Goal: Task Accomplishment & Management: Manage account settings

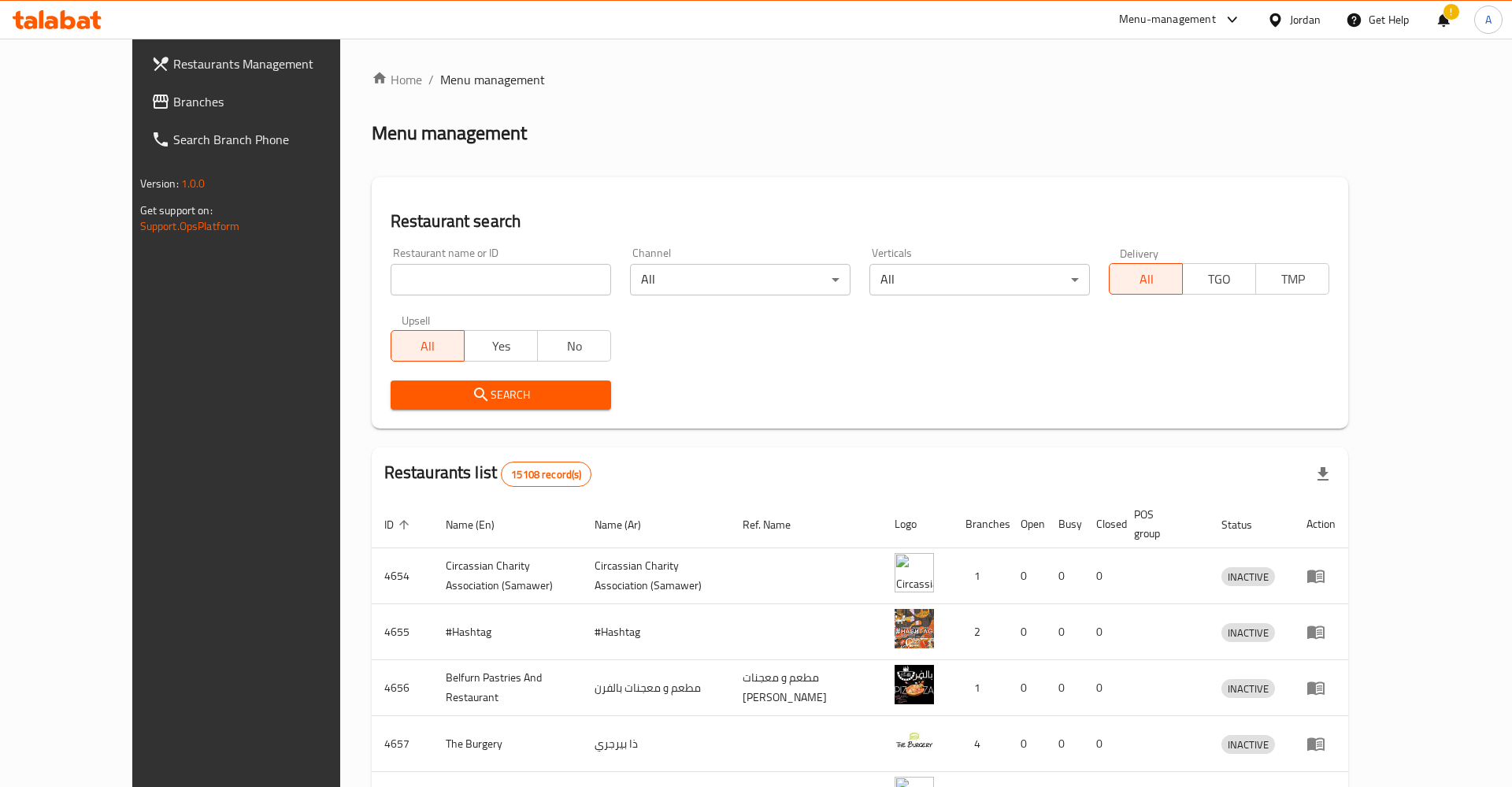
click at [512, 285] on input "search" at bounding box center [501, 280] width 221 height 32
type input "قشىهش"
click button "Search" at bounding box center [501, 395] width 221 height 29
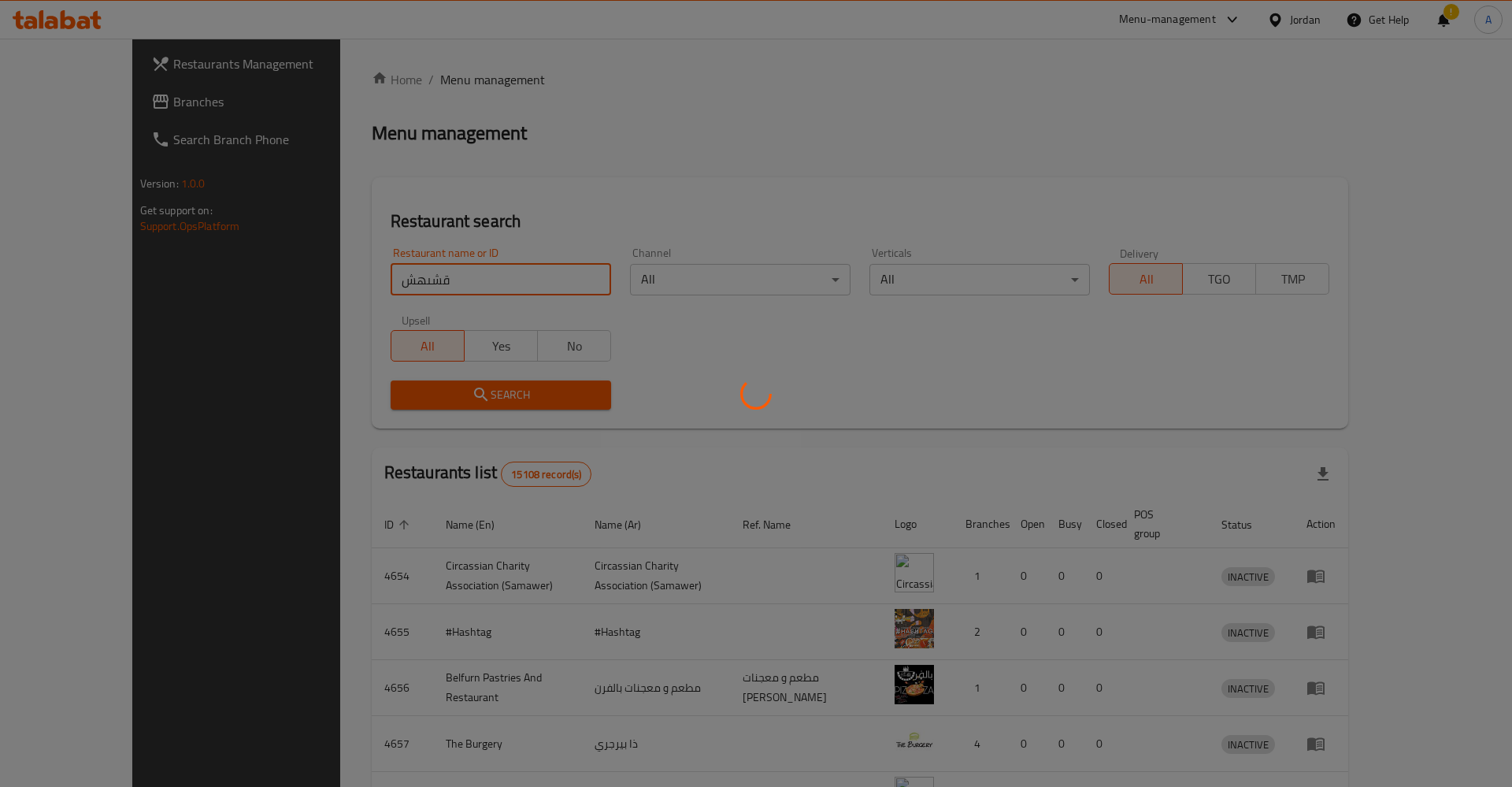
click button "Search" at bounding box center [501, 395] width 221 height 29
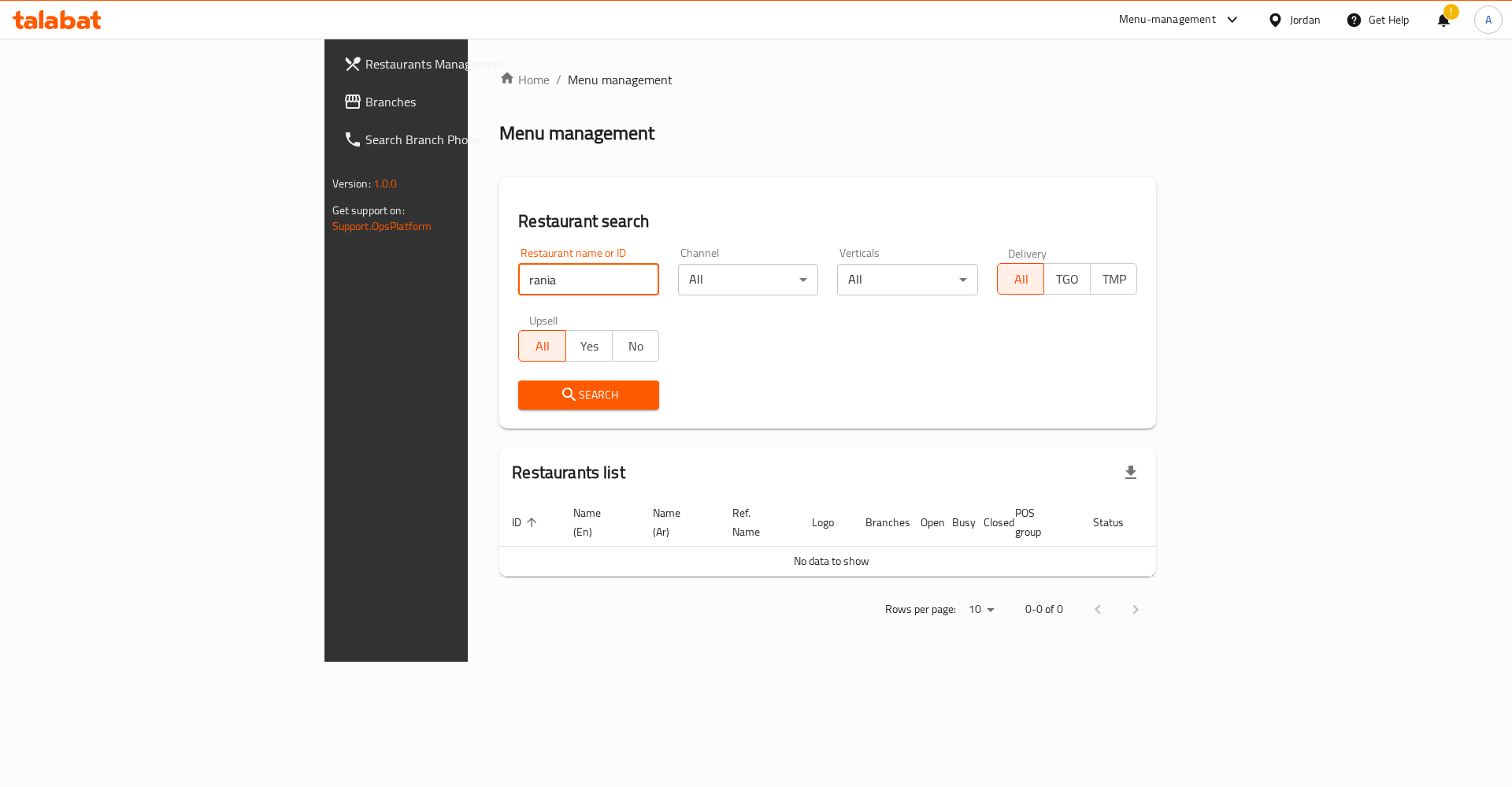
click button "Search" at bounding box center [589, 395] width 141 height 29
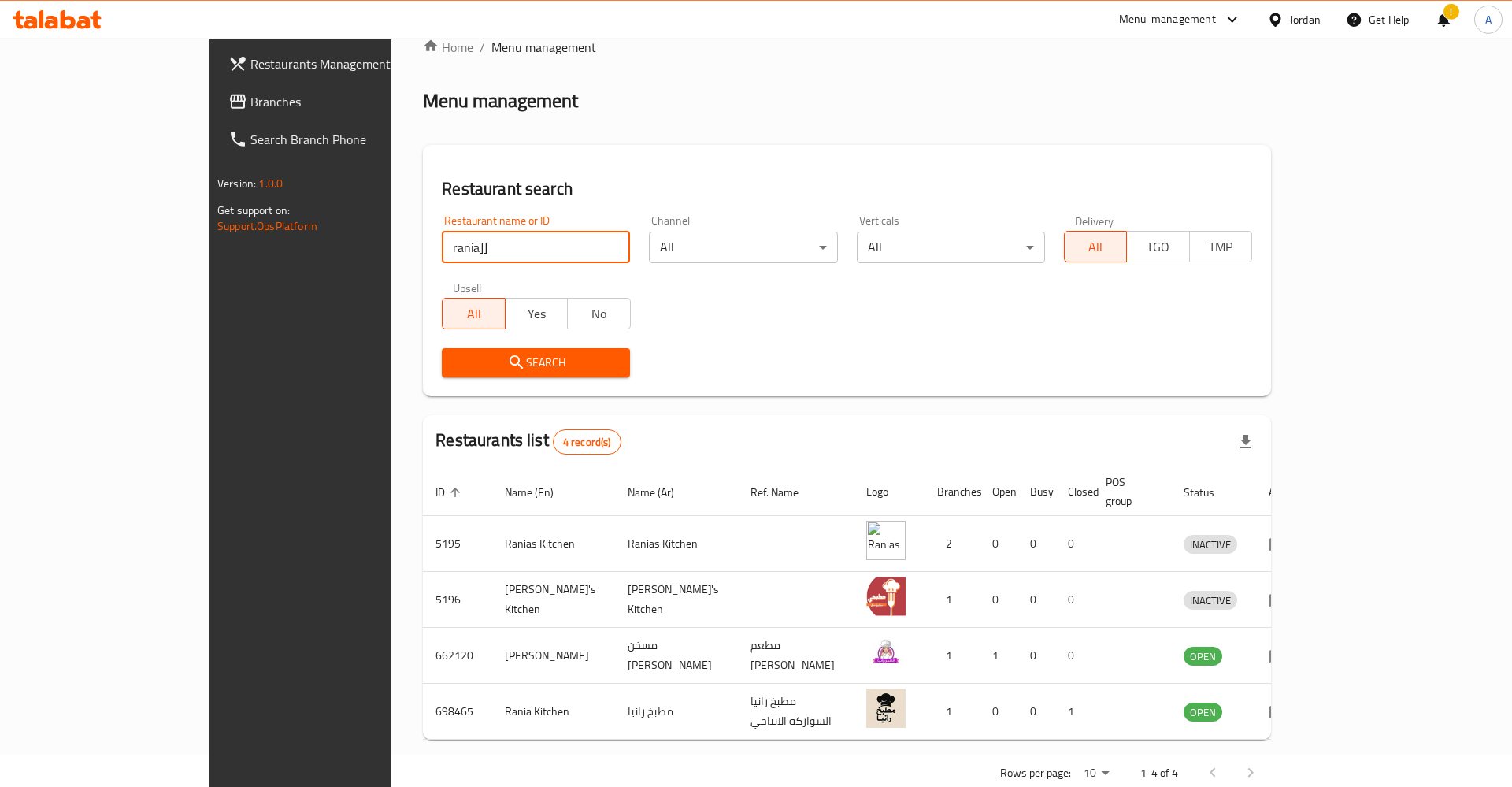
scroll to position [51, 0]
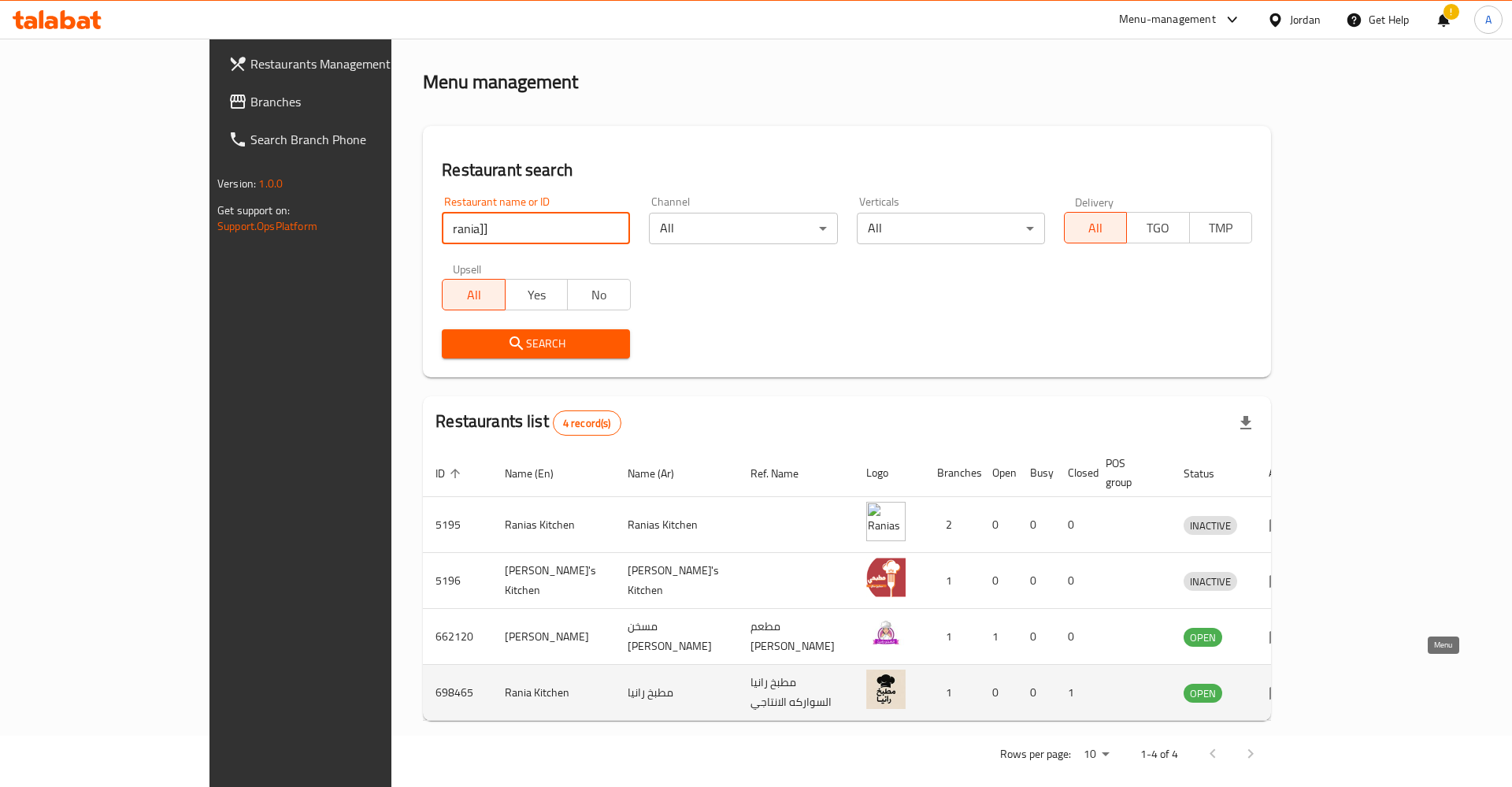
type input "rania]]"
click at [1287, 687] on icon "enhanced table" at bounding box center [1278, 693] width 17 height 13
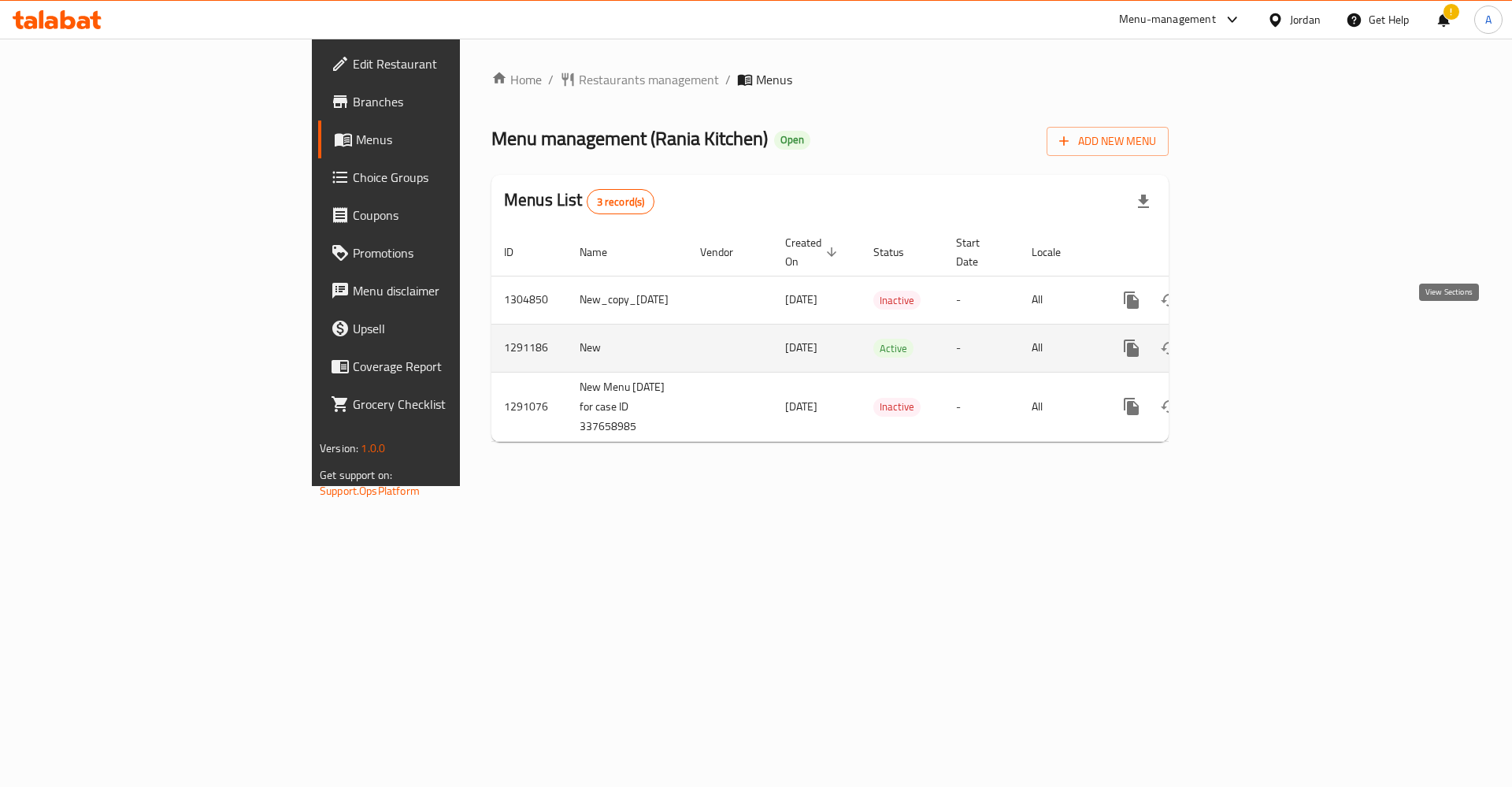
click at [1254, 339] on icon "enhanced table" at bounding box center [1245, 348] width 19 height 19
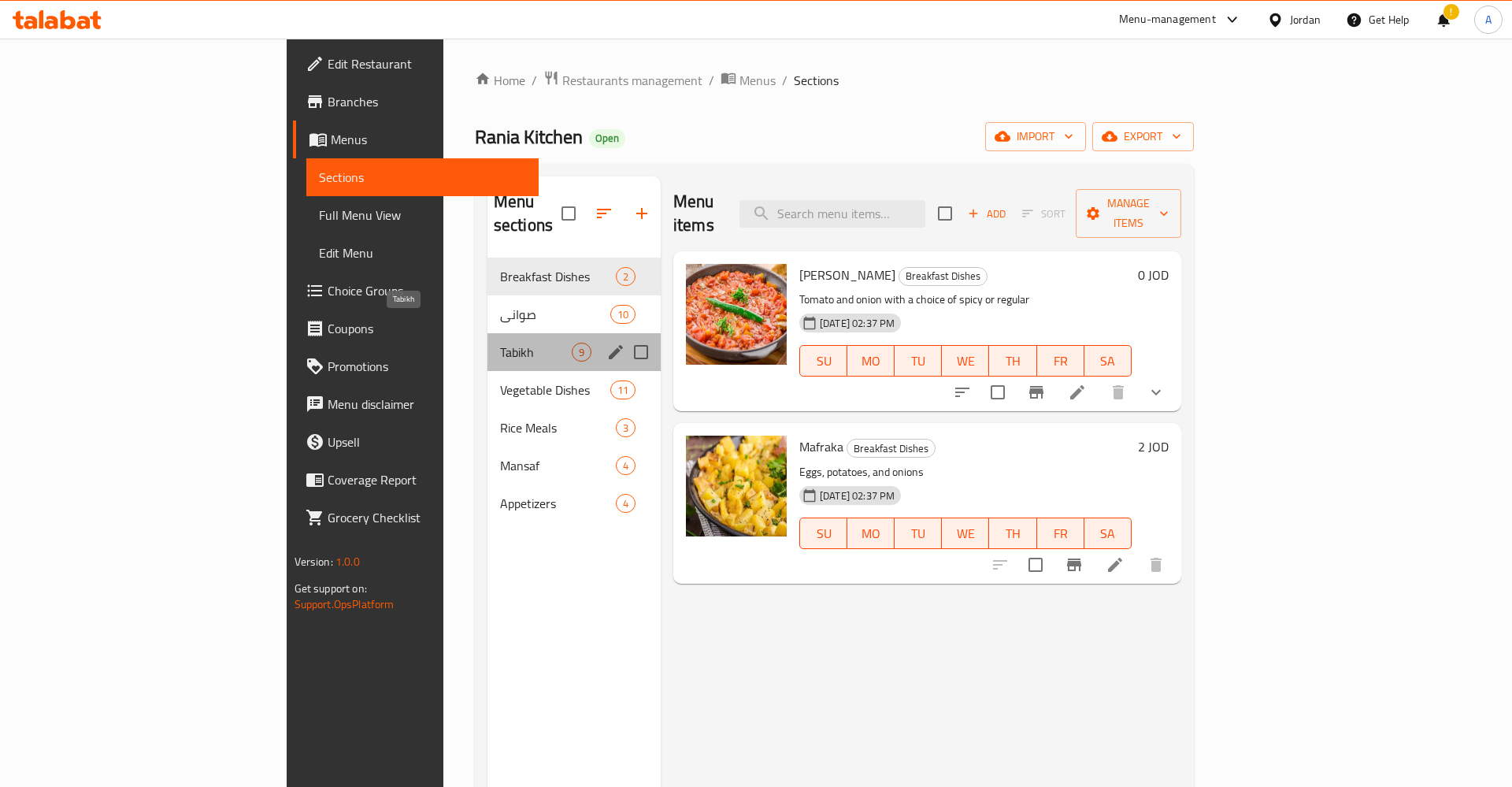
click at [500, 343] on span "Tabikh" at bounding box center [536, 352] width 72 height 19
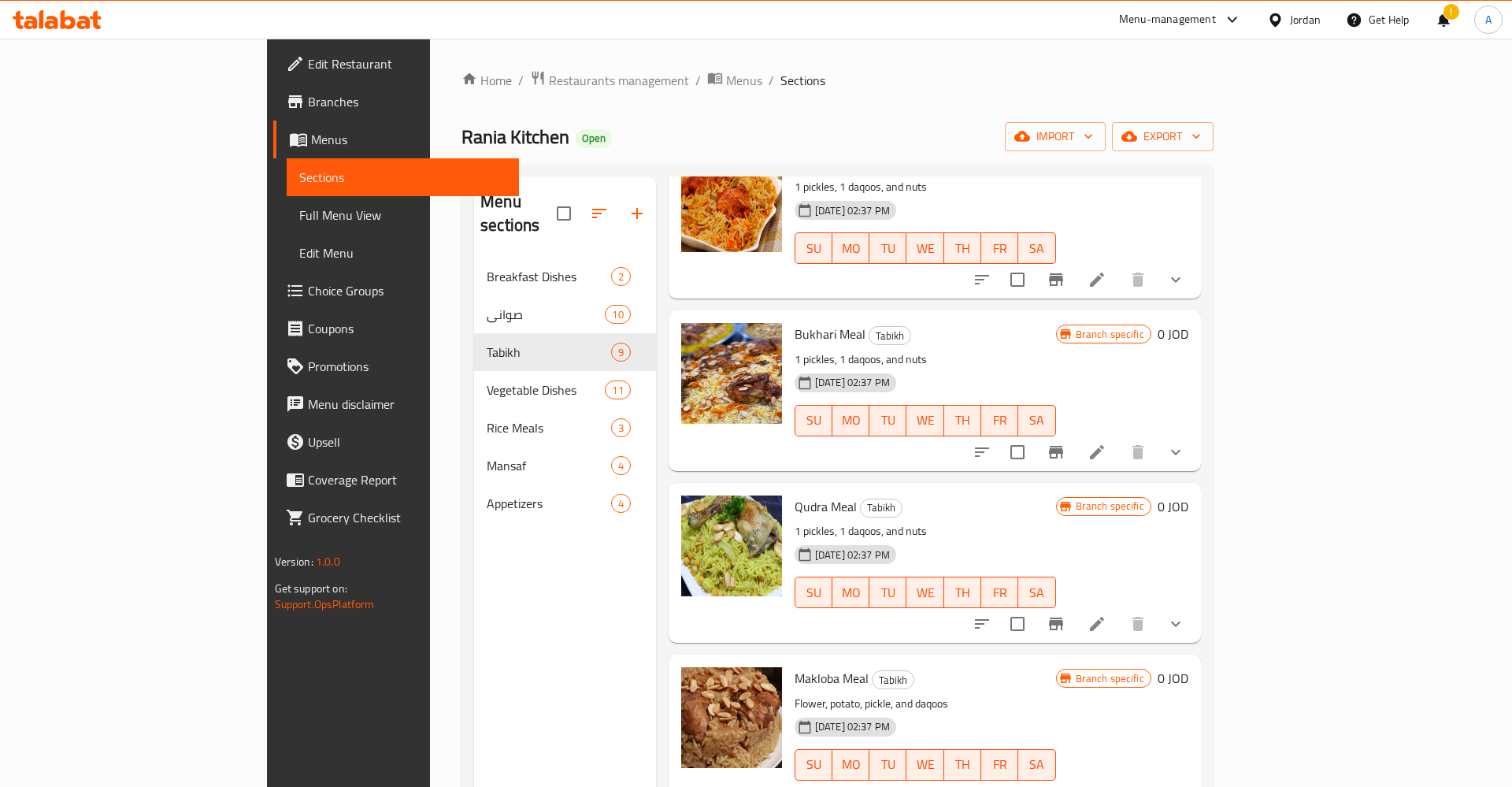
scroll to position [221, 0]
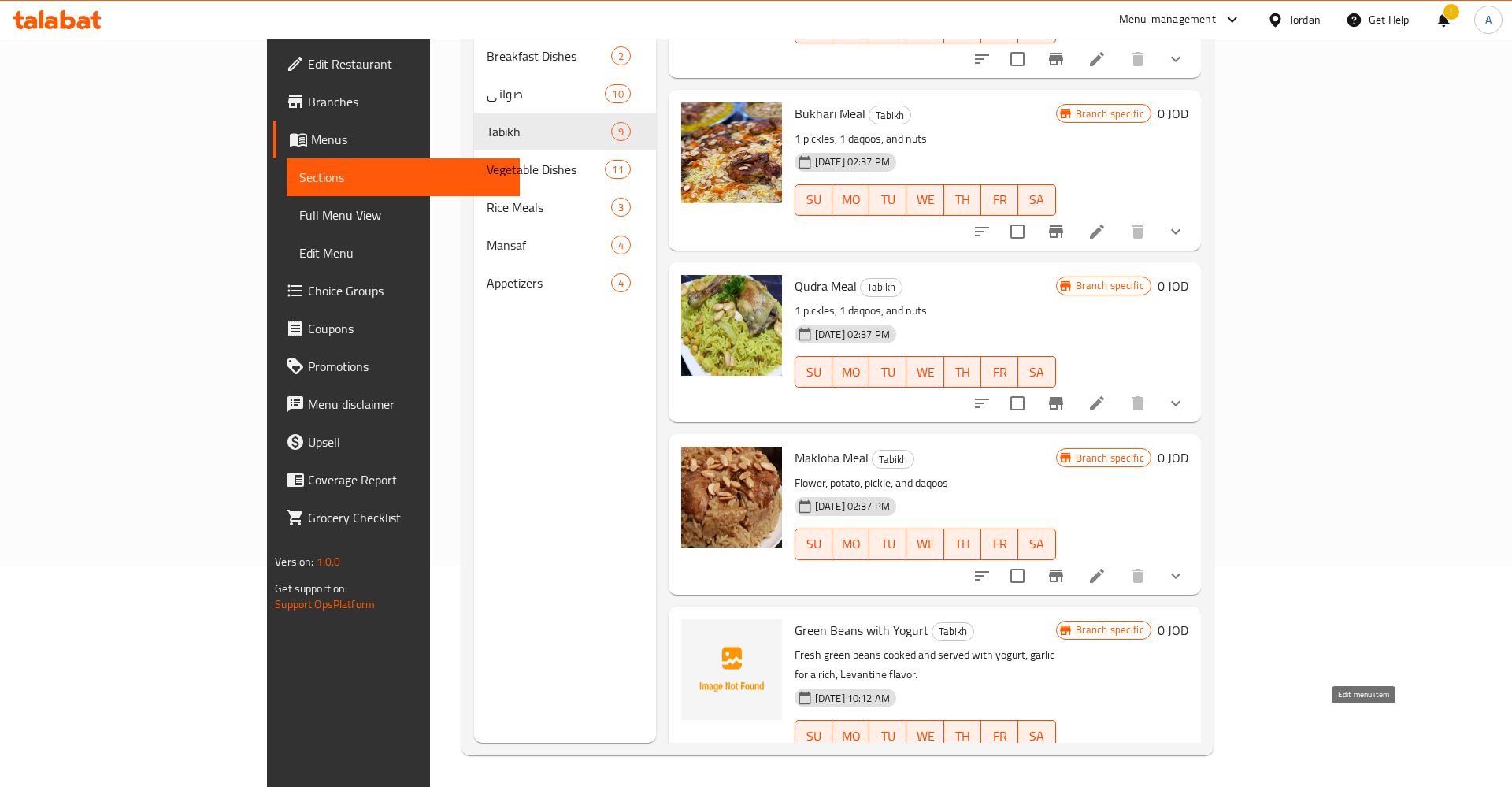
click at [1106, 758] on icon at bounding box center [1097, 767] width 19 height 19
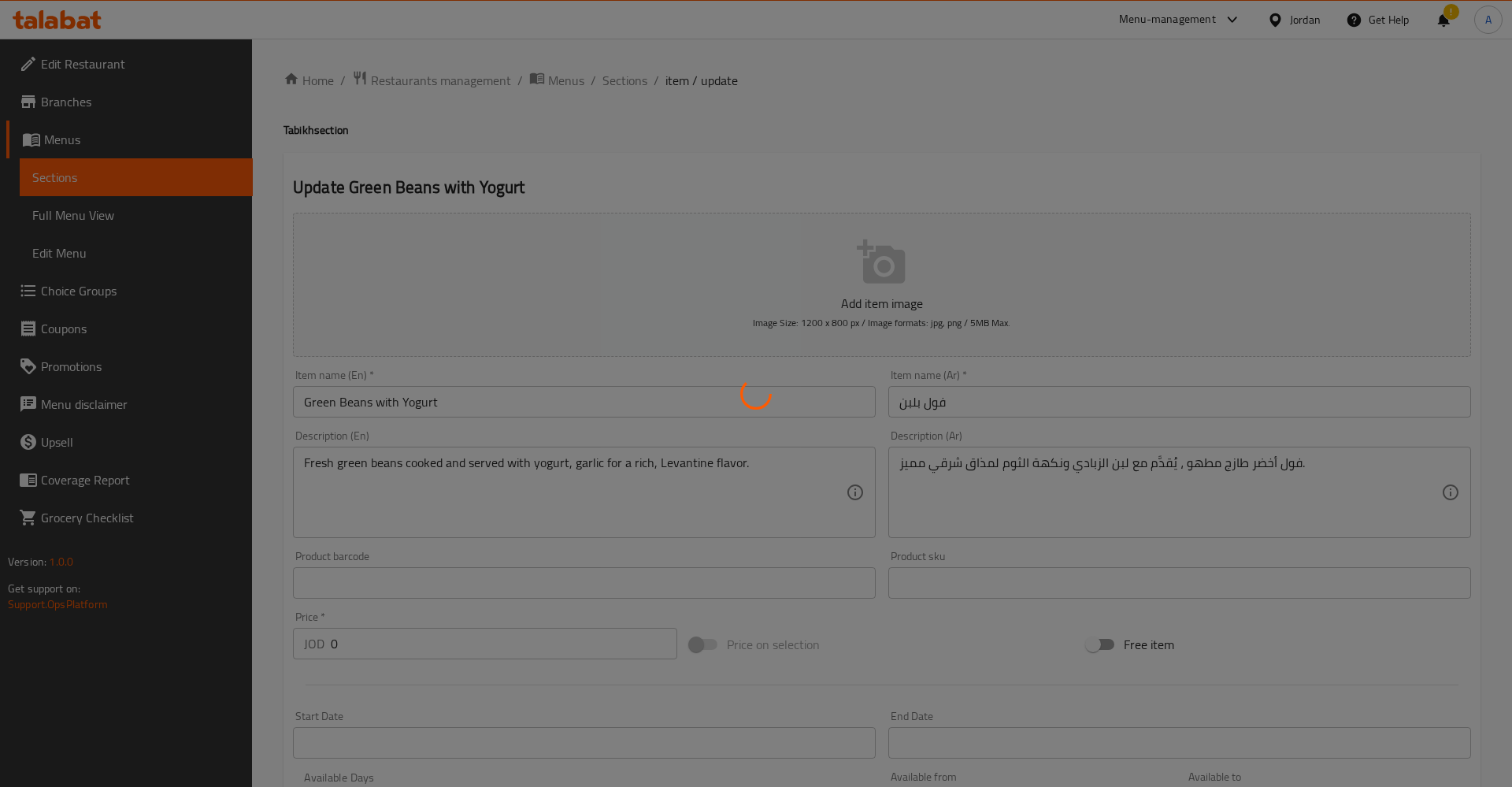
type input "اختيارك من"
type input "0"
type input "1"
type input "اختيارك من"
type input "0"
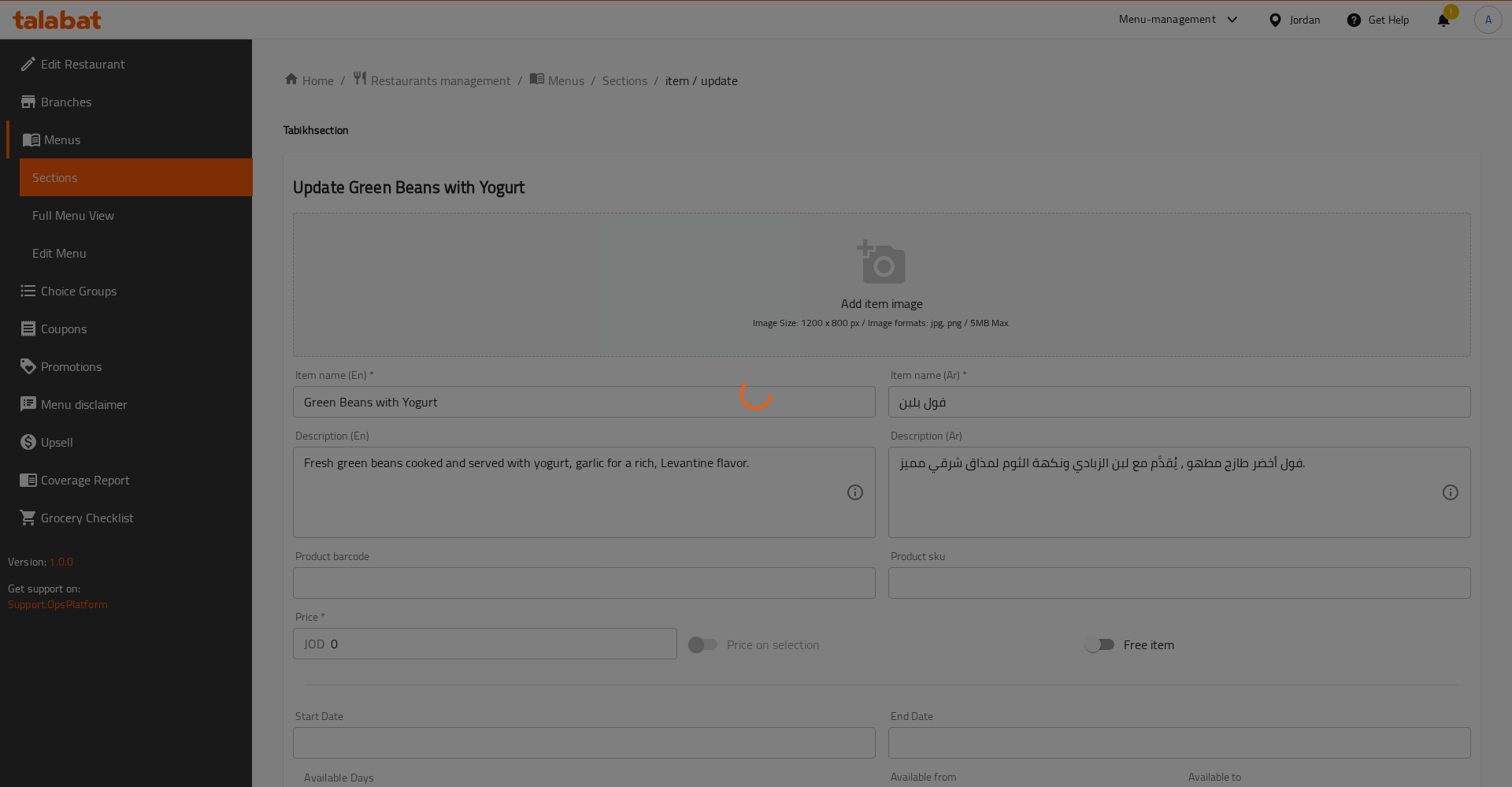
type input "1"
type input "اختيارك من"
type input "0"
type input "1"
type input "اختيارك من"
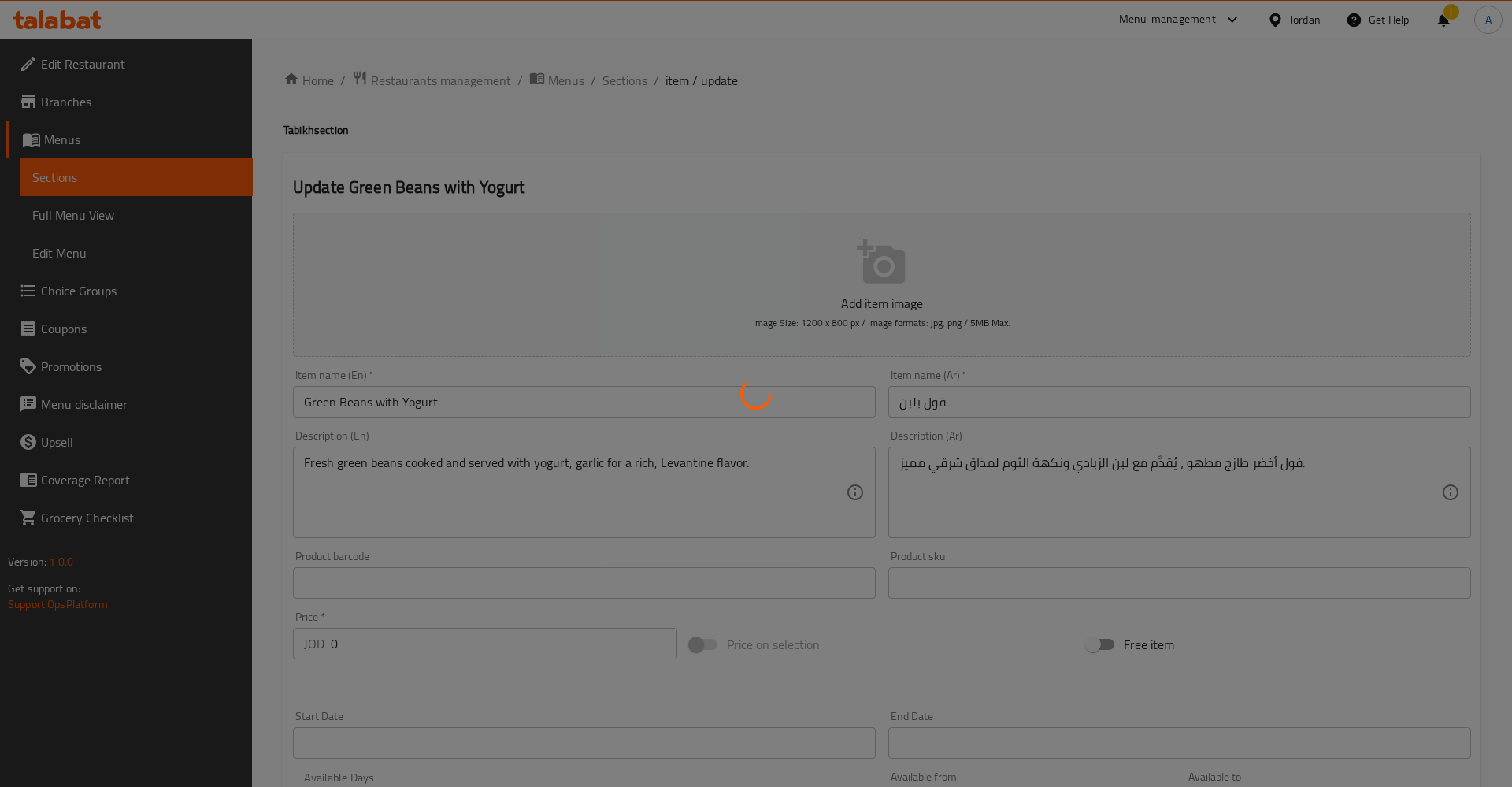
type input "0"
type input "1"
type input "اختيارك من"
type input "0"
type input "1"
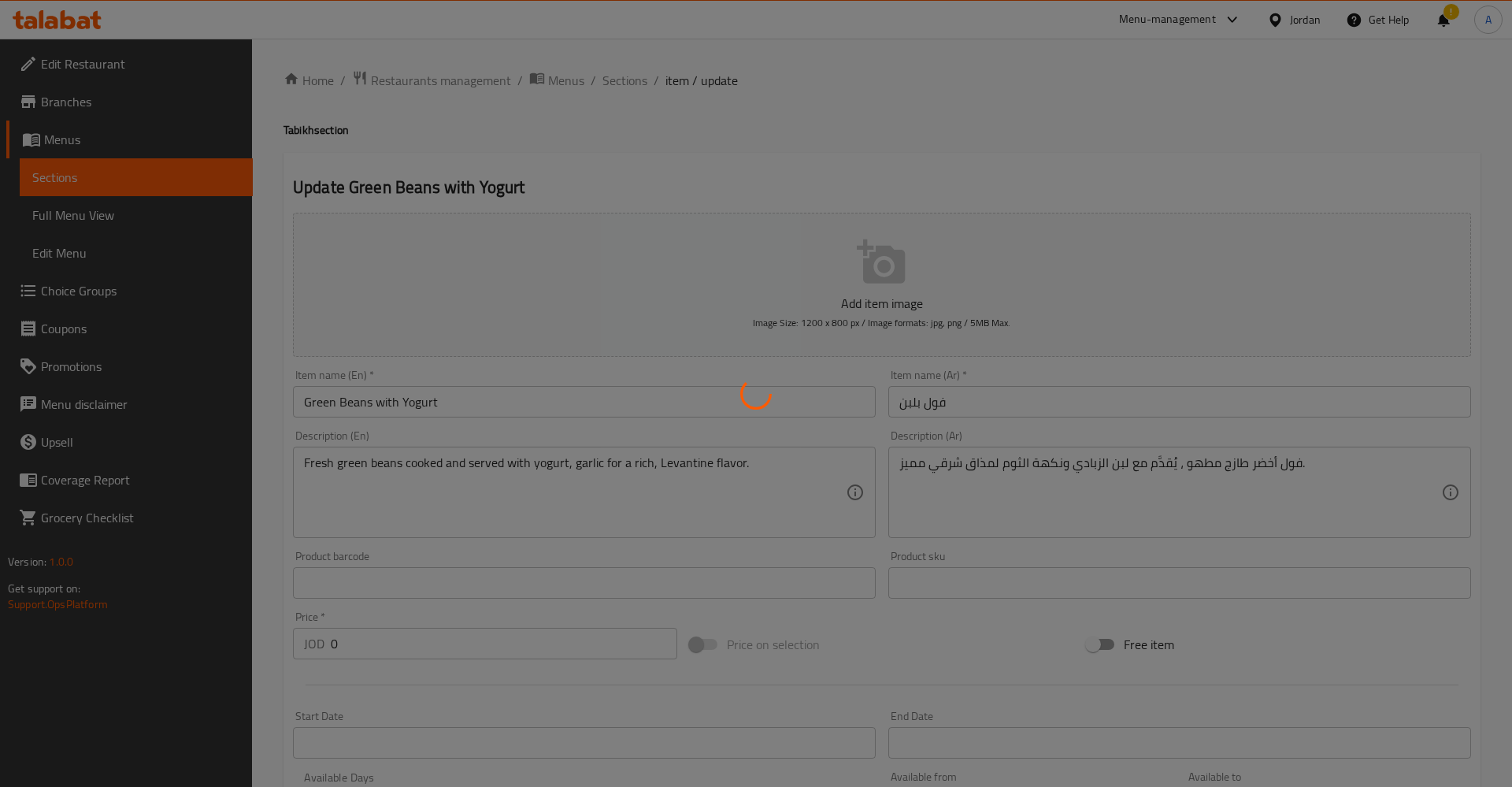
type input "اختيارك من"
type input "0"
type input "1"
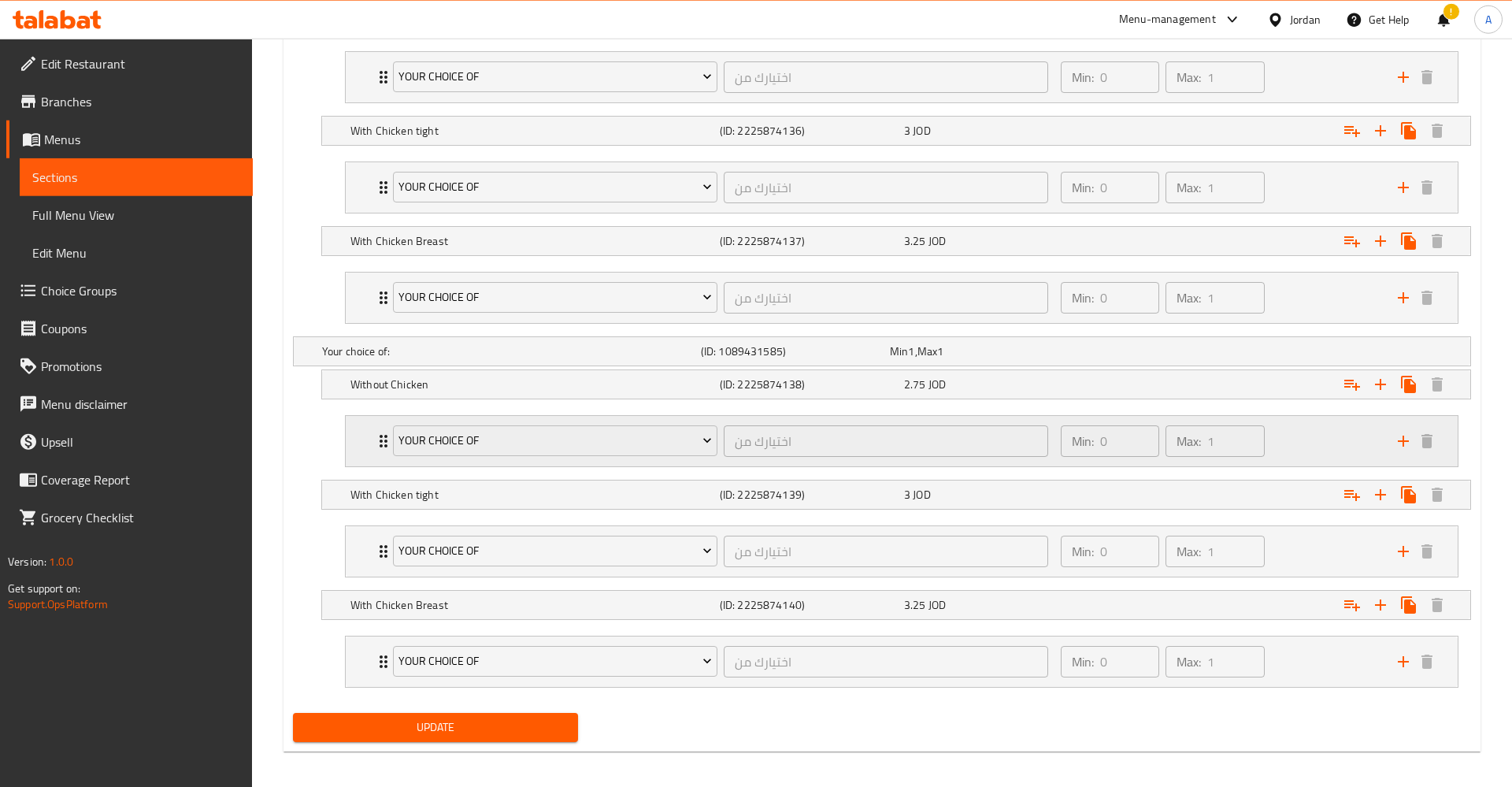
scroll to position [965, 0]
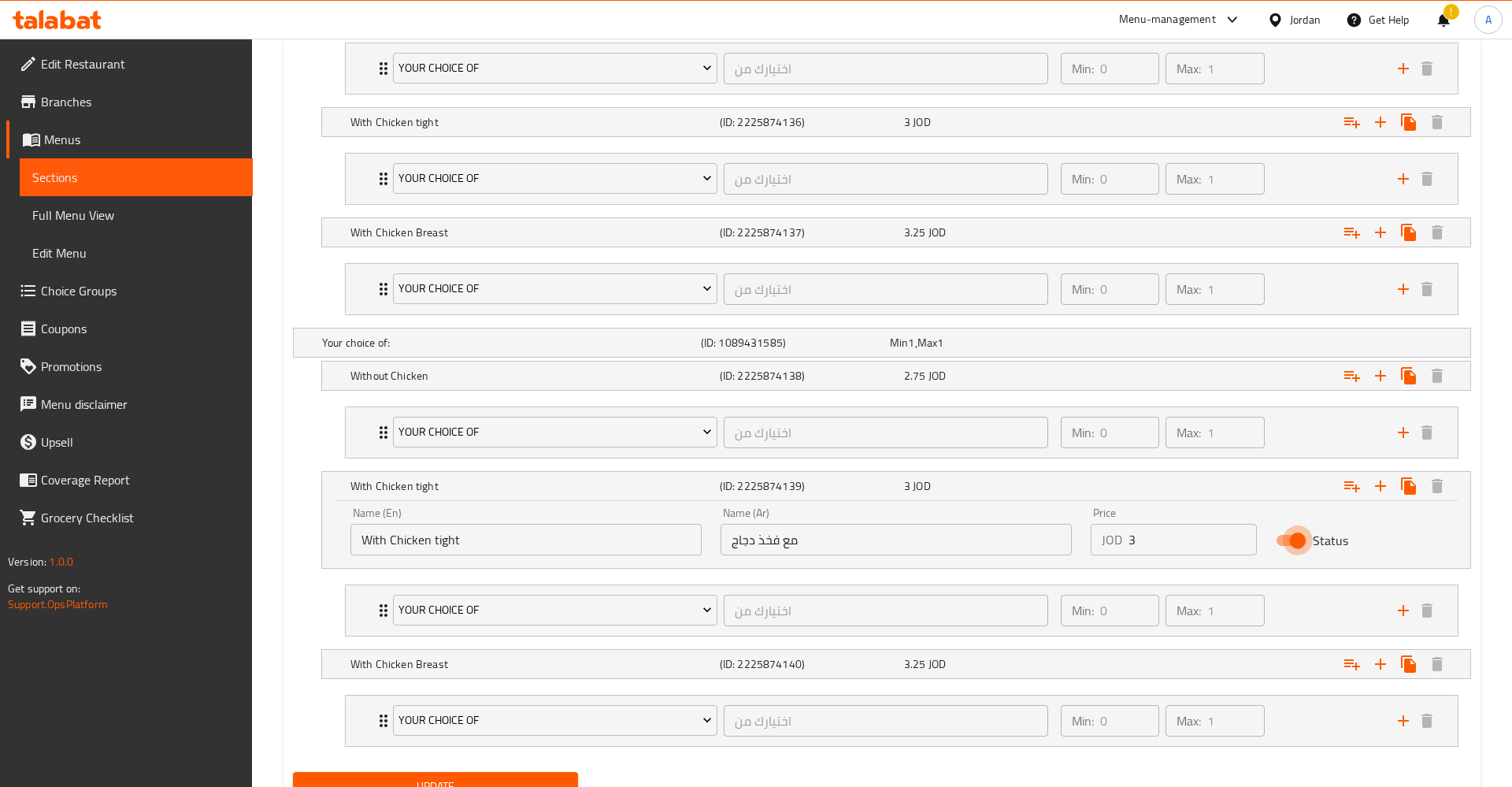
click at [1298, 540] on input "Status" at bounding box center [1298, 540] width 90 height 30
checkbox input "false"
click at [1286, 607] on div "Min: 0 ​ Max: 1 ​" at bounding box center [1220, 611] width 337 height 50
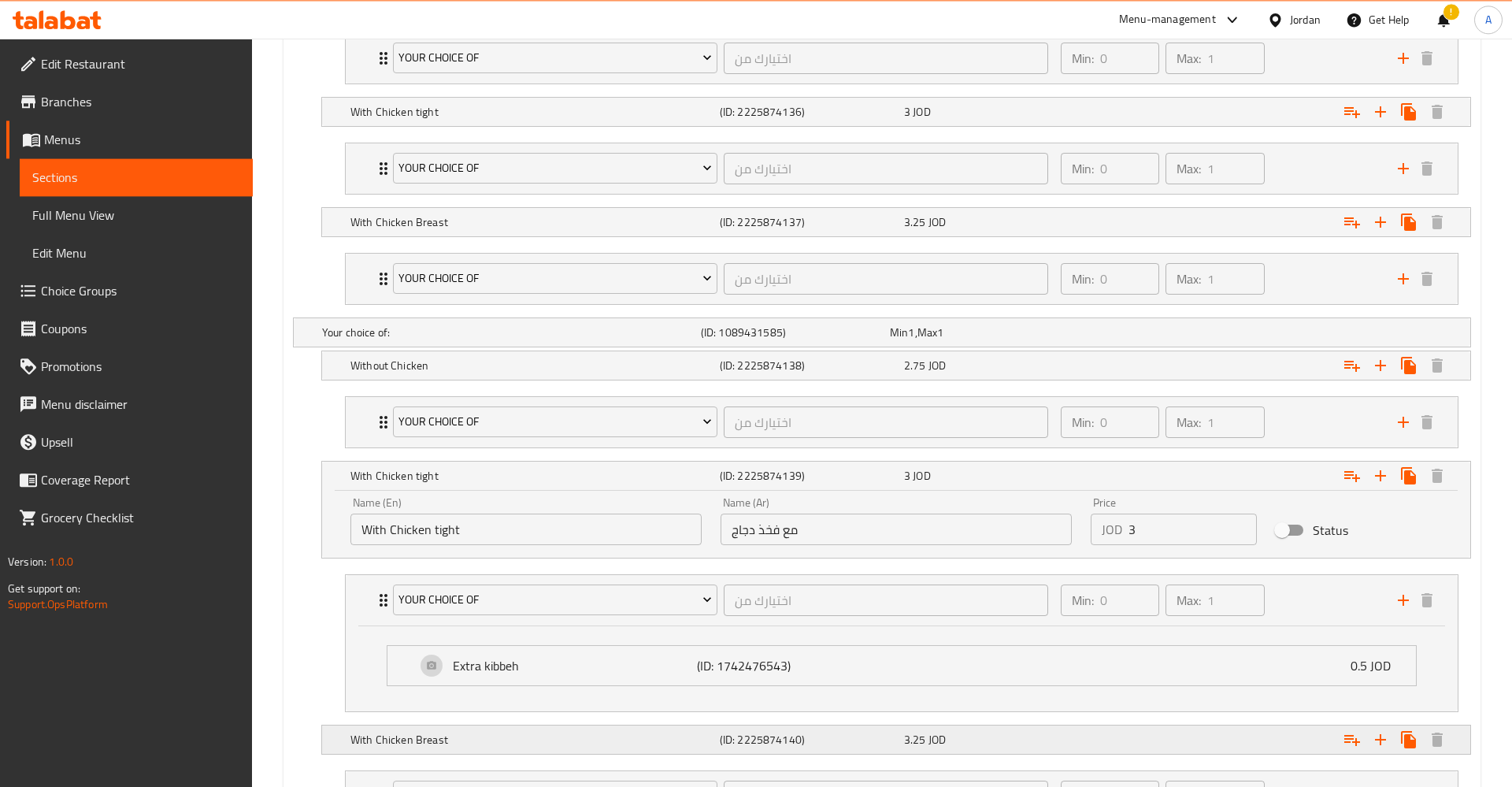
scroll to position [1045, 0]
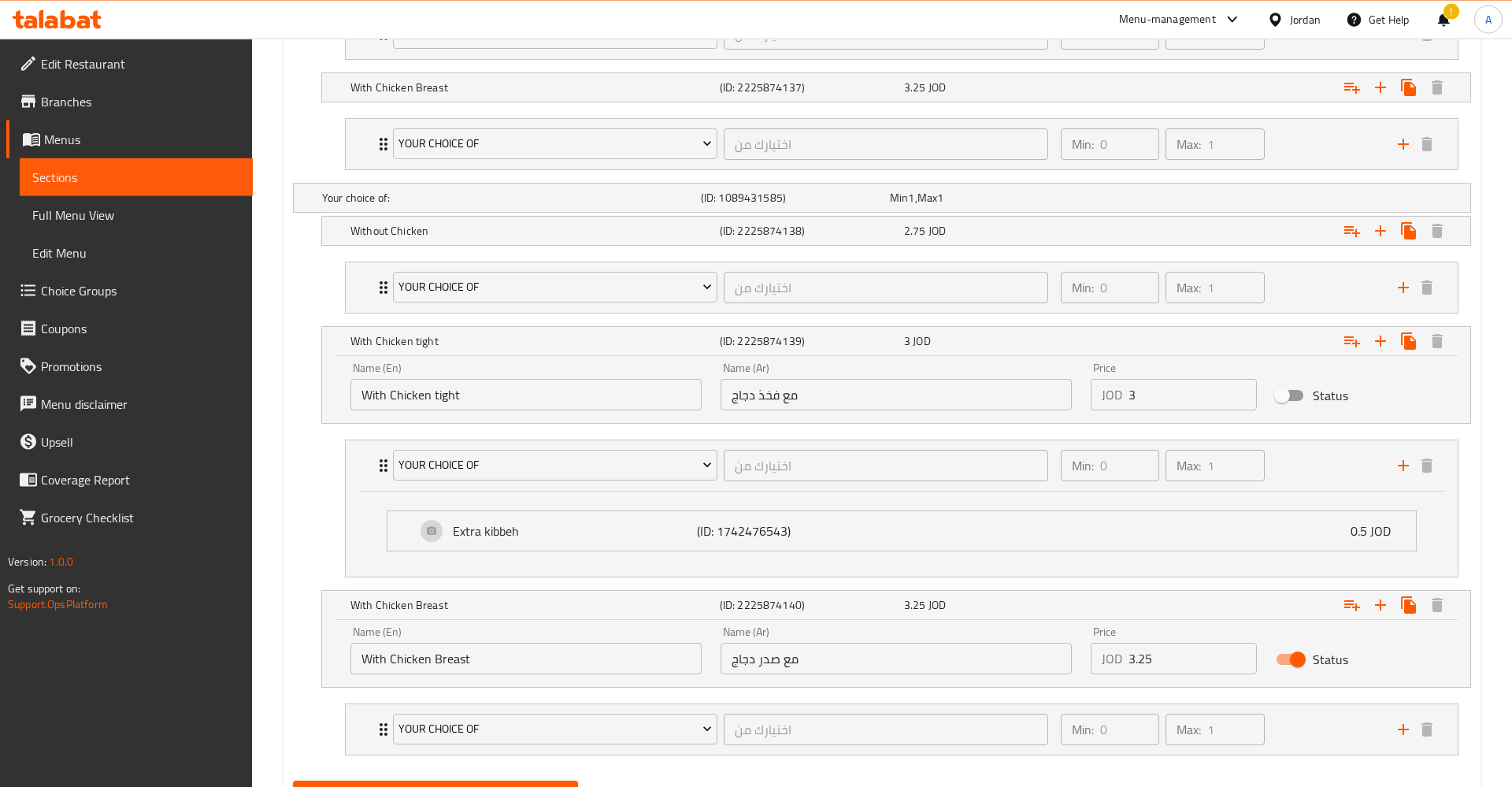
scroll to position [1186, 0]
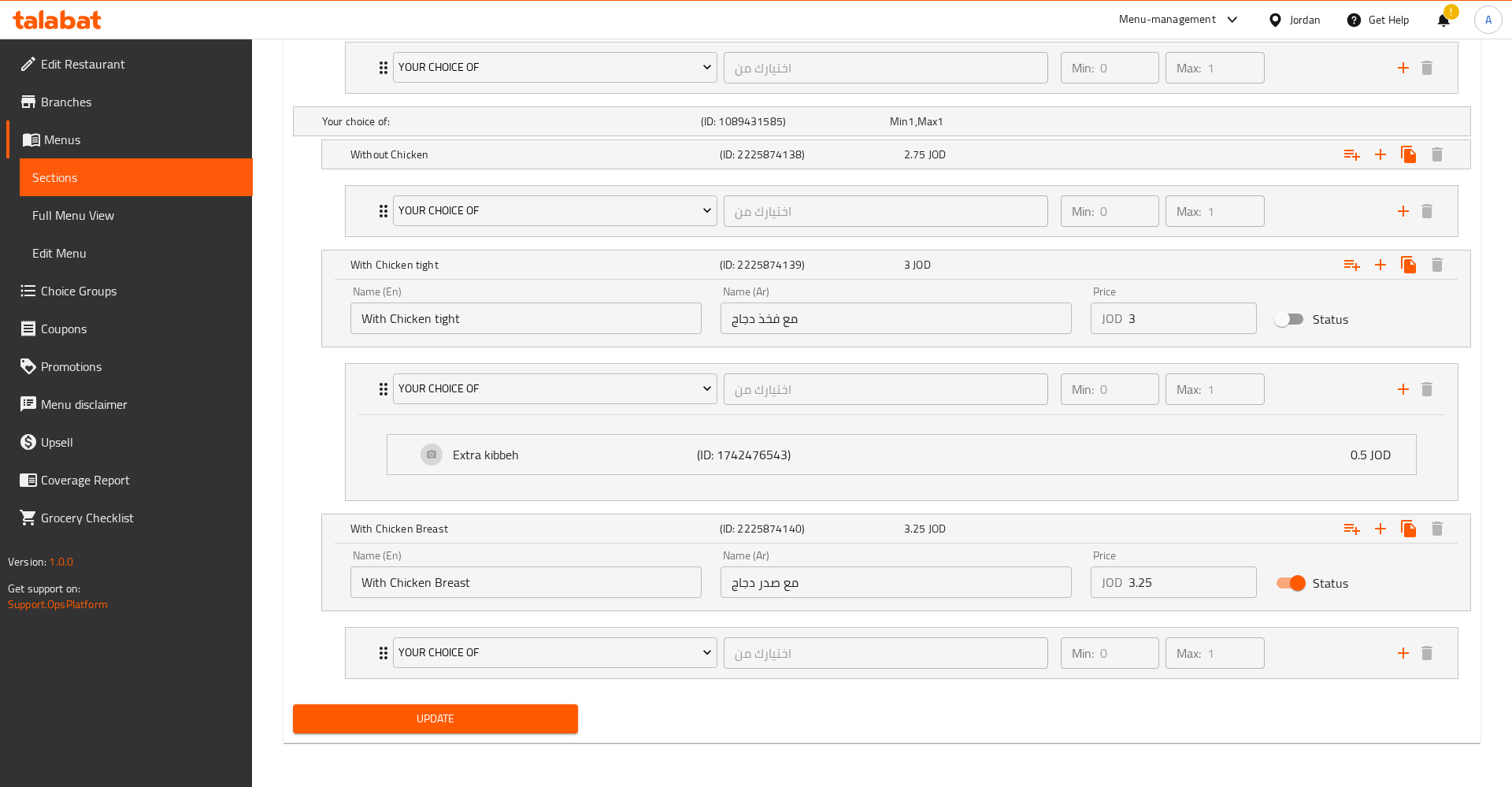
click at [1319, 577] on span "Status" at bounding box center [1330, 583] width 35 height 19
click at [1319, 577] on input "Status" at bounding box center [1298, 583] width 90 height 30
checkbox input "false"
click at [1293, 643] on div "Min: 0 ​ Max: 1 ​" at bounding box center [1220, 653] width 337 height 50
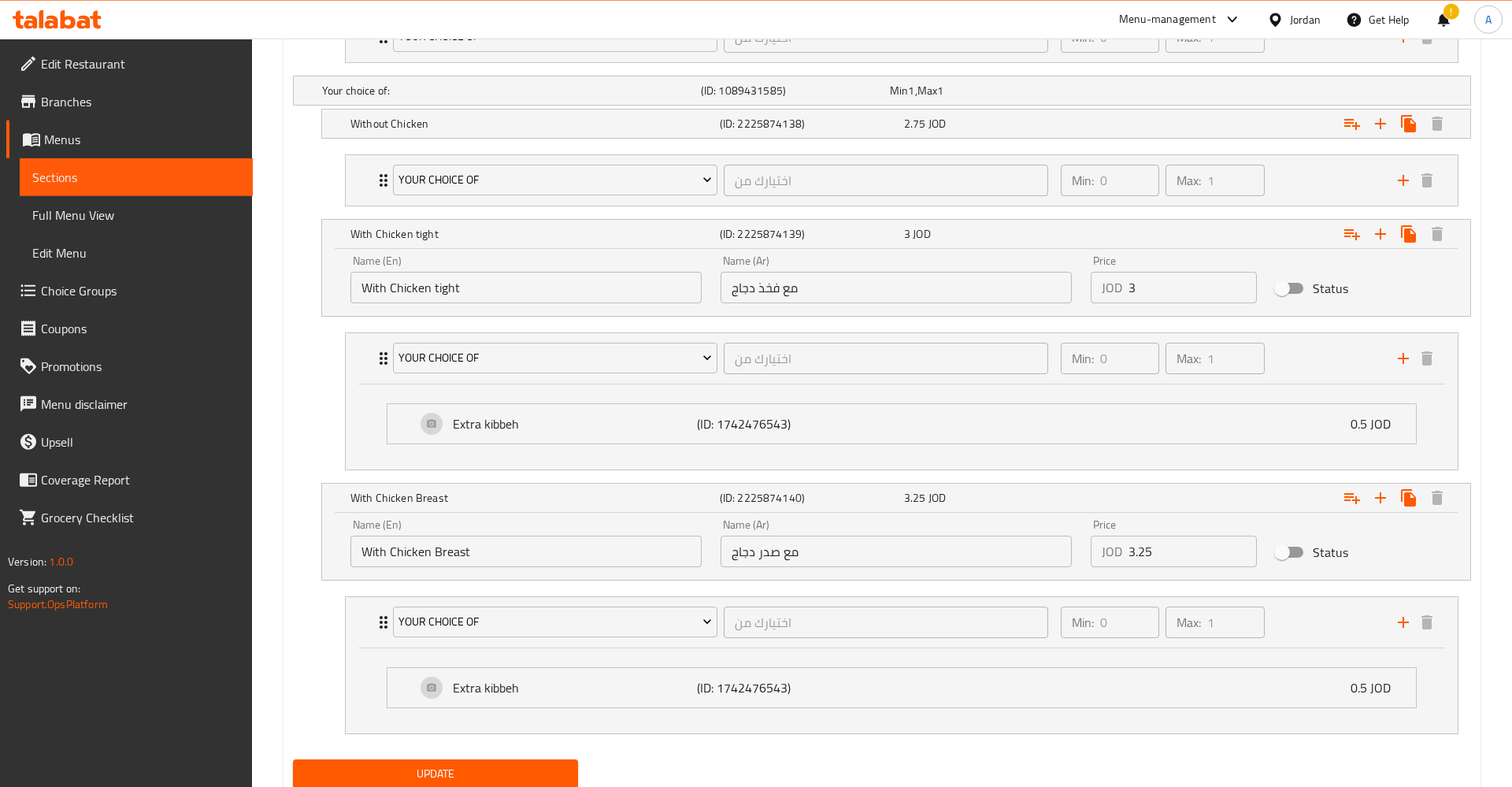
scroll to position [1191, 0]
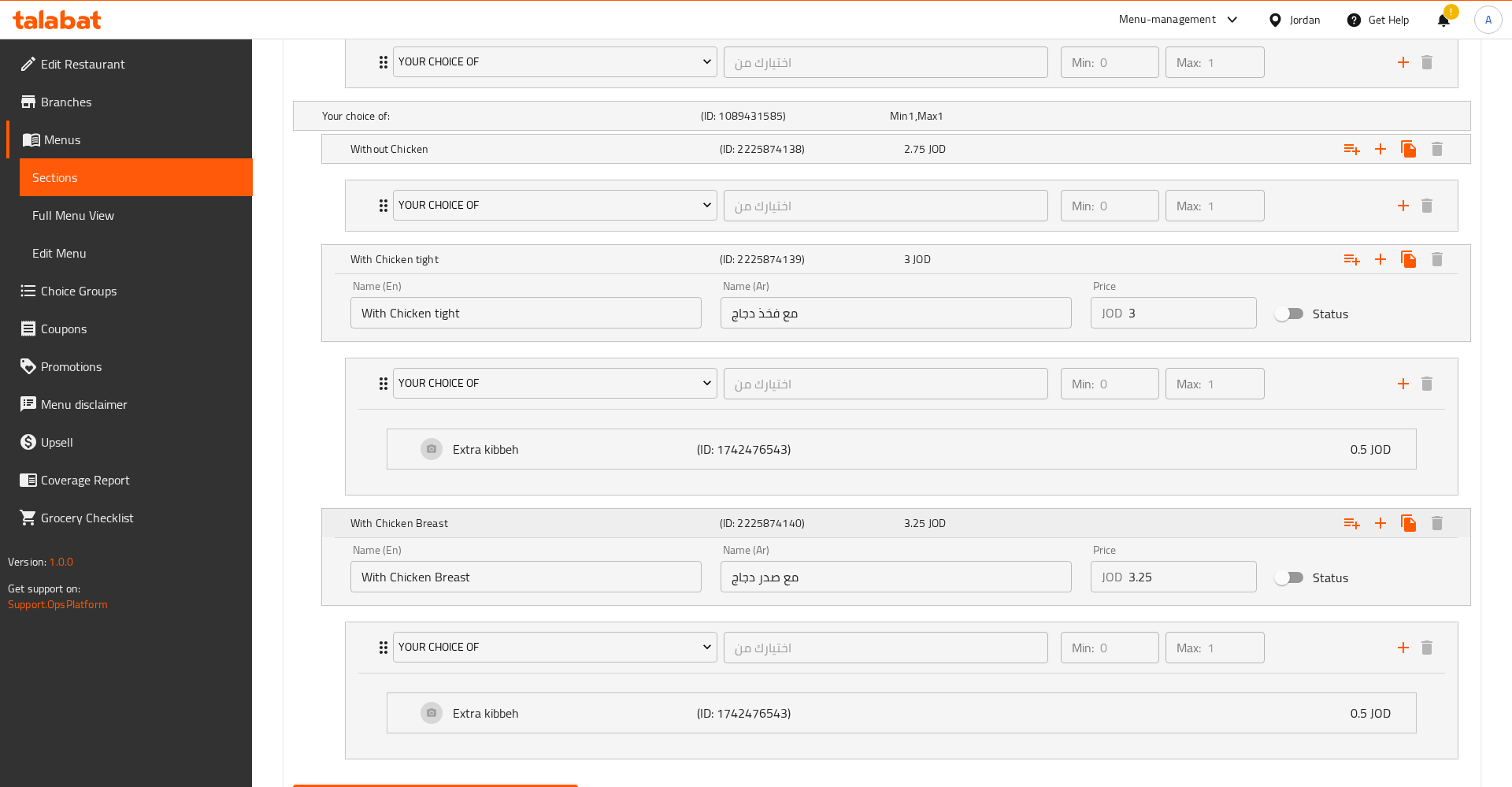
click at [1286, 277] on div "Expand" at bounding box center [1269, 259] width 370 height 35
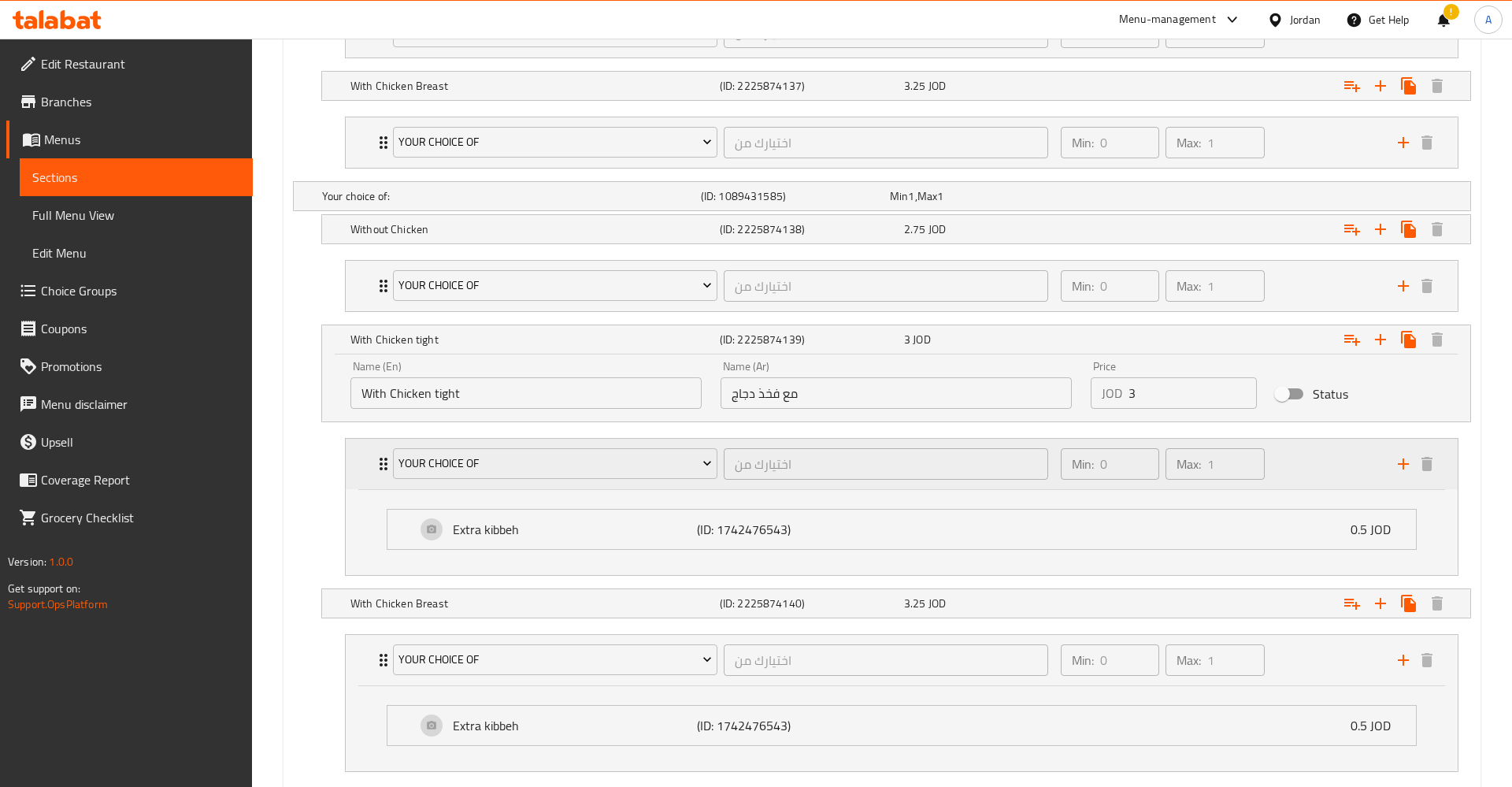
click at [1286, 469] on div "Min: 0 ​ Max: 1 ​" at bounding box center [1220, 464] width 337 height 50
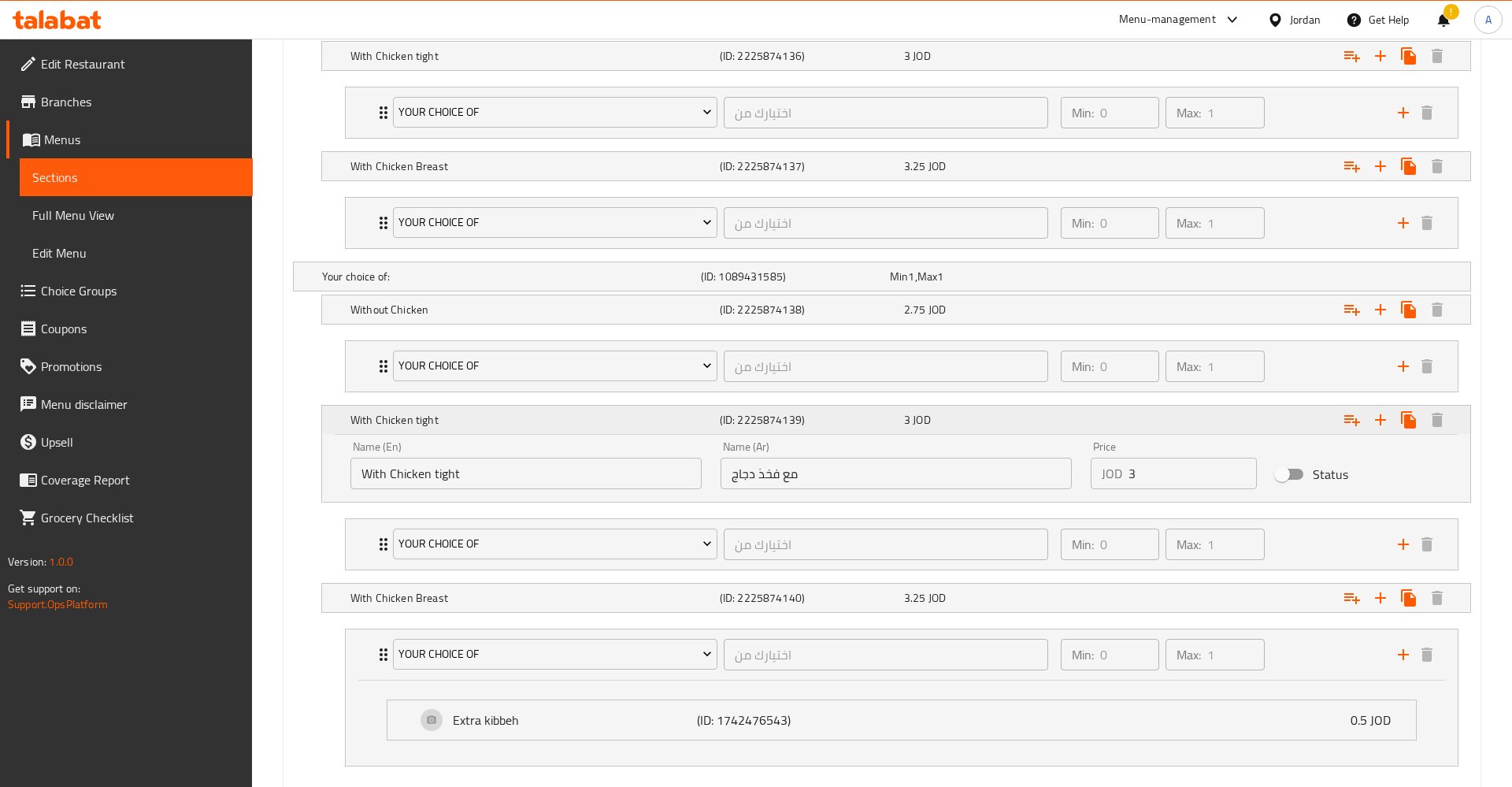
click at [1241, 416] on div "Expand" at bounding box center [1269, 420] width 370 height 35
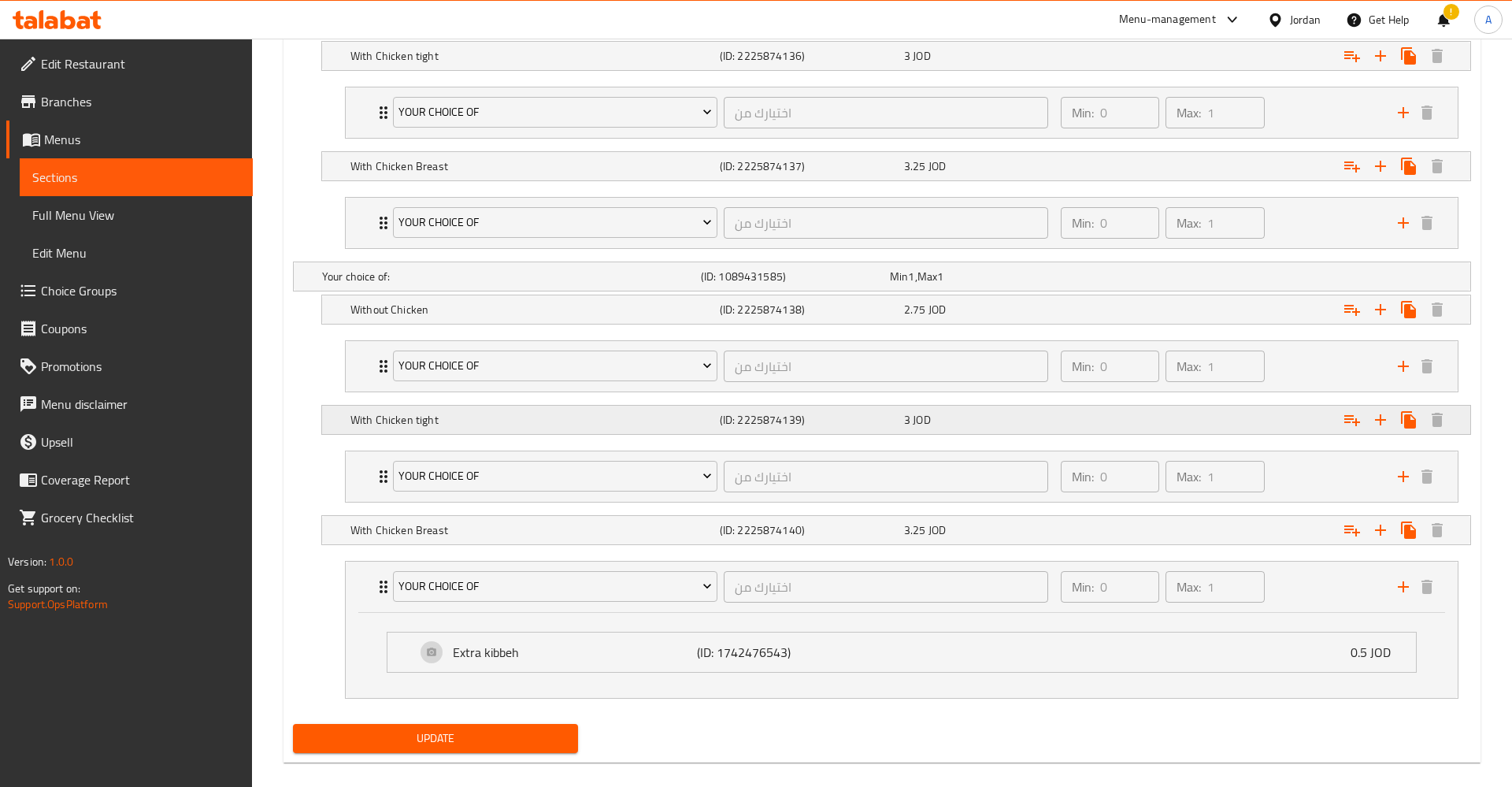
scroll to position [871, 0]
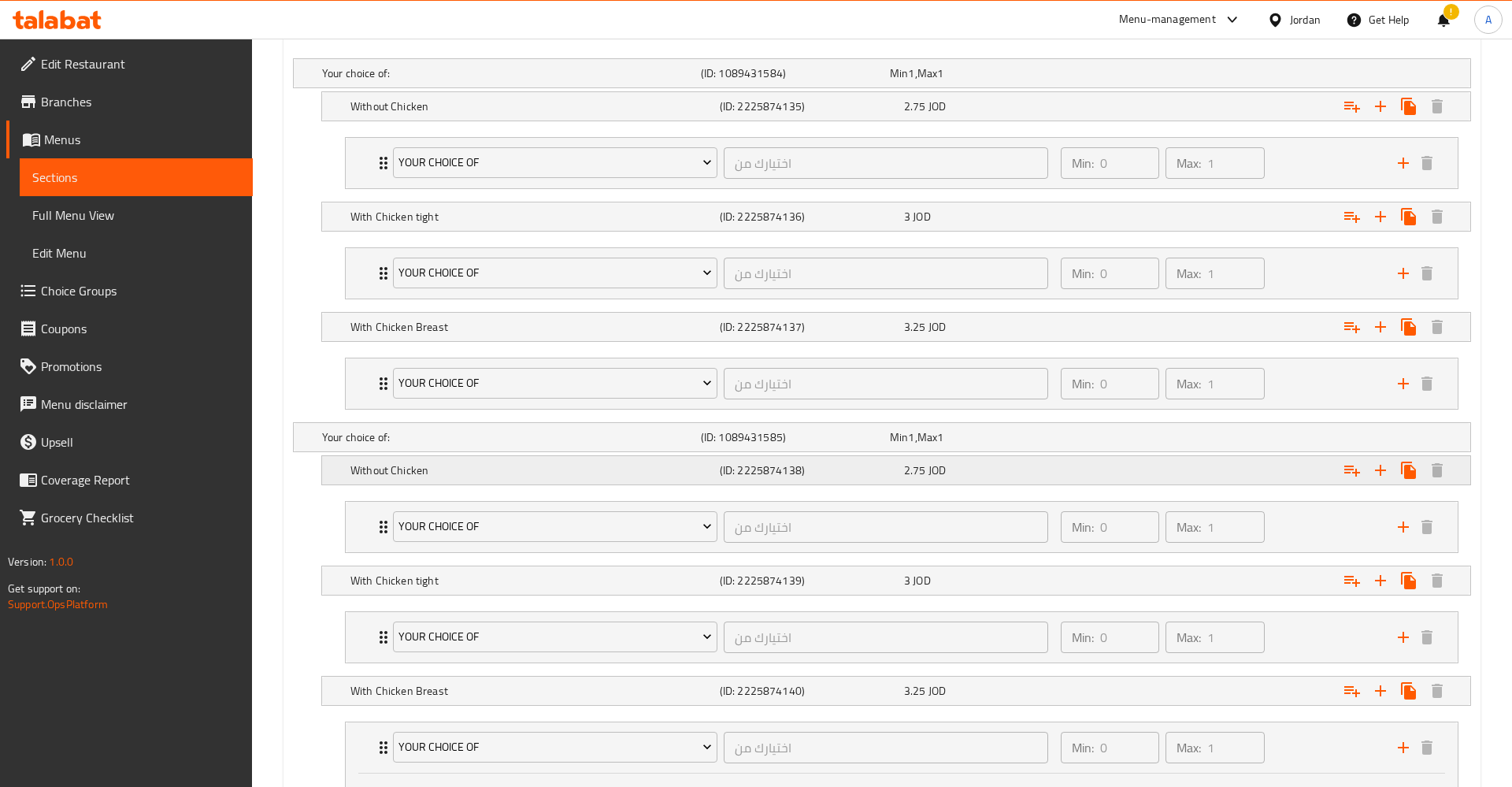
click at [1222, 76] on div "Expand" at bounding box center [1265, 73] width 379 height 6
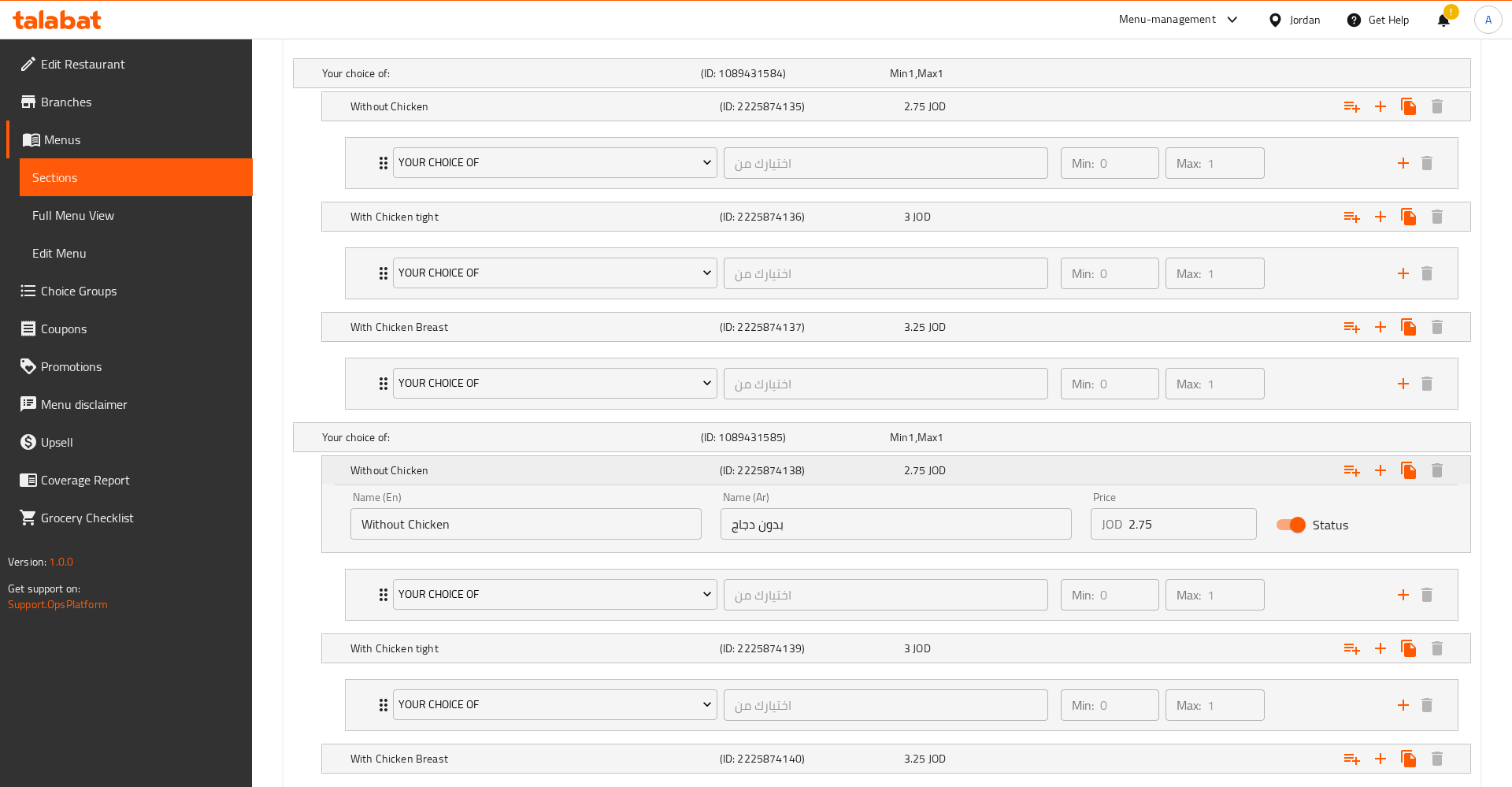
click at [1199, 478] on div "Expand" at bounding box center [1269, 470] width 370 height 35
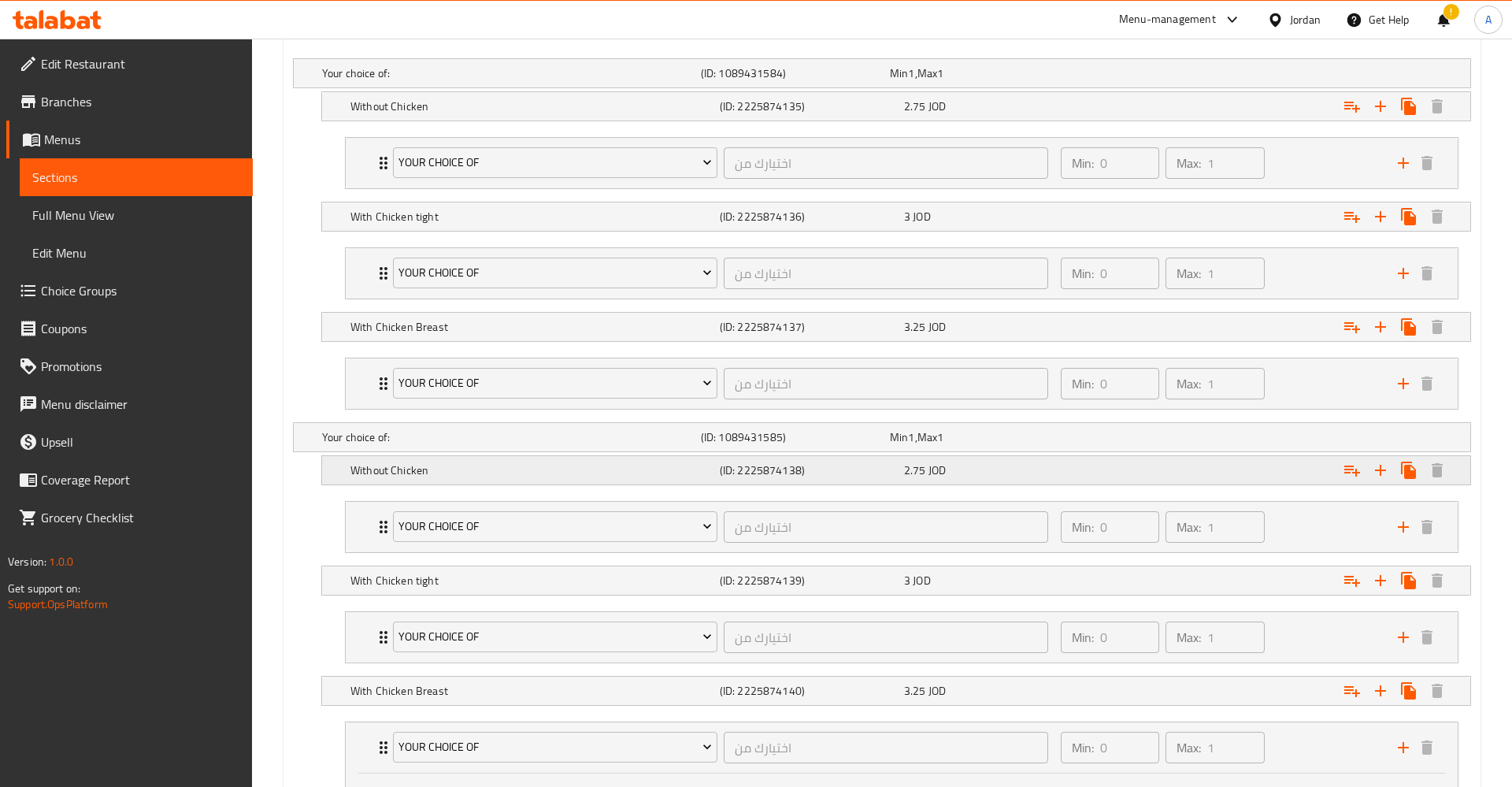
scroll to position [710, 0]
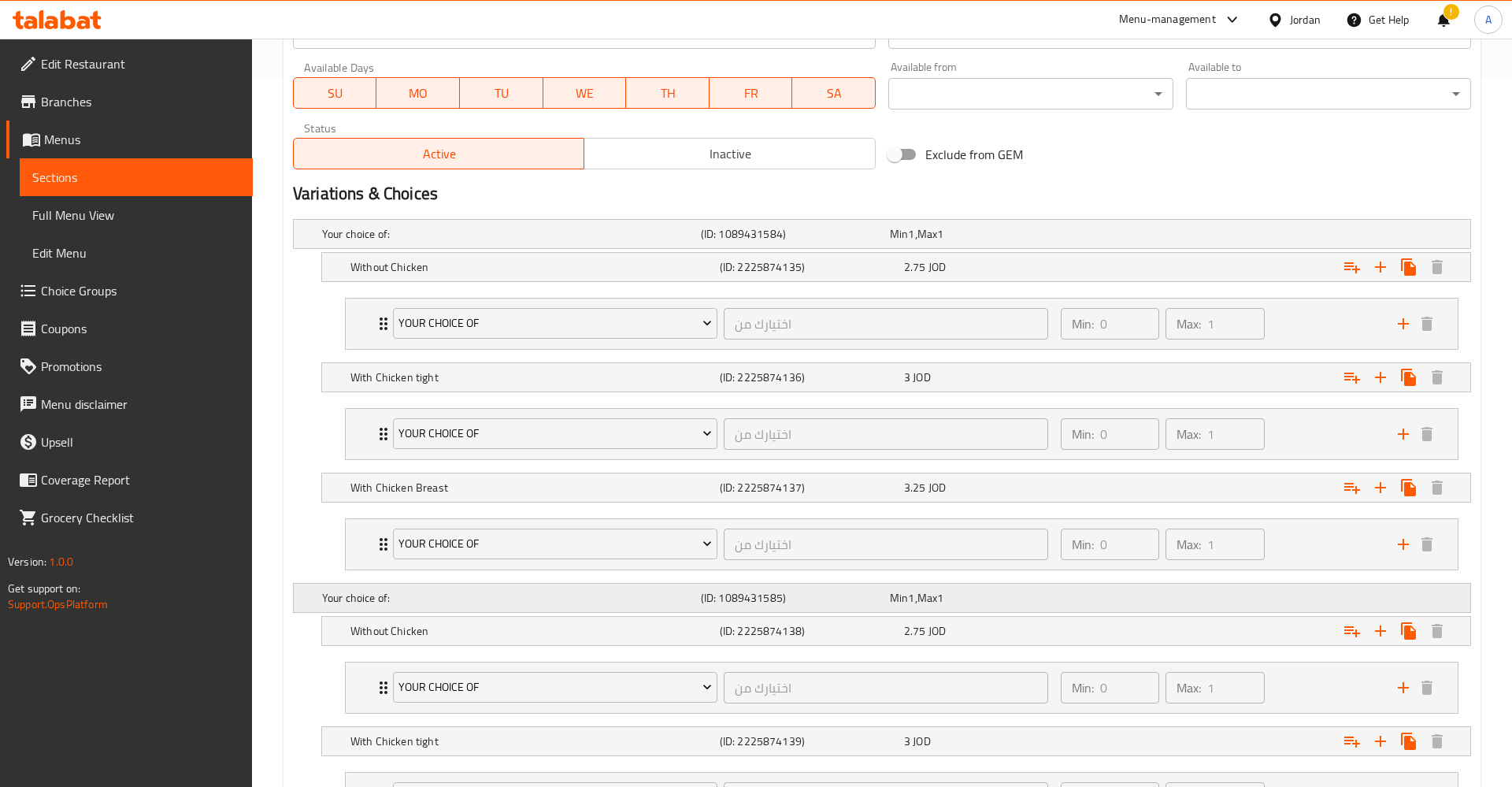
click at [1203, 251] on div "Your choice of: (ID: 1089431585) Min 1 , Max 1" at bounding box center [886, 234] width 1135 height 35
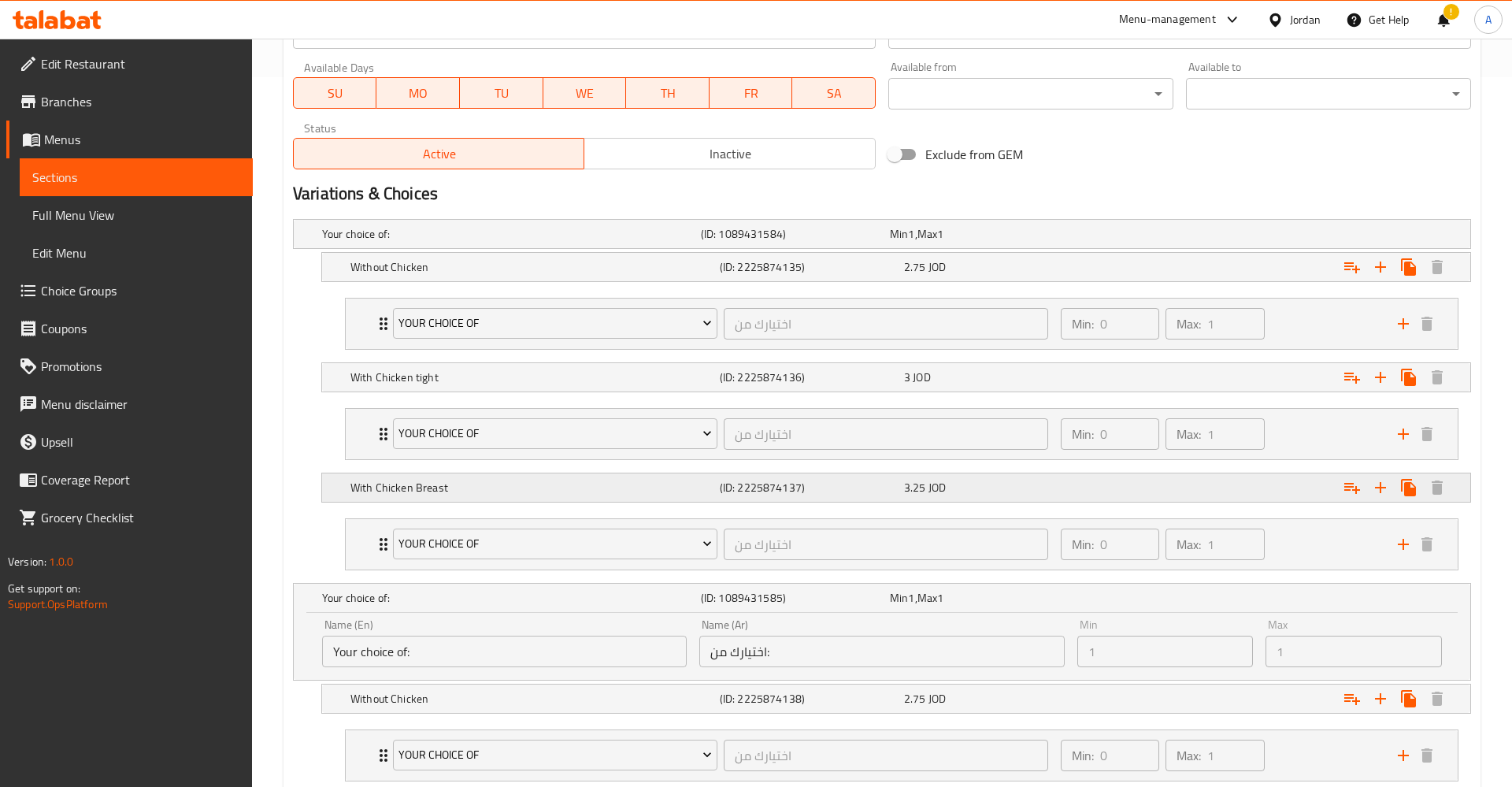
click at [1216, 237] on div "Expand" at bounding box center [1265, 234] width 379 height 6
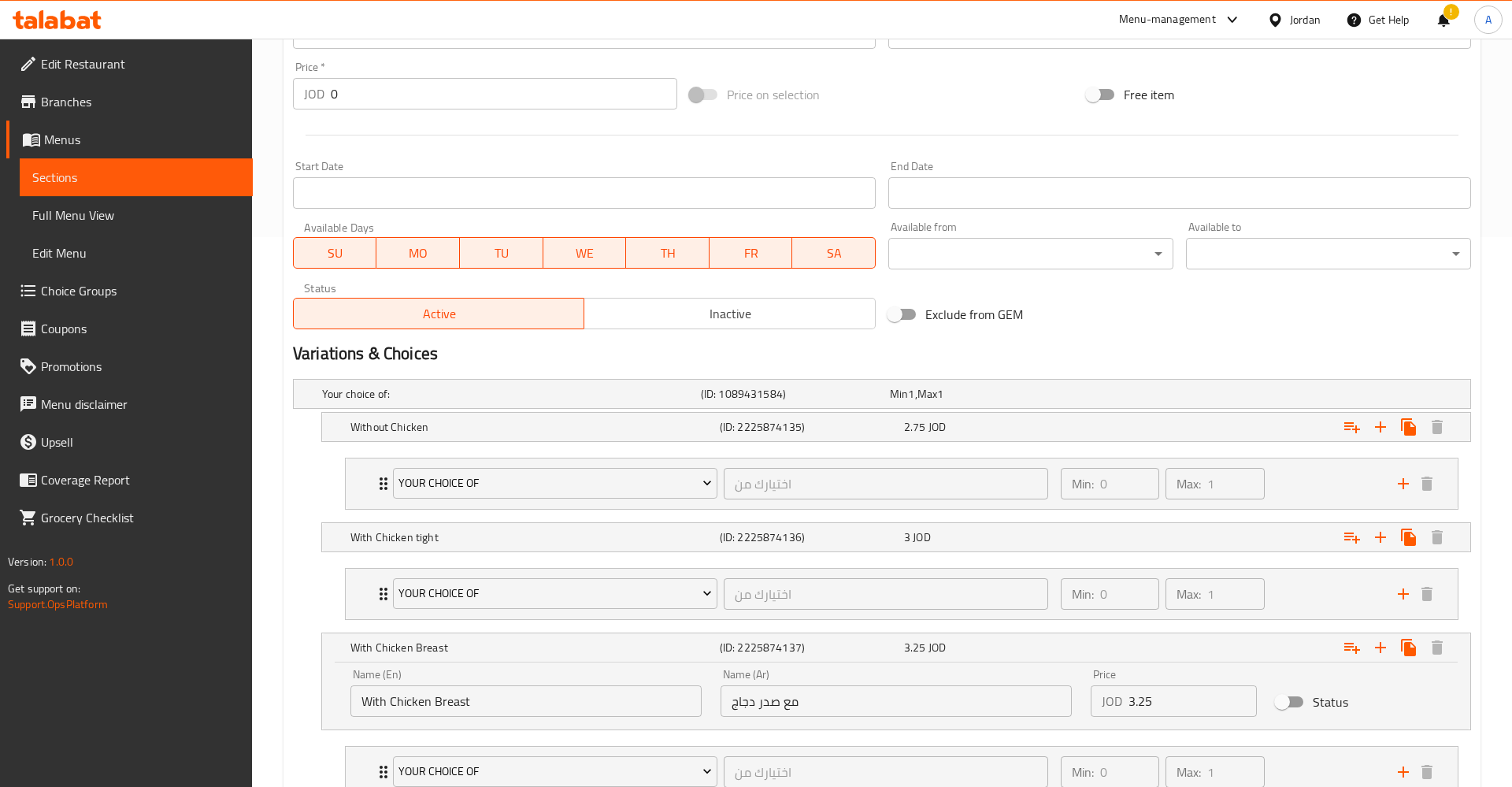
scroll to position [549, 0]
click at [1172, 405] on div "Your choice of: (ID: 1089431584) Min 1 , Max 1" at bounding box center [886, 395] width 1135 height 35
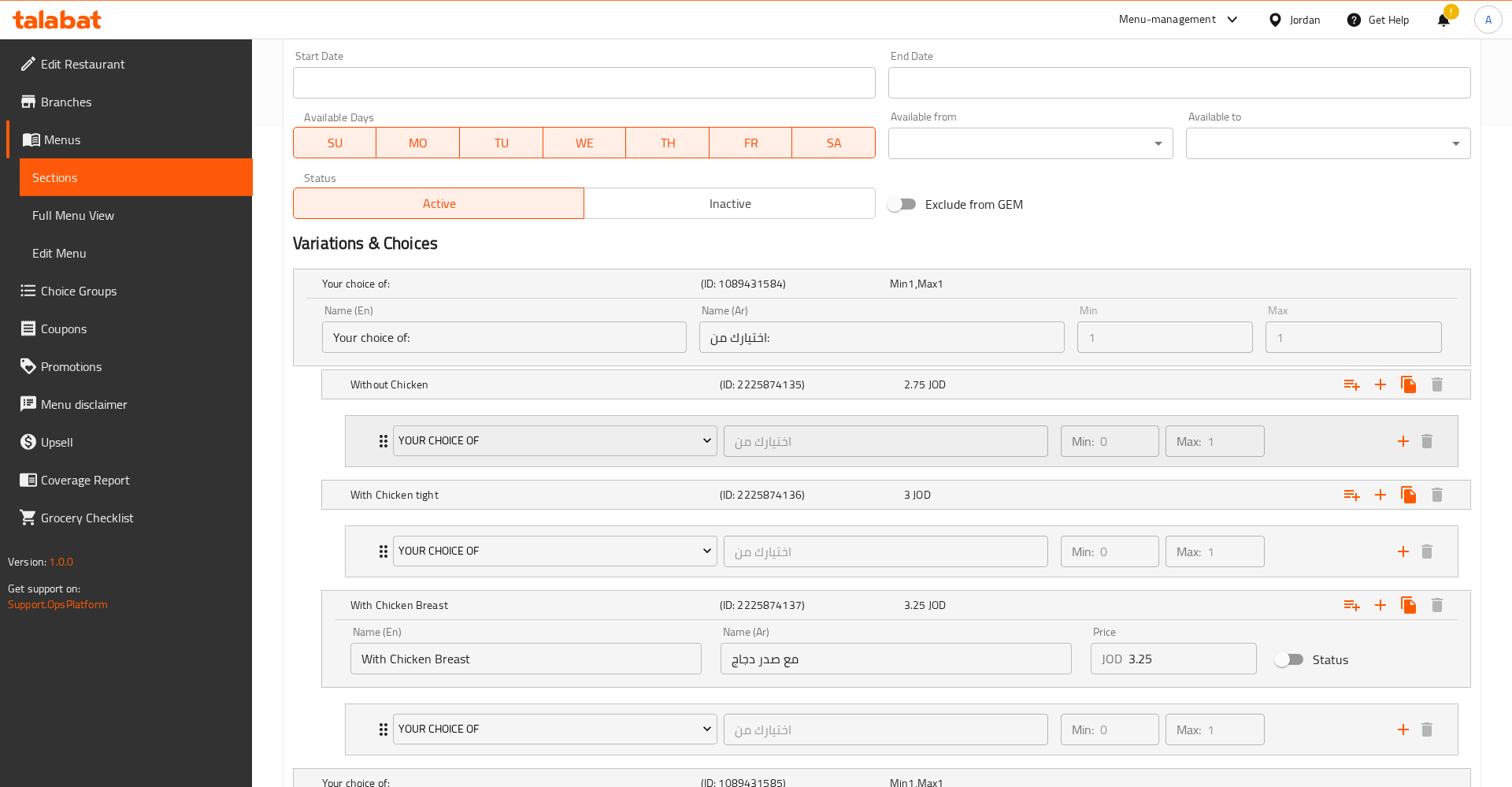
scroll to position [710, 0]
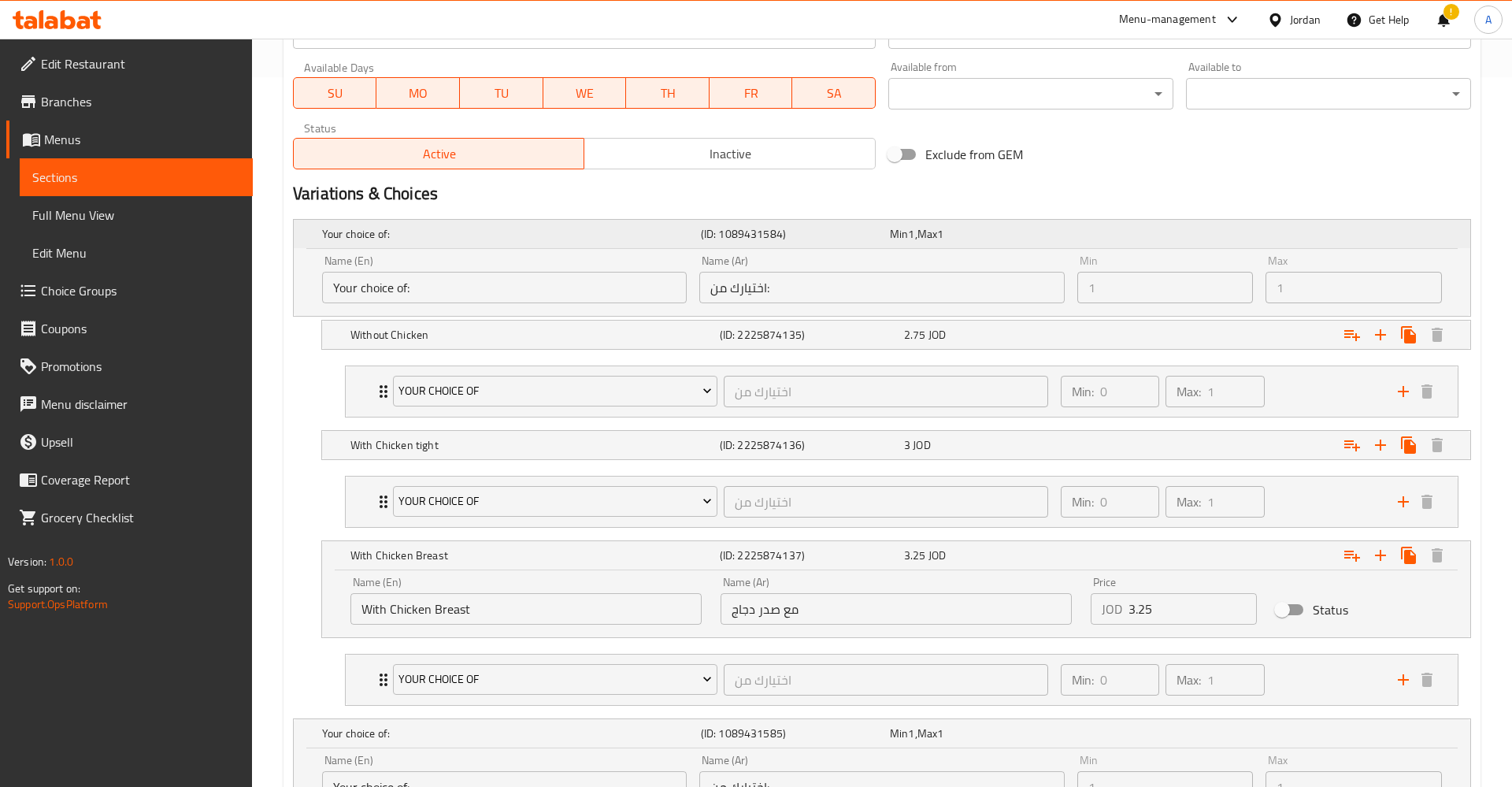
click at [962, 221] on div "Your choice of: (ID: 1089431584) Min 1 , Max 1" at bounding box center [886, 234] width 1135 height 35
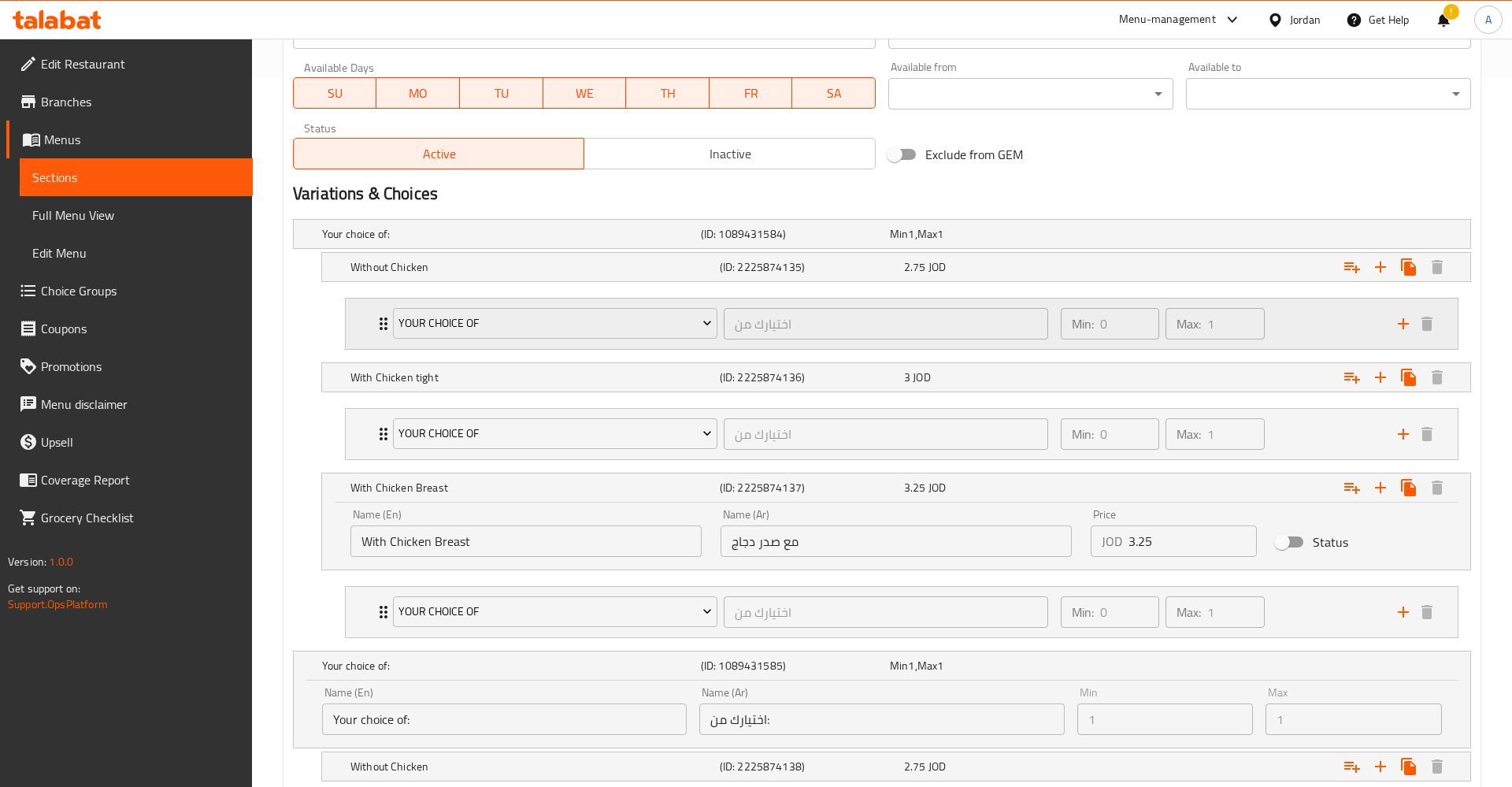
click at [1313, 328] on div "Min: 0 ​ Max: 1 ​" at bounding box center [1220, 324] width 337 height 50
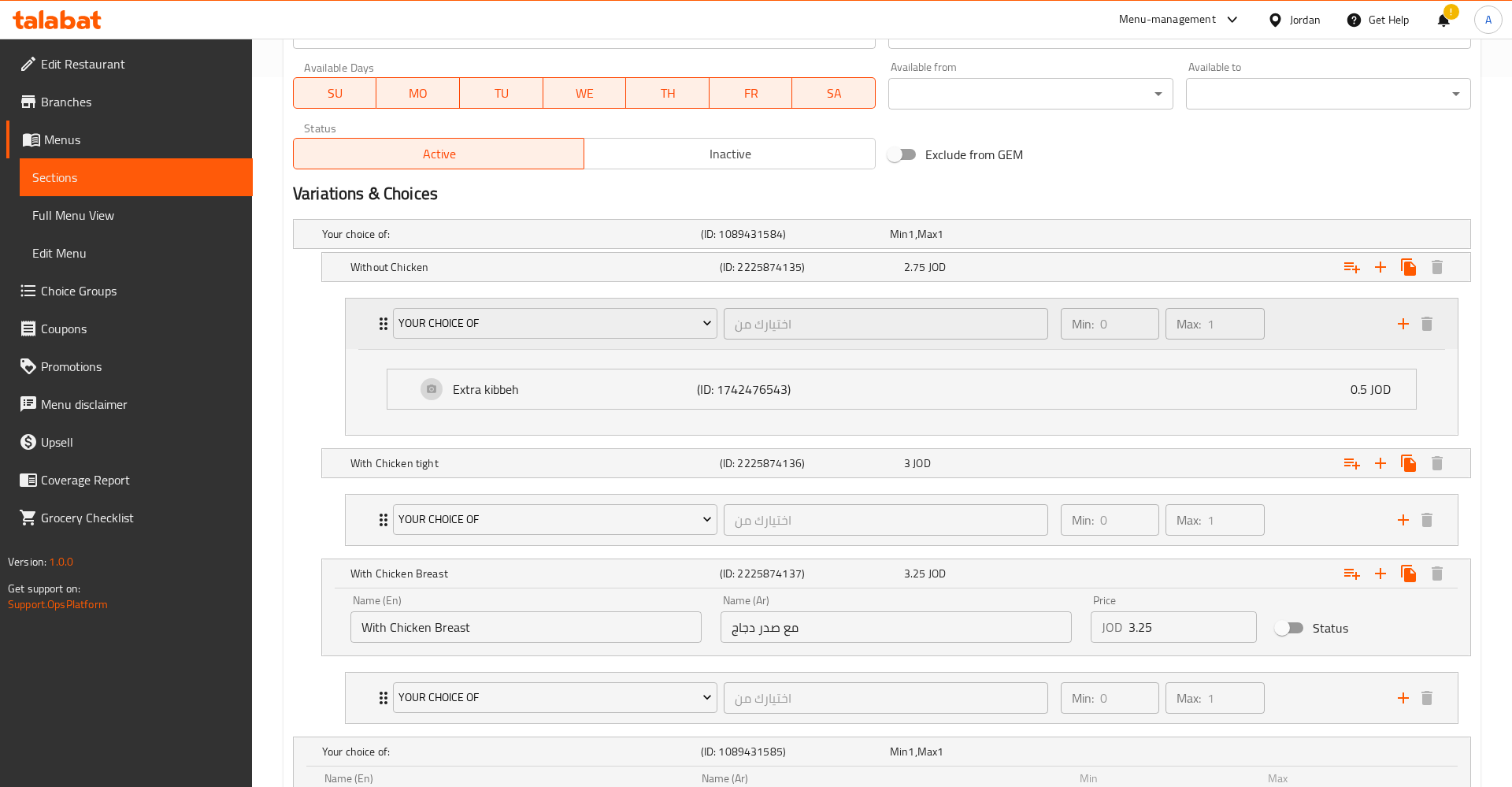
click at [1313, 328] on div "Min: 0 ​ Max: 1 ​" at bounding box center [1220, 324] width 337 height 50
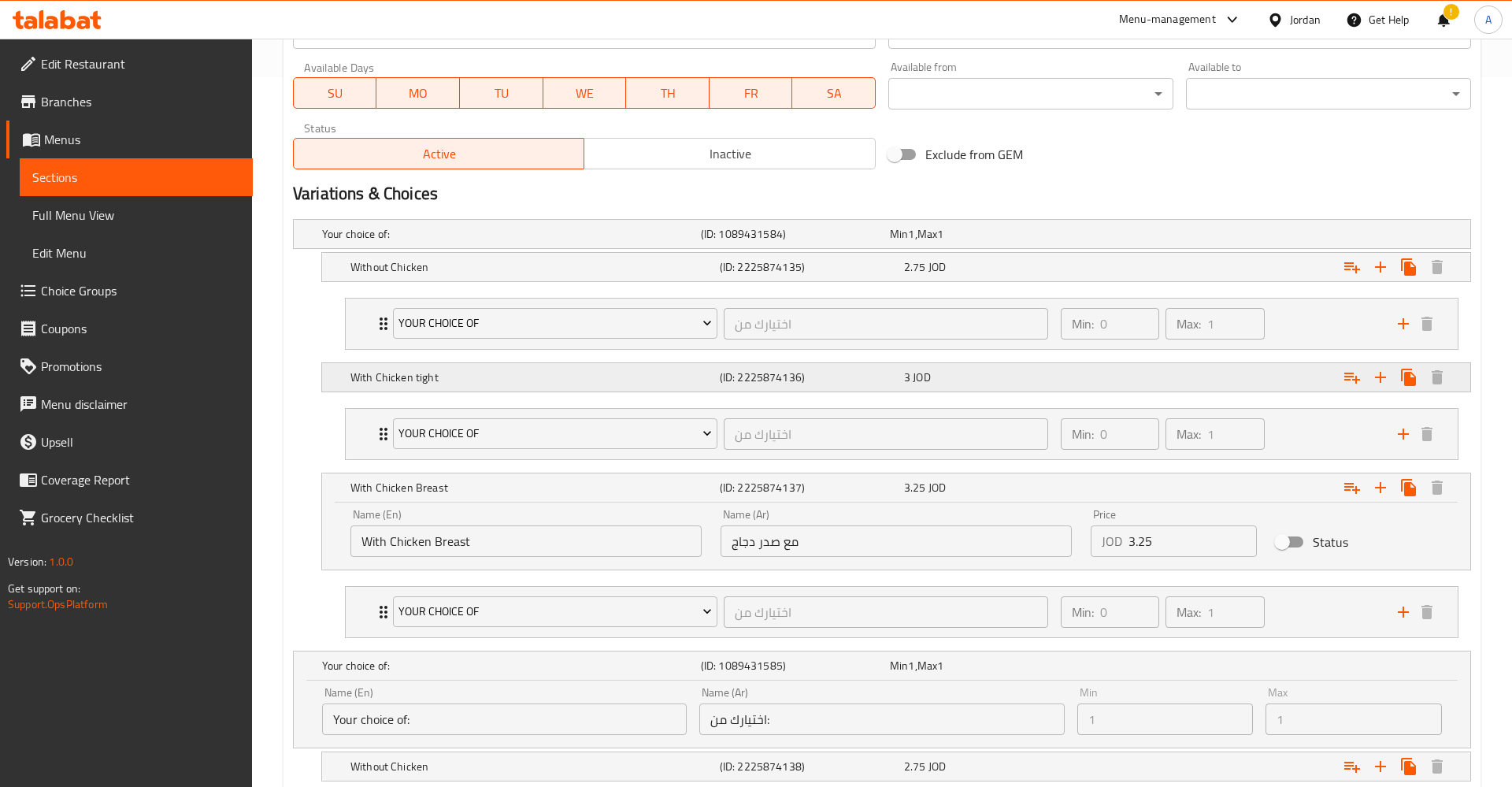
click at [1276, 237] on div "Expand" at bounding box center [1265, 234] width 379 height 6
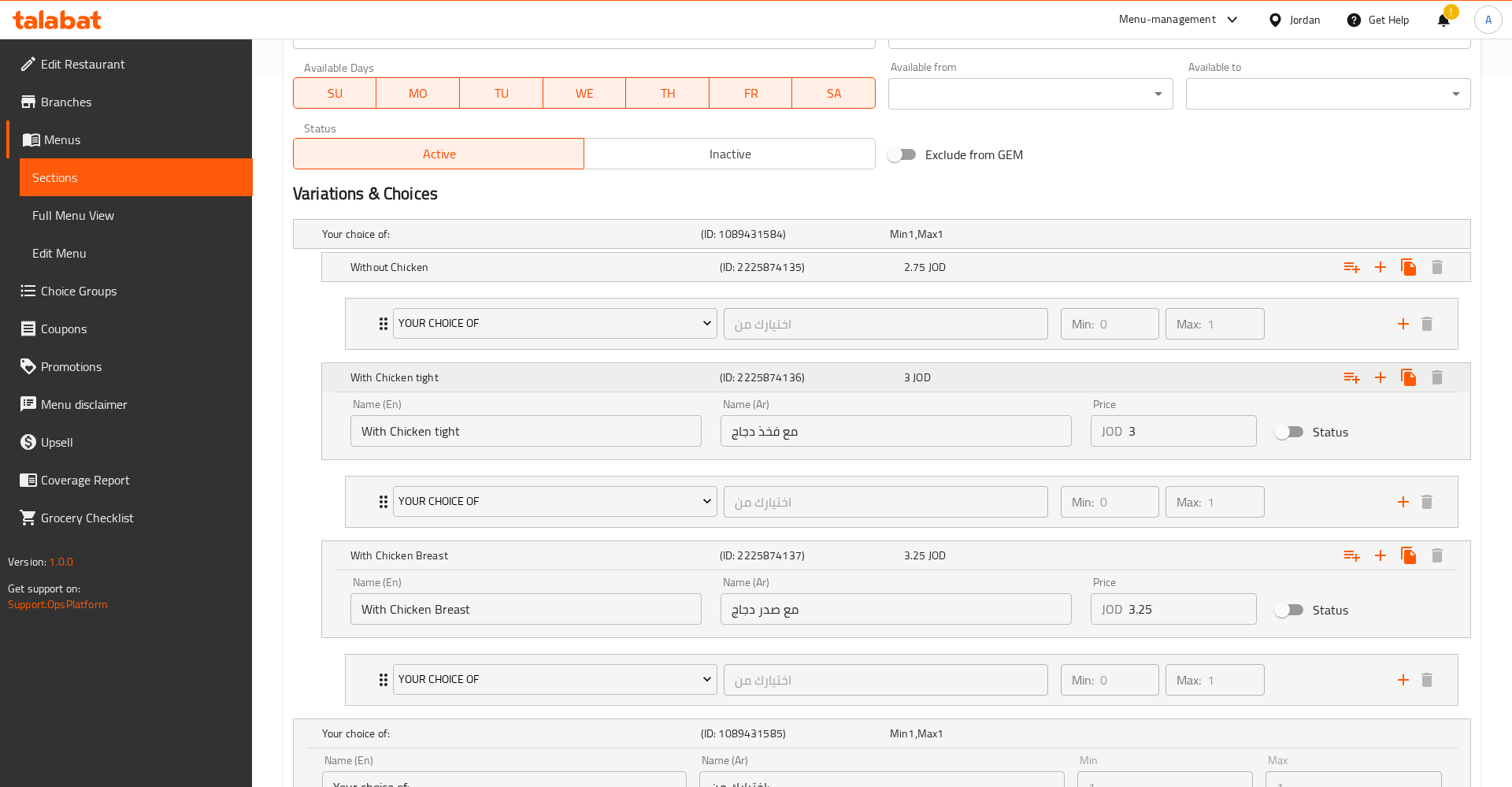
click at [1276, 369] on div "Expand" at bounding box center [1269, 377] width 370 height 35
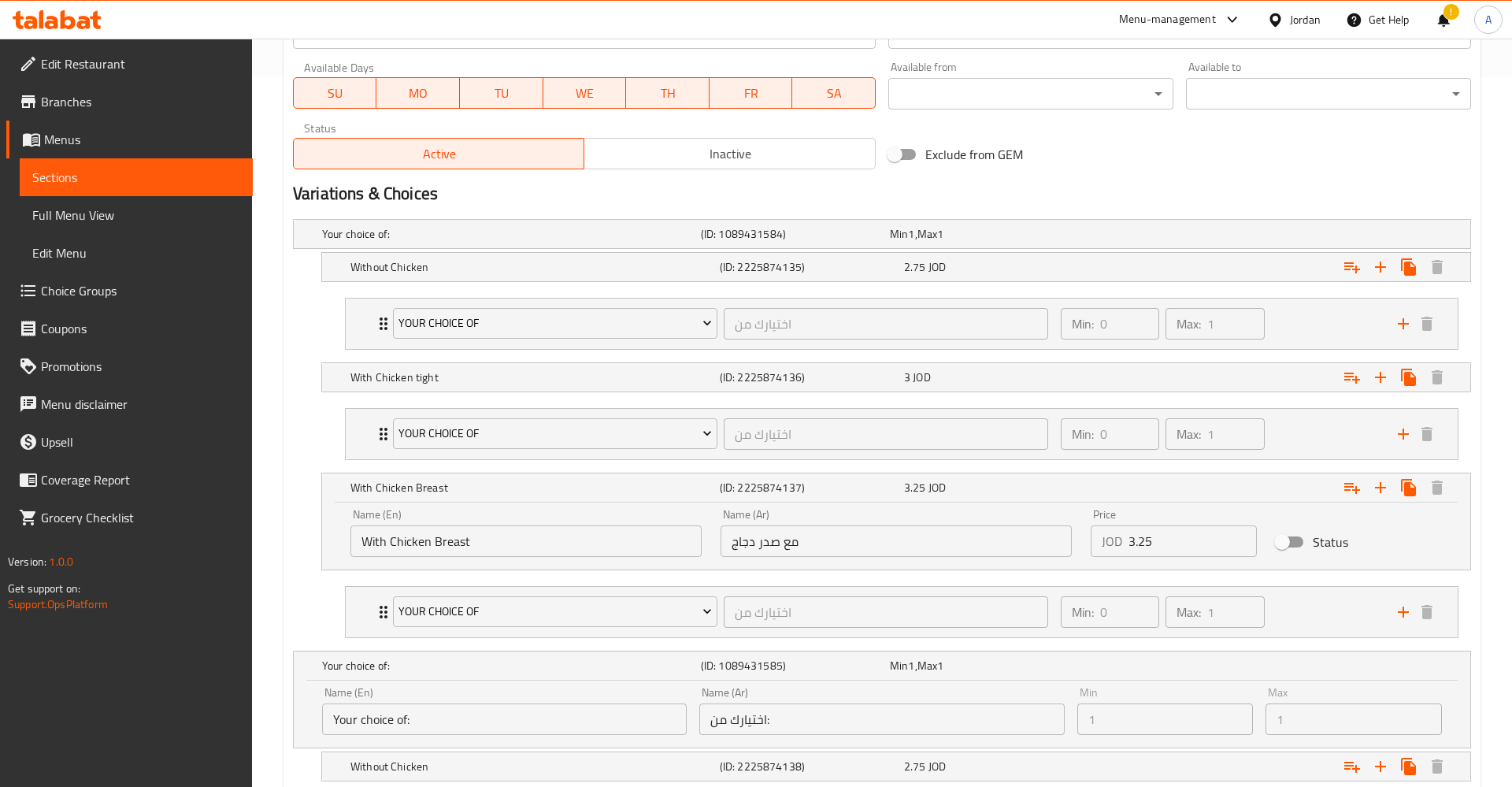
click at [1269, 406] on li "Your Choice Of اختيارك من ​ Min: 0 ​ Max: 1 ​ Extra kibbeh (ID: 1742476543) 0.5…" at bounding box center [901, 434] width 1139 height 65
click at [1271, 415] on div "Min: 0 ​ Max: 1 ​" at bounding box center [1220, 434] width 337 height 50
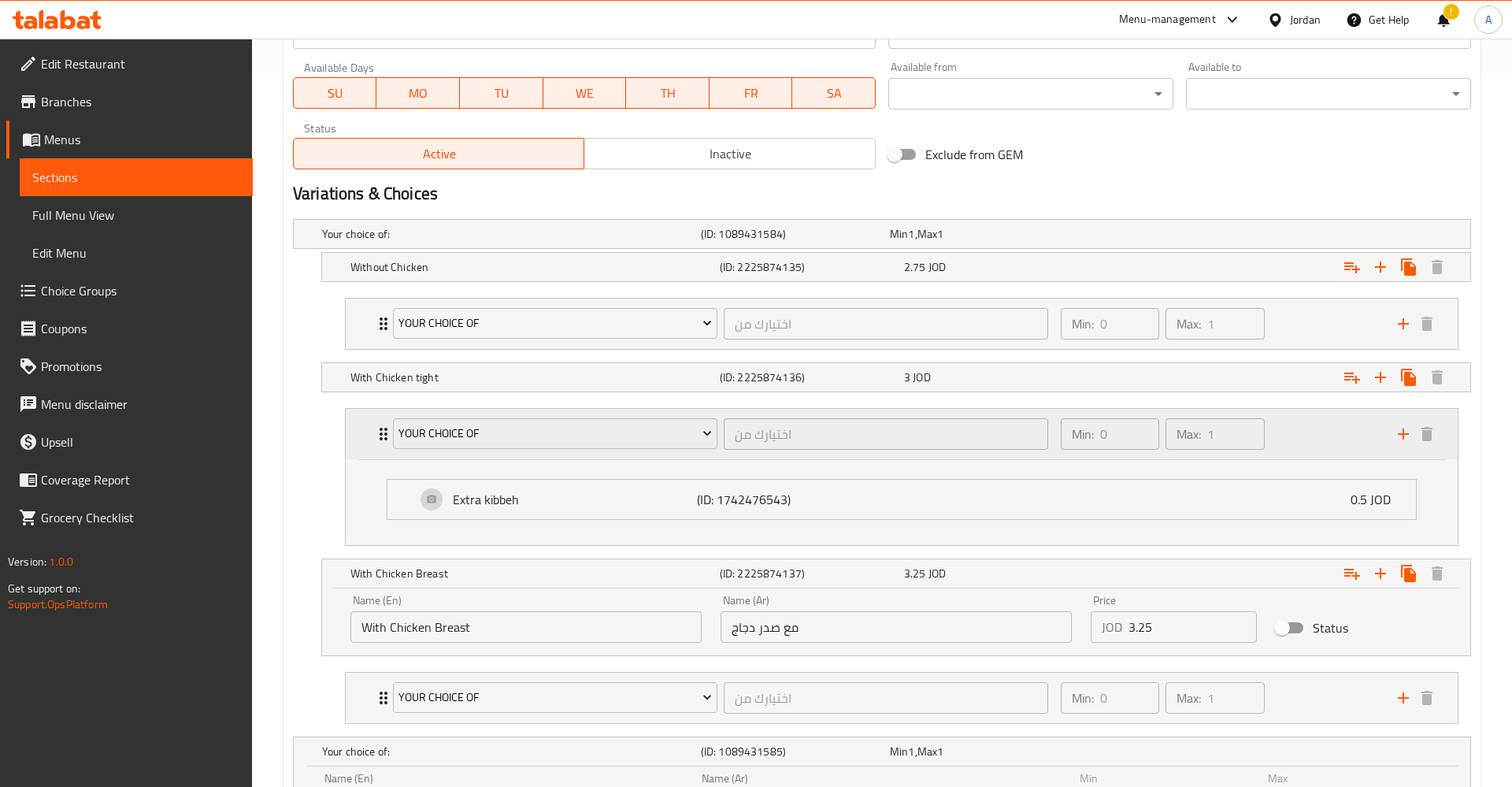
click at [1272, 417] on div "Min: 0 ​ Max: 1 ​" at bounding box center [1220, 434] width 337 height 50
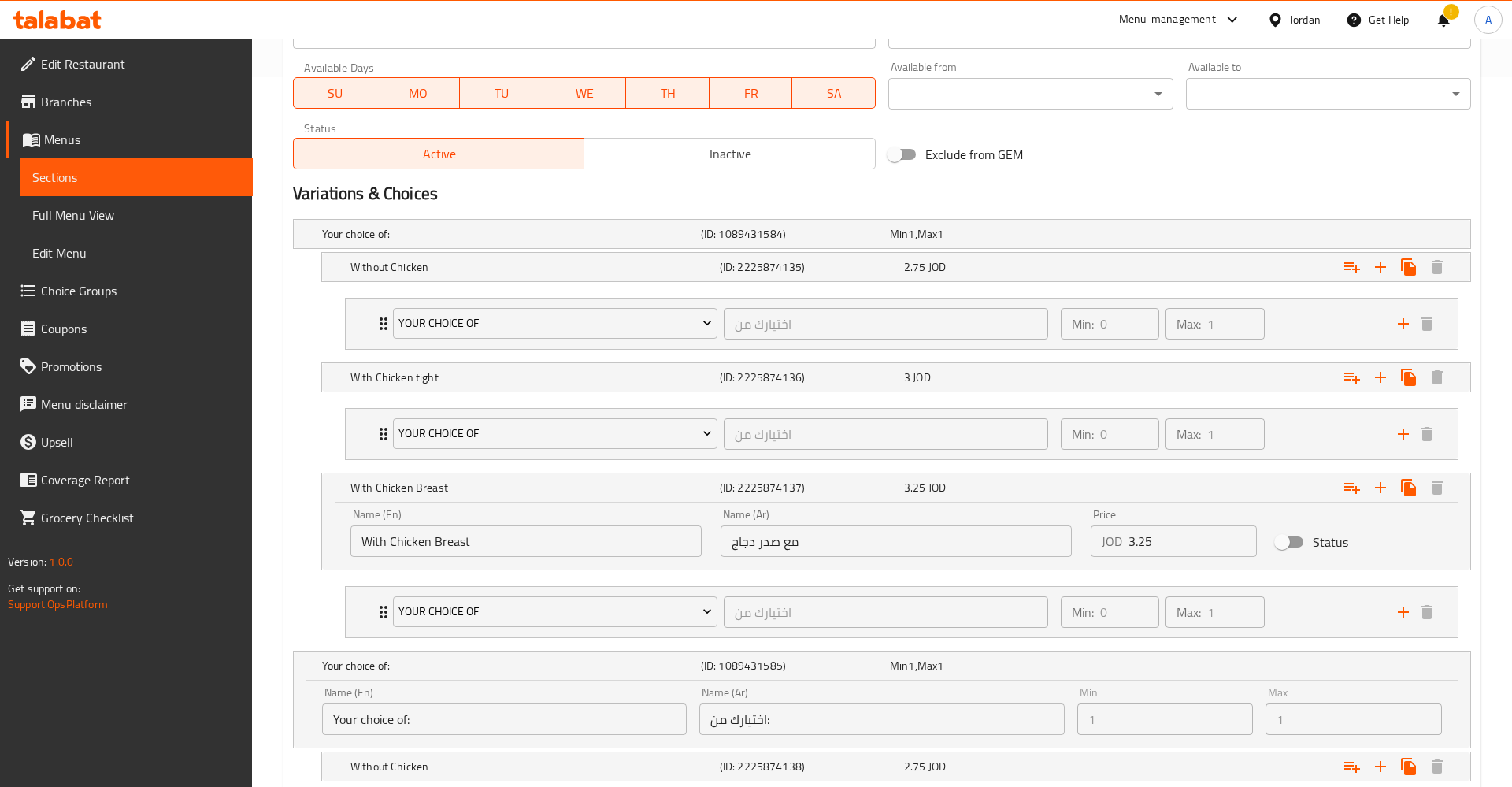
click at [1255, 466] on li "Your Choice Of اختيارك من ​ Min: 0 ​ Max: 1 ​ Extra kibbeh (ID: 1742476543) 0.5…" at bounding box center [901, 434] width 1139 height 65
click at [1265, 494] on div "Expand" at bounding box center [1269, 488] width 370 height 35
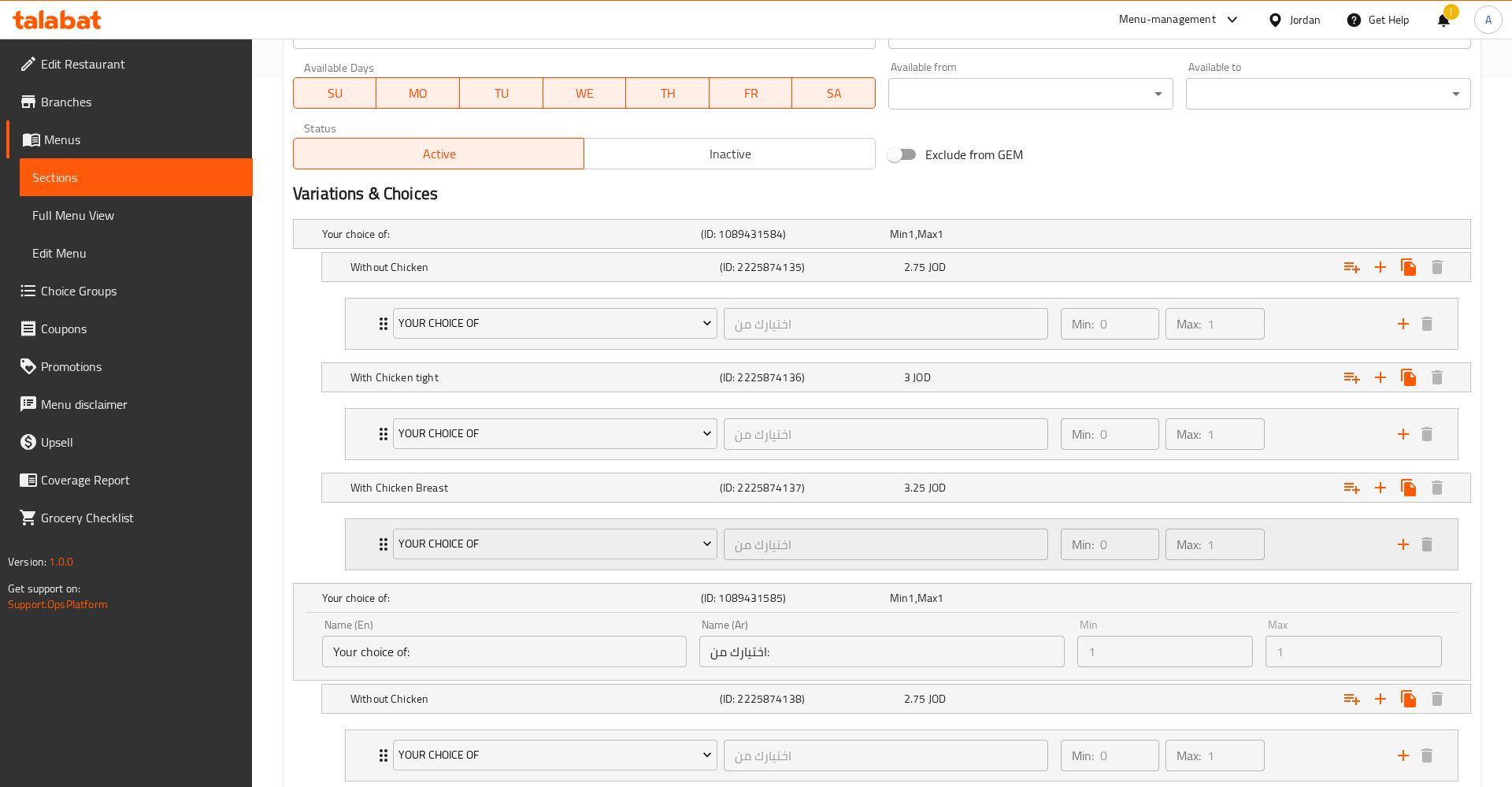
click at [1274, 537] on div "Min: 0 ​ Max: 1 ​" at bounding box center [1220, 544] width 337 height 50
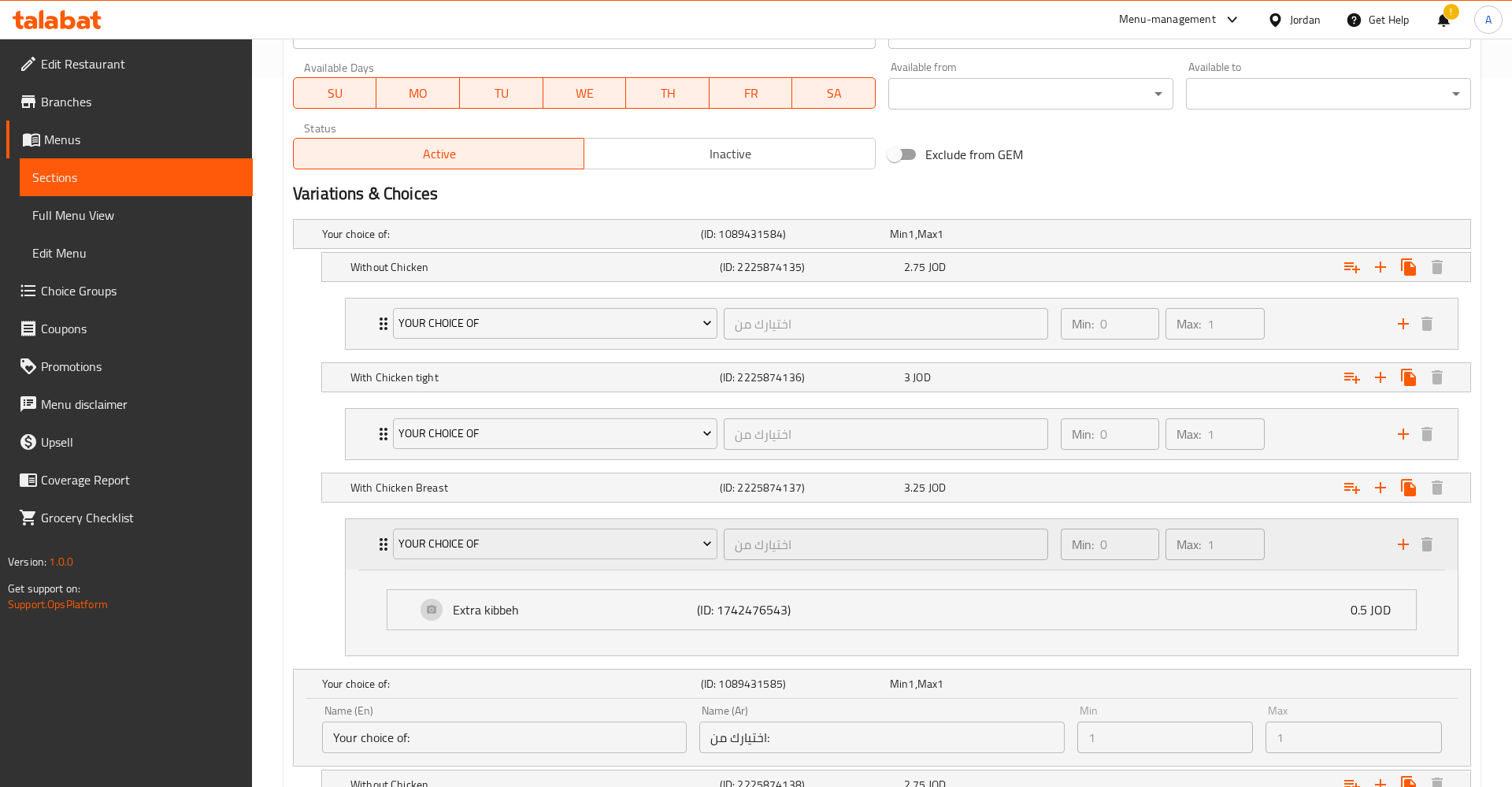
drag, startPoint x: 1274, startPoint y: 537, endPoint x: 1284, endPoint y: 546, distance: 13.5
click at [1274, 538] on div "Min: 0 ​ Max: 1 ​" at bounding box center [1220, 544] width 337 height 50
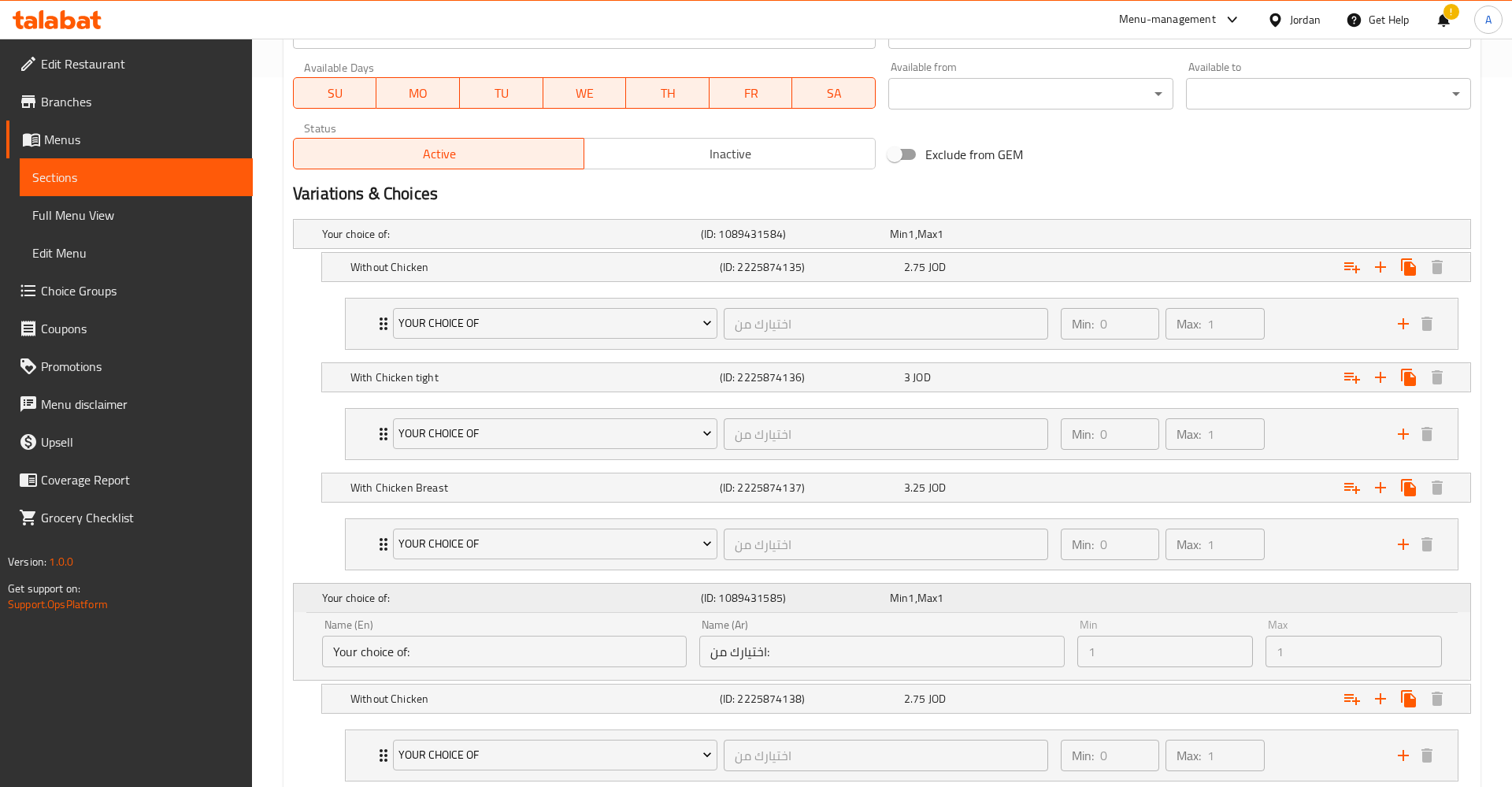
click at [1239, 611] on div "Your choice of: (ID: 1089431585) Min 1 , Max 1" at bounding box center [886, 598] width 1135 height 35
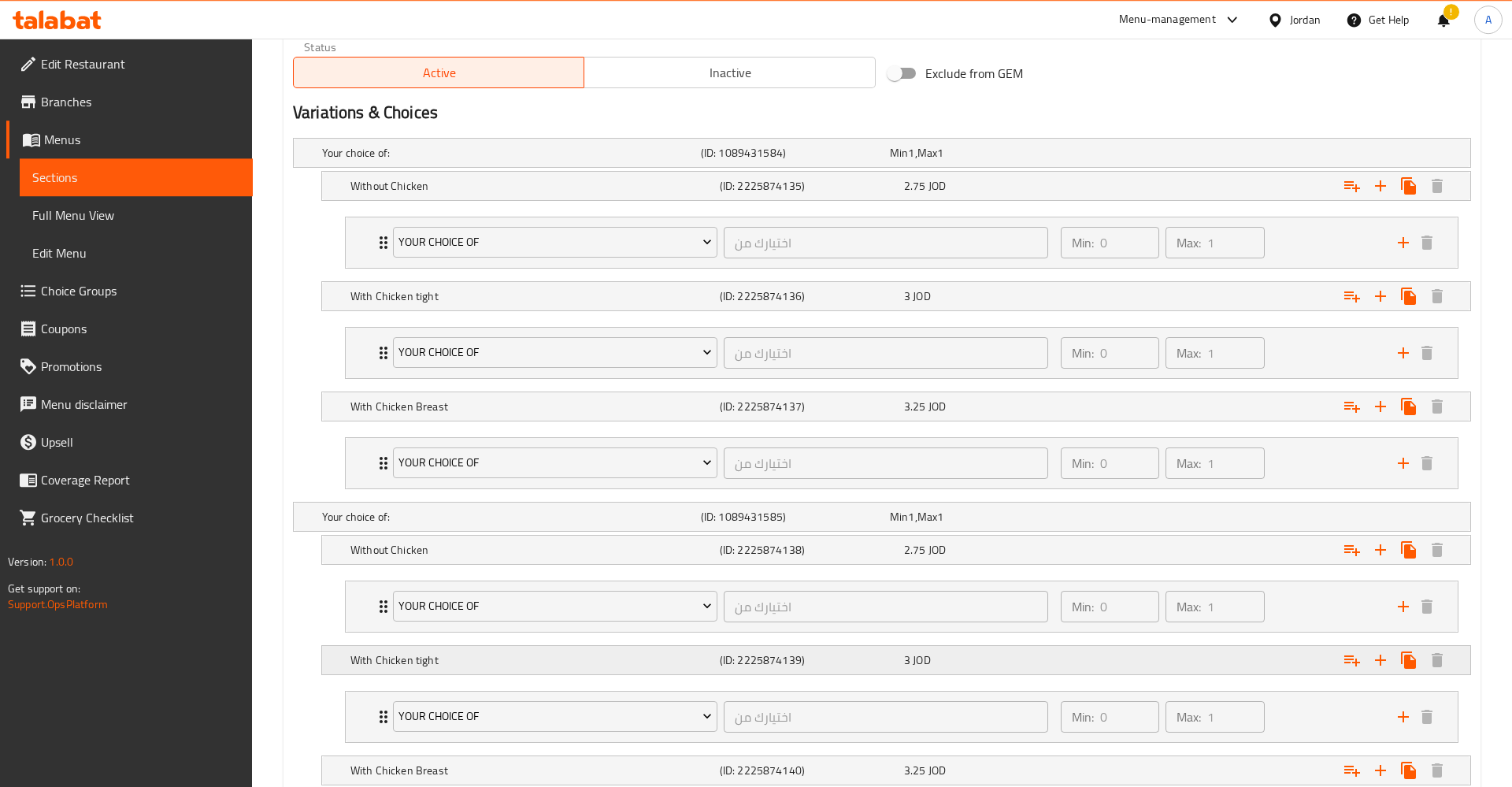
scroll to position [871, 0]
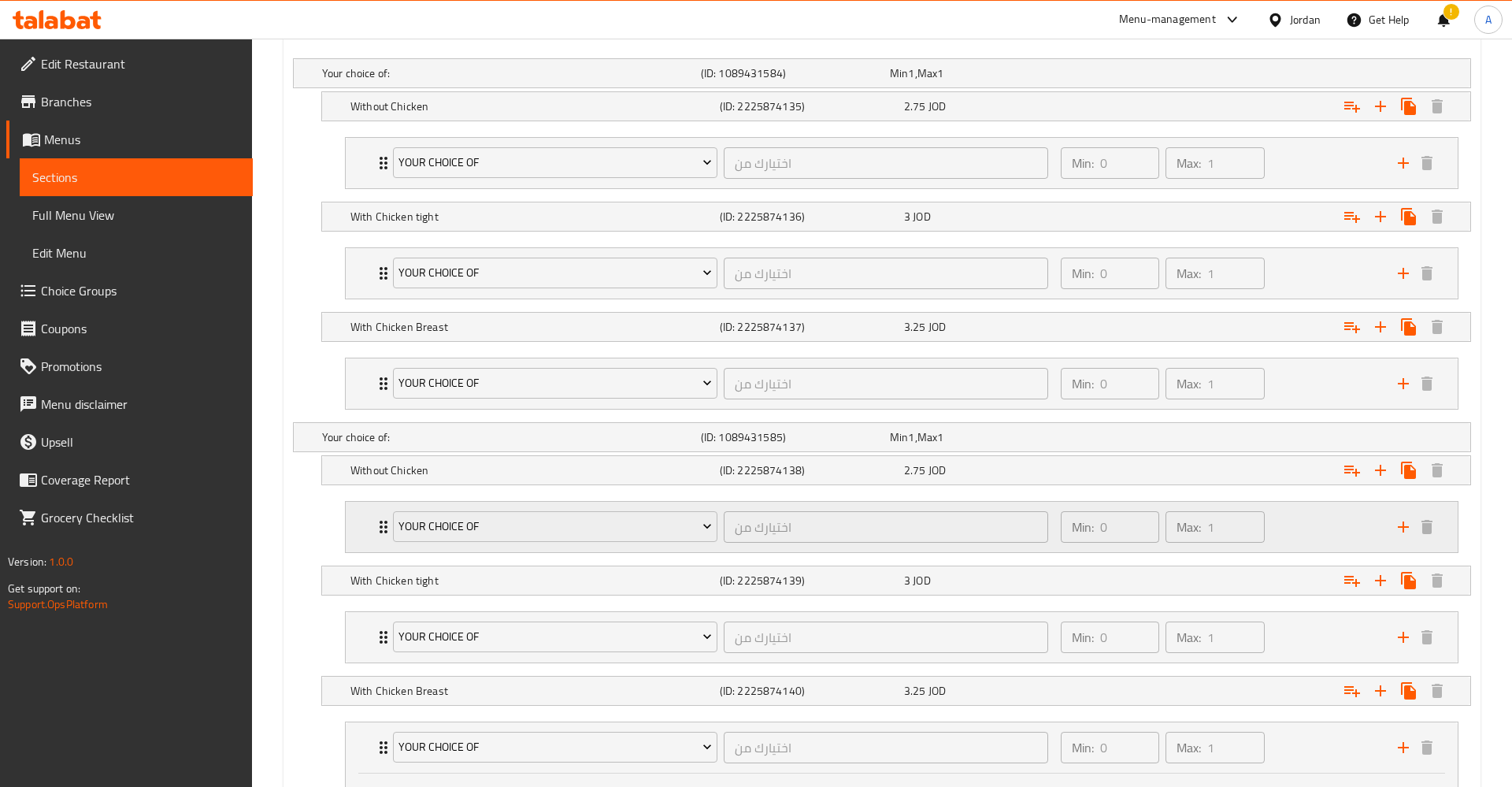
click at [1291, 531] on div "Min: 0 ​ Max: 1 ​" at bounding box center [1220, 527] width 337 height 50
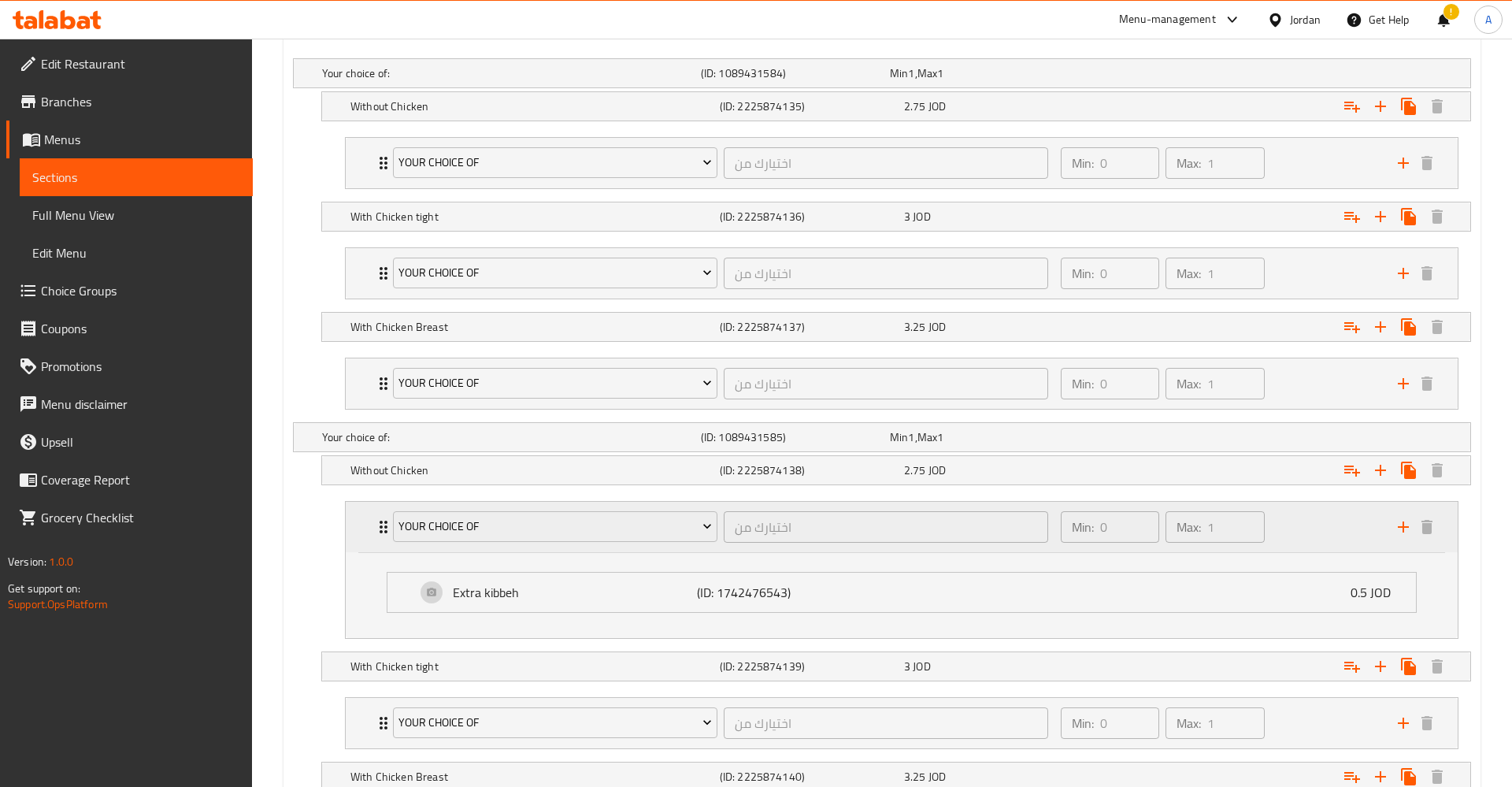
click at [1291, 532] on div "Min: 0 ​ Max: 1 ​" at bounding box center [1220, 527] width 337 height 50
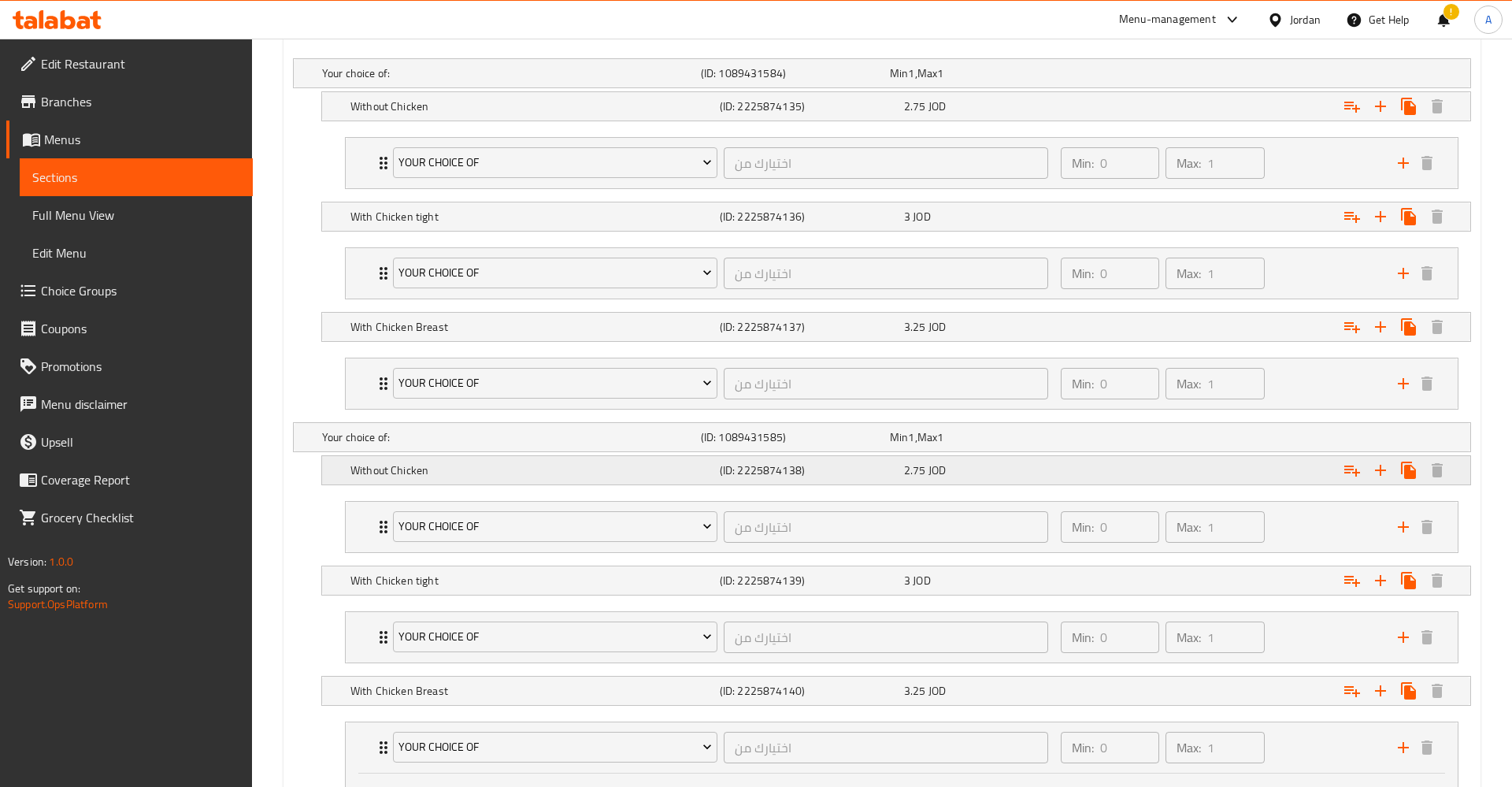
click at [1287, 76] on div "Expand" at bounding box center [1265, 73] width 379 height 6
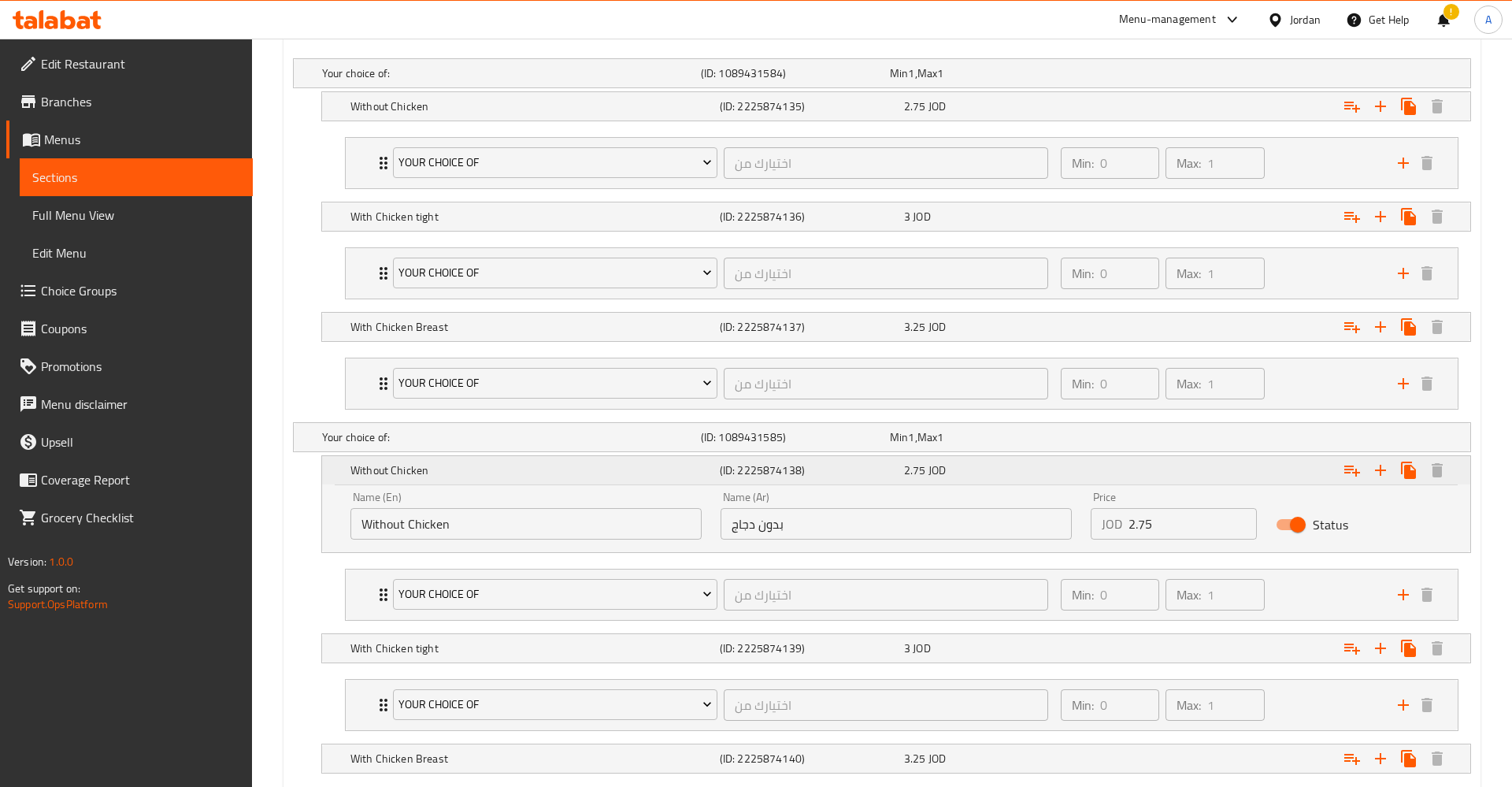
click at [1276, 459] on div "Expand" at bounding box center [1269, 470] width 370 height 35
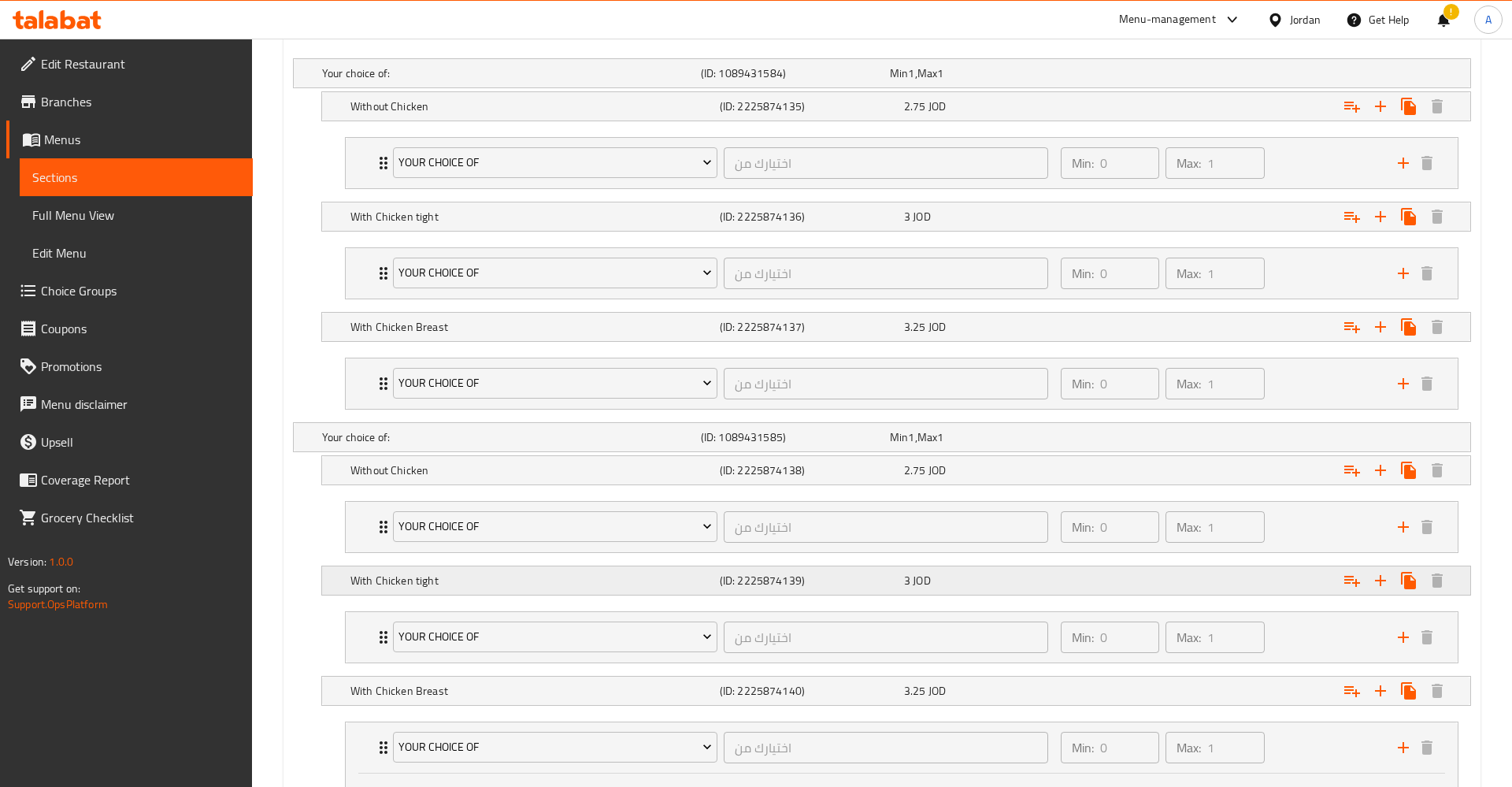
click at [1274, 76] on div "Expand" at bounding box center [1265, 73] width 379 height 6
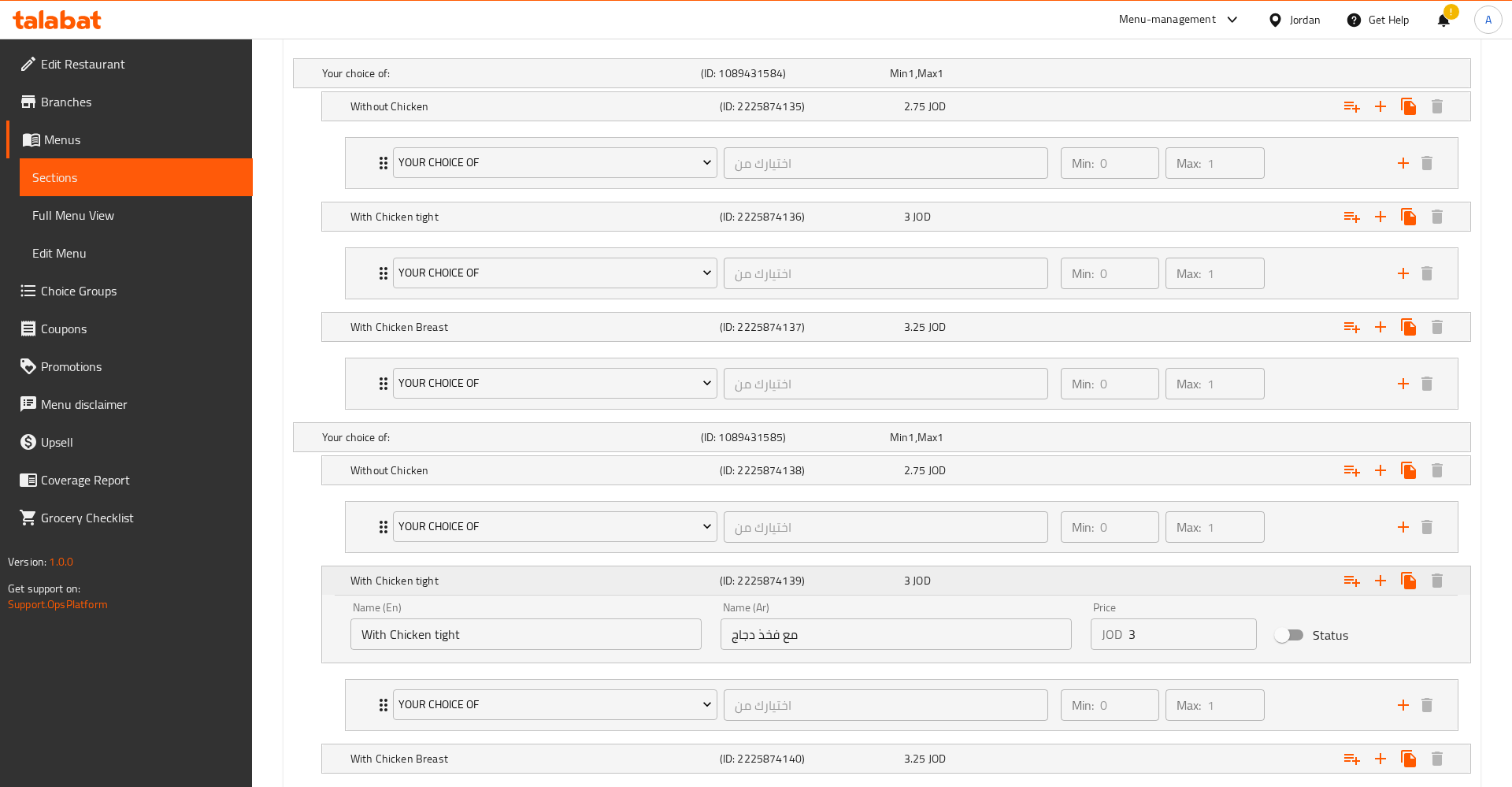
click at [1277, 580] on div "Expand" at bounding box center [1269, 581] width 370 height 35
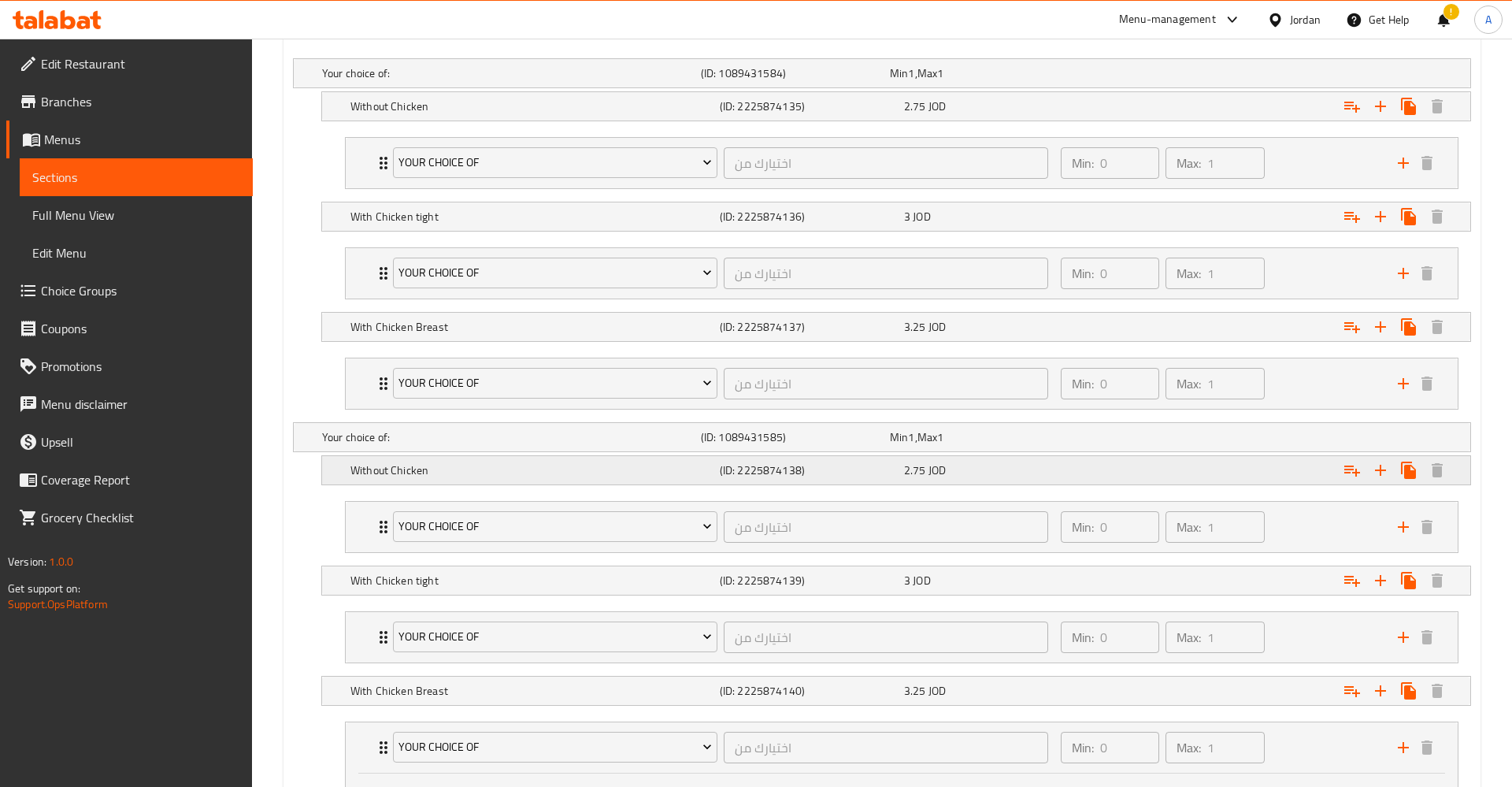
click at [1017, 84] on div "2.75 JOD" at bounding box center [982, 73] width 189 height 22
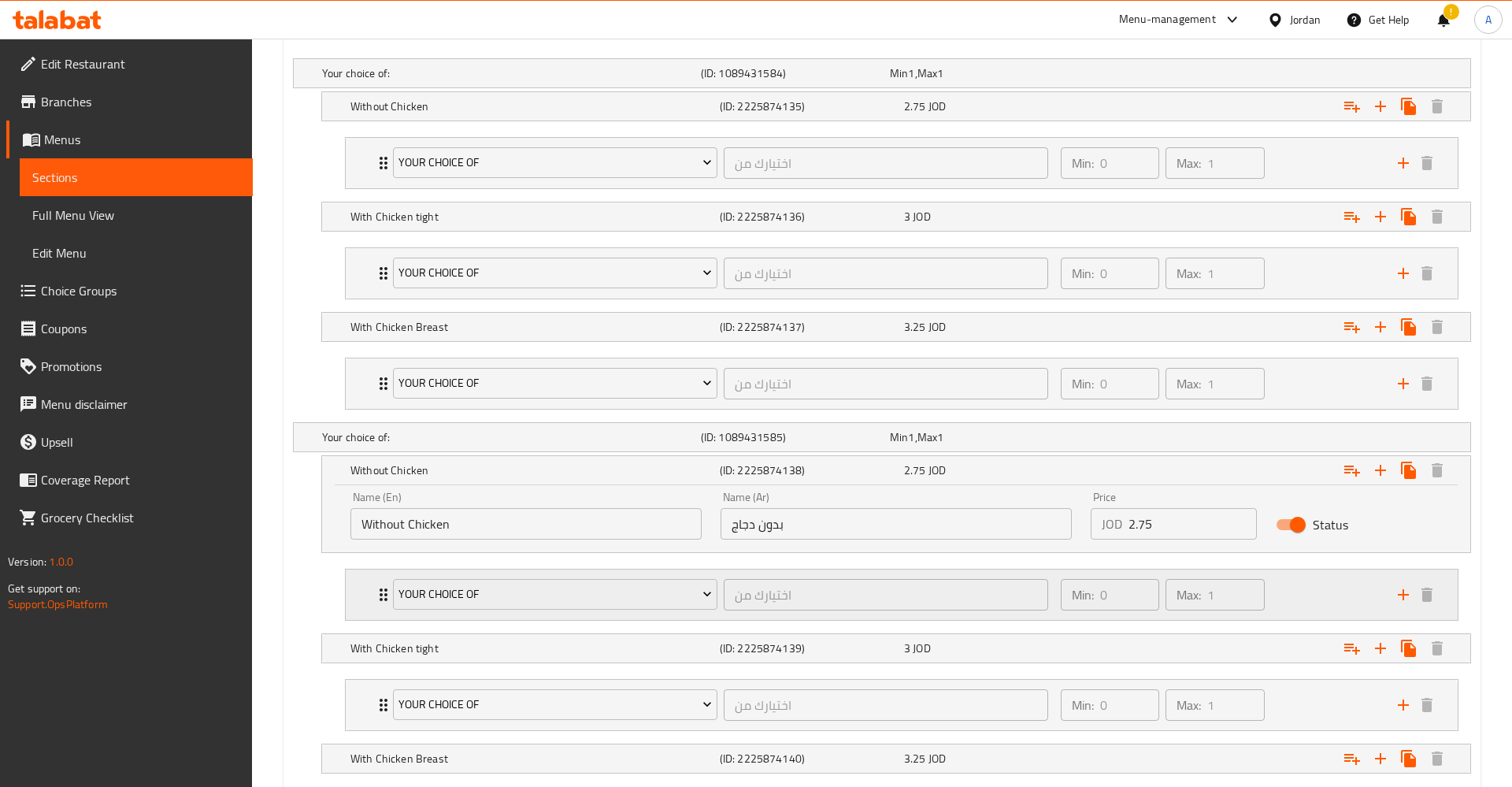
click at [389, 596] on div "Your Choice Of اختيارك من ​" at bounding box center [721, 595] width 674 height 50
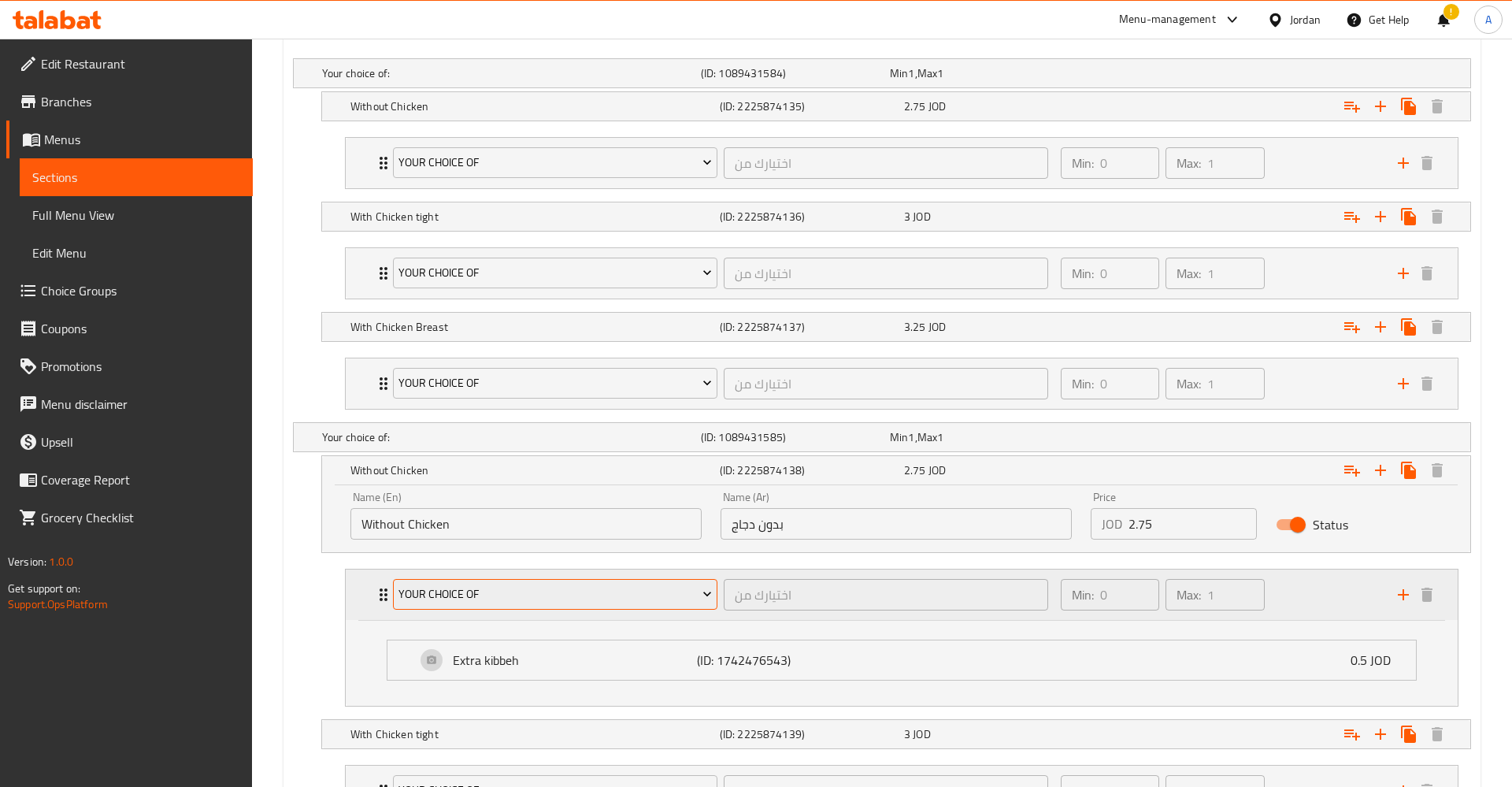
click at [535, 595] on span "Your Choice Of" at bounding box center [555, 594] width 313 height 20
click at [540, 645] on span "Your Choice Of" at bounding box center [556, 636] width 78 height 19
click at [1432, 591] on icon "delete" at bounding box center [1427, 595] width 19 height 19
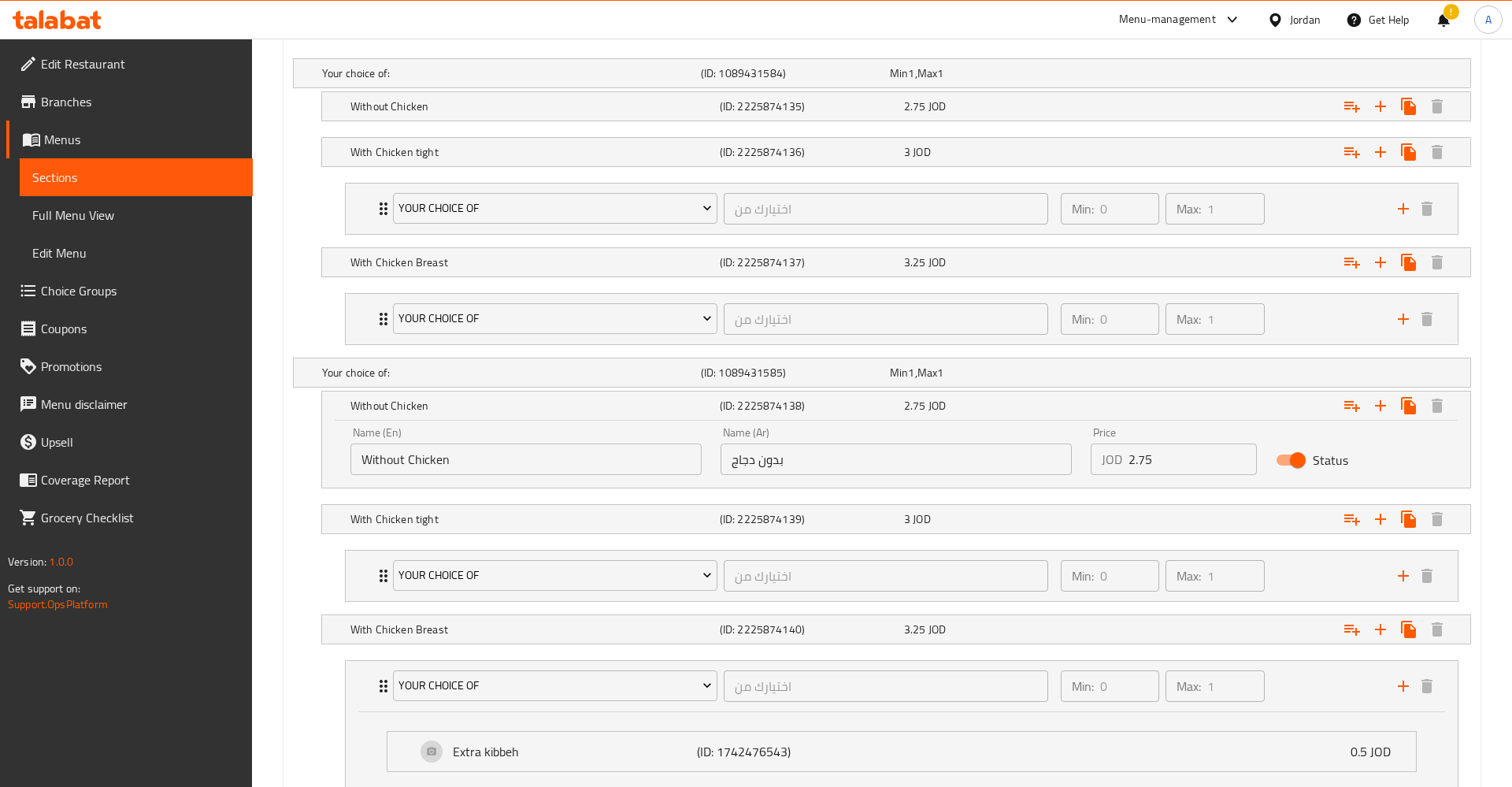
scroll to position [951, 0]
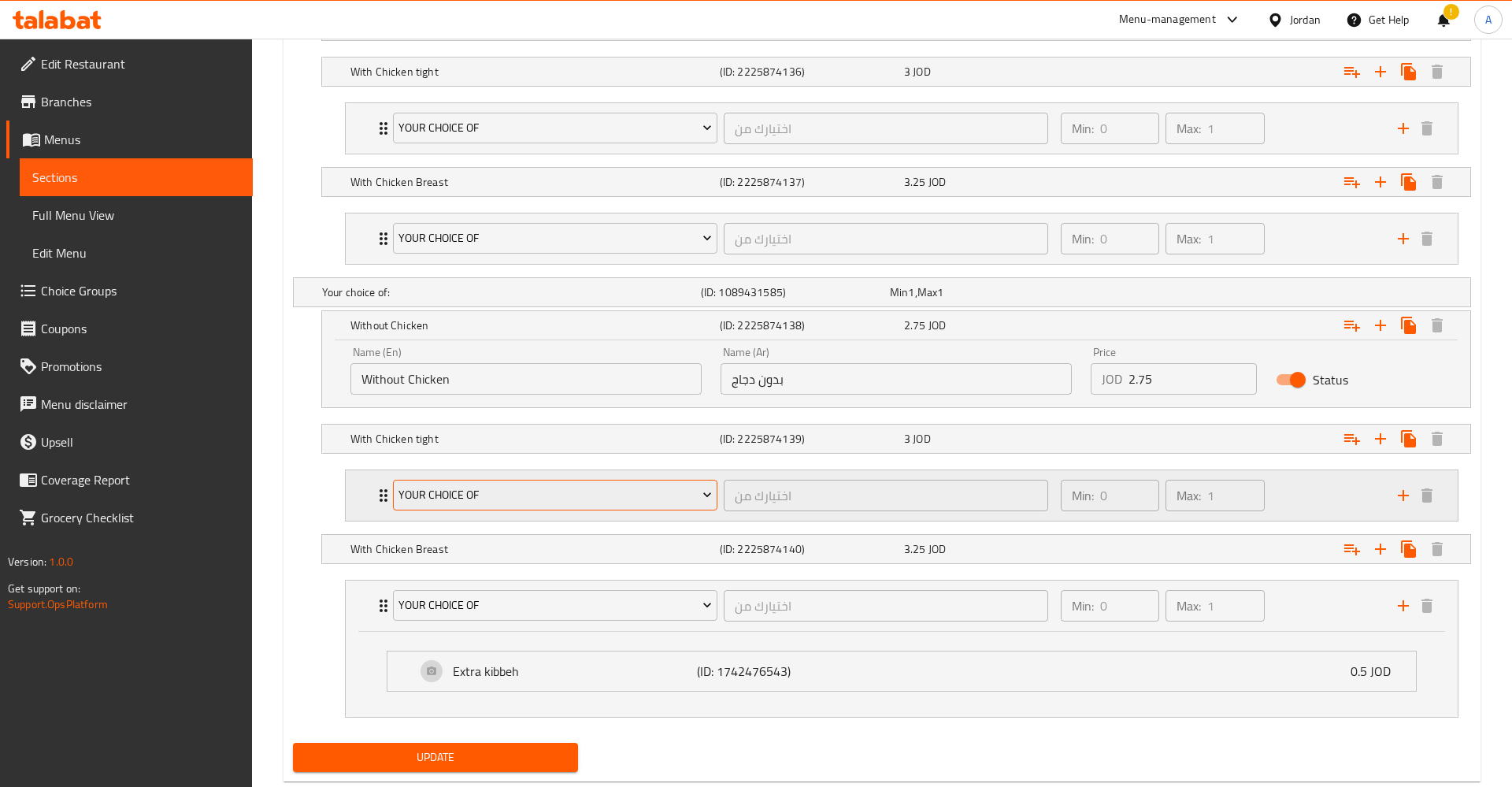
click at [457, 490] on span "Your Choice Of" at bounding box center [555, 495] width 313 height 20
click at [545, 522] on li "Your Choice Of" at bounding box center [556, 536] width 103 height 38
click at [1429, 488] on icon "delete" at bounding box center [1427, 496] width 19 height 19
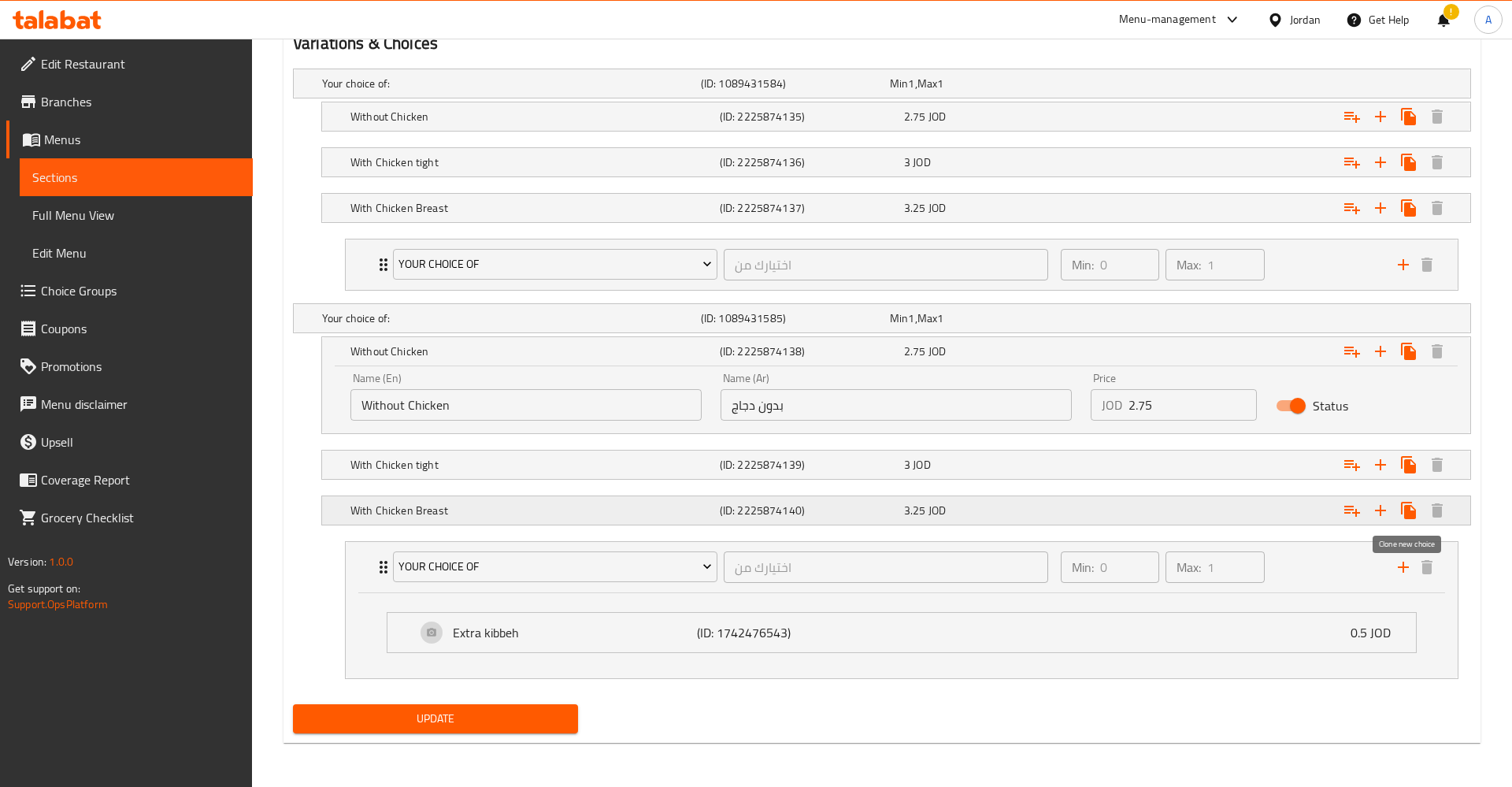
scroll to position [860, 0]
click at [492, 91] on h5 "With Chicken Breast" at bounding box center [508, 84] width 373 height 16
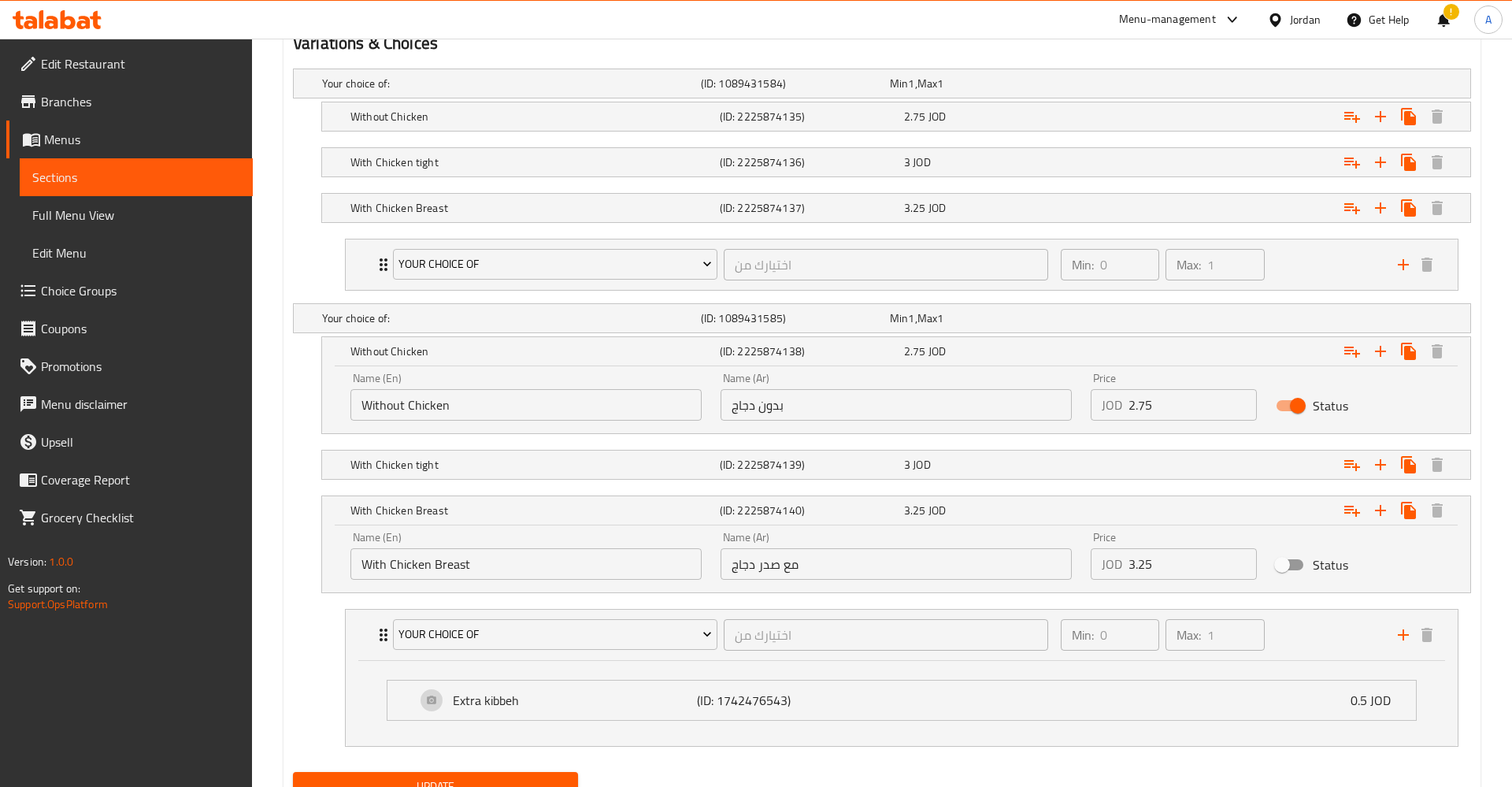
click at [468, 529] on div "Name (En) With Chicken Breast Name (En)" at bounding box center [526, 555] width 370 height 67
click at [449, 638] on span "Your Choice Of" at bounding box center [555, 634] width 313 height 20
drag, startPoint x: 504, startPoint y: 653, endPoint x: 514, endPoint y: 654, distance: 10.0
click at [505, 653] on div at bounding box center [756, 393] width 1512 height 787
click at [538, 663] on div "Extra kibbeh (ID: 1742476543) 0.5 JOD Name (En) Extra kibbeh Name (En) Name (Ar…" at bounding box center [901, 703] width 1112 height 85
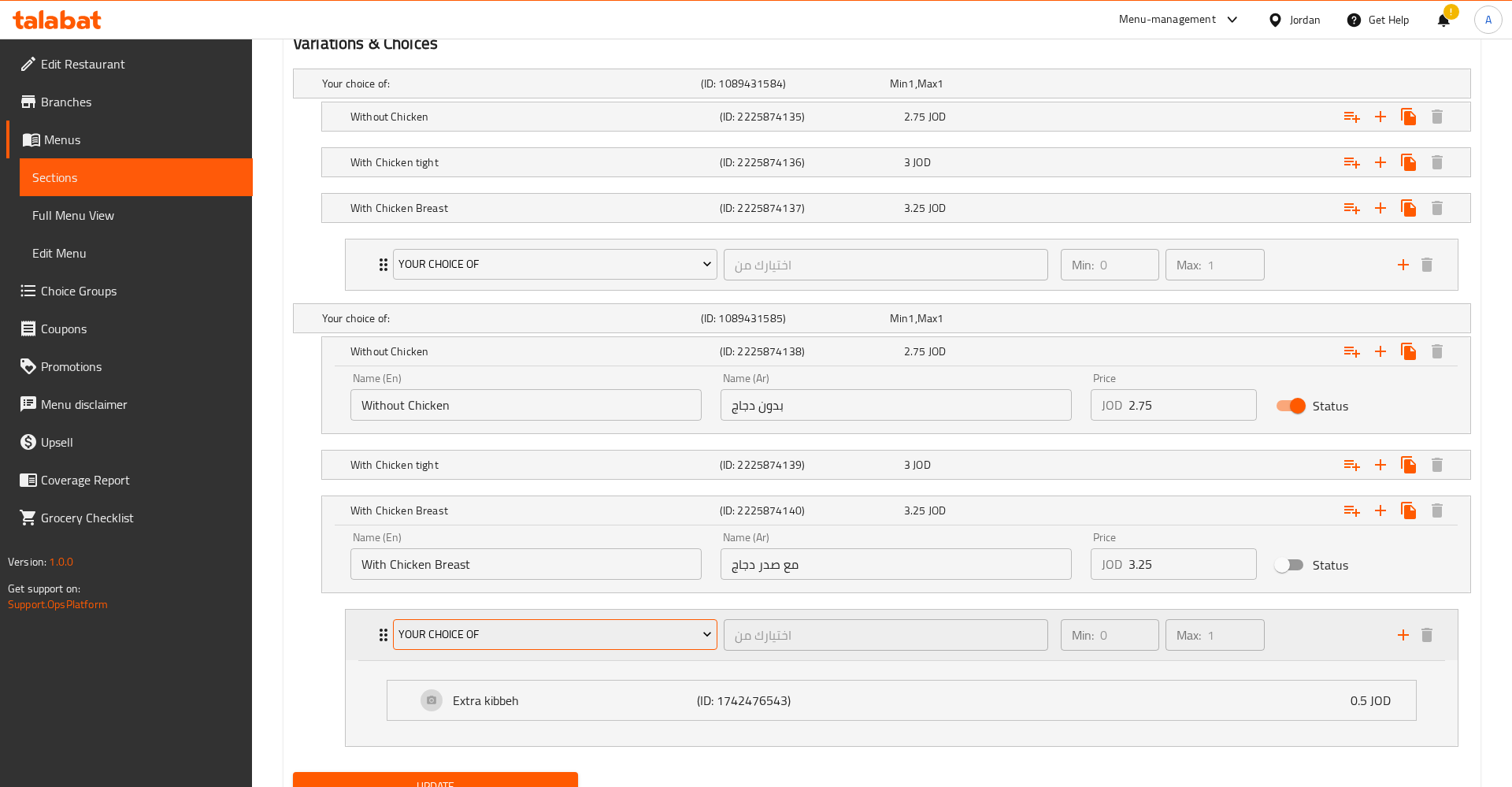
click at [555, 637] on span "Your Choice Of" at bounding box center [555, 634] width 313 height 20
click at [559, 660] on li "Your Choice Of" at bounding box center [556, 676] width 103 height 38
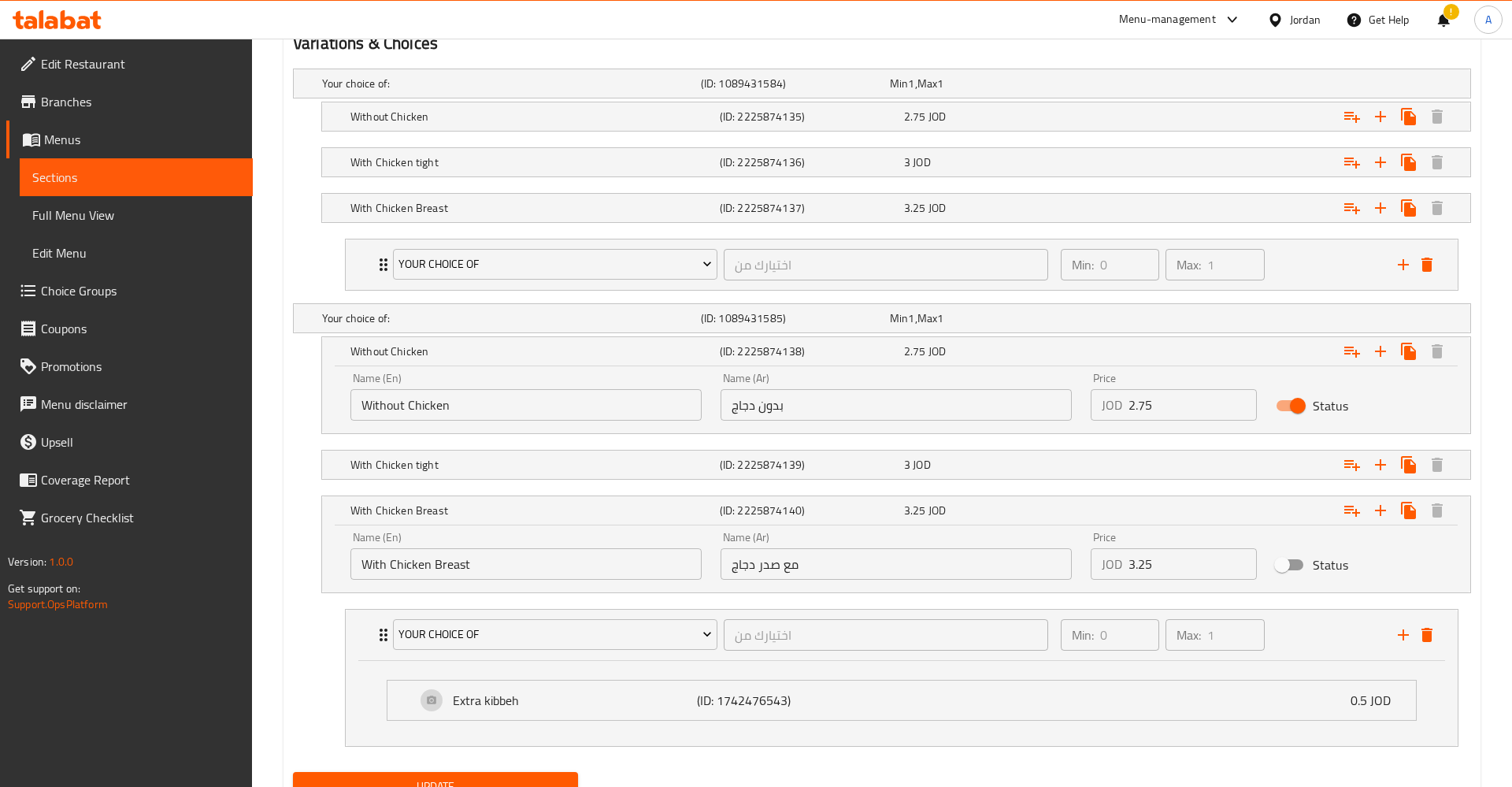
click at [559, 667] on ul "Extra kibbeh (ID: 1742476543) 0.5 JOD Name (En) Extra kibbeh Name (En) Name (Ar…" at bounding box center [901, 700] width 1055 height 66
click at [554, 631] on span "Your Choice Of" at bounding box center [555, 634] width 313 height 20
click at [572, 675] on span "Your Choice Of" at bounding box center [556, 676] width 78 height 19
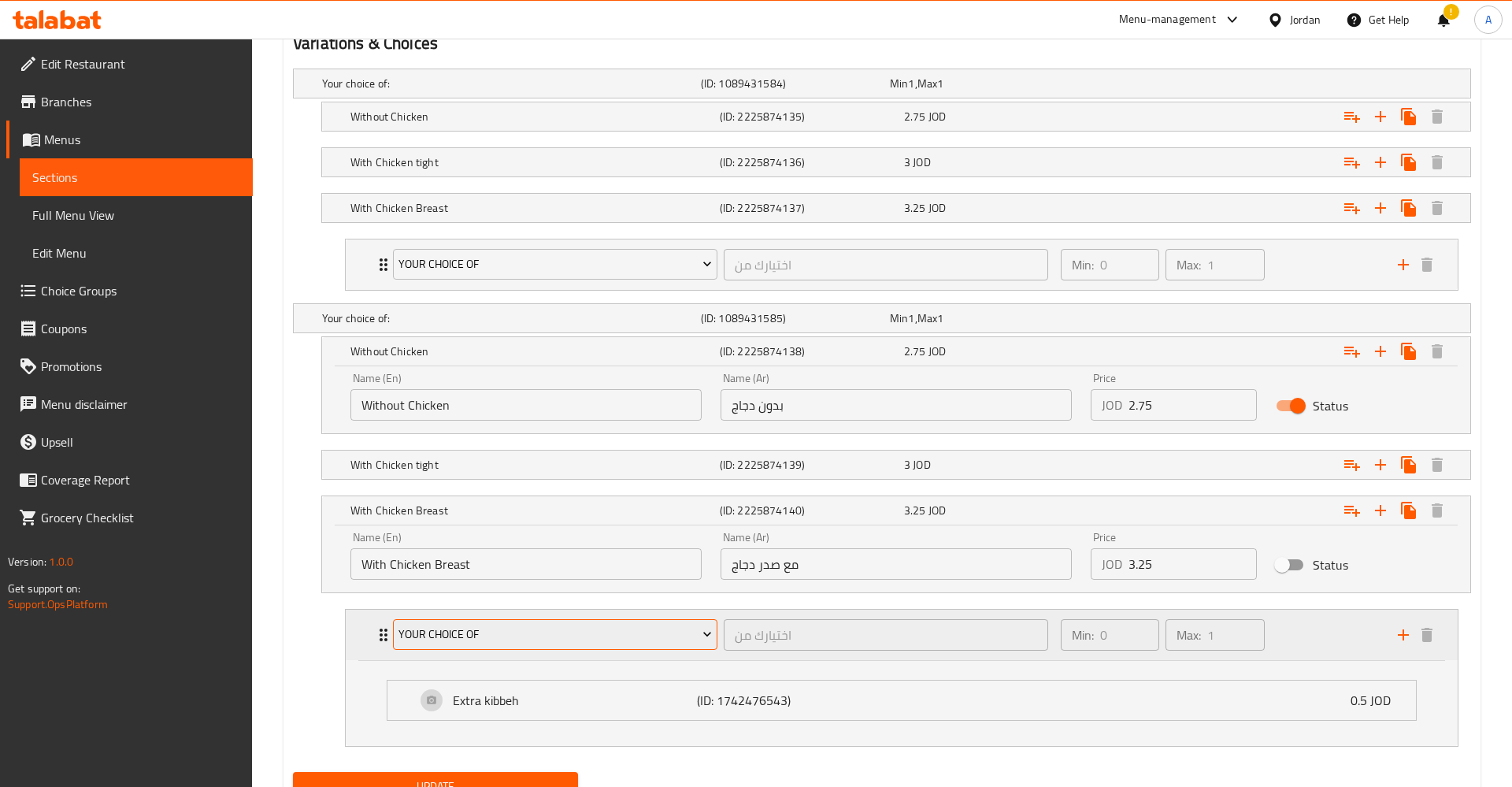
click at [514, 641] on span "Your Choice Of" at bounding box center [555, 634] width 313 height 20
click at [550, 677] on span "Your Choice Of" at bounding box center [556, 676] width 78 height 19
click at [1423, 639] on icon "delete" at bounding box center [1427, 635] width 11 height 14
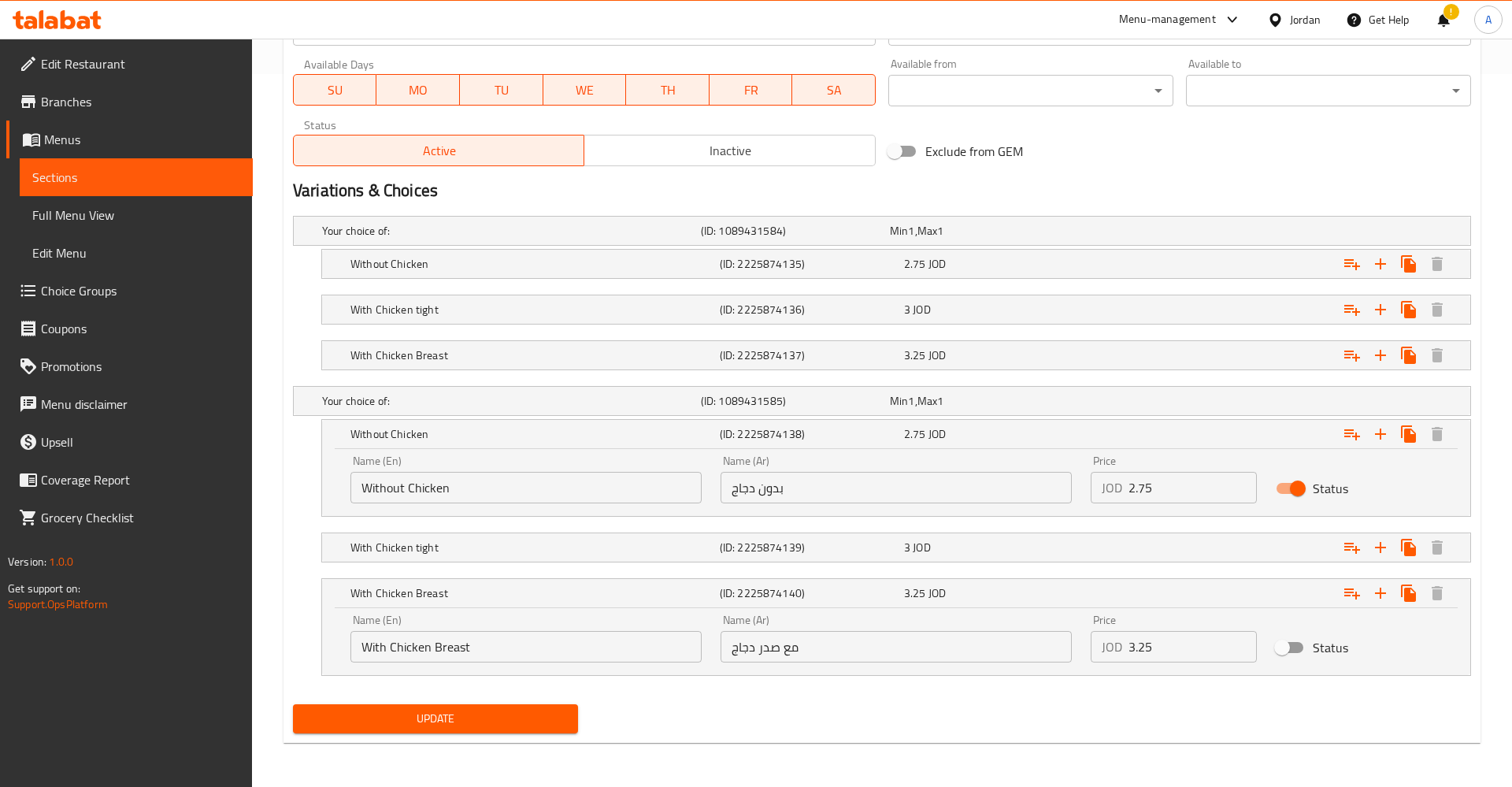
scroll to position [713, 0]
click at [550, 442] on h5 "With Chicken Breast" at bounding box center [532, 434] width 363 height 16
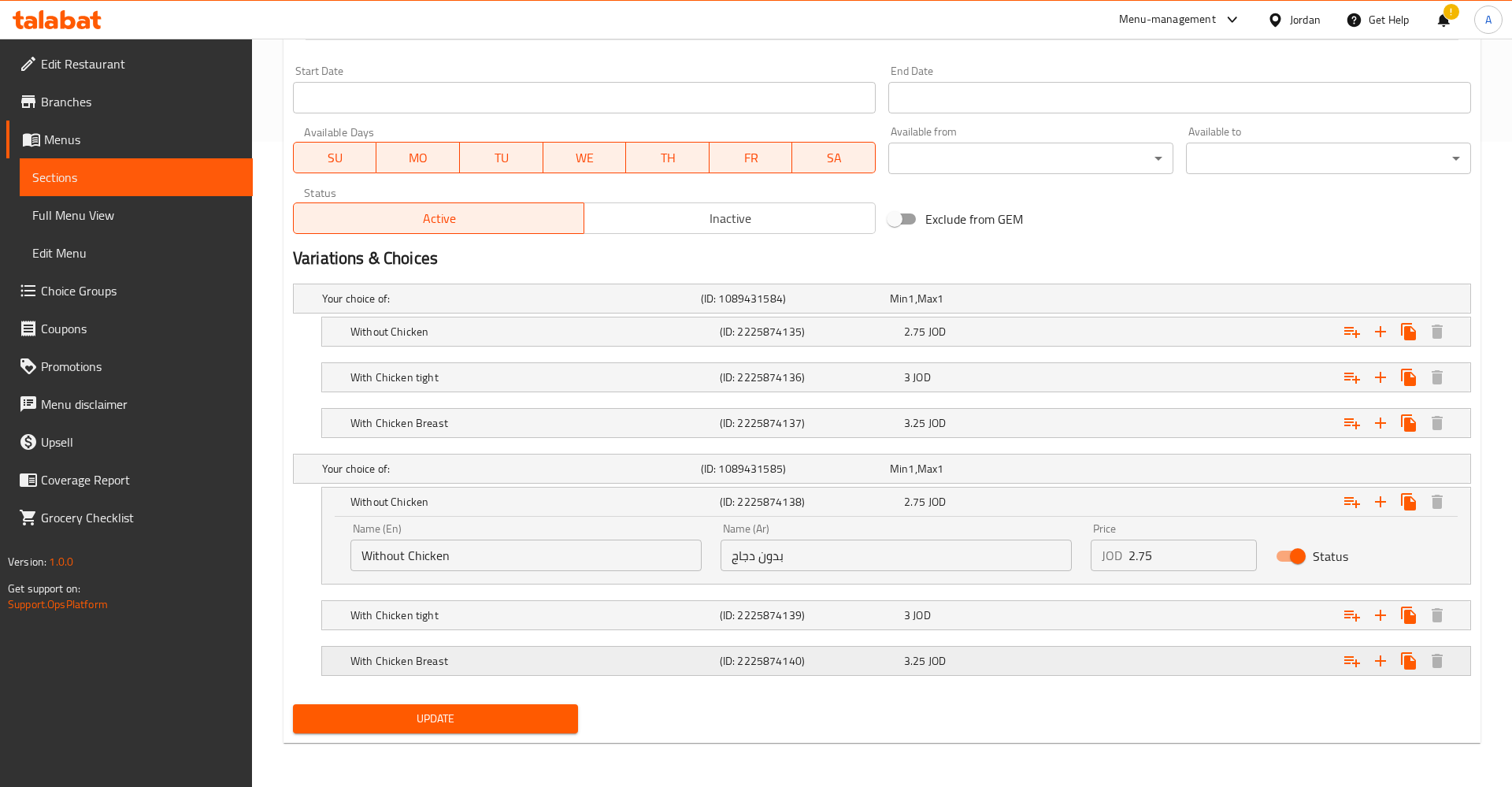
scroll to position [645, 0]
click at [529, 306] on h5 "With Chicken Breast" at bounding box center [508, 299] width 373 height 16
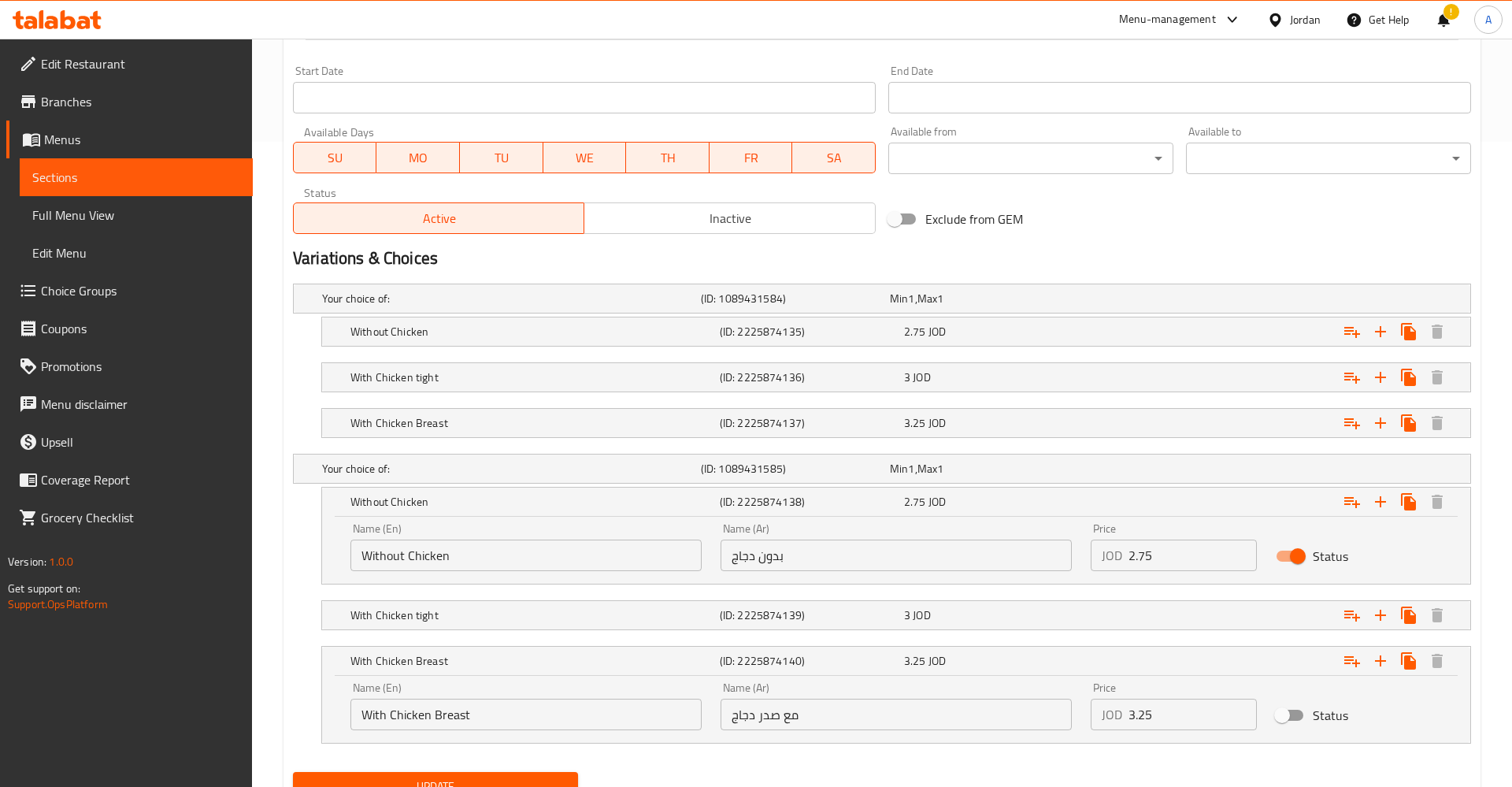
click at [524, 732] on div "Name (En) With Chicken Breast Name (En)" at bounding box center [526, 706] width 370 height 67
click at [504, 715] on input "With Chicken Breast" at bounding box center [526, 715] width 351 height 32
click at [442, 510] on h5 "With Chicken Breast" at bounding box center [532, 502] width 363 height 16
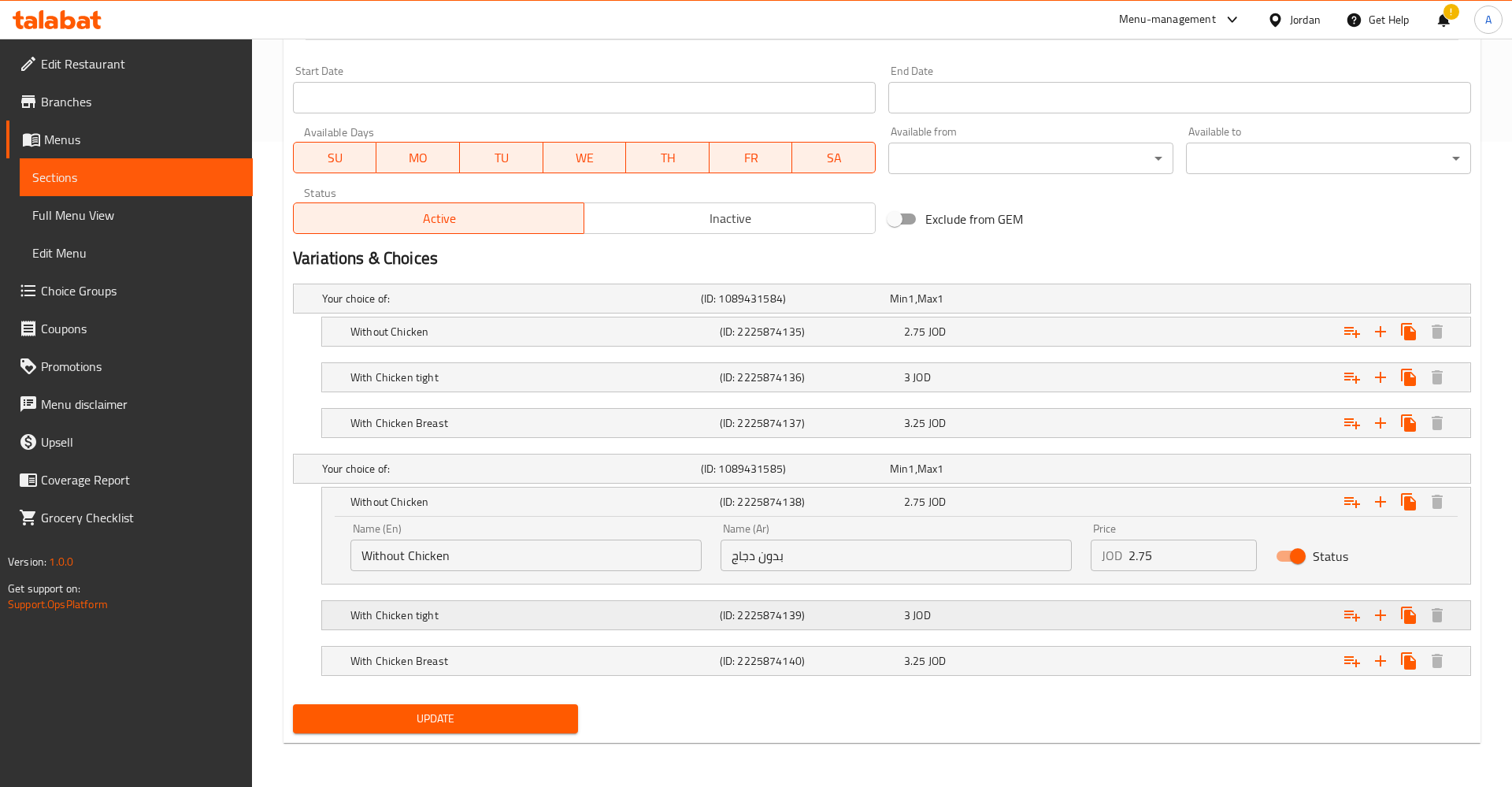
click at [433, 306] on h5 "With Chicken tight" at bounding box center [508, 299] width 373 height 16
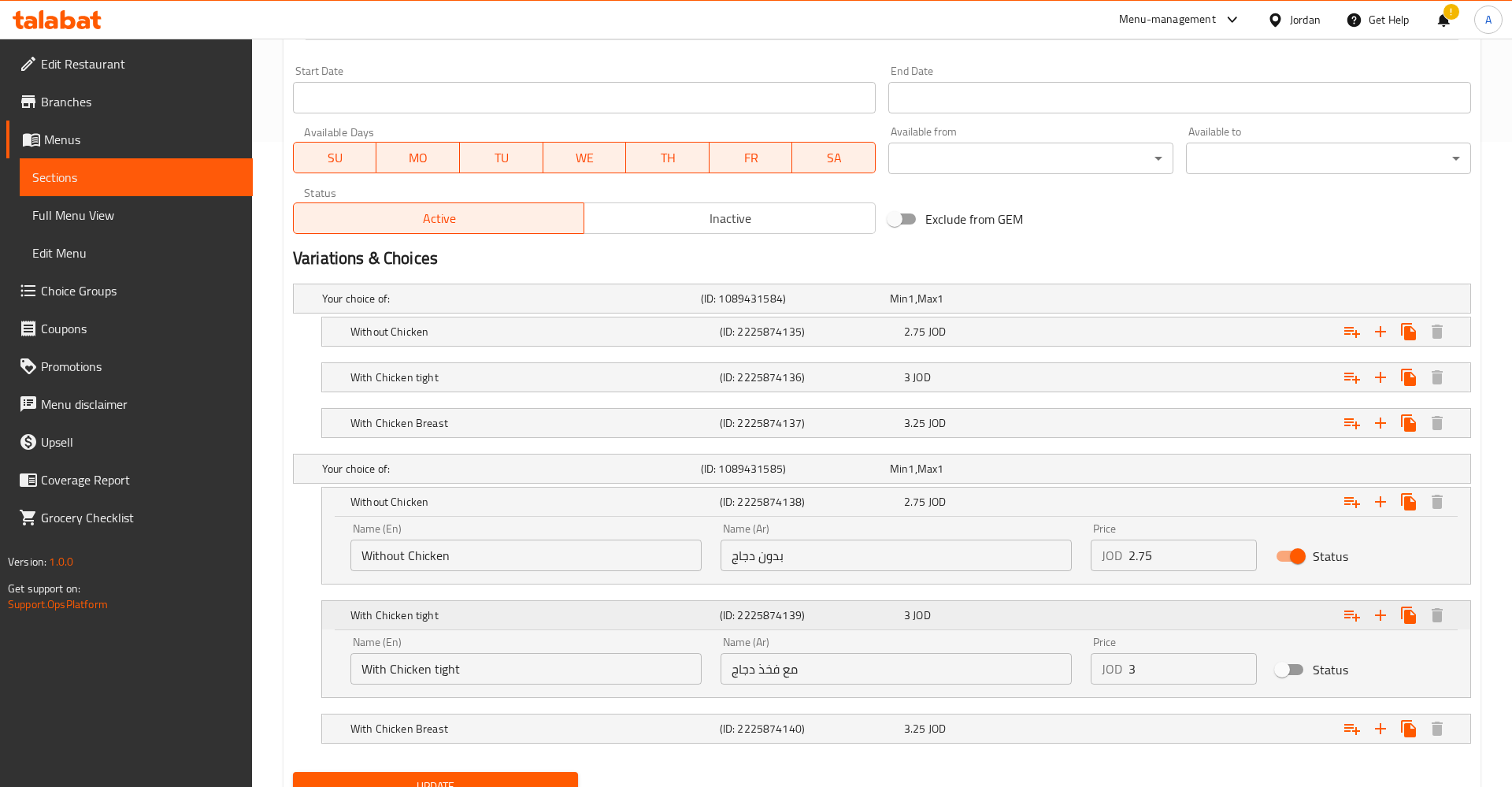
drag, startPoint x: 485, startPoint y: 613, endPoint x: 461, endPoint y: 599, distance: 27.8
click at [485, 510] on h5 "With Chicken tight" at bounding box center [532, 502] width 363 height 16
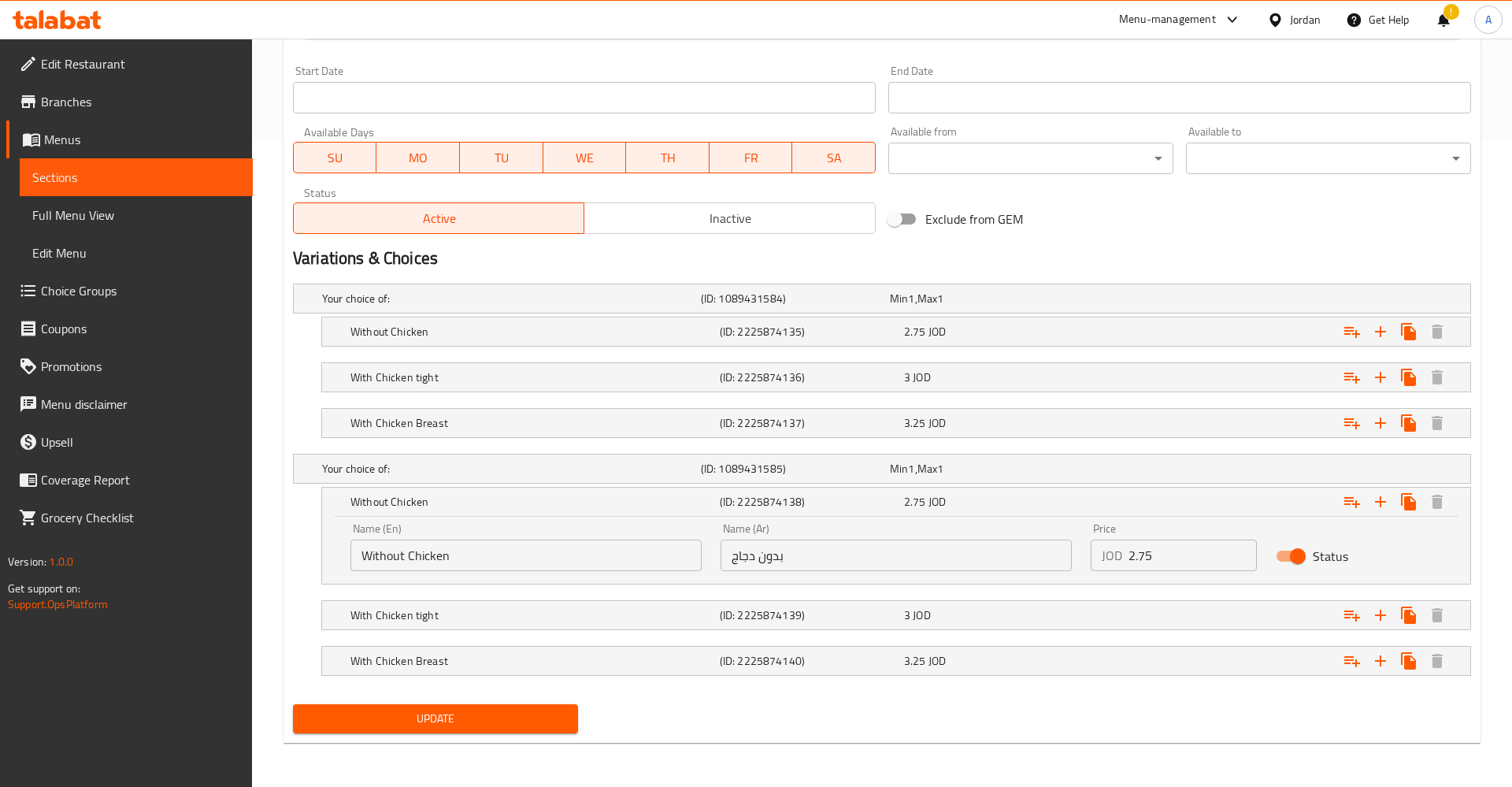
click at [361, 449] on nav at bounding box center [882, 447] width 1178 height 13
click at [375, 306] on h5 "Your choice of:" at bounding box center [508, 299] width 373 height 16
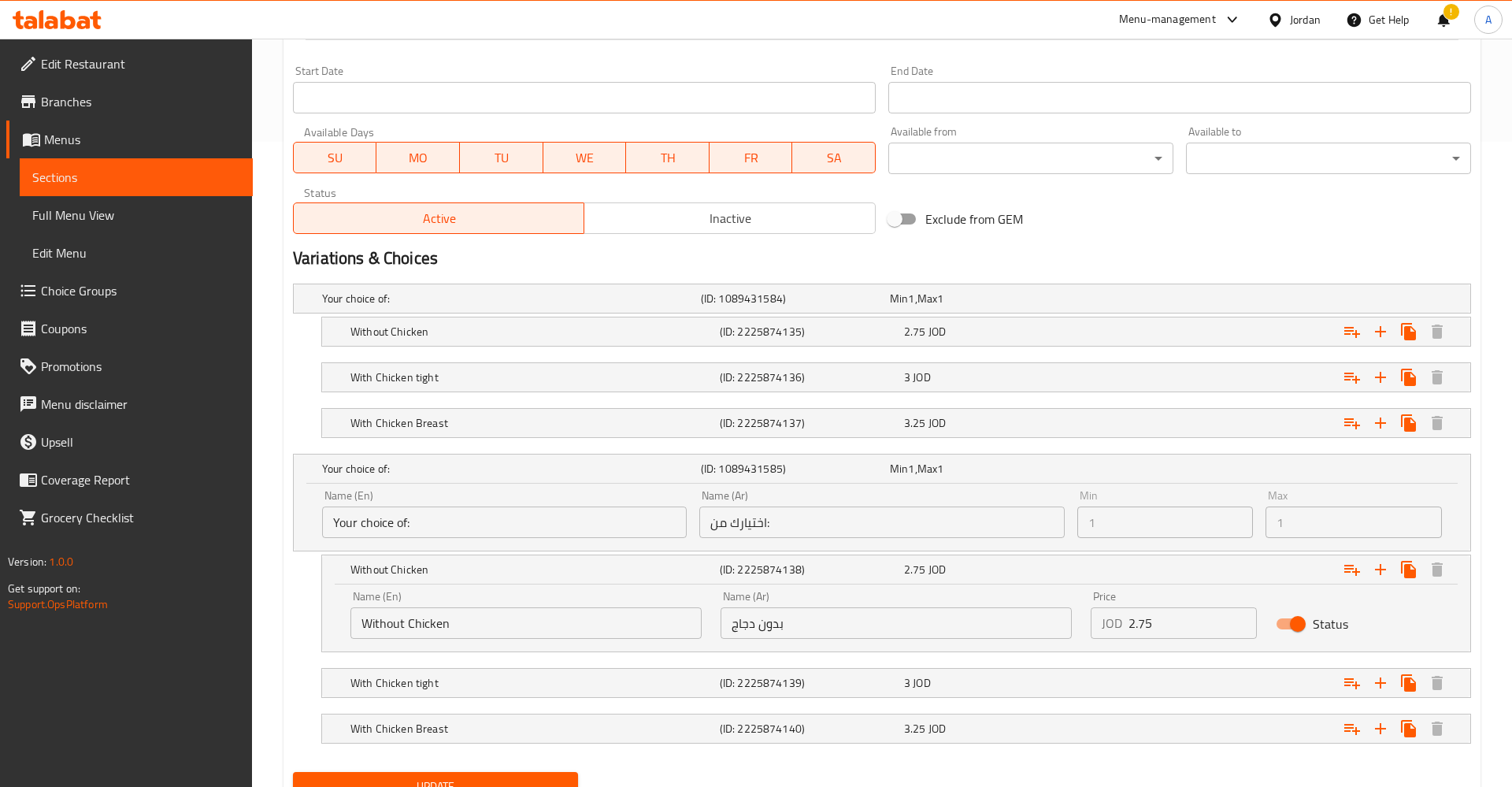
click at [428, 523] on input "Your choice of:" at bounding box center [504, 522] width 365 height 32
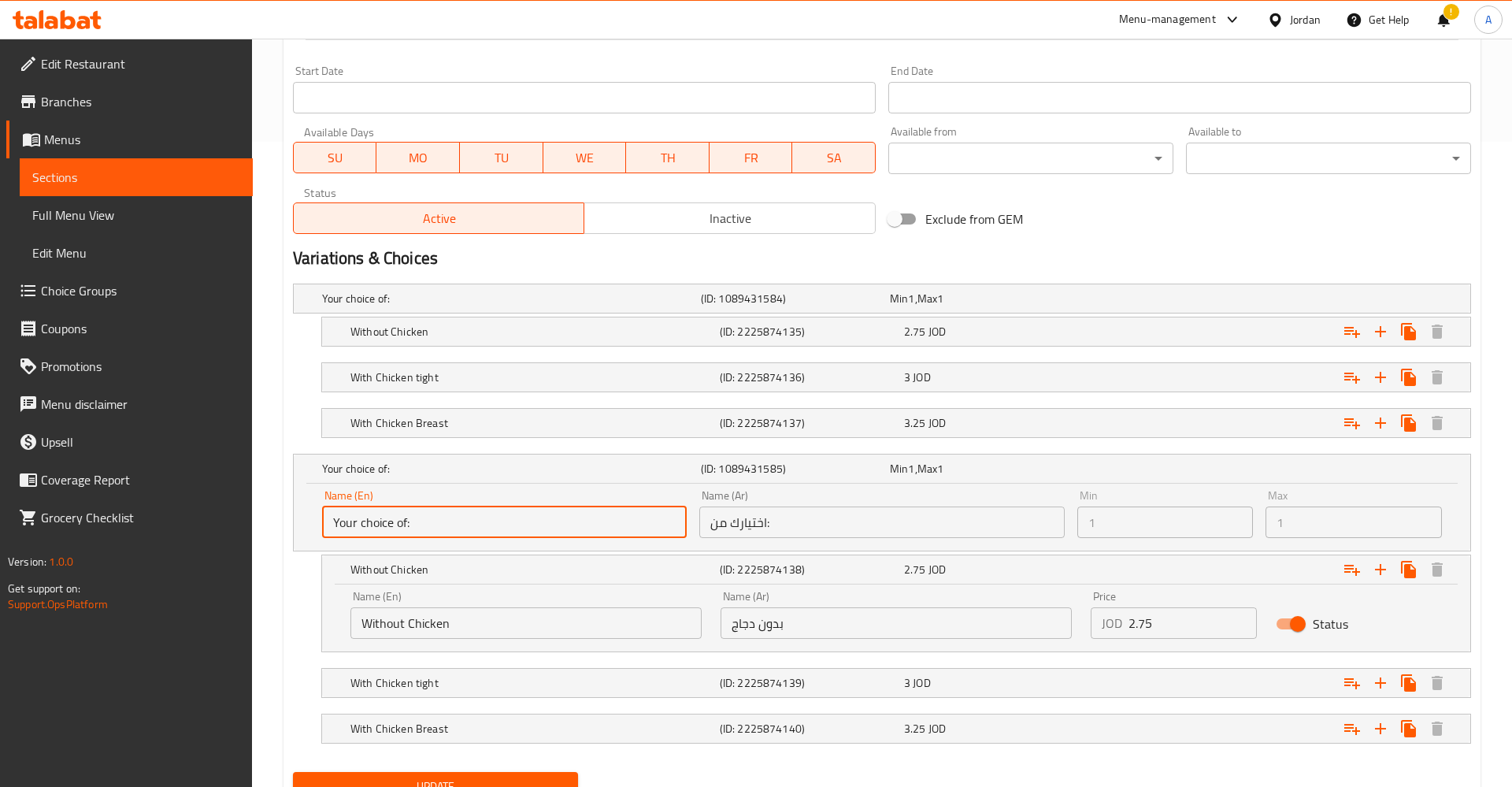
click at [723, 539] on div "Name (Ar) اختيارك من: Name (Ar)" at bounding box center [882, 514] width 377 height 61
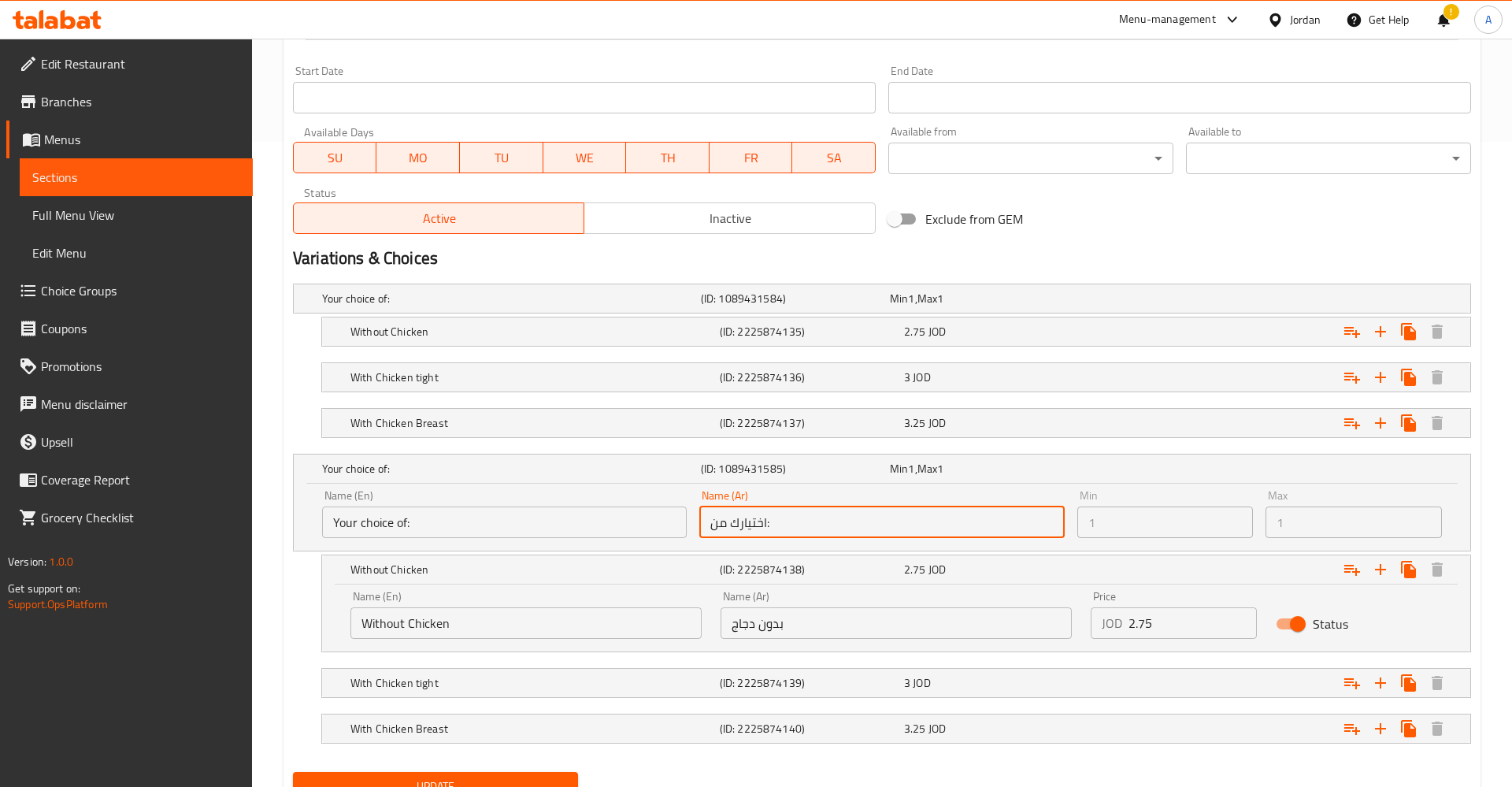
click at [815, 509] on input "اختيارك من:" at bounding box center [882, 522] width 365 height 32
click at [668, 470] on h5 "Your choice of:" at bounding box center [508, 469] width 373 height 16
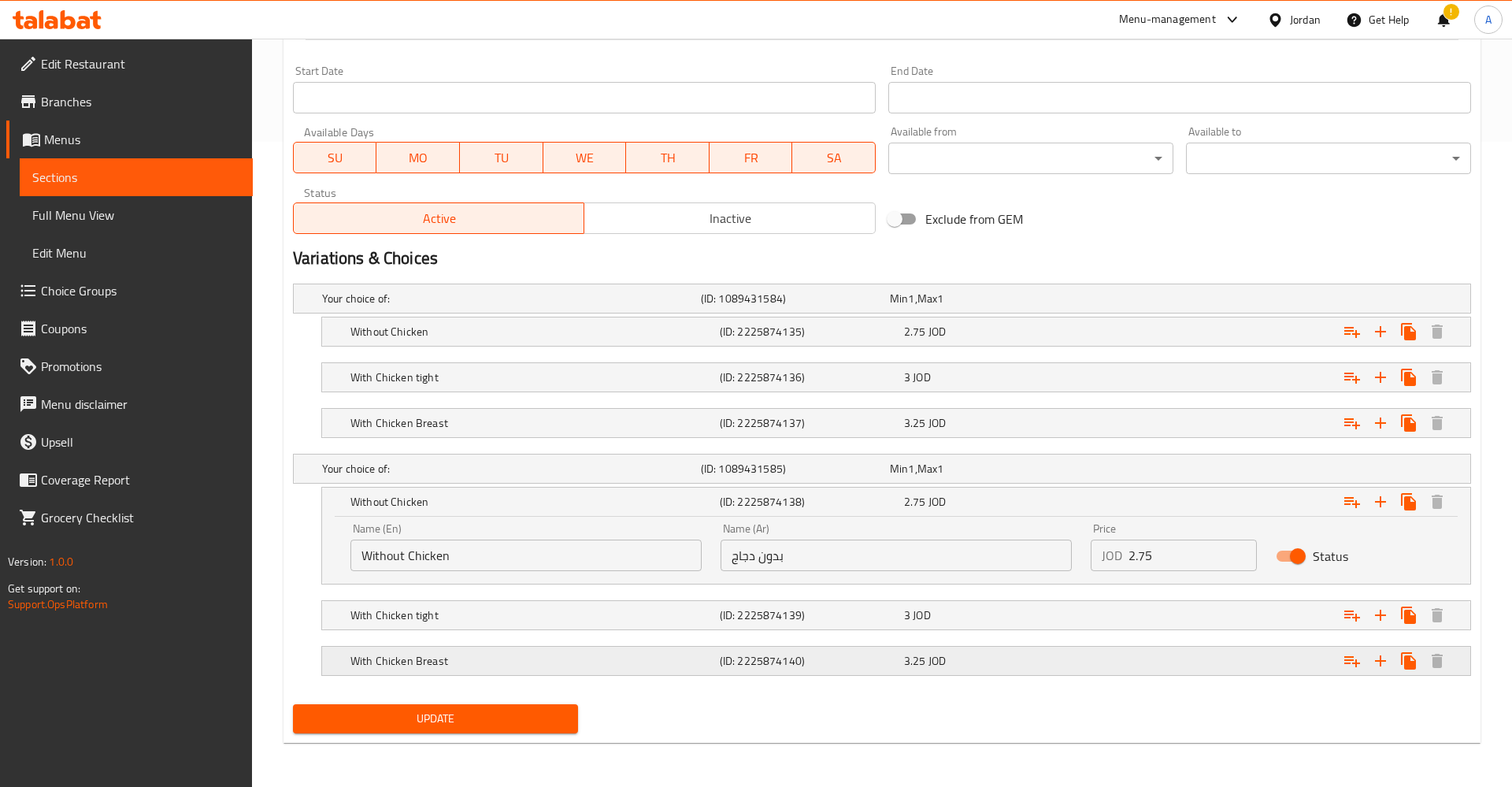
click at [555, 306] on h5 "With Chicken Breast" at bounding box center [508, 299] width 373 height 16
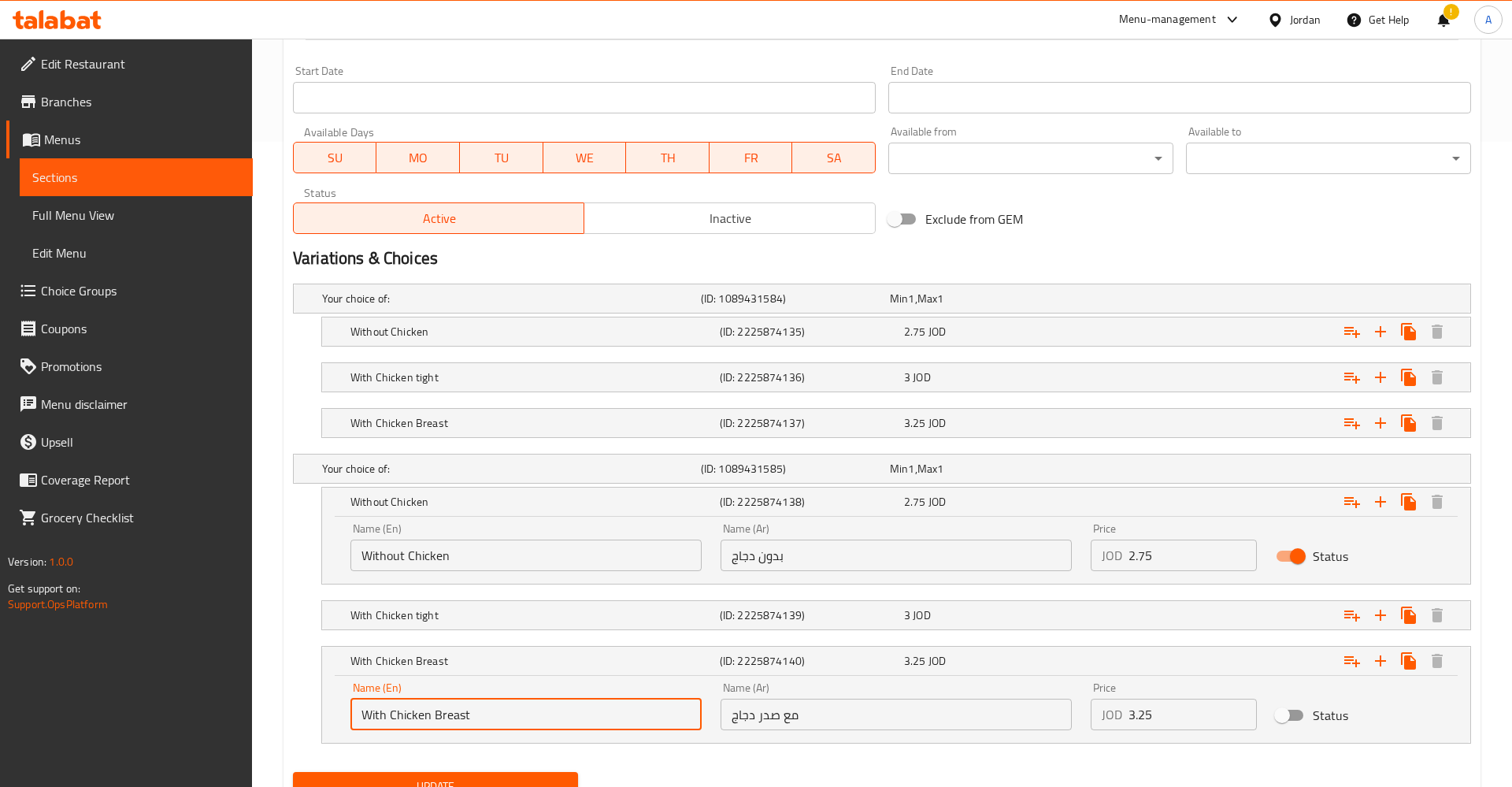
click at [518, 714] on input "With Chicken Breast" at bounding box center [526, 715] width 351 height 32
click at [429, 300] on h5 "Your choice of:" at bounding box center [508, 299] width 373 height 16
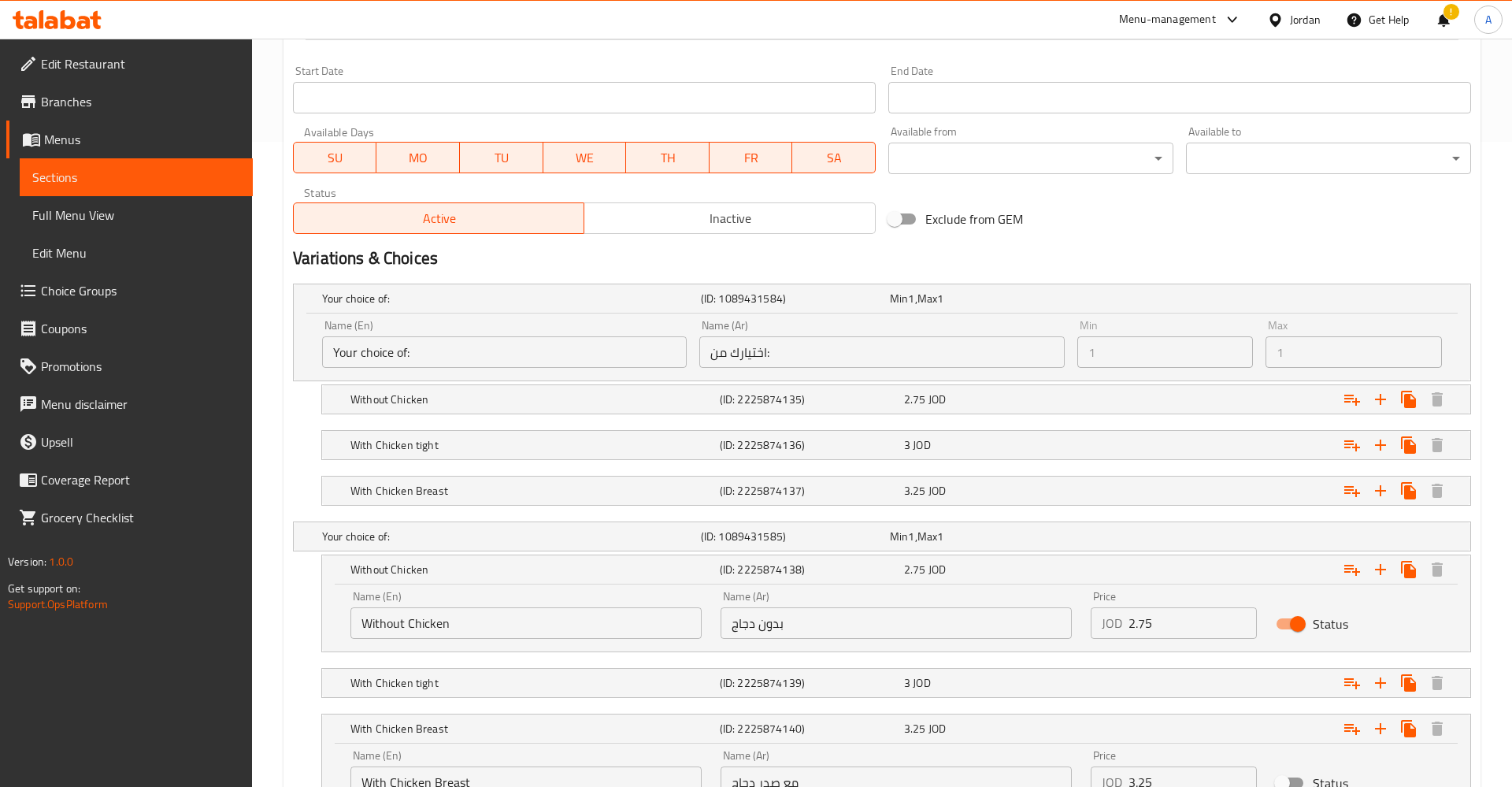
click at [425, 347] on input "Your choice of:" at bounding box center [504, 352] width 365 height 32
click at [328, 358] on input "Your choice of:" at bounding box center [504, 352] width 365 height 32
drag, startPoint x: 570, startPoint y: 340, endPoint x: 581, endPoint y: 340, distance: 11.0
click at [571, 340] on input "Your choice of:" at bounding box center [504, 352] width 365 height 32
click at [785, 369] on div "Name (Ar) اختيارك من: Name (Ar)" at bounding box center [882, 343] width 377 height 61
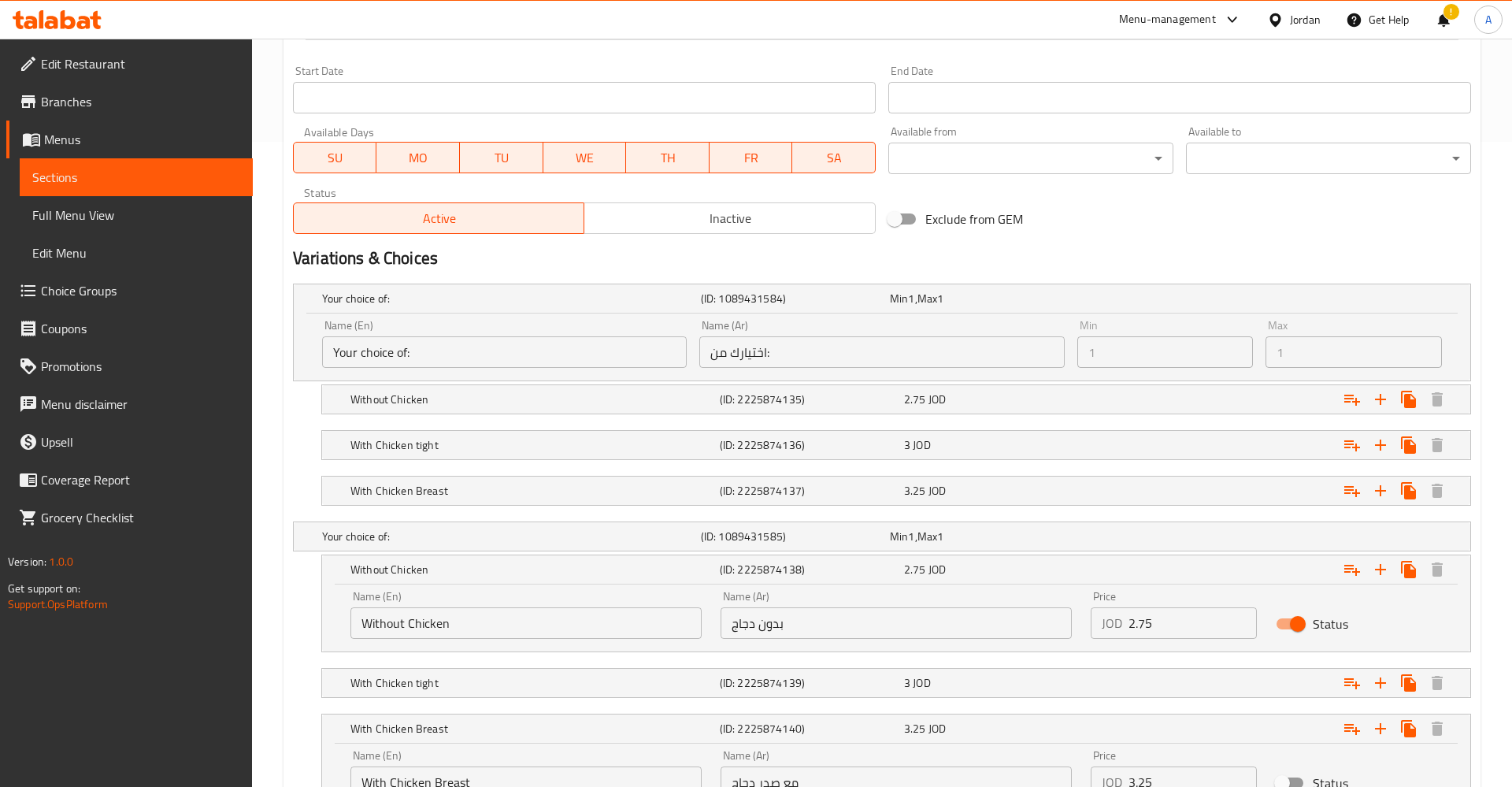
scroll to position [781, 0]
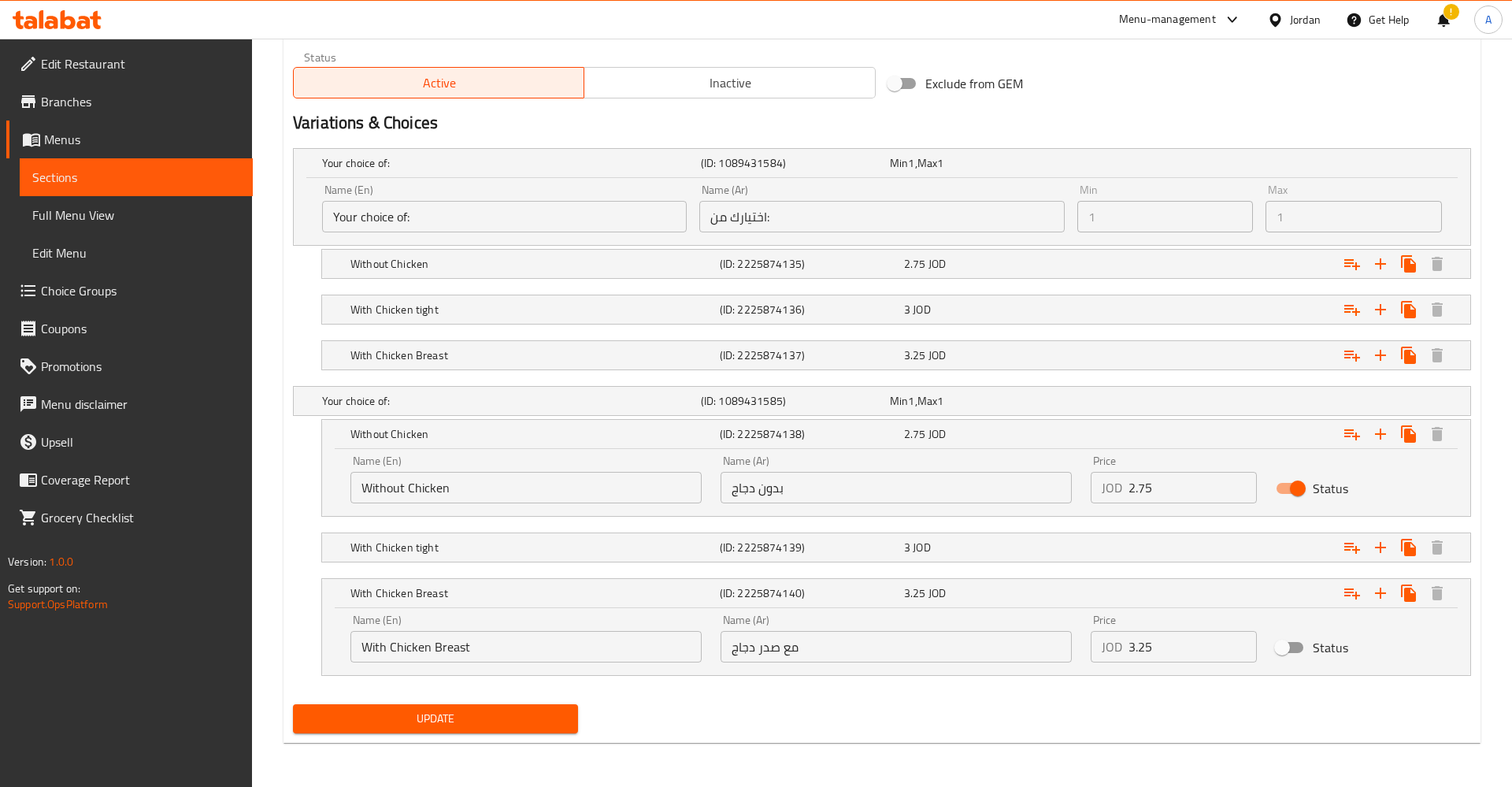
click at [476, 727] on span "Update" at bounding box center [436, 718] width 260 height 20
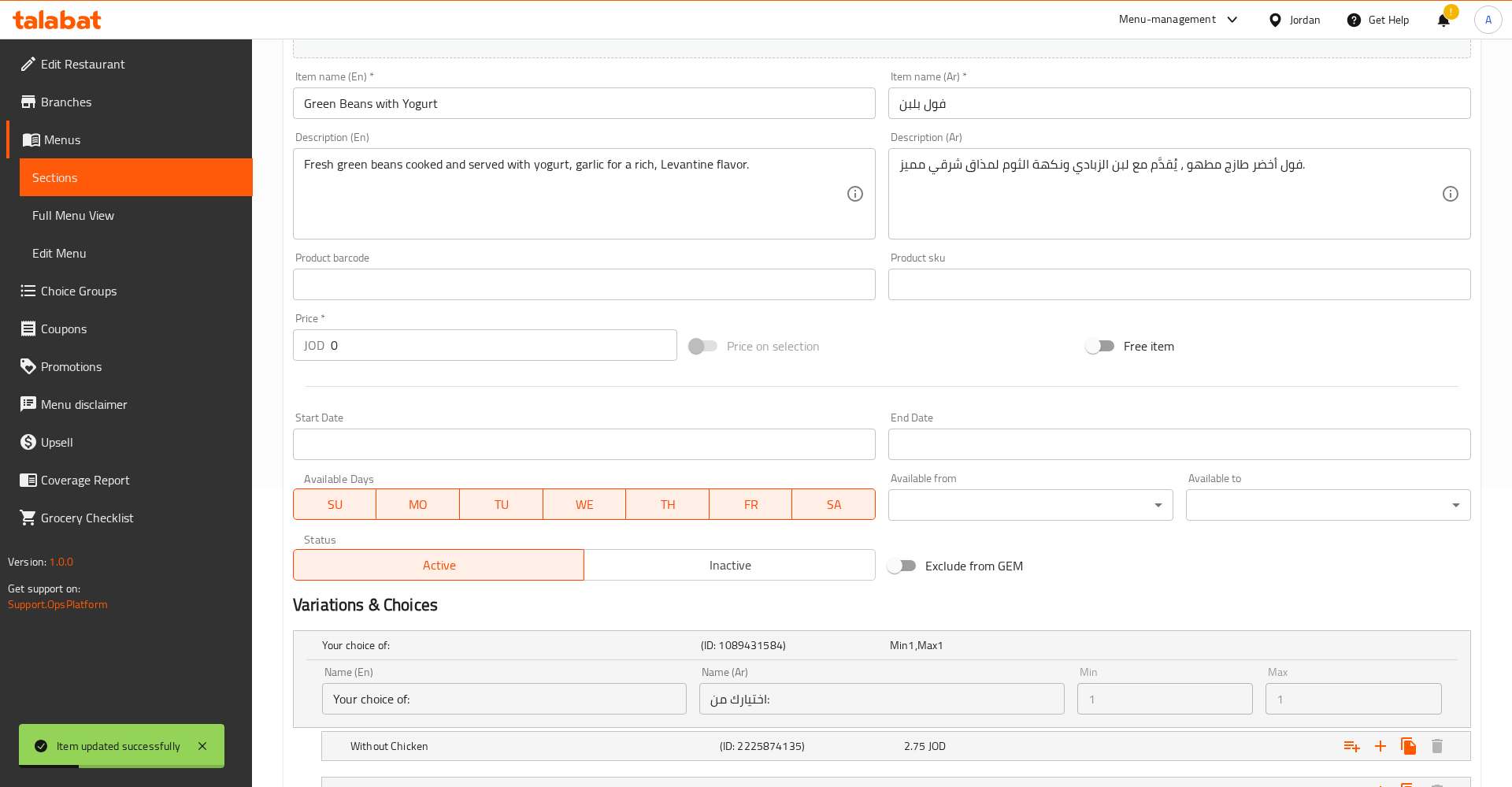
scroll to position [0, 0]
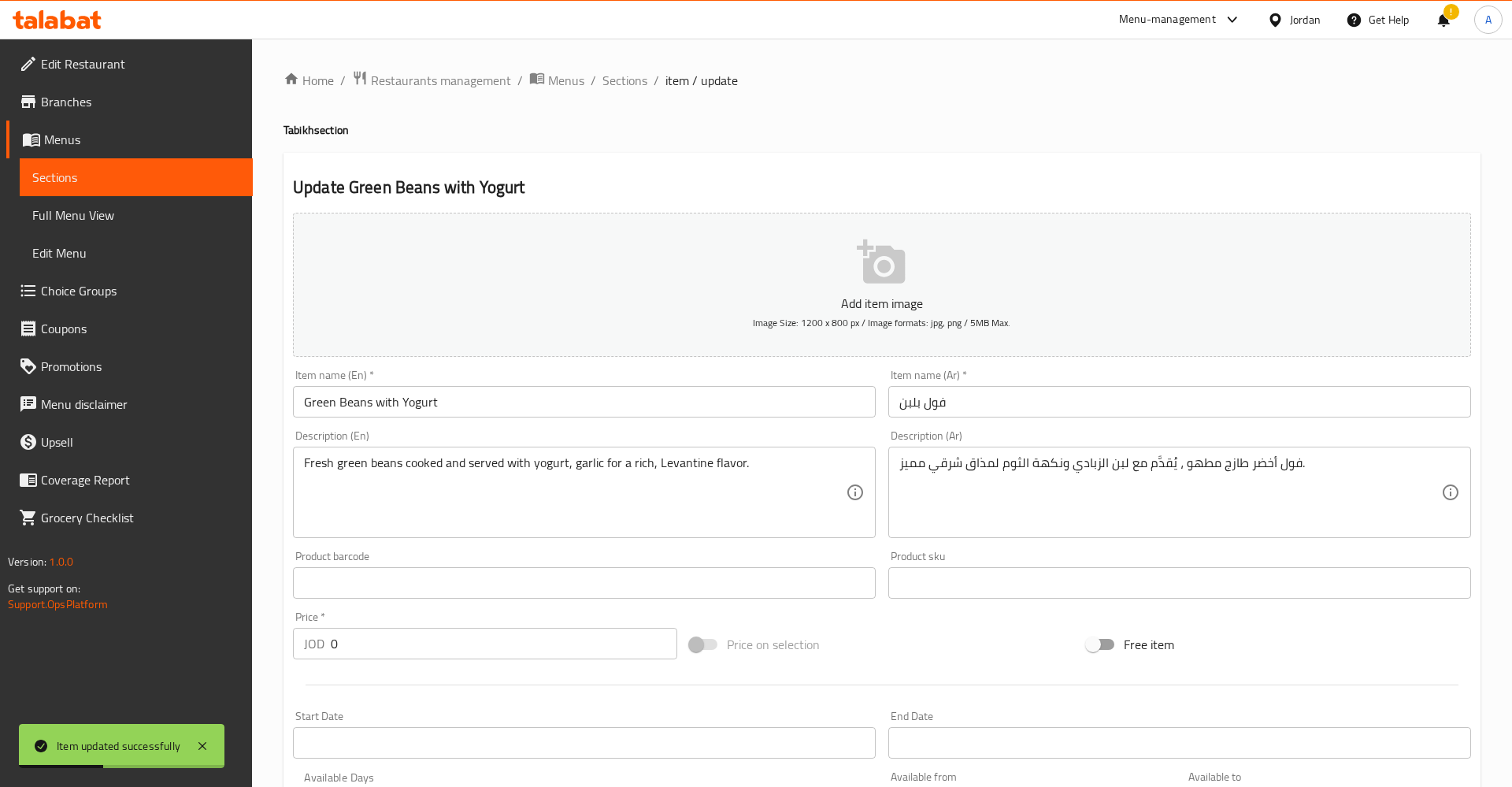
click at [725, 90] on span "item / update" at bounding box center [702, 80] width 72 height 19
click at [645, 78] on span "Sections" at bounding box center [625, 80] width 45 height 19
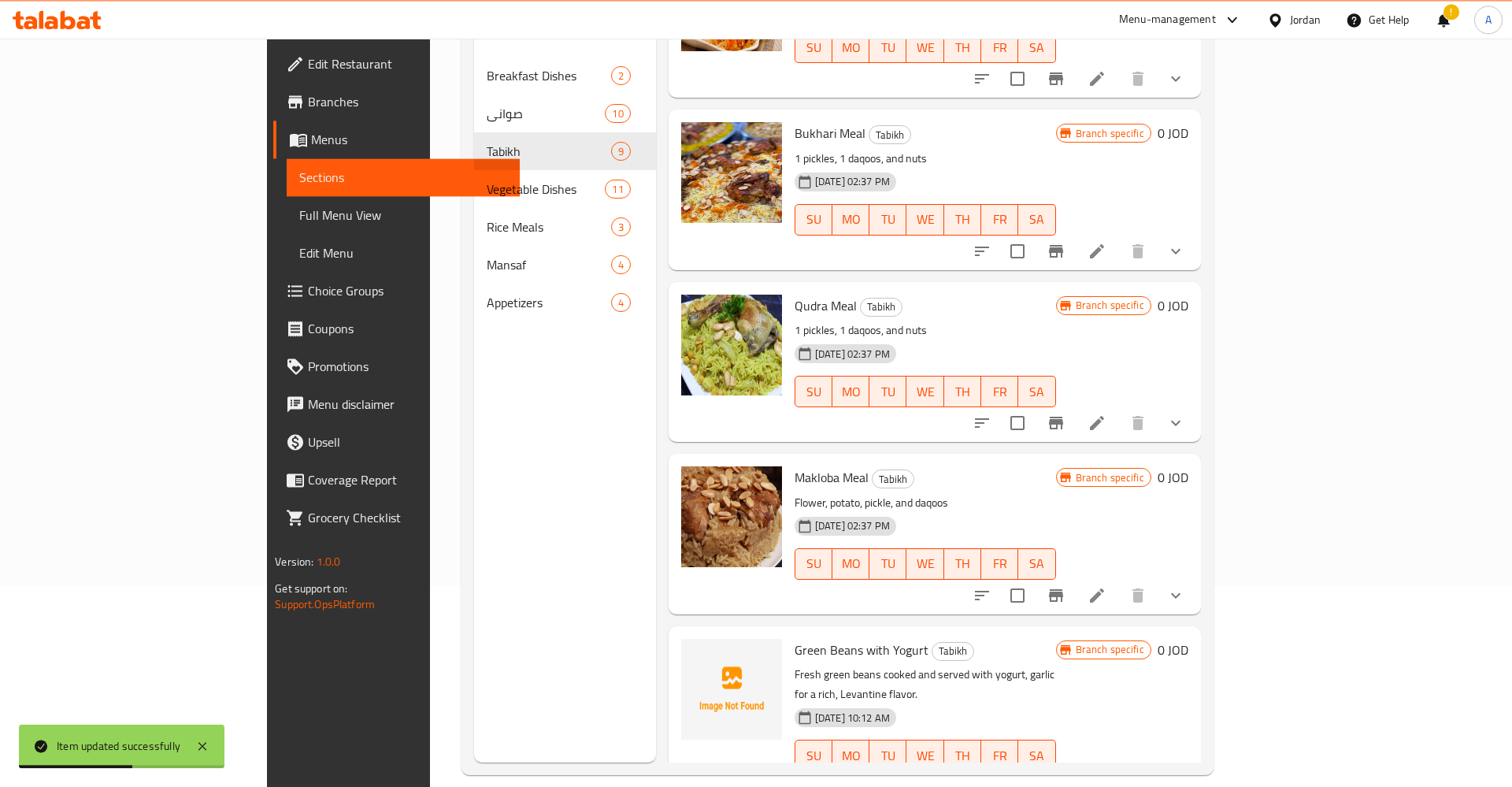
scroll to position [221, 0]
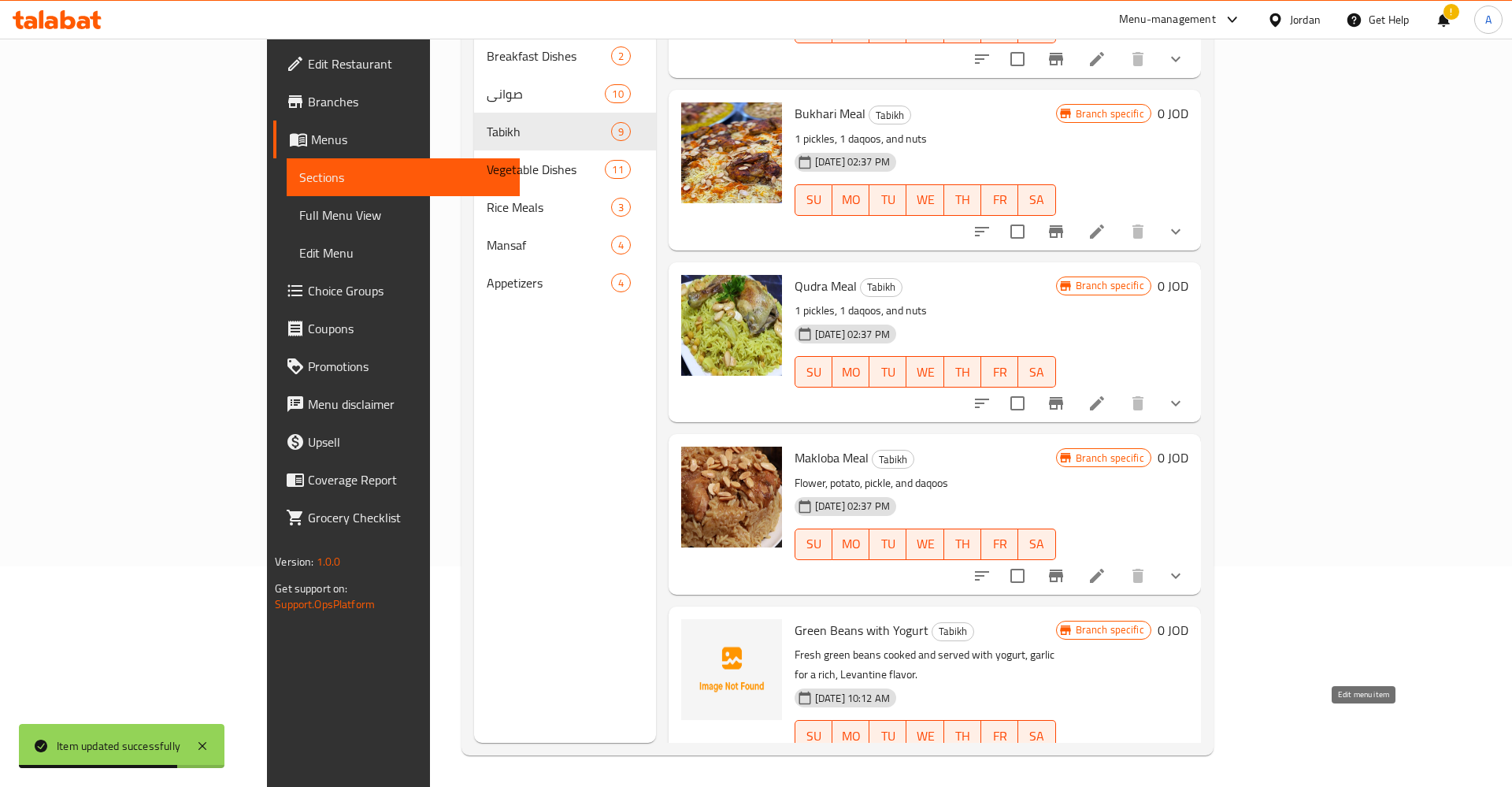
click at [1104, 760] on icon at bounding box center [1097, 767] width 14 height 14
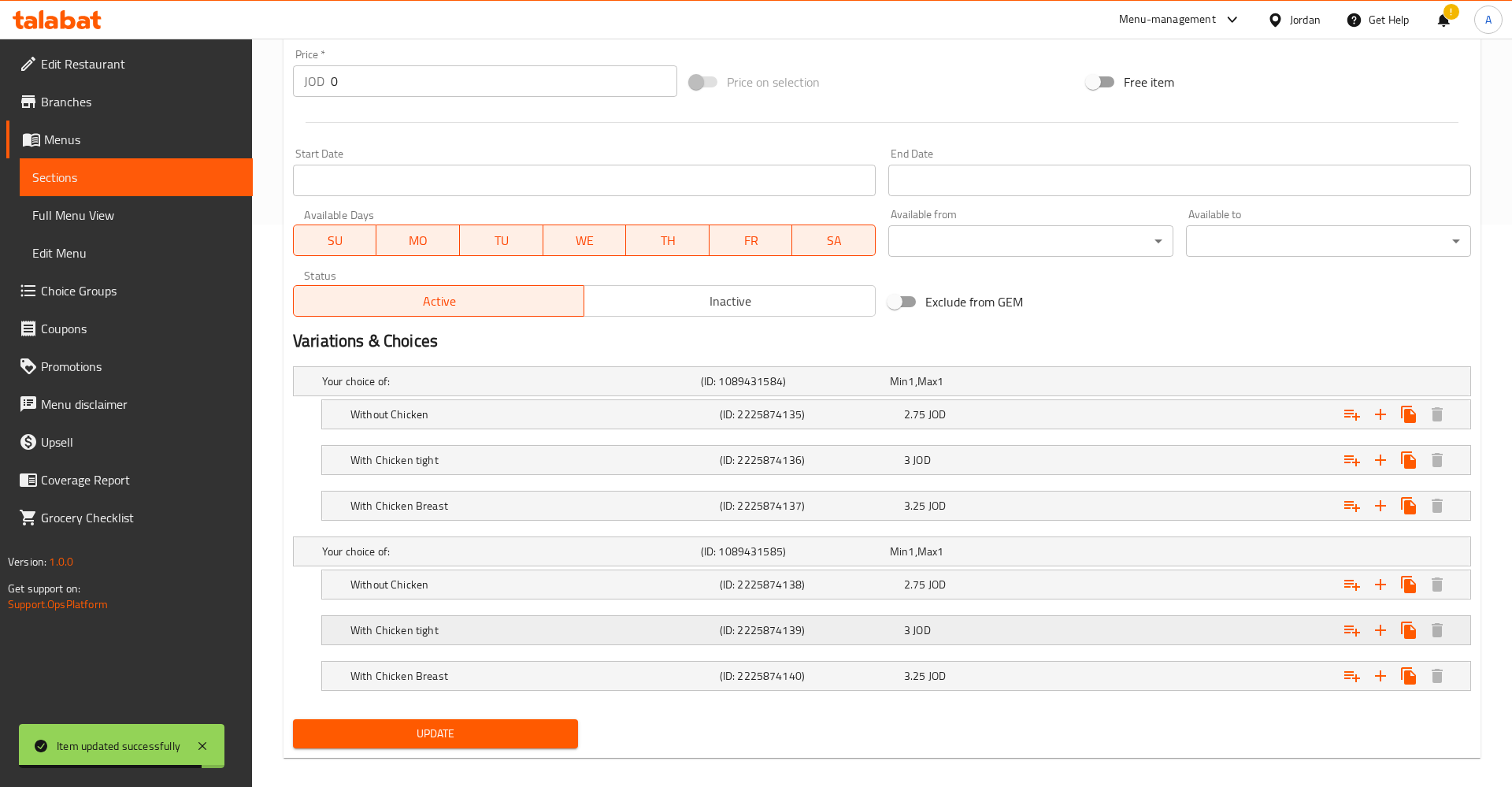
scroll to position [577, 0]
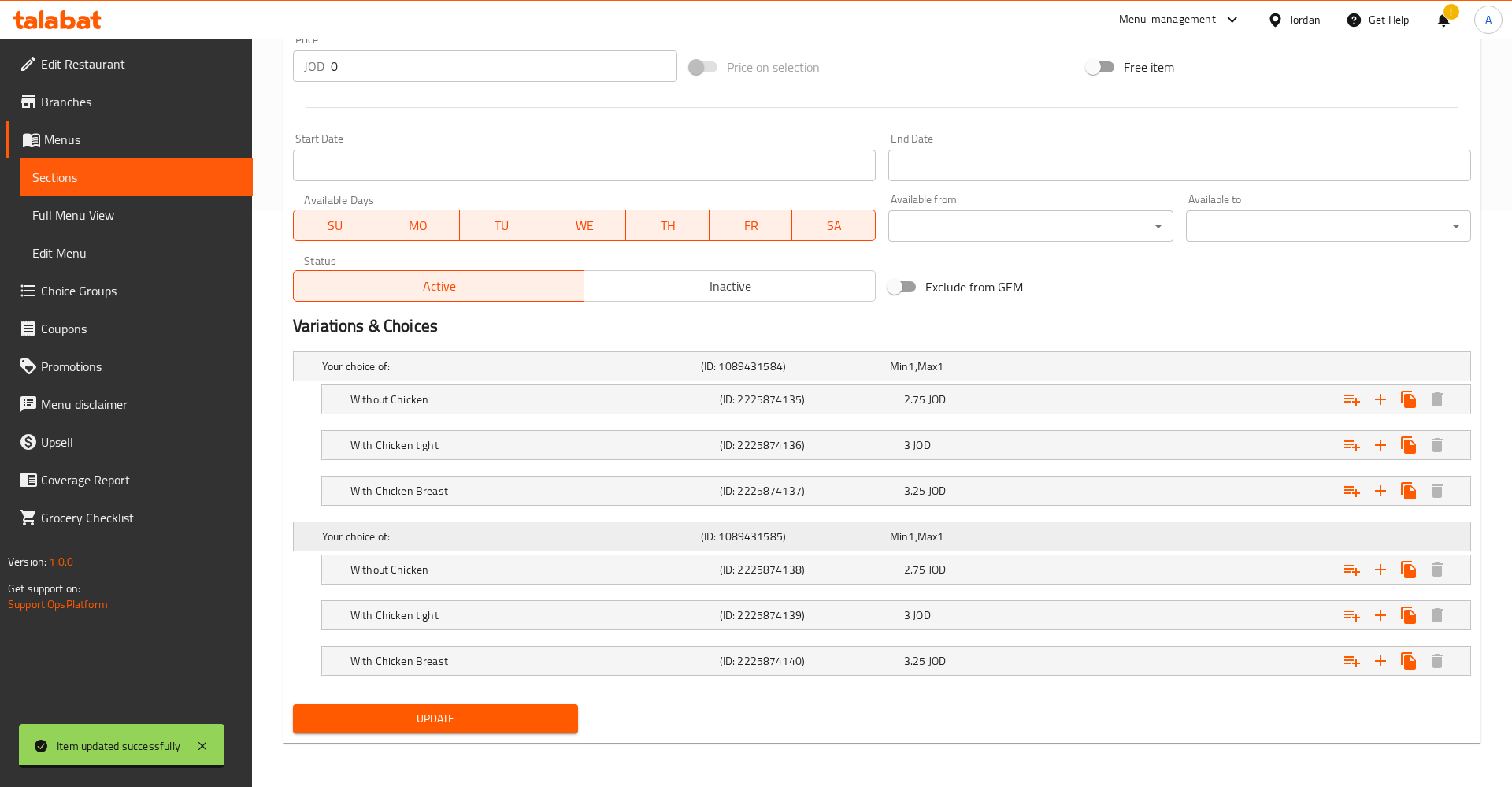
click at [494, 374] on h5 "Your choice of:" at bounding box center [508, 366] width 373 height 16
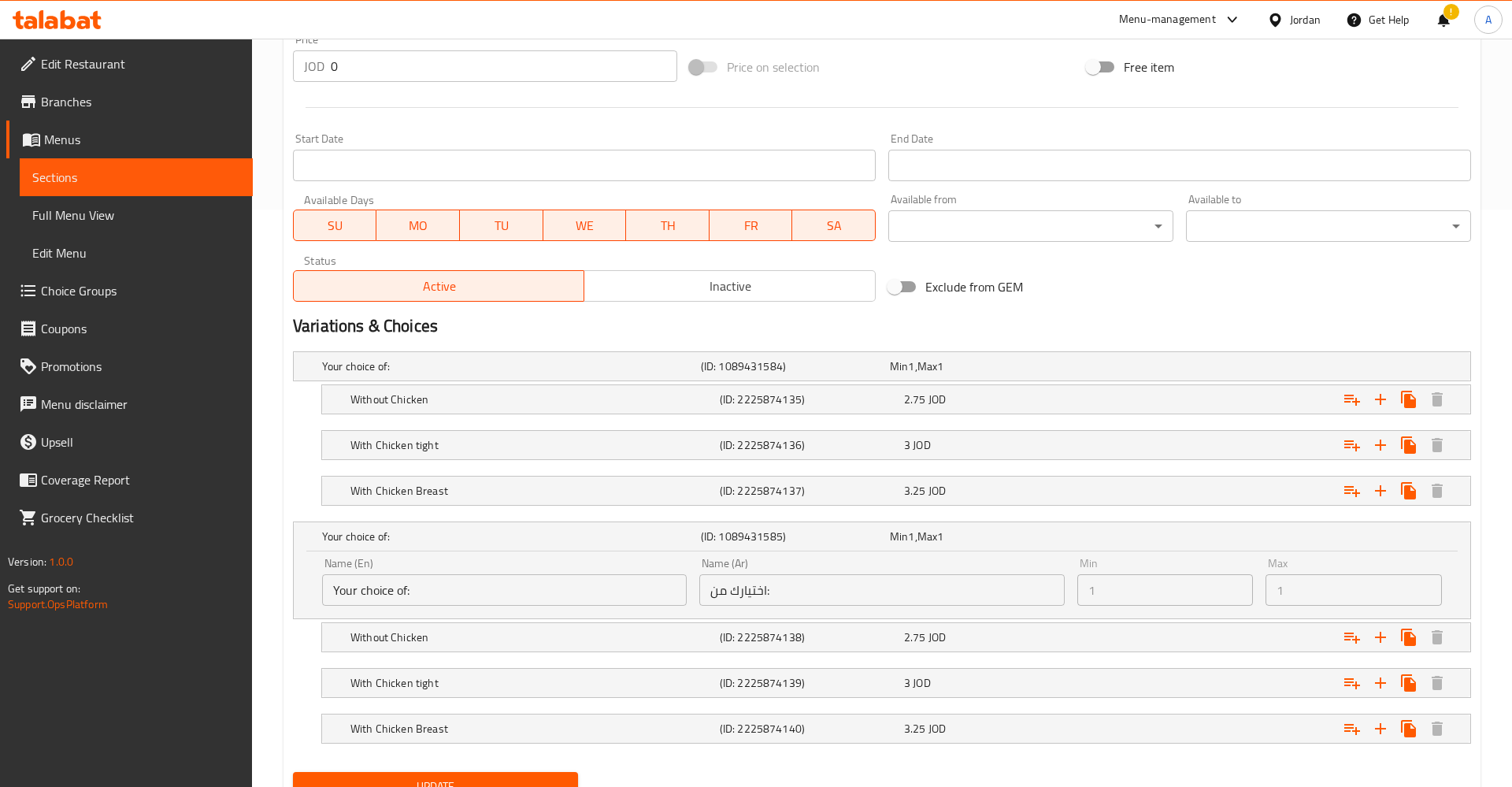
click at [409, 581] on input "Your choice of:" at bounding box center [504, 590] width 365 height 32
click at [692, 594] on div "Name (En) Your choice of: Name (En)" at bounding box center [504, 581] width 377 height 61
click at [860, 572] on div "Name (Ar) اختيارك من: Name (Ar)" at bounding box center [882, 581] width 365 height 48
click at [566, 592] on input "Your choice of:" at bounding box center [504, 590] width 365 height 32
click at [867, 580] on input "اختيارك من:" at bounding box center [882, 590] width 365 height 32
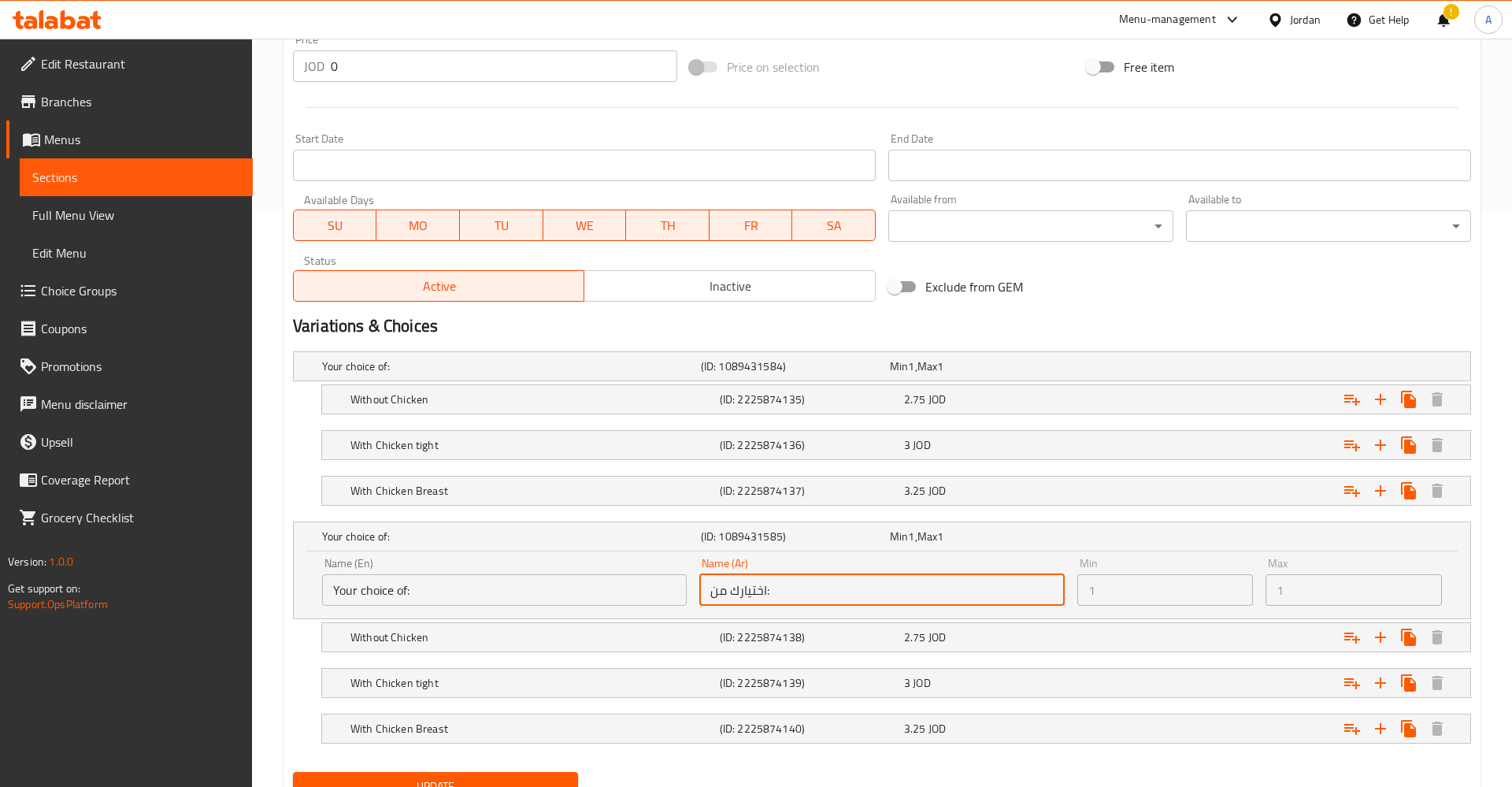
drag, startPoint x: 612, startPoint y: 597, endPoint x: 605, endPoint y: 593, distance: 8.1
click at [611, 596] on input "Your choice of:" at bounding box center [504, 590] width 365 height 32
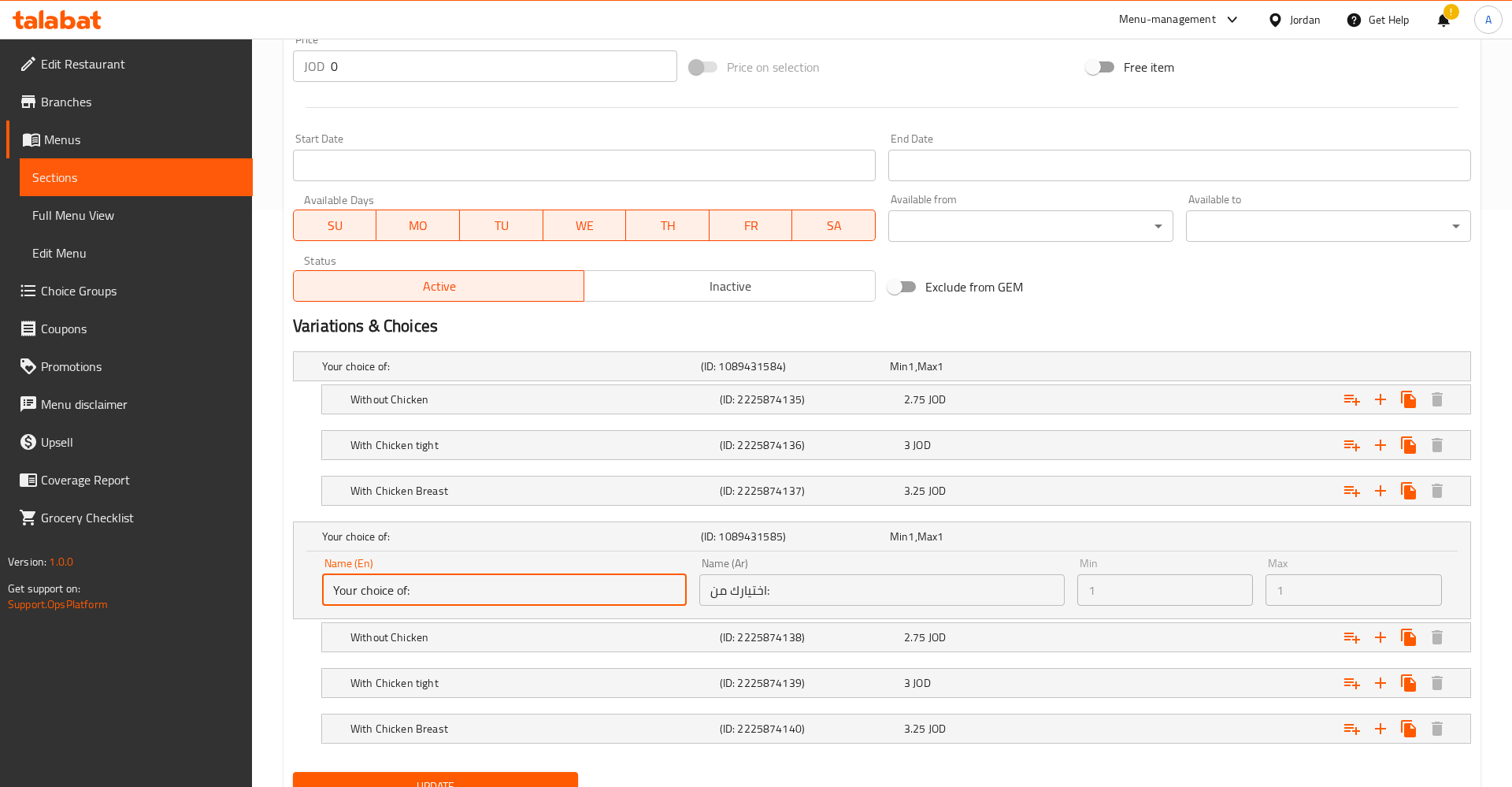
drag, startPoint x: 605, startPoint y: 593, endPoint x: 1004, endPoint y: 593, distance: 399.0
click at [611, 593] on input "Your choice of:" at bounding box center [504, 590] width 365 height 32
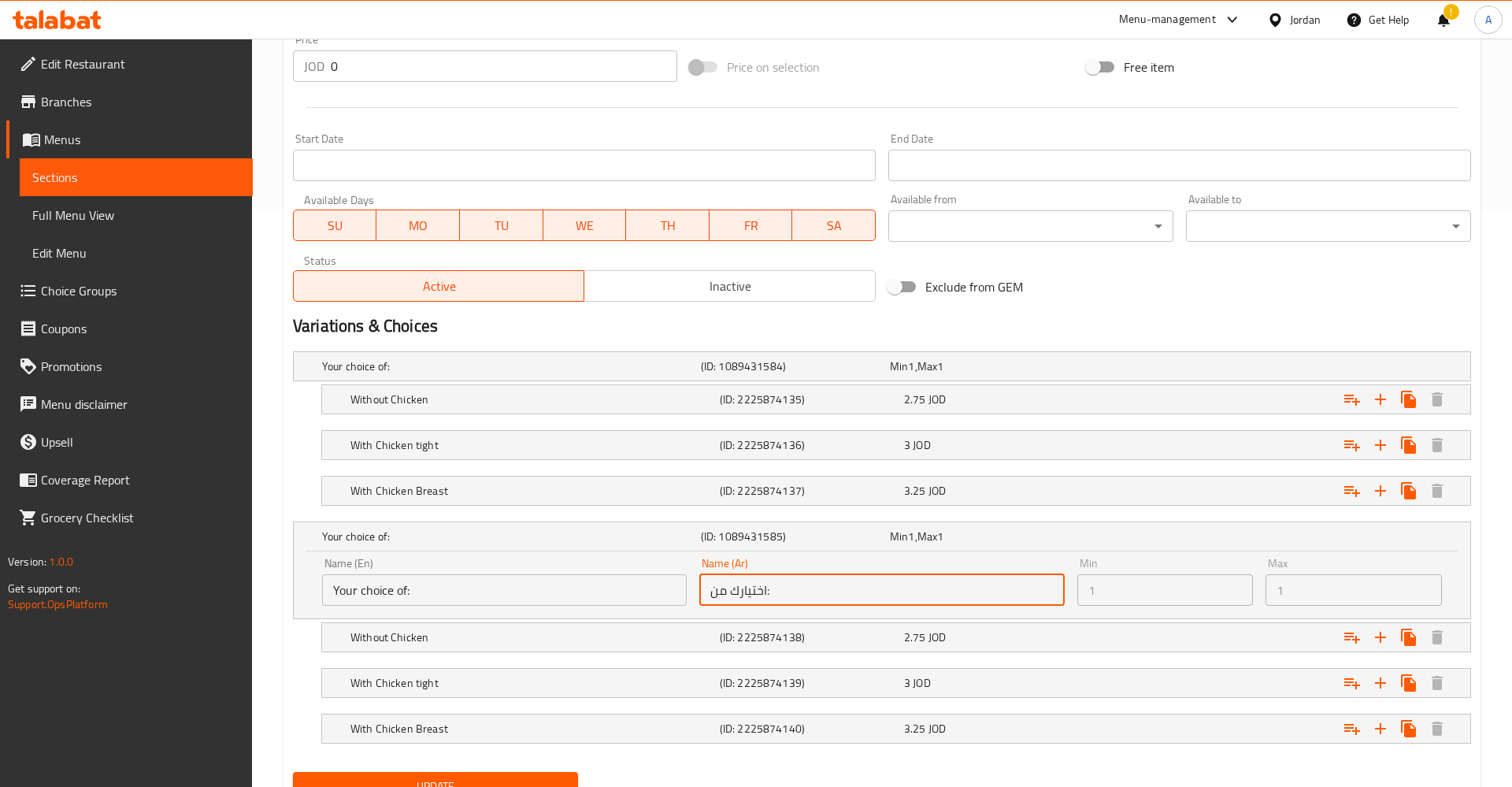
click at [1004, 593] on input "اختيارك من:" at bounding box center [882, 590] width 365 height 32
click at [944, 533] on span "1" at bounding box center [941, 536] width 6 height 20
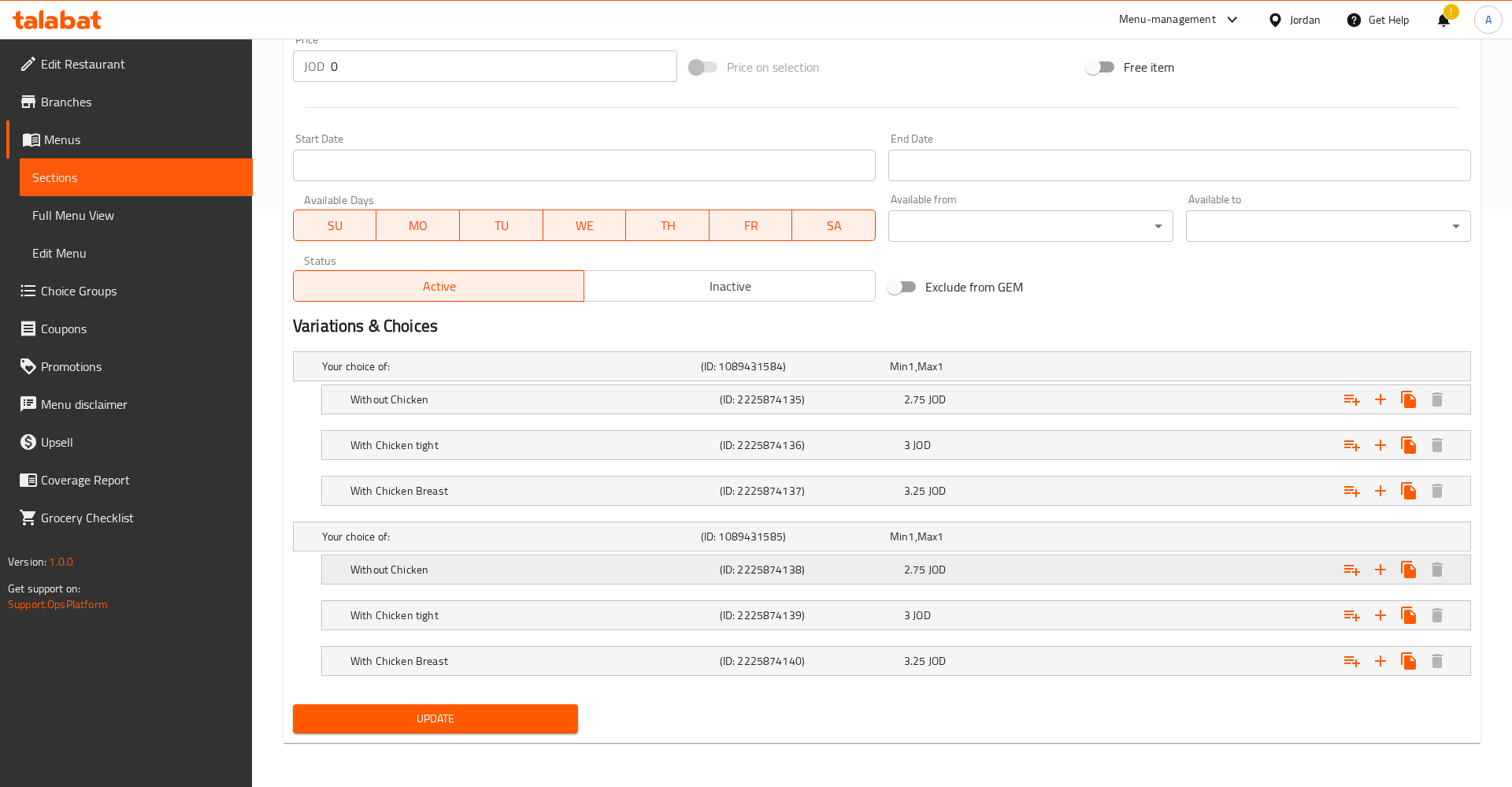
click at [1453, 369] on div "Expand" at bounding box center [1265, 366] width 379 height 6
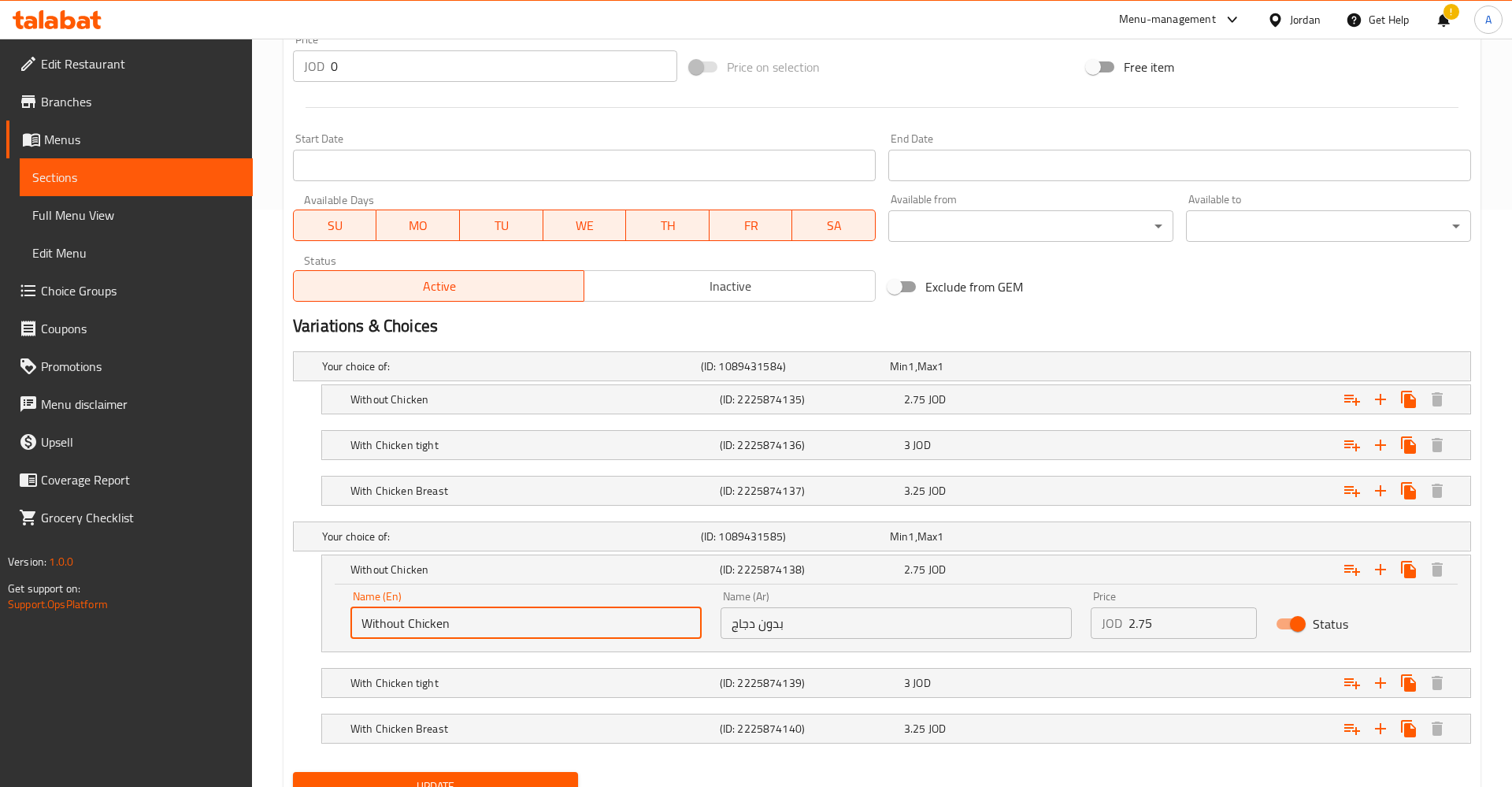
click at [542, 617] on input "Without Chicken" at bounding box center [526, 623] width 351 height 32
click at [466, 384] on div "With Chicken tight (ID: 2225874139) 3 JOD" at bounding box center [886, 366] width 1135 height 35
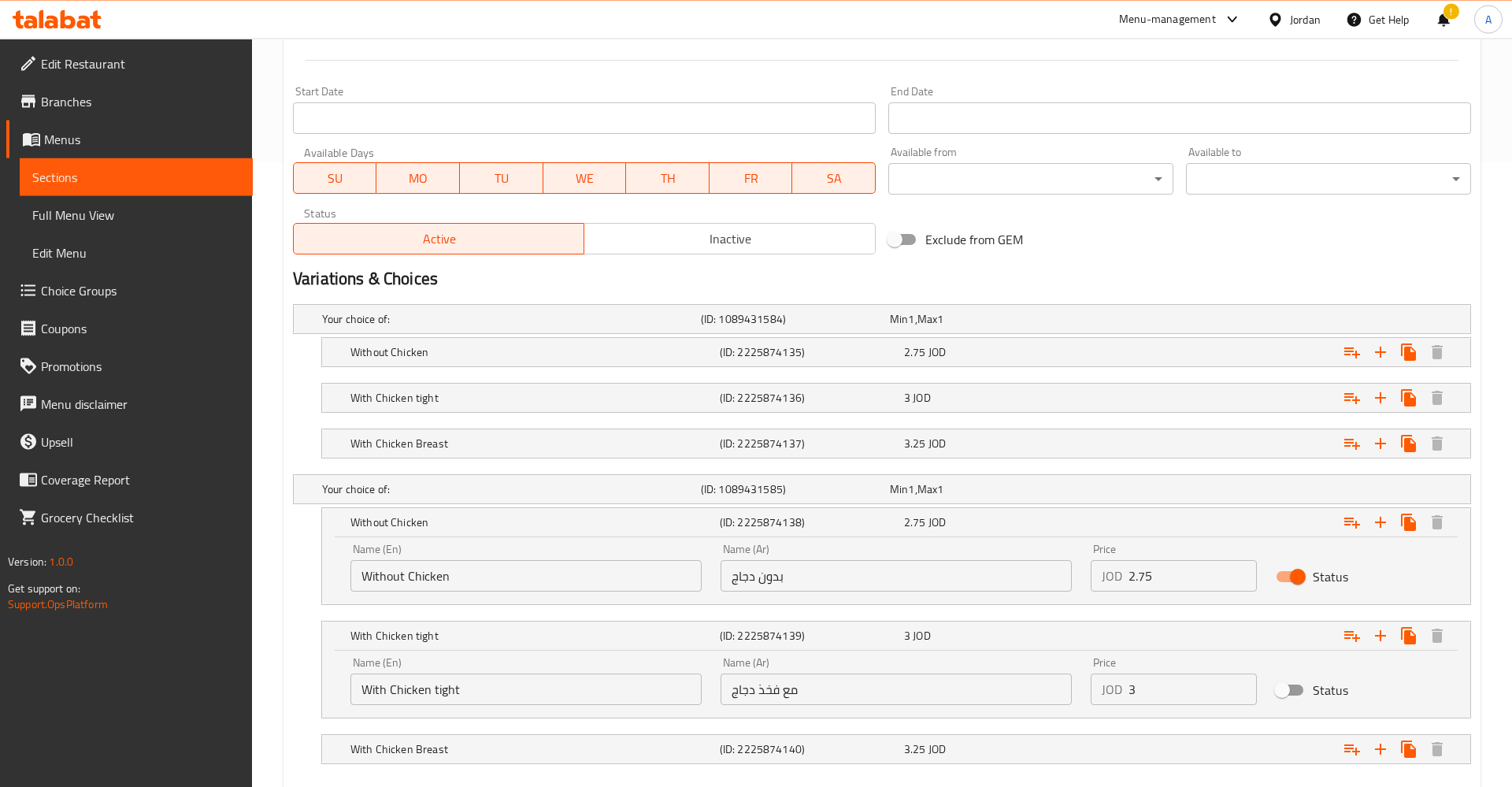
scroll to position [658, 0]
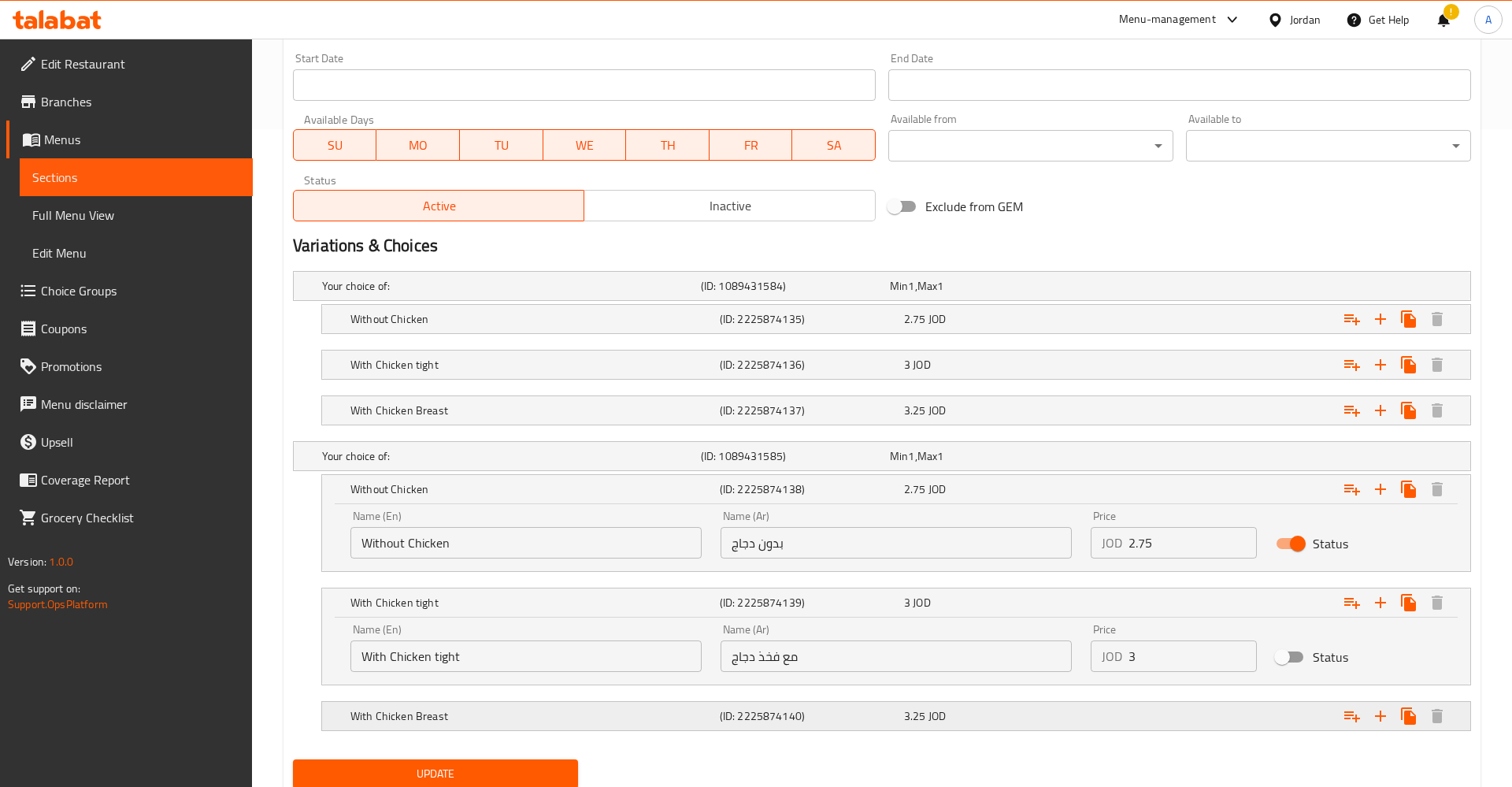
click at [610, 294] on h5 "With Chicken Breast" at bounding box center [508, 286] width 373 height 16
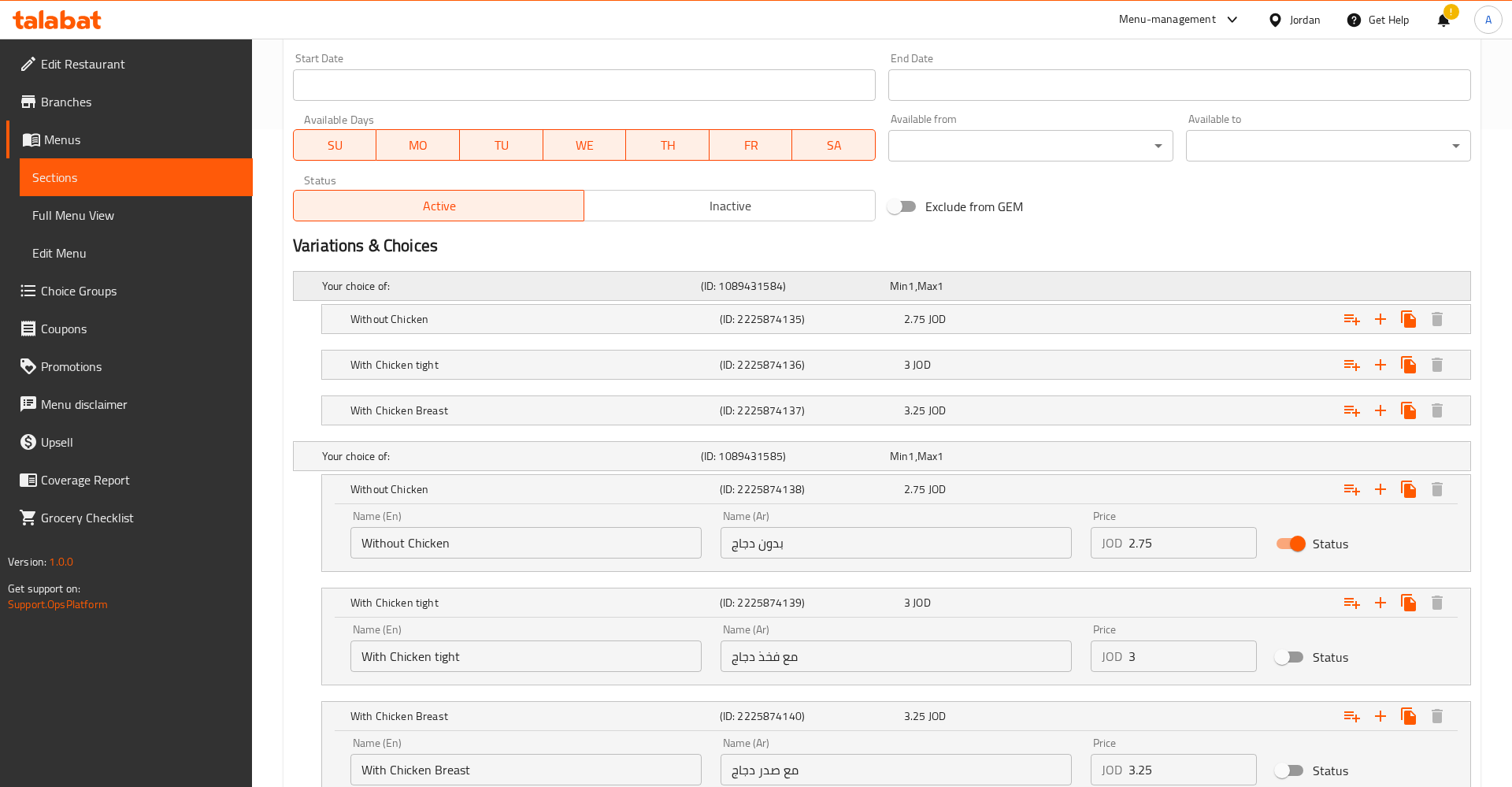
click at [472, 276] on div "Your choice of:" at bounding box center [508, 286] width 379 height 22
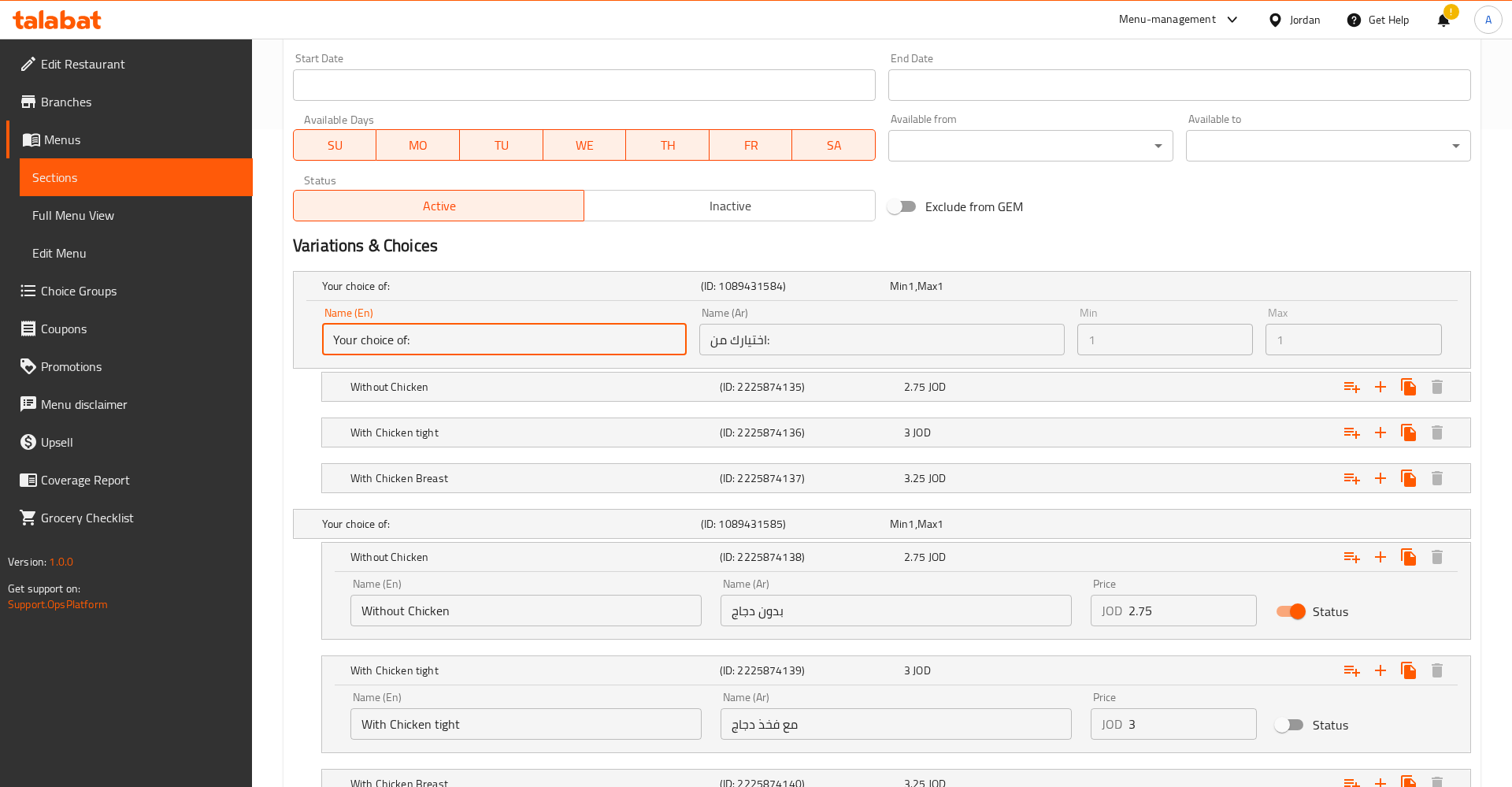
click at [402, 351] on input "Your choice of:" at bounding box center [504, 340] width 365 height 32
click at [462, 340] on input "Your choice of:" at bounding box center [504, 340] width 365 height 32
click at [1182, 317] on div "Min 1 Min" at bounding box center [1165, 331] width 176 height 48
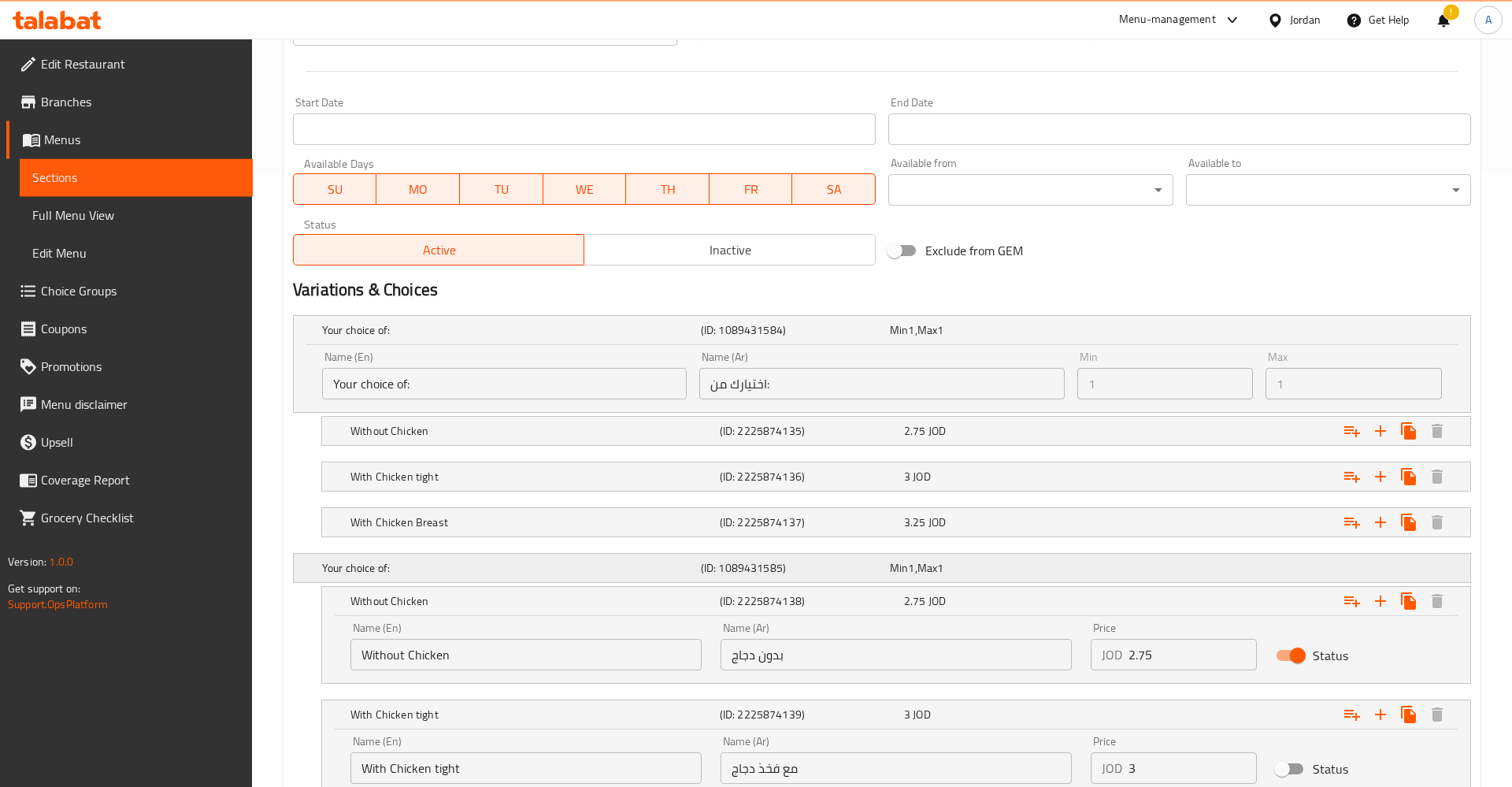
scroll to position [607, 0]
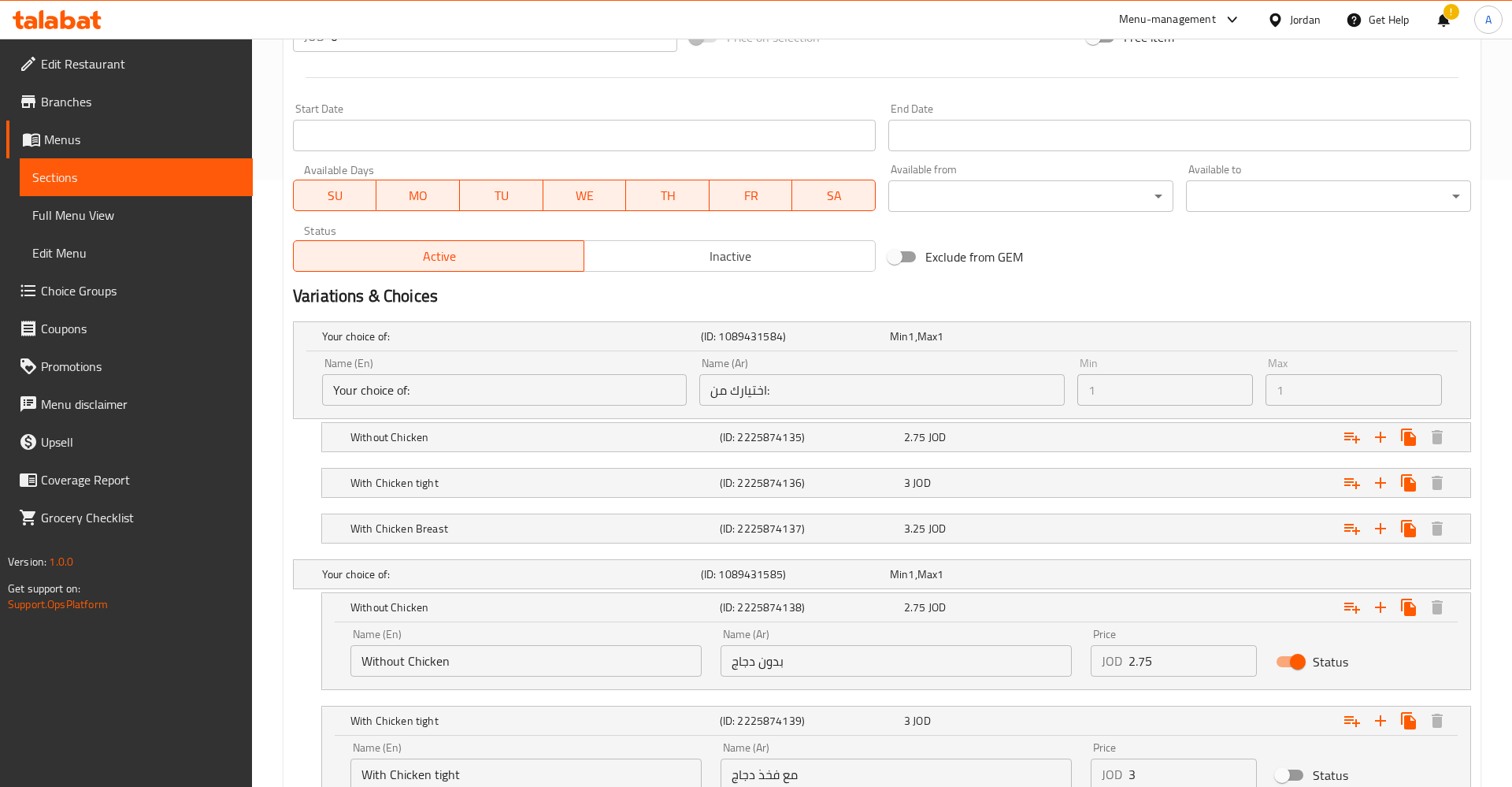
drag, startPoint x: 396, startPoint y: 330, endPoint x: 273, endPoint y: 330, distance: 123.0
click at [273, 330] on div "Home / Restaurants management / Menus / Sections / item / update Tabikh section…" at bounding box center [882, 229] width 1260 height 1596
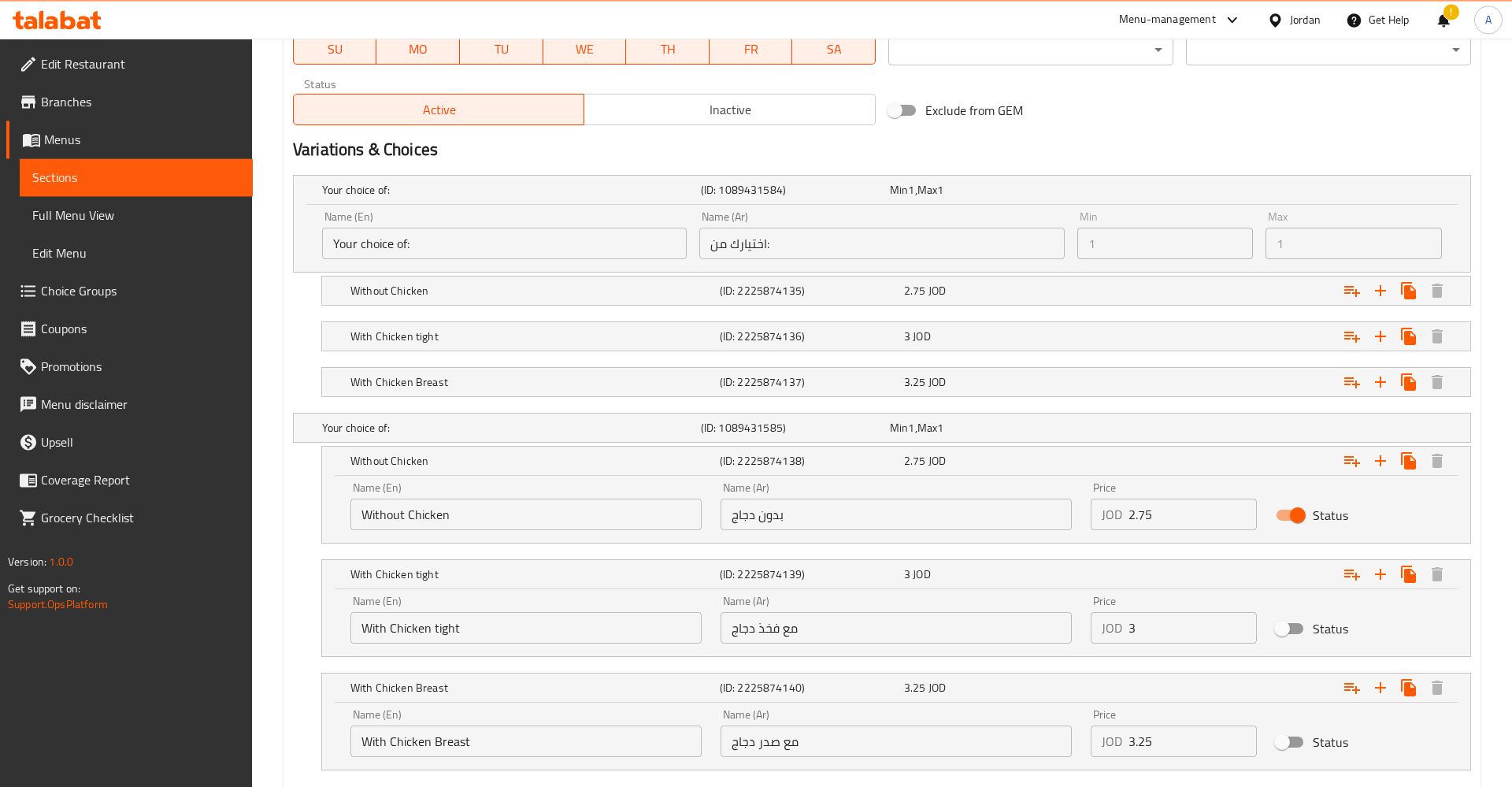
scroll to position [768, 0]
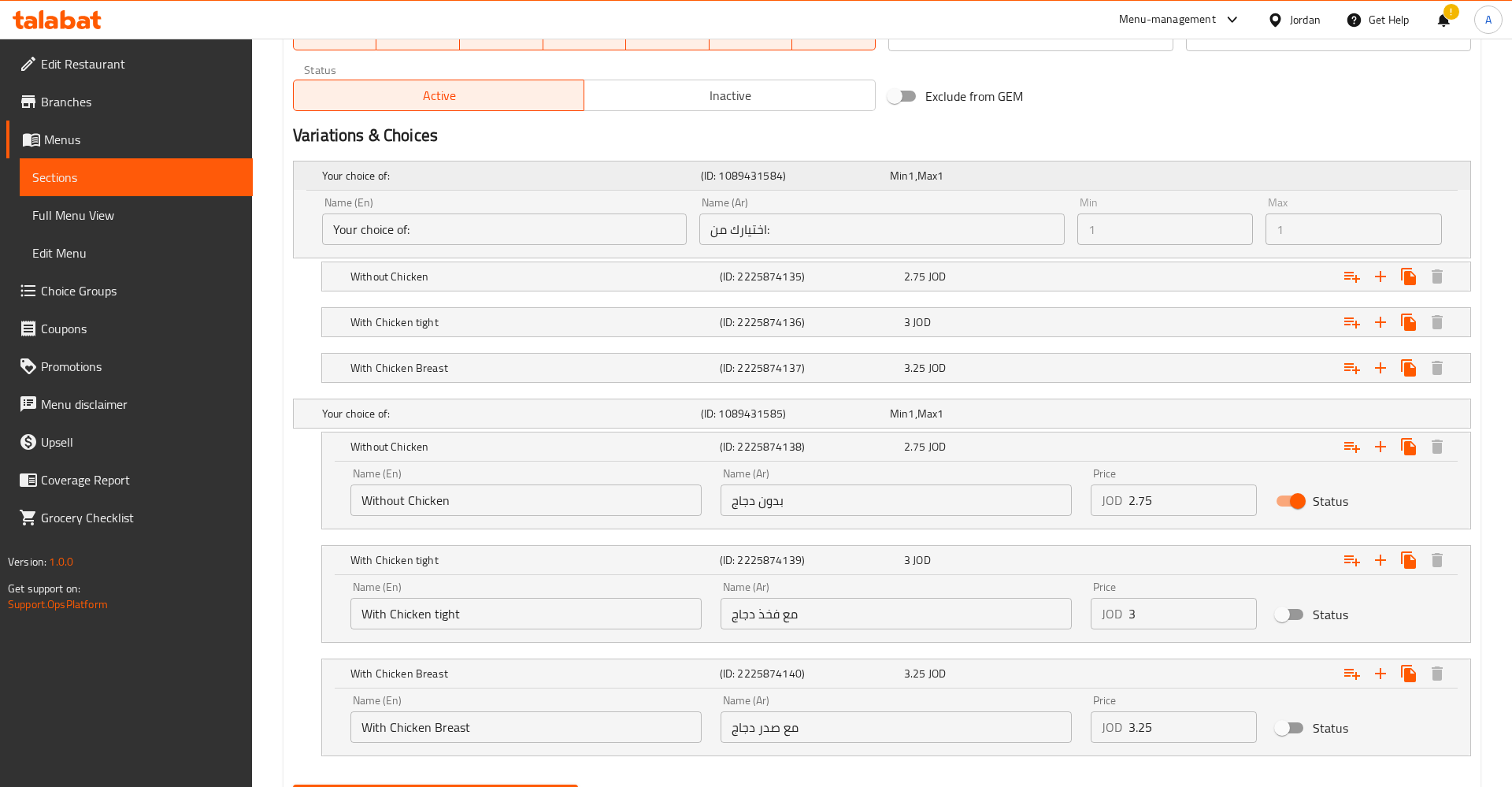
drag, startPoint x: 475, startPoint y: 161, endPoint x: 471, endPoint y: 174, distance: 13.6
click at [471, 173] on div "Your choice of: (ID: 1089431584) Min 1 , Max 1" at bounding box center [886, 176] width 1135 height 35
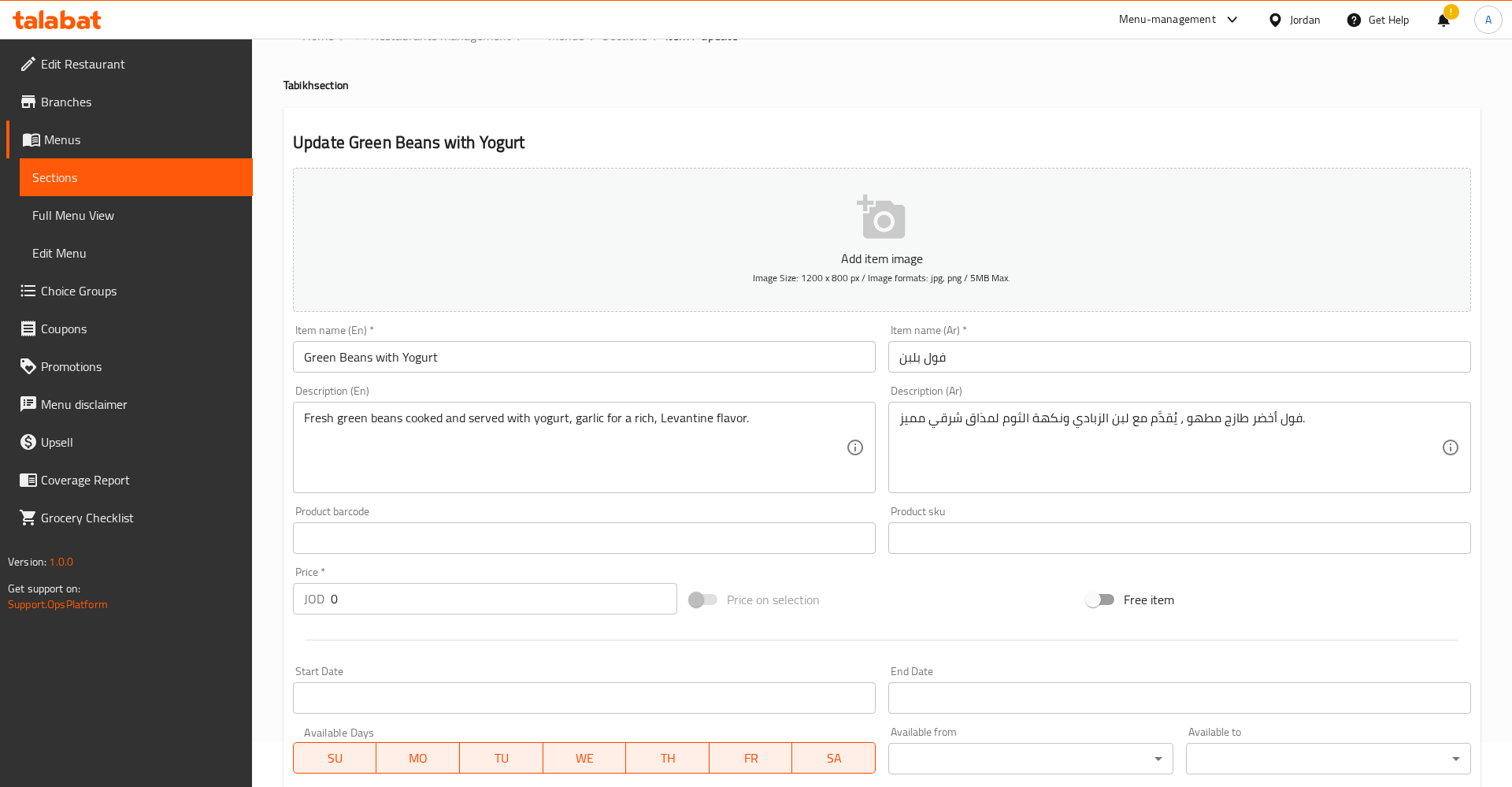
scroll to position [206, 0]
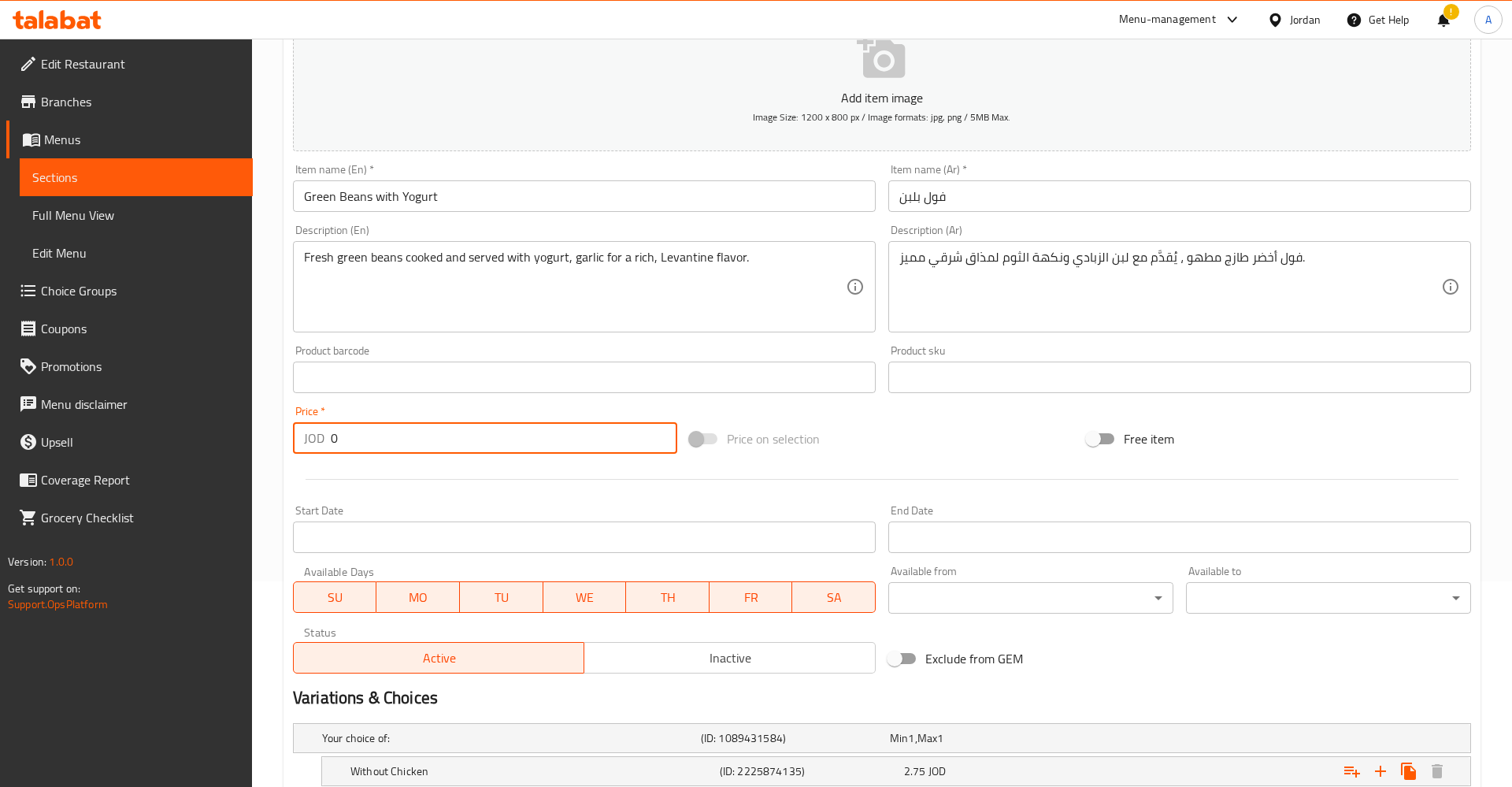
drag, startPoint x: 389, startPoint y: 441, endPoint x: 220, endPoint y: 432, distance: 169.2
click at [331, 432] on input "0" at bounding box center [504, 438] width 347 height 32
type input "3.5"
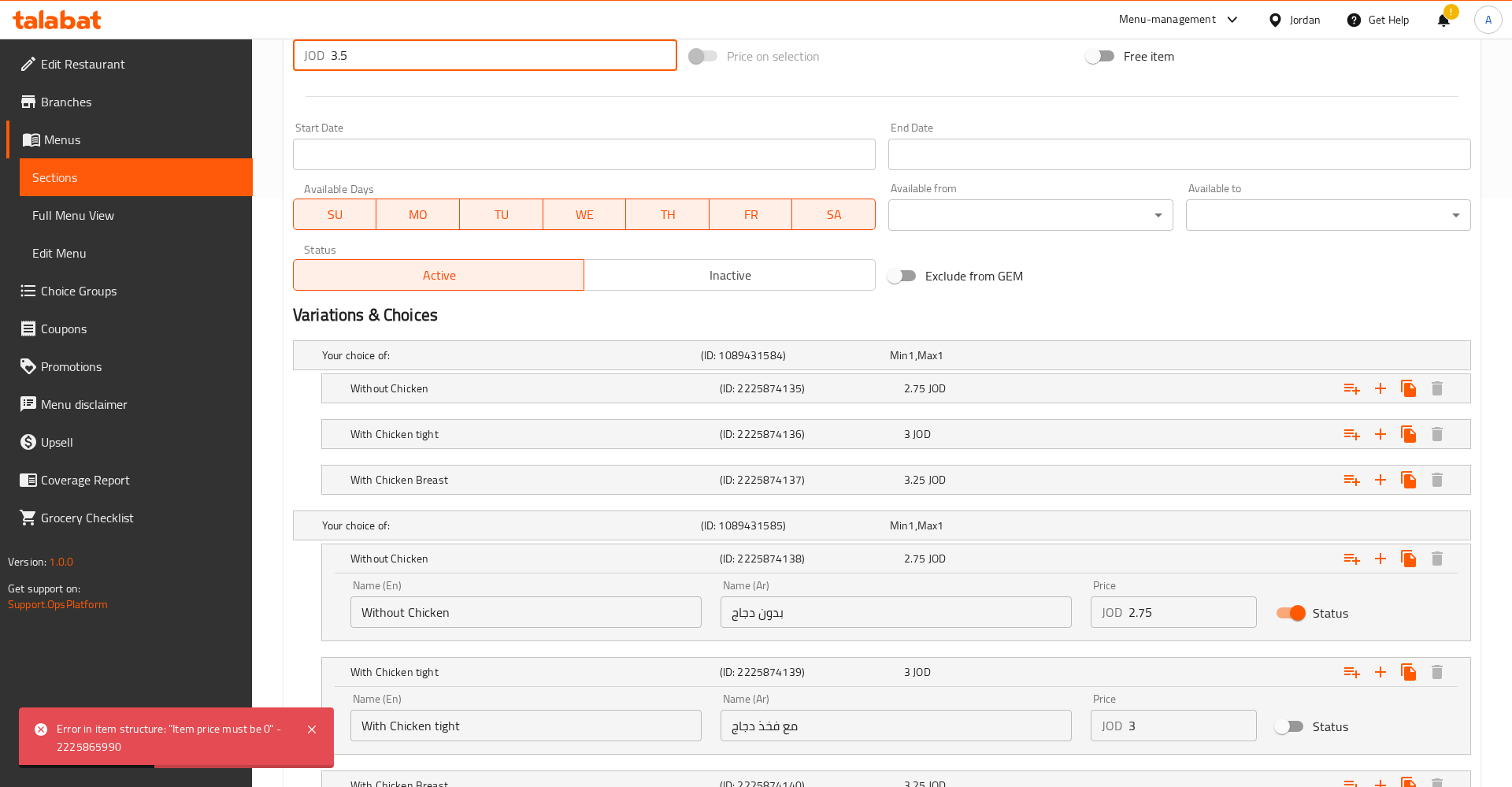
scroll to position [607, 0]
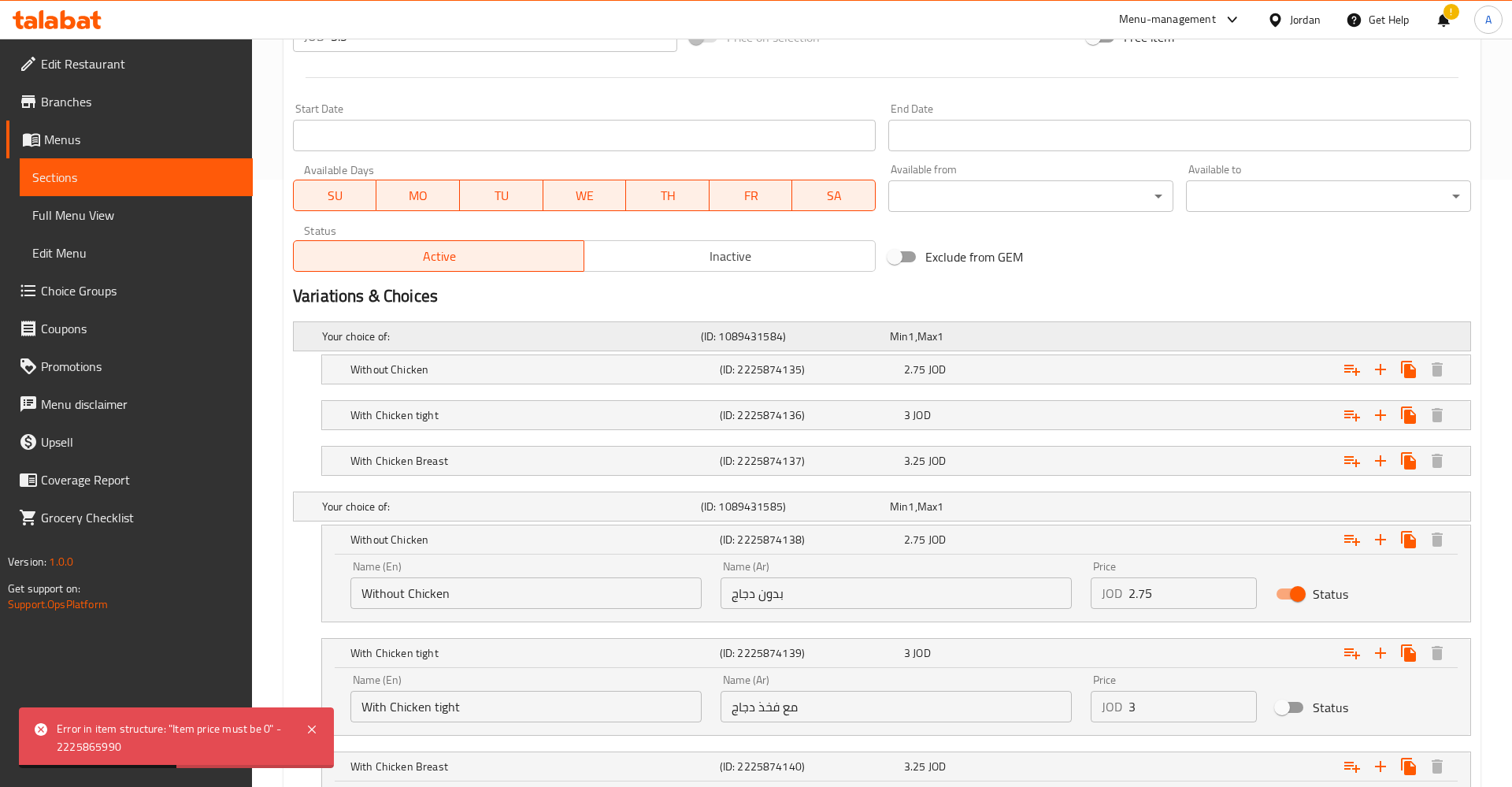
click at [1439, 334] on div "Expand" at bounding box center [1265, 336] width 379 height 6
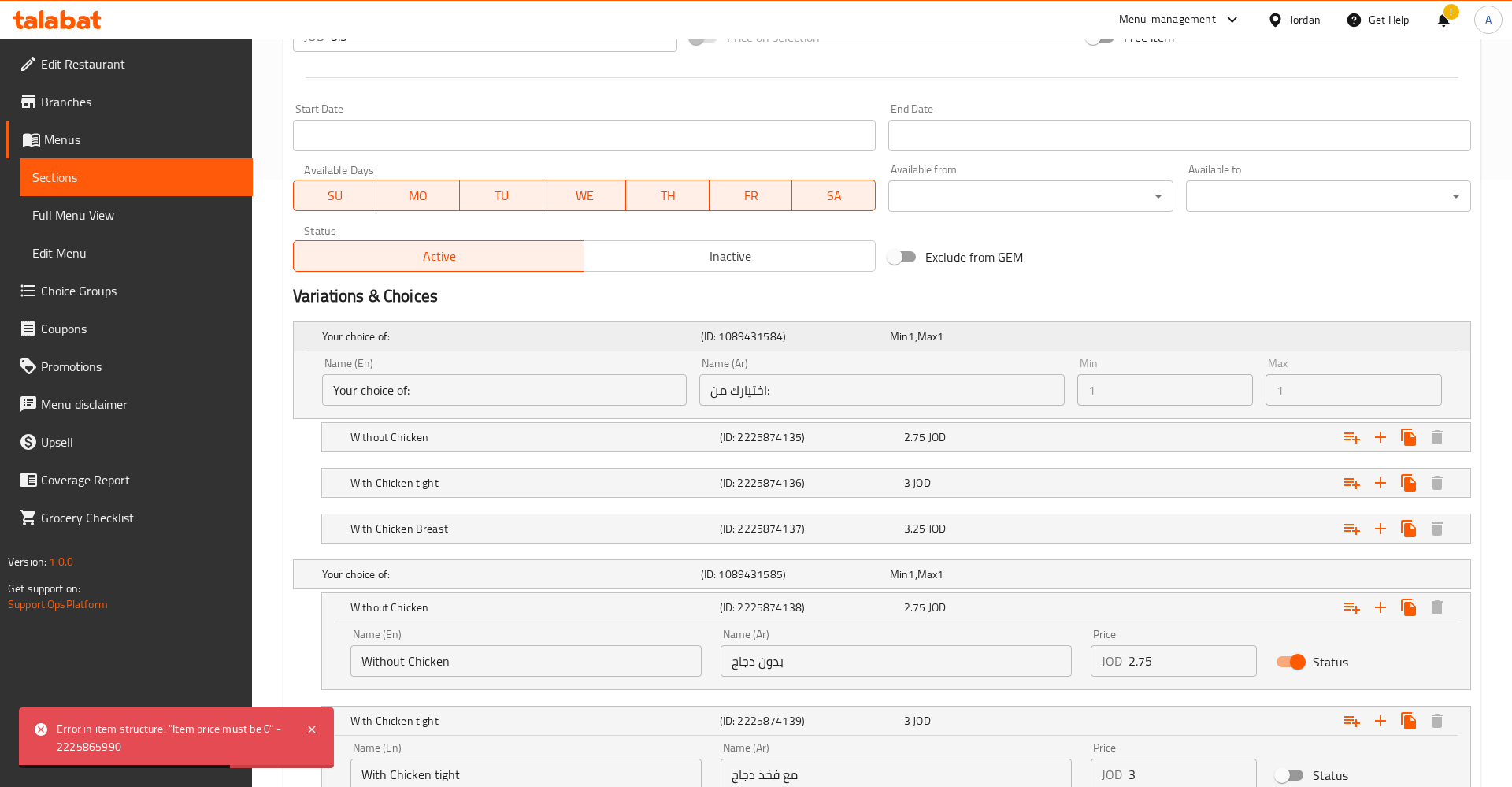
click at [923, 338] on span "Max" at bounding box center [927, 336] width 20 height 20
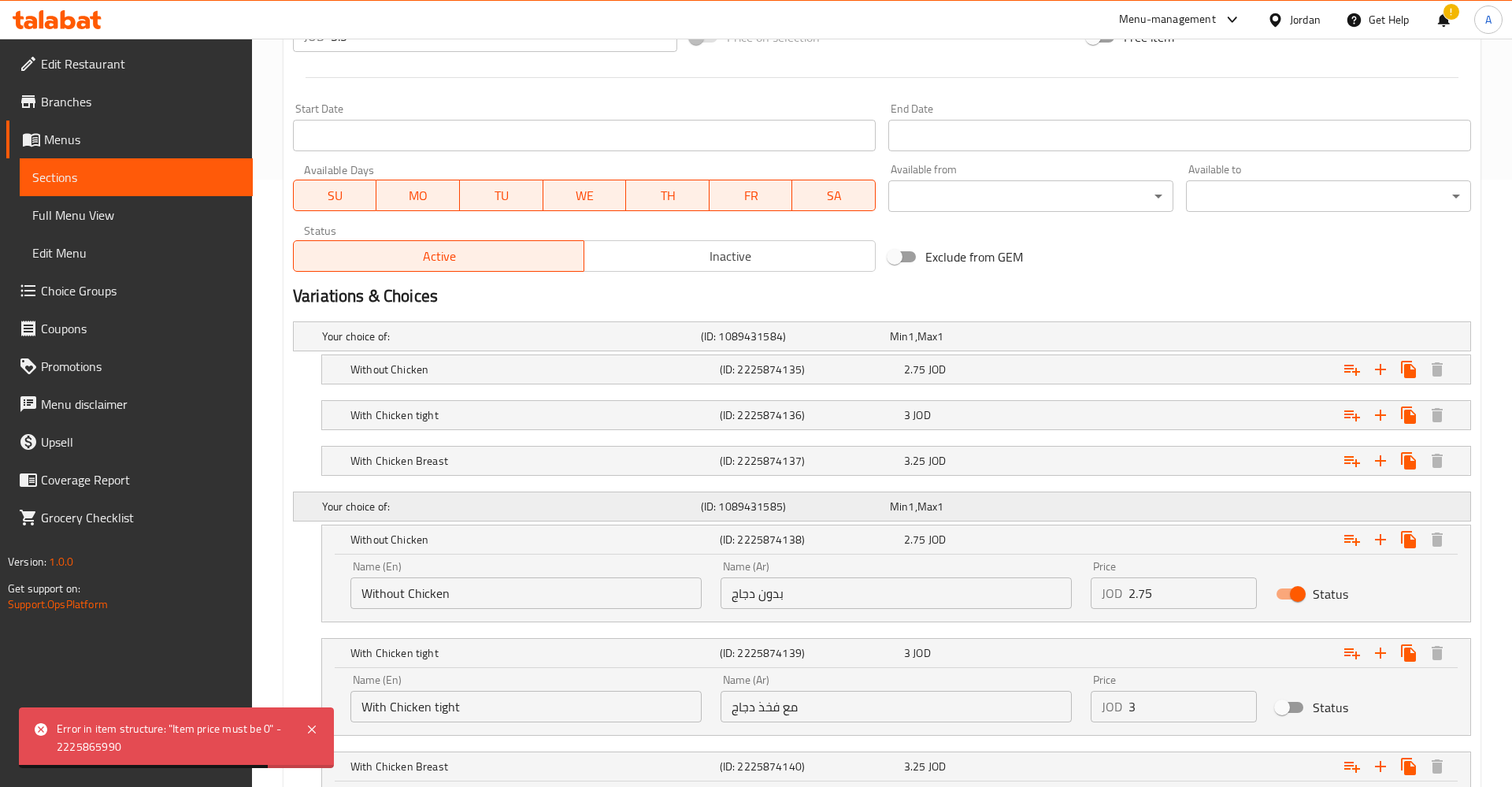
click at [951, 354] on div "Your choice of: (ID: 1089431585) Min 1 , Max 1" at bounding box center [886, 336] width 1135 height 35
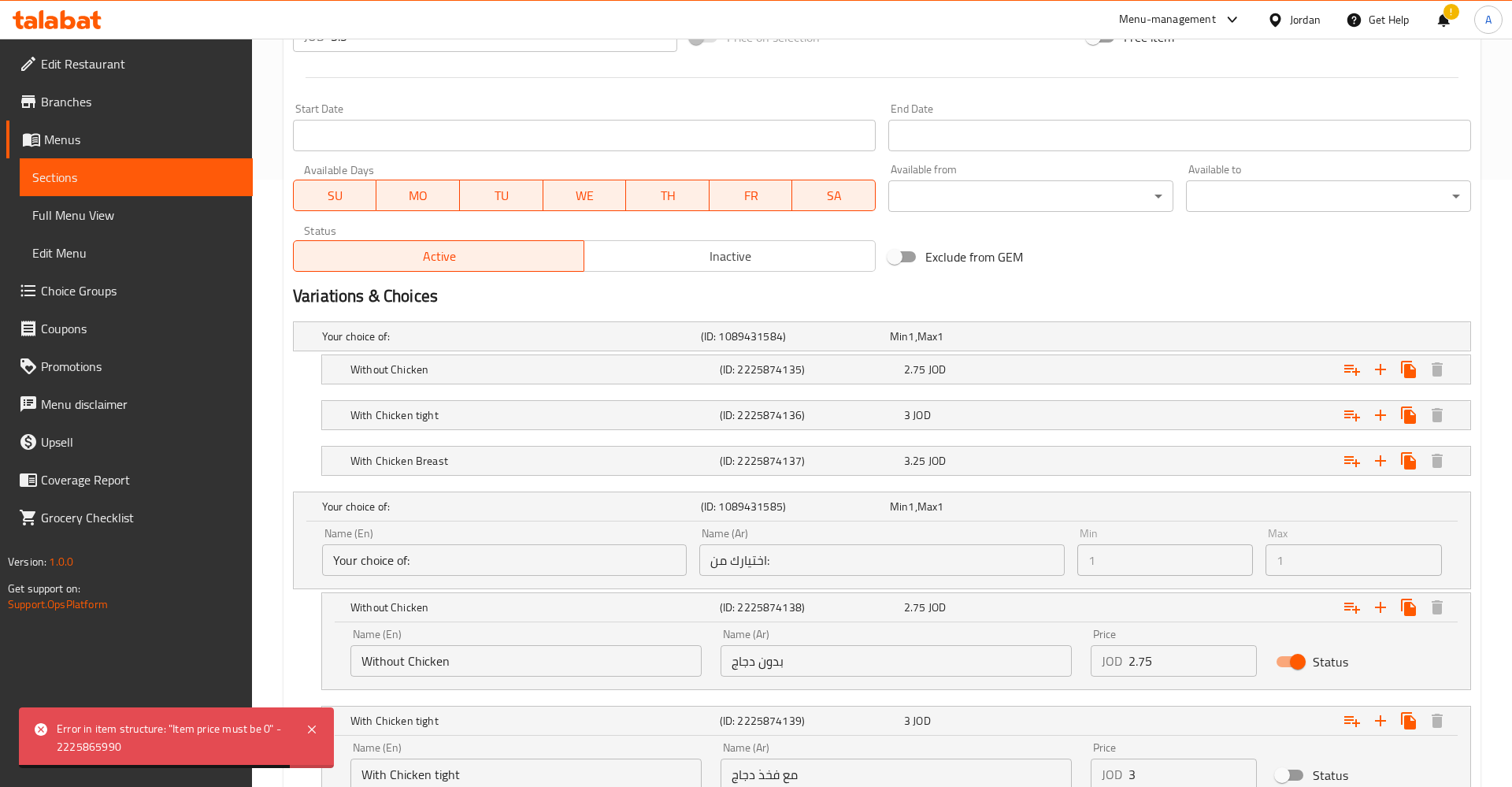
drag, startPoint x: 307, startPoint y: 540, endPoint x: 407, endPoint y: 555, distance: 101.1
click at [310, 546] on div "Name (En) Your choice of: Name (En) Name (Ar) اختيارك من: Name (Ar) Min 1 Min M…" at bounding box center [882, 555] width 1176 height 67
click at [407, 555] on input "Your choice of:" at bounding box center [504, 560] width 365 height 32
click at [463, 555] on input "Your choice of:" at bounding box center [504, 560] width 365 height 32
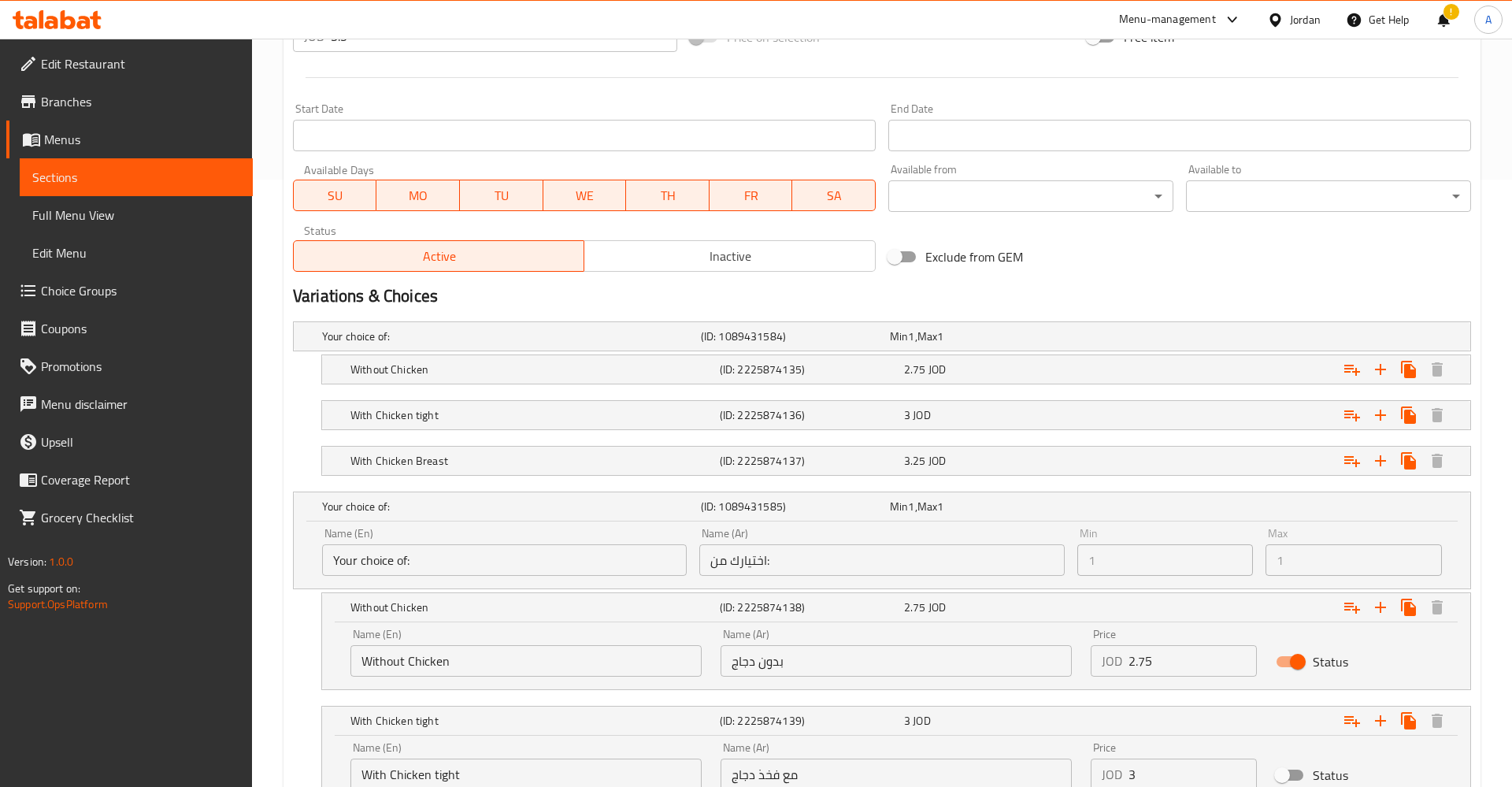
drag, startPoint x: 370, startPoint y: 484, endPoint x: 237, endPoint y: 358, distance: 183.2
click at [364, 484] on nav at bounding box center [882, 485] width 1178 height 13
click at [63, 181] on span "Sections" at bounding box center [136, 177] width 208 height 19
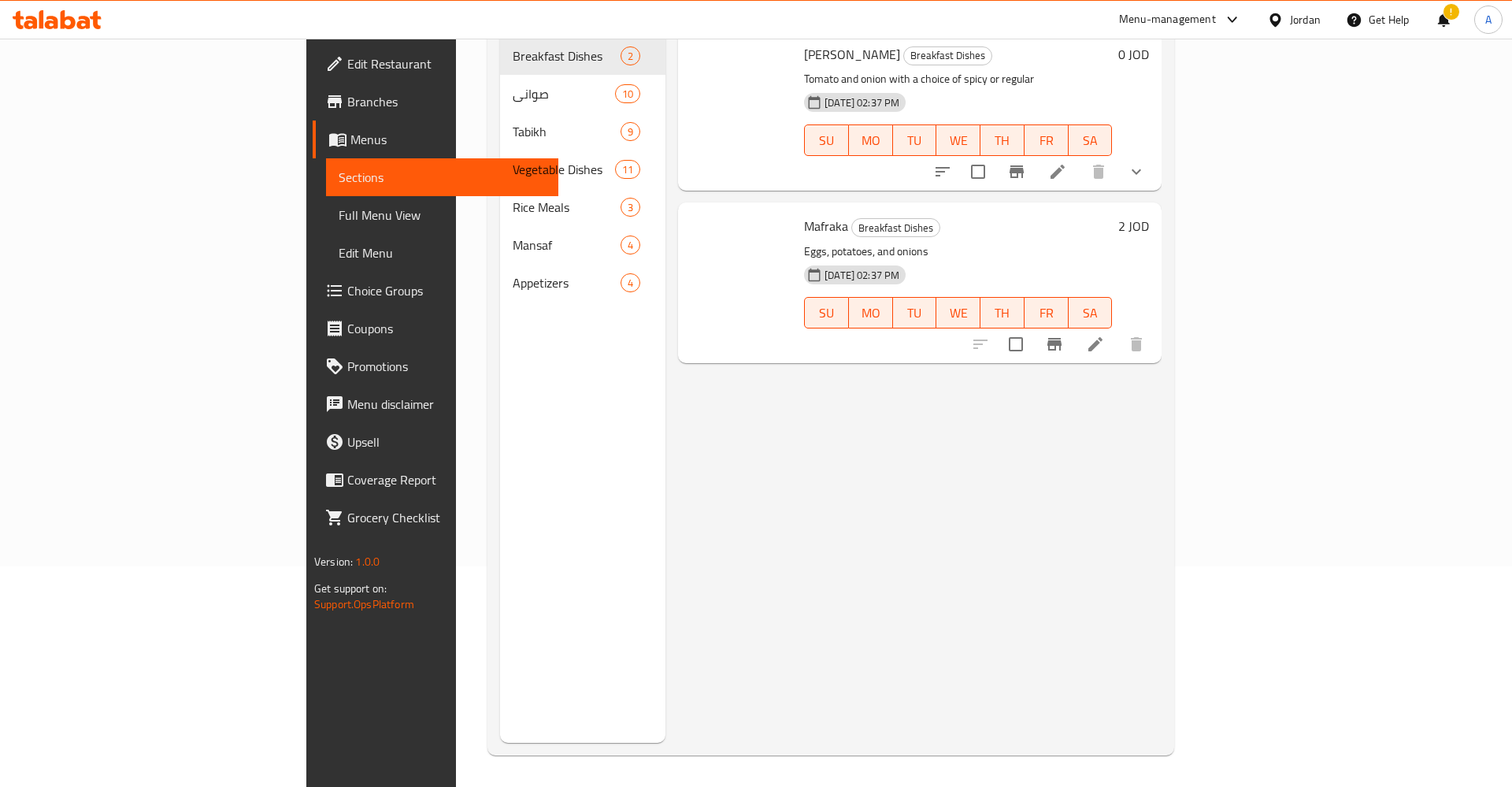
scroll to position [221, 0]
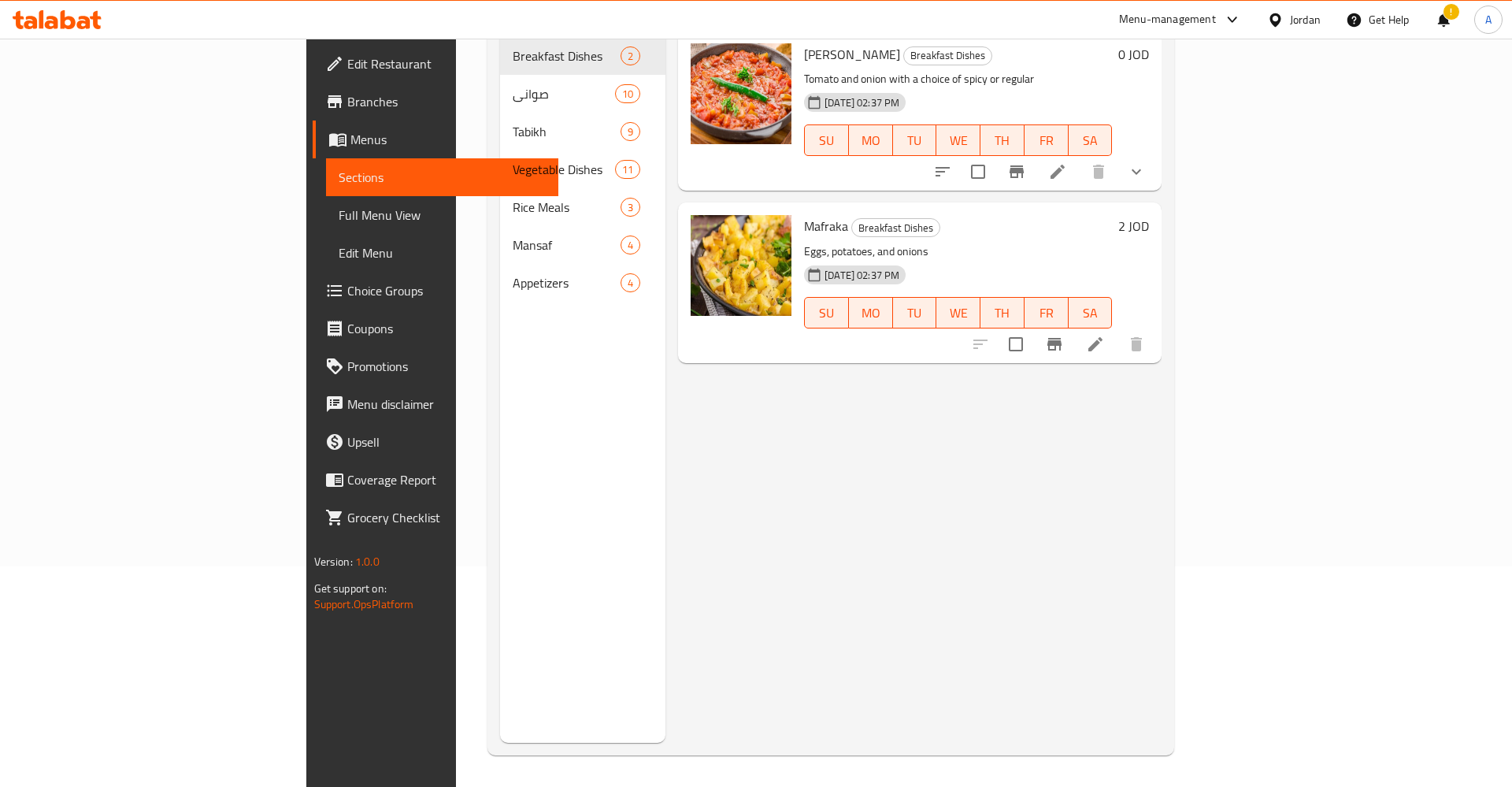
click at [313, 278] on link "Choice Groups" at bounding box center [436, 291] width 247 height 38
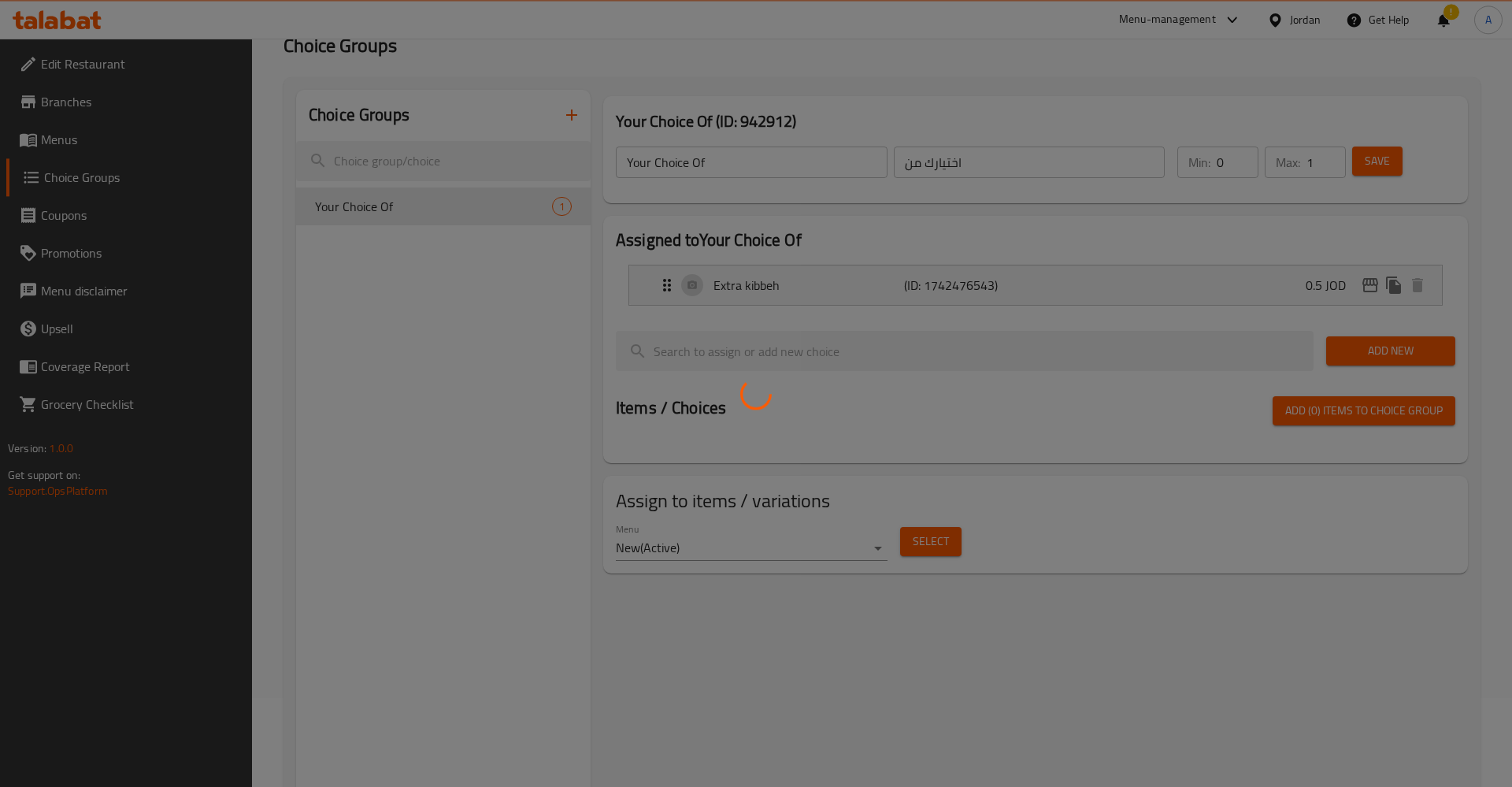
scroll to position [60, 0]
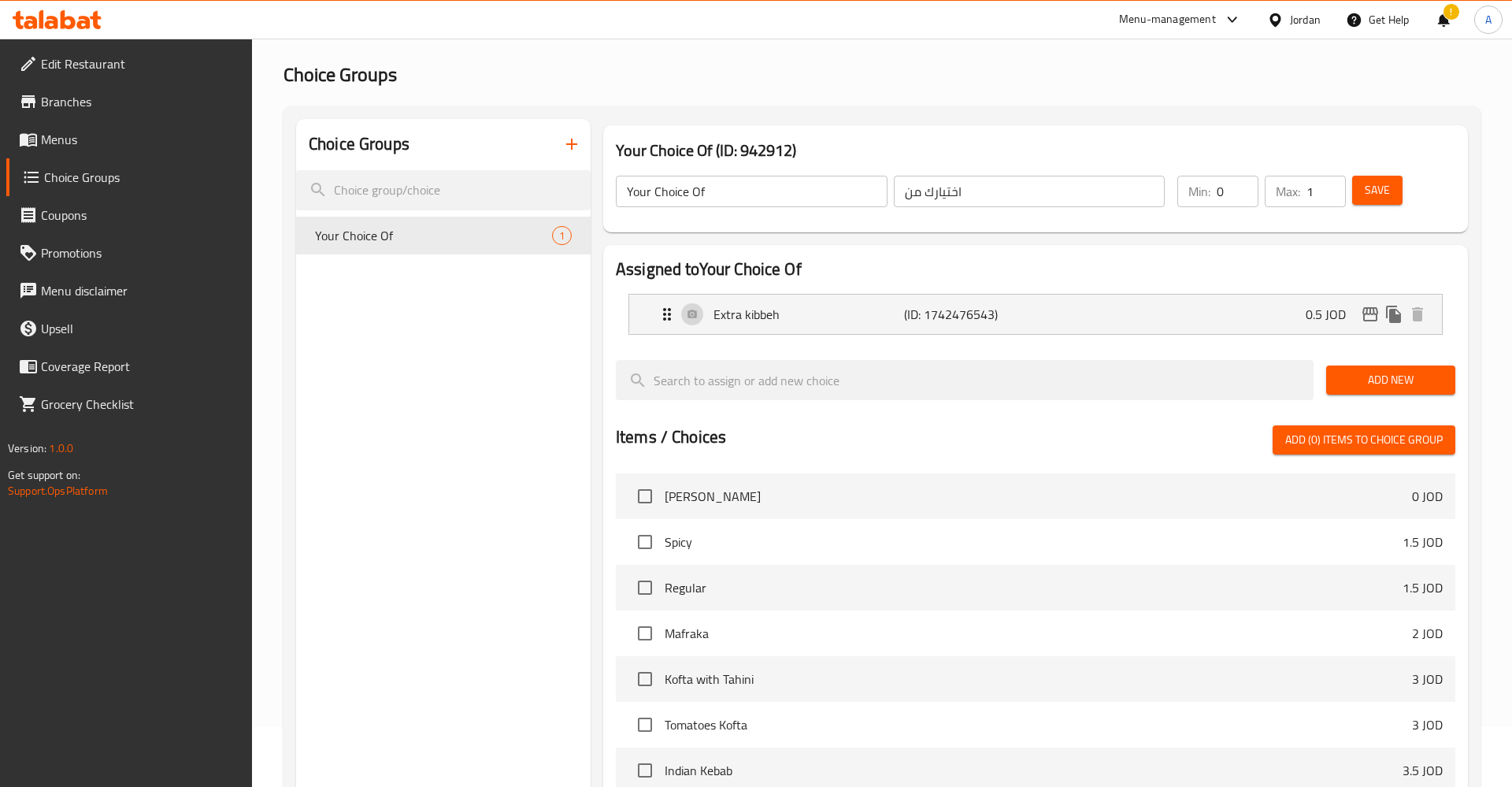
click at [583, 147] on button "button" at bounding box center [572, 144] width 38 height 38
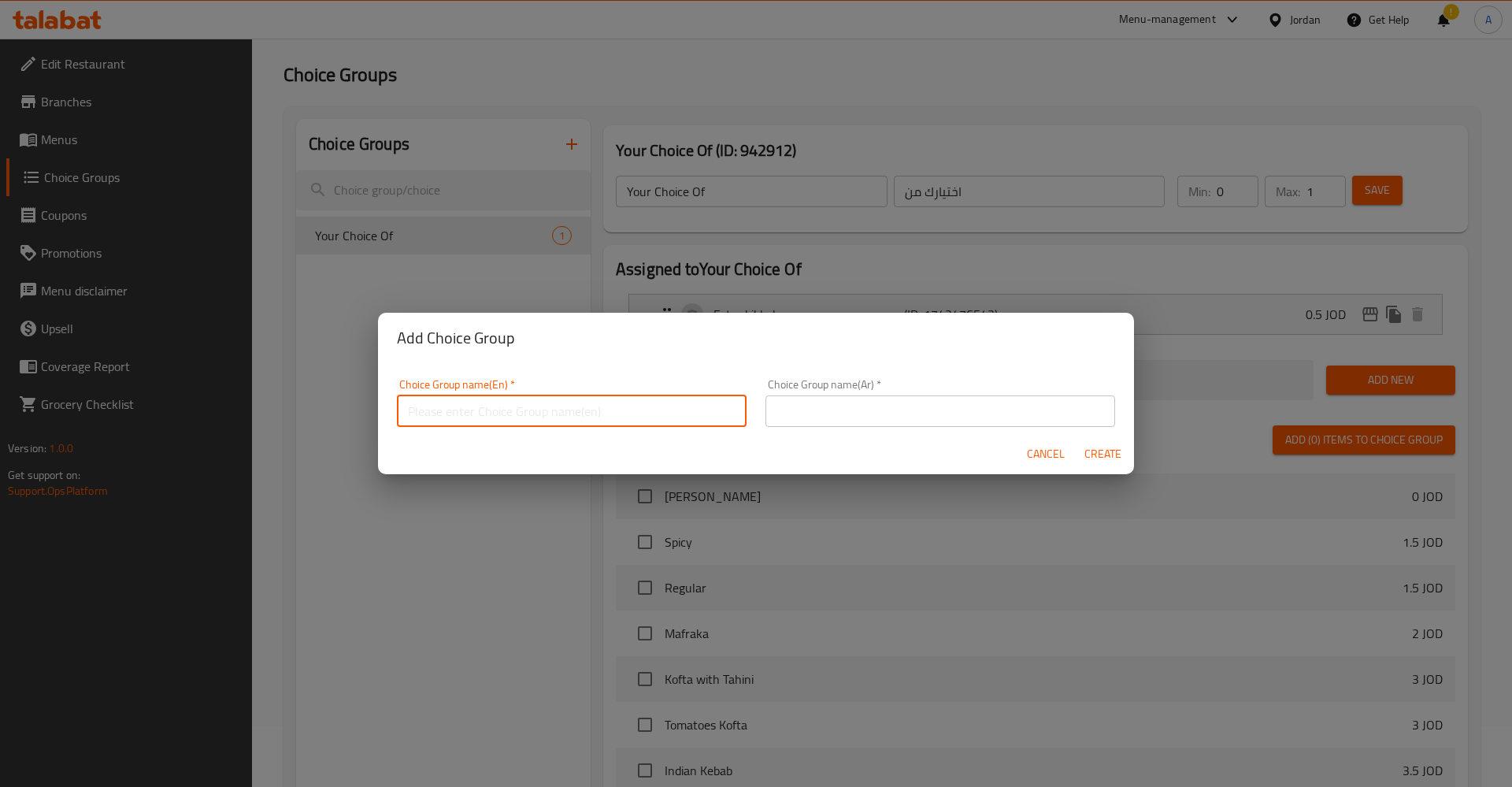
drag, startPoint x: 607, startPoint y: 398, endPoint x: 601, endPoint y: 410, distance: 13.4
click at [604, 402] on input "text" at bounding box center [572, 411] width 350 height 32
type input "Your Choice"
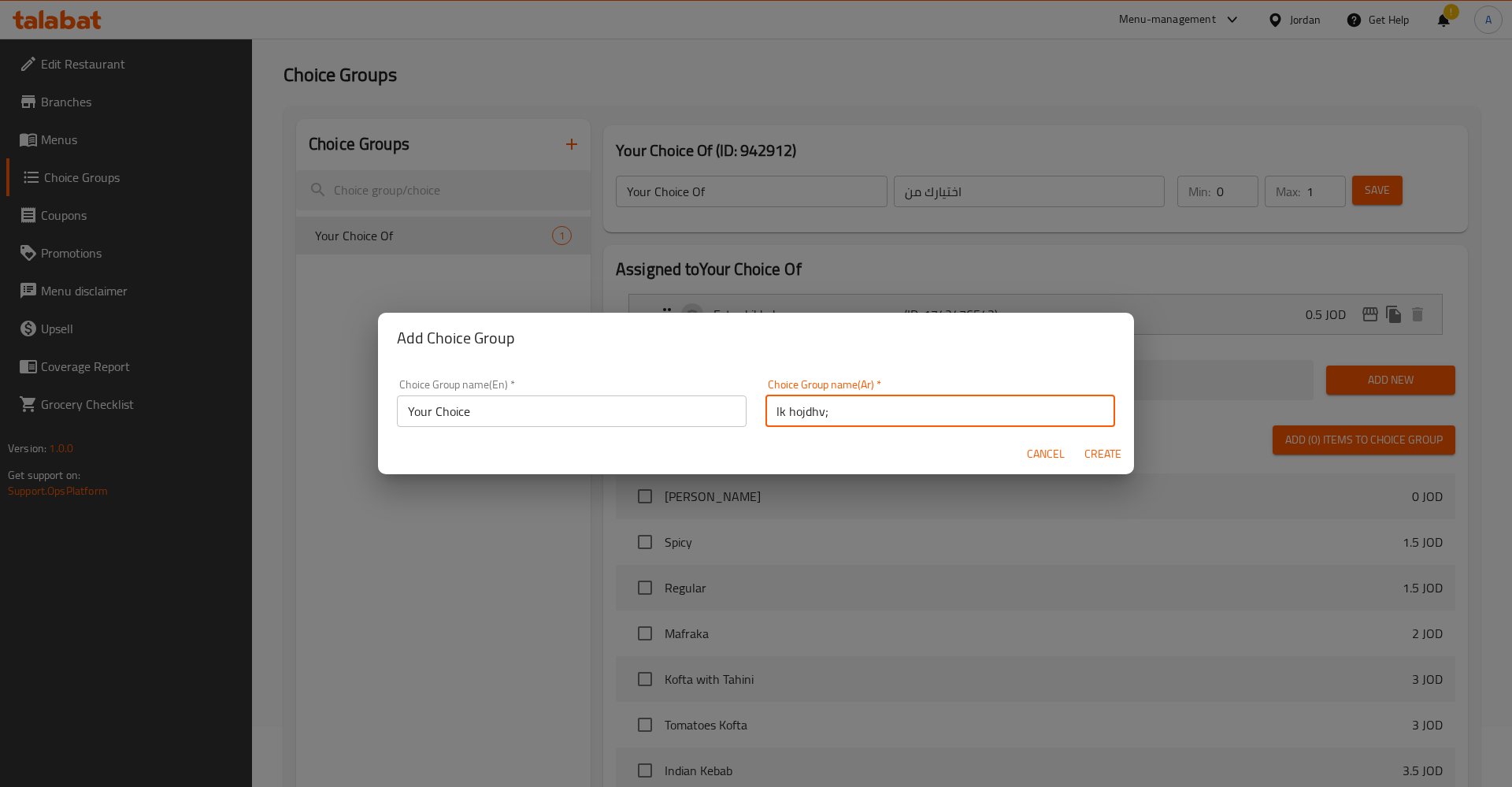
type input "lk hojdhv;"
type input "اختيارك من"
click at [1102, 456] on span "Create" at bounding box center [1102, 454] width 38 height 20
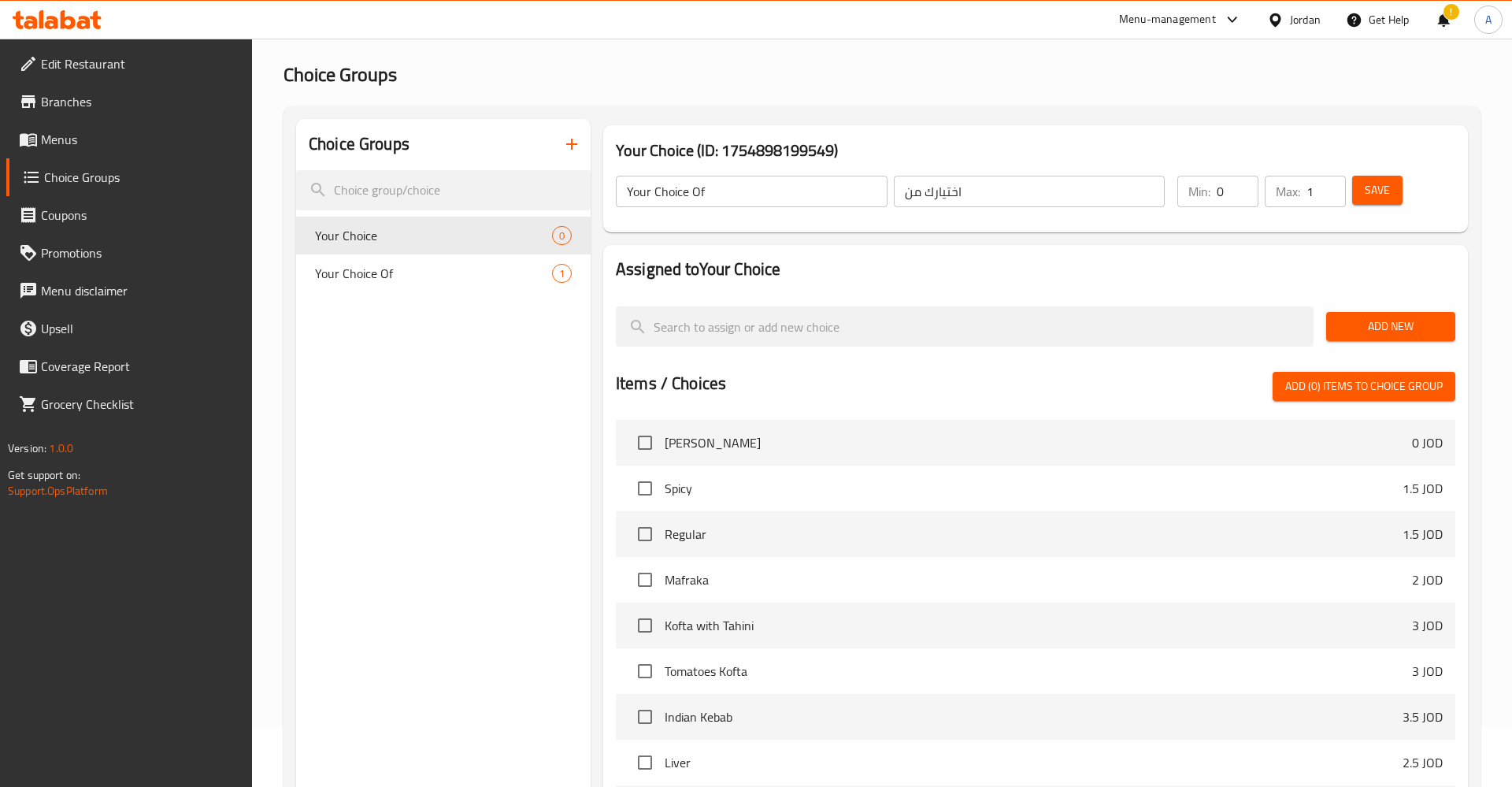
type input "Your Choice"
type input "اختيارك من"
type input "0"
click at [553, 267] on span "1" at bounding box center [562, 273] width 18 height 15
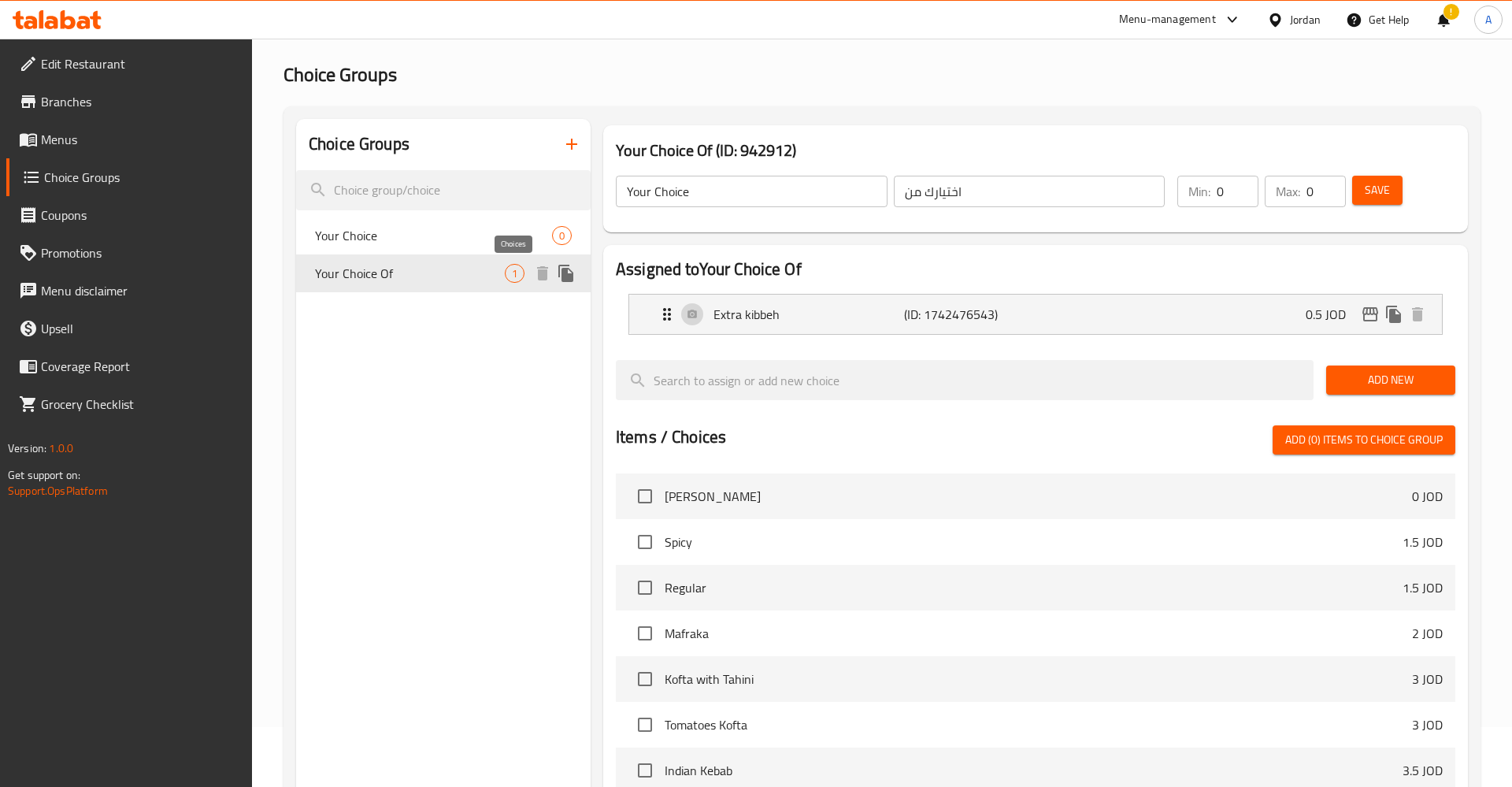
type input "Your Choice Of"
type input "اختيارك من"
type input "1"
click at [449, 211] on nav "Your Choice 0 Your Choice Of 1" at bounding box center [444, 254] width 295 height 88
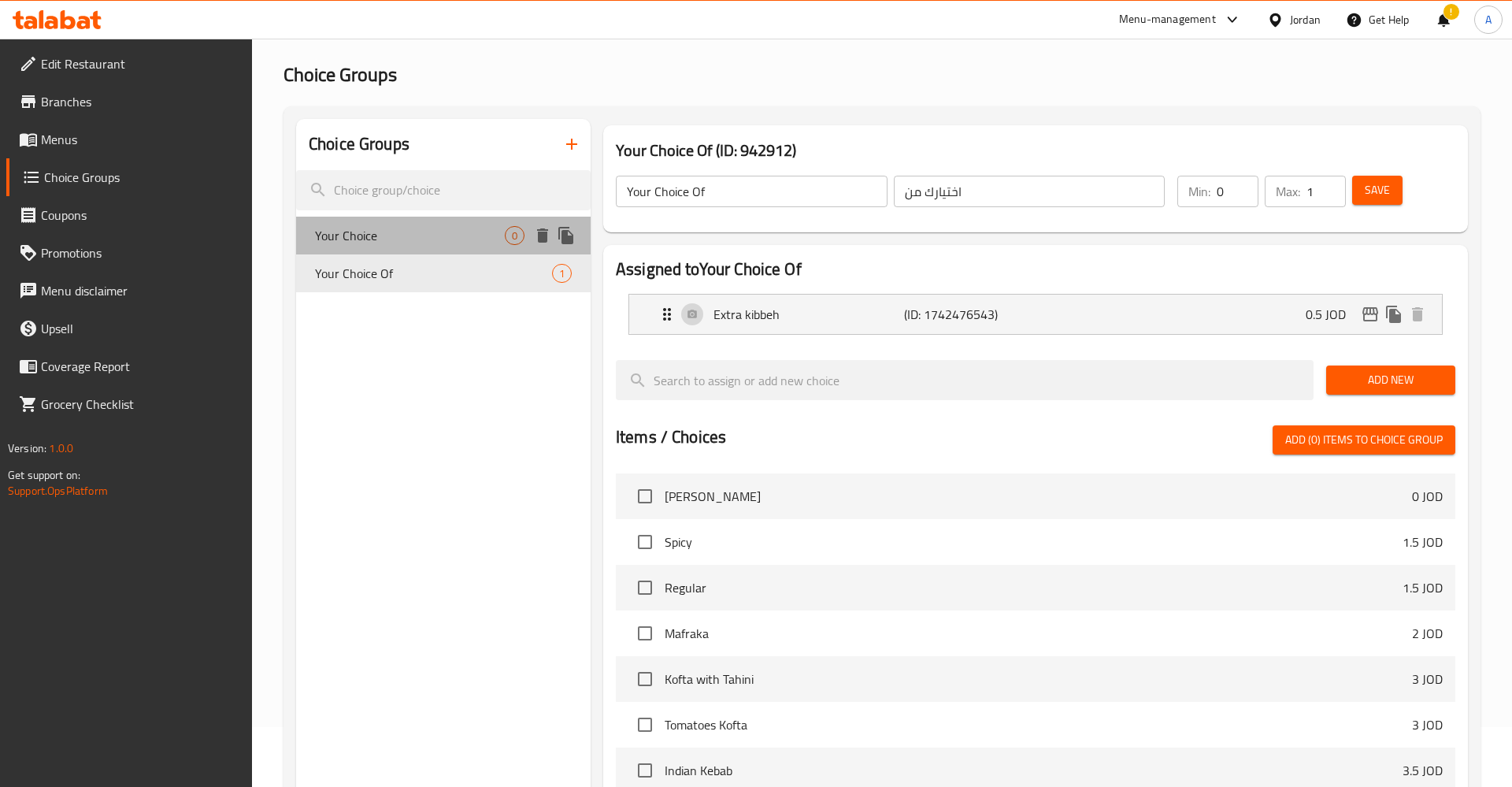
click at [459, 227] on span "Your Choice" at bounding box center [410, 236] width 190 height 19
type input "Your Choice"
type input "اختيارك من"
type input "0"
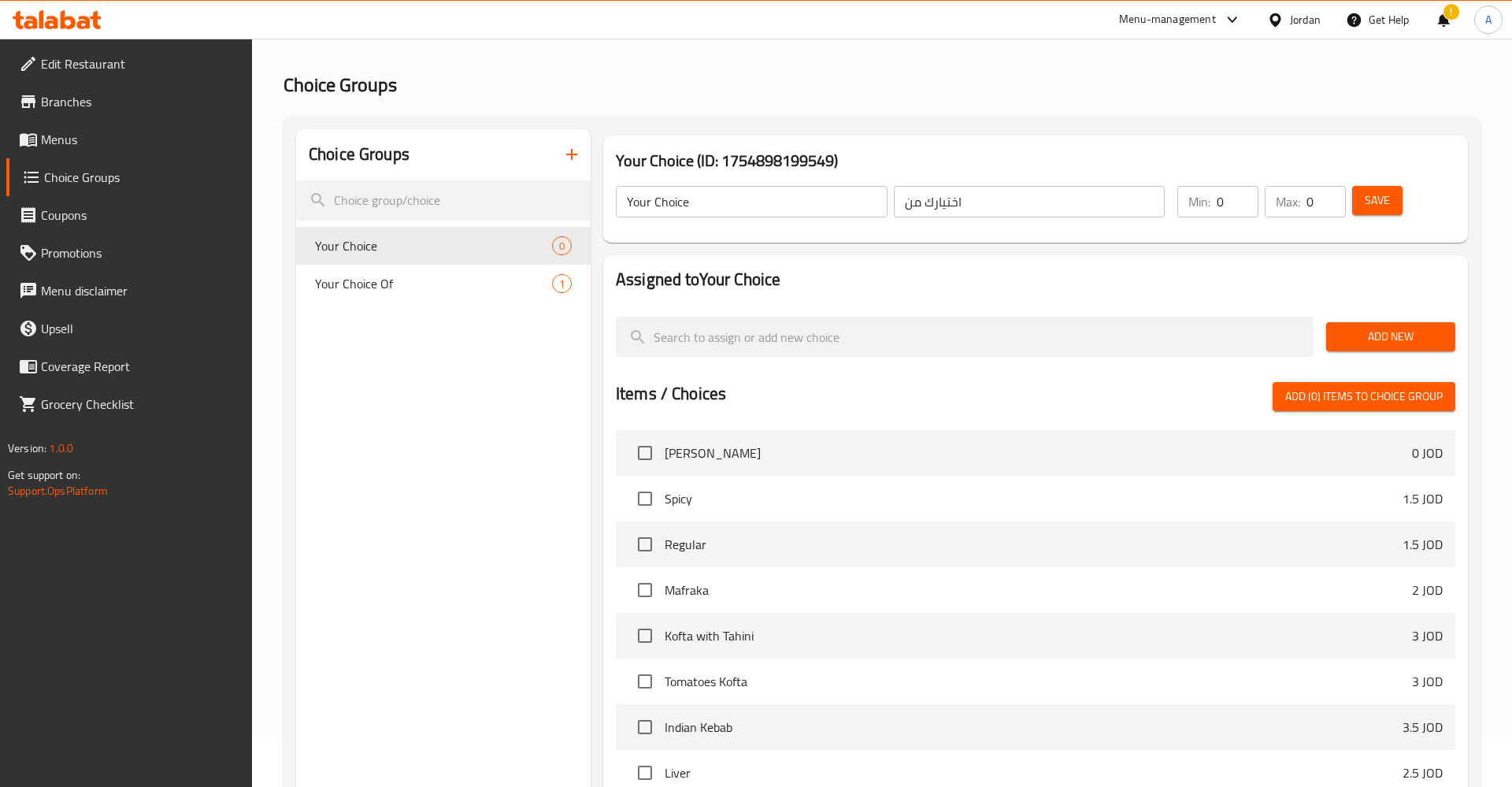
scroll to position [0, 0]
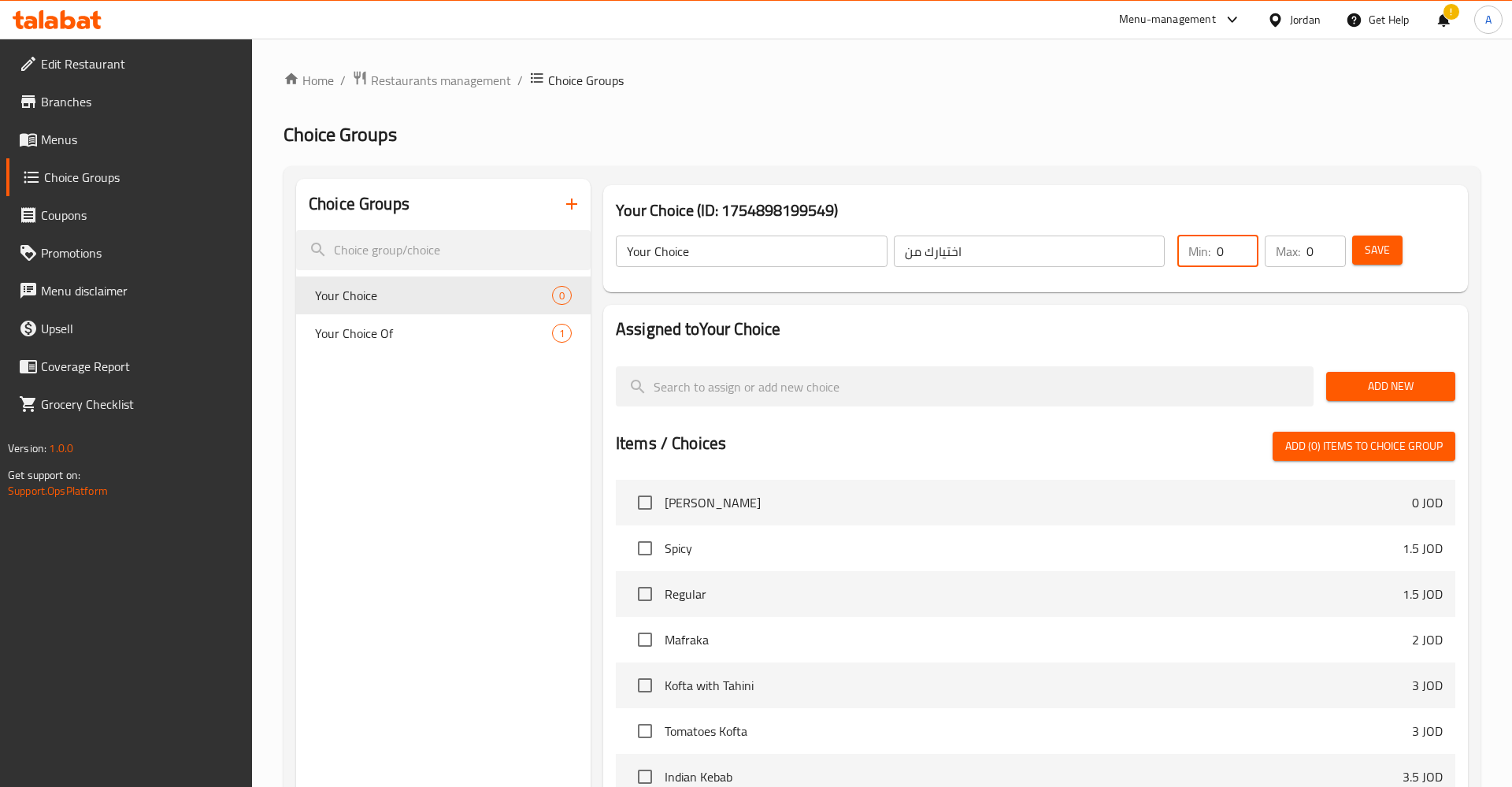
click at [1255, 250] on input "0" at bounding box center [1237, 251] width 42 height 32
click at [1226, 254] on input "0" at bounding box center [1237, 251] width 42 height 32
click at [1220, 254] on input "0" at bounding box center [1237, 251] width 42 height 32
type input "1"
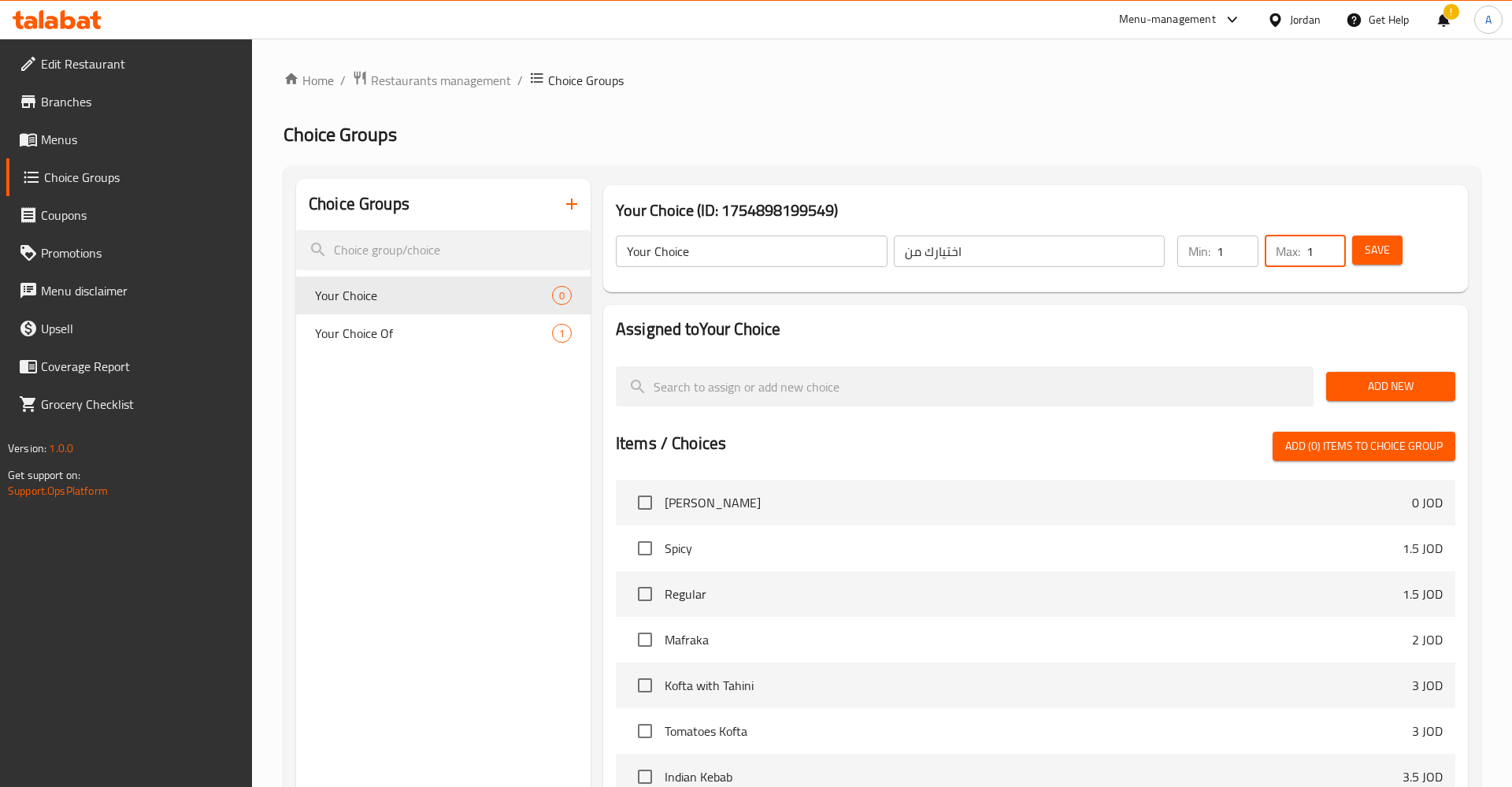
type input "1"
click at [1387, 243] on span "Save" at bounding box center [1377, 250] width 25 height 20
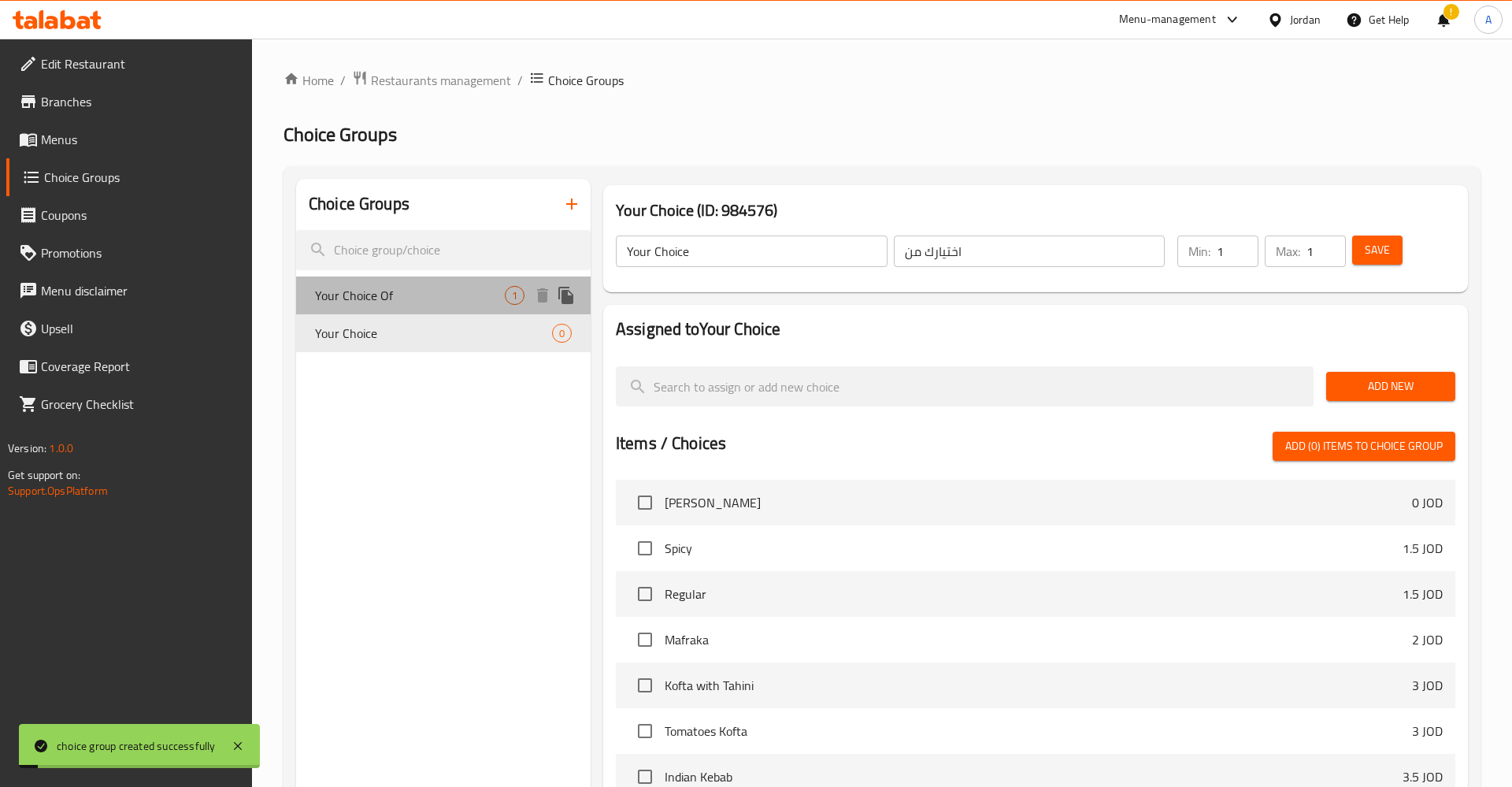
click at [387, 300] on span "Your Choice Of" at bounding box center [410, 295] width 190 height 19
type input "Your Choice Of"
type input "اختيارك من"
type input "0"
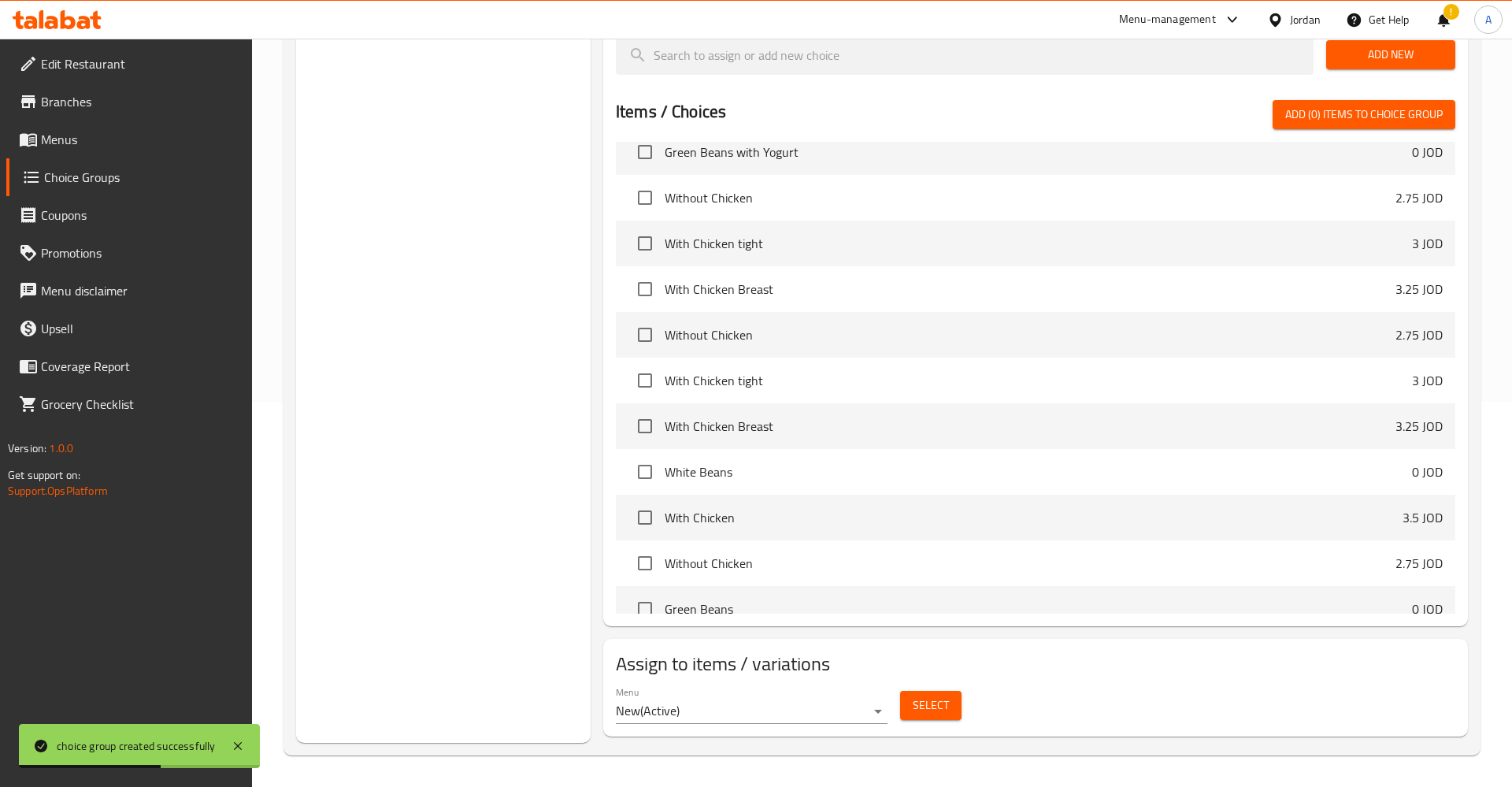
scroll to position [2088, 0]
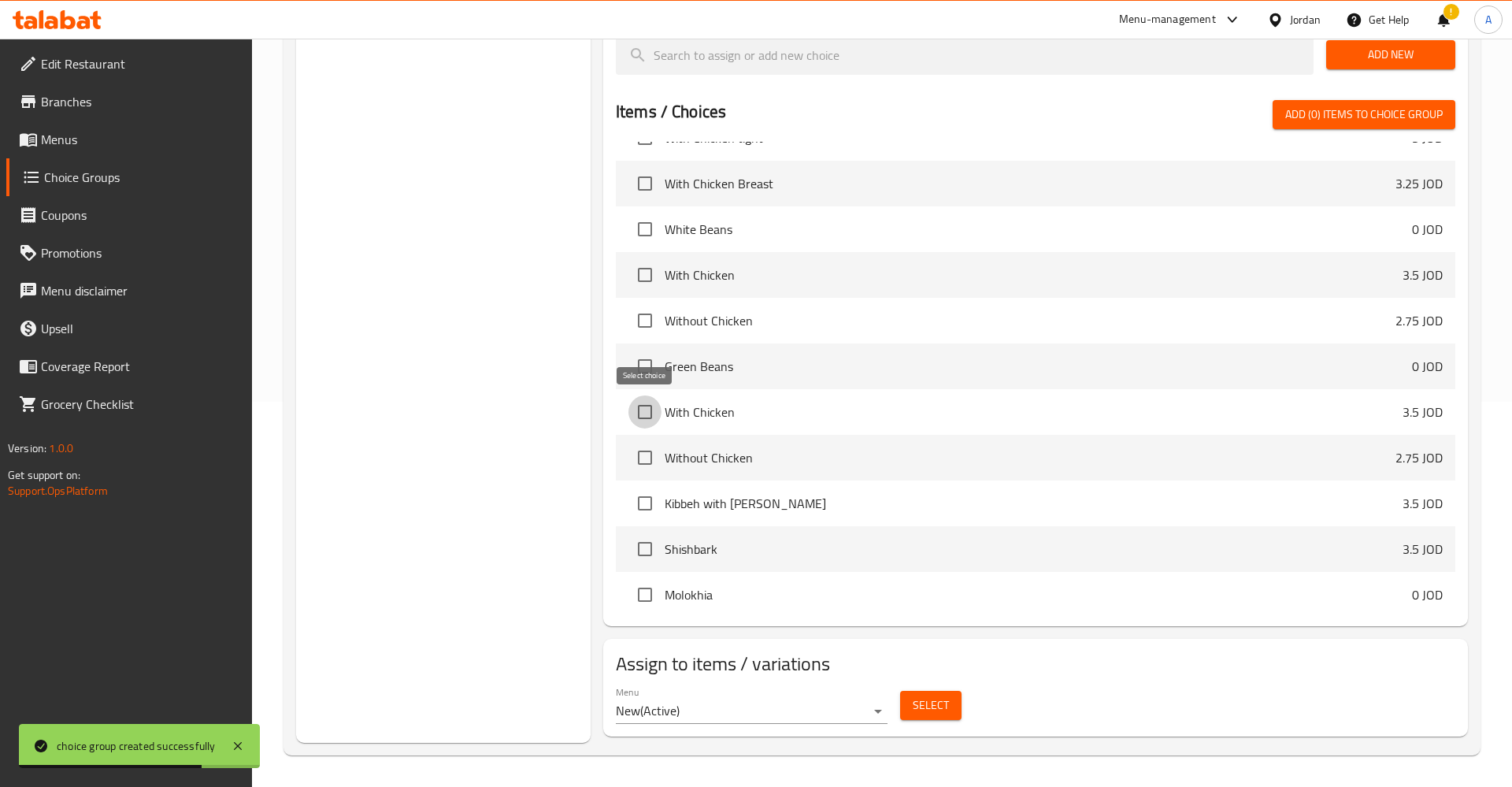
click at [645, 412] on input "checkbox" at bounding box center [645, 412] width 33 height 33
checkbox input "true"
click at [638, 456] on input "checkbox" at bounding box center [645, 458] width 33 height 33
checkbox input "true"
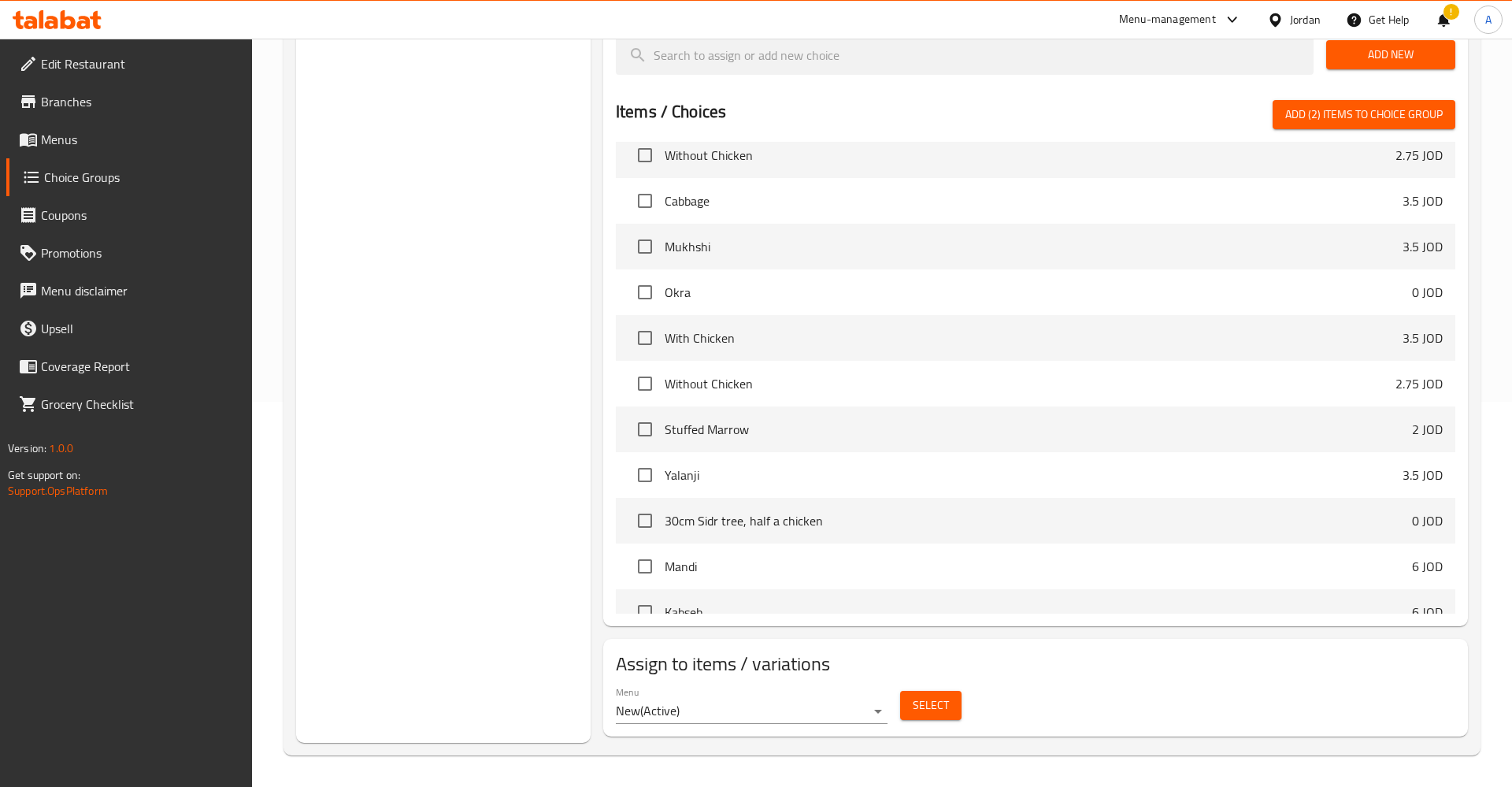
scroll to position [2703, 0]
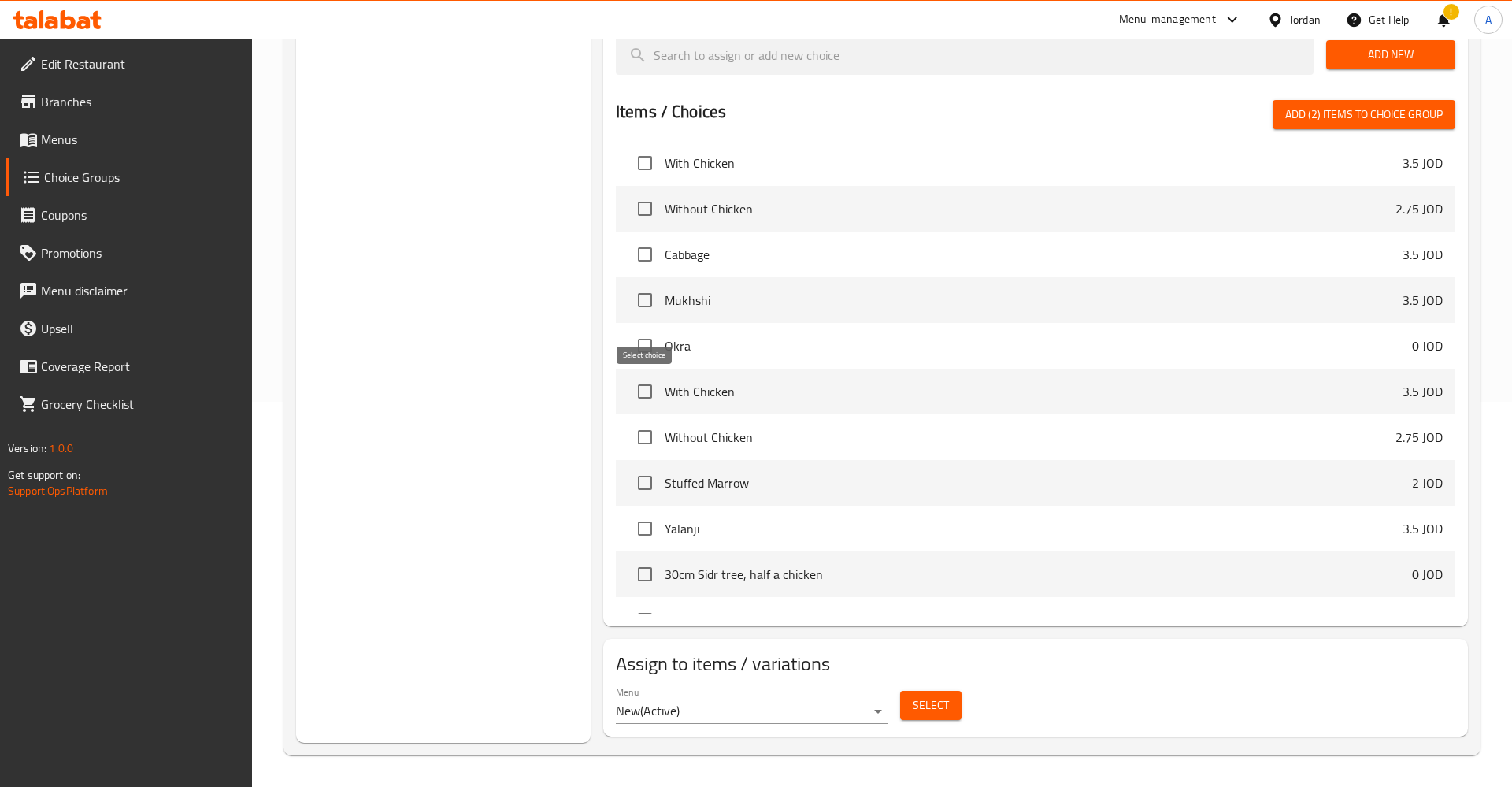
click at [641, 386] on input "checkbox" at bounding box center [645, 392] width 33 height 33
checkbox input "true"
click at [648, 441] on input "checkbox" at bounding box center [645, 437] width 33 height 33
checkbox input "true"
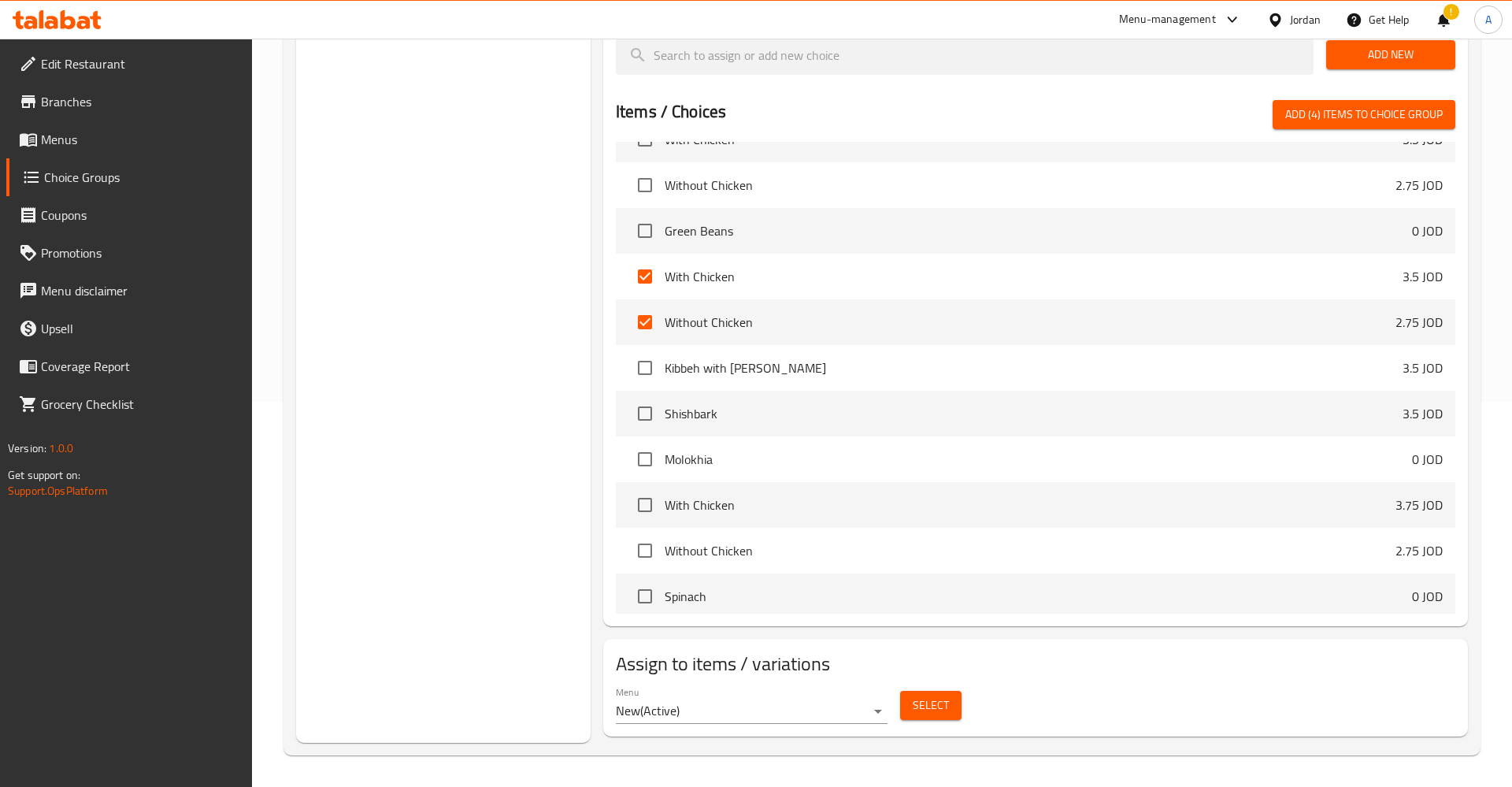
scroll to position [2334, 0]
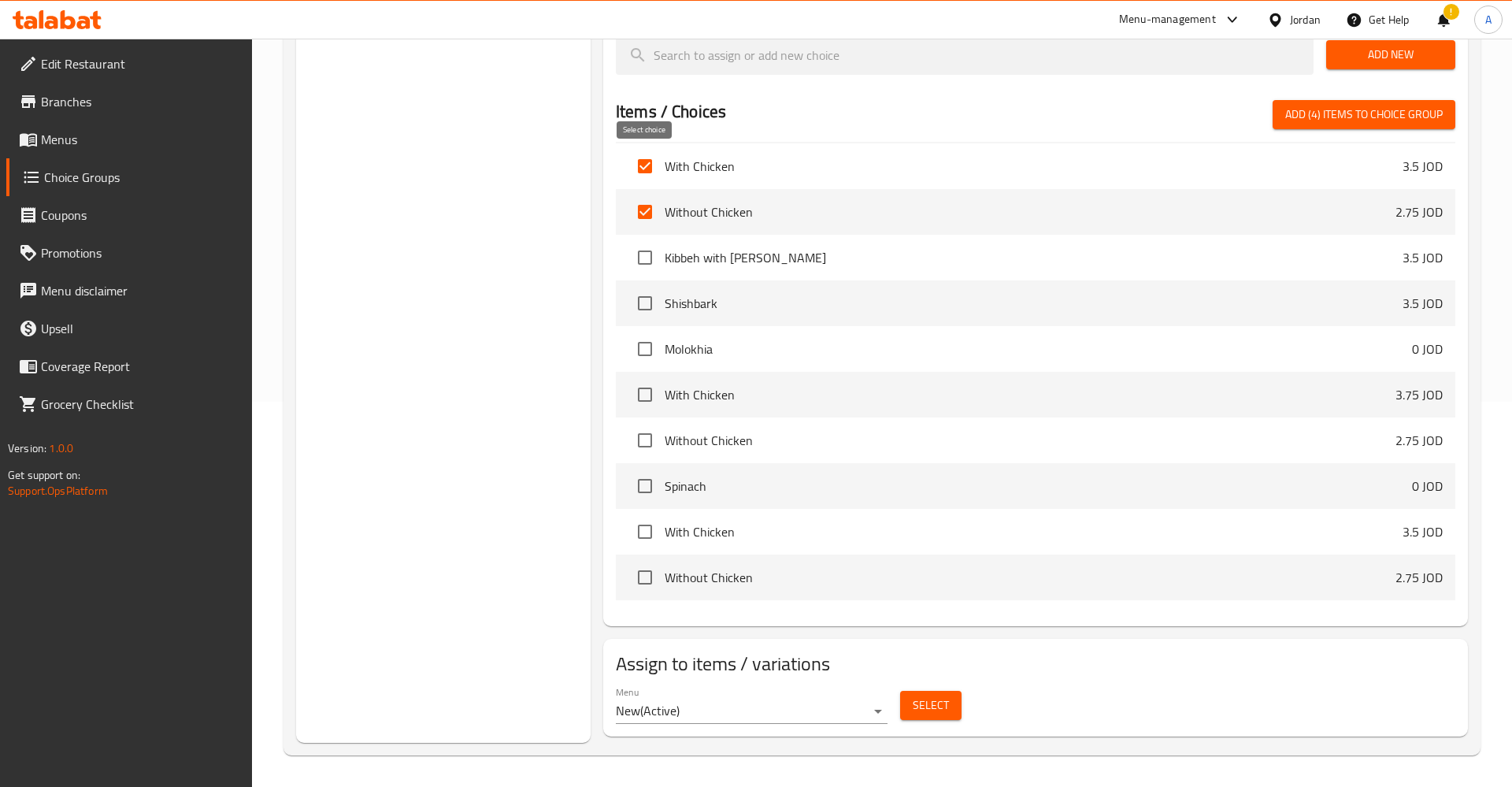
click at [641, 173] on input "checkbox" at bounding box center [645, 166] width 33 height 33
checkbox input "false"
click at [651, 213] on input "checkbox" at bounding box center [645, 212] width 33 height 33
checkbox input "false"
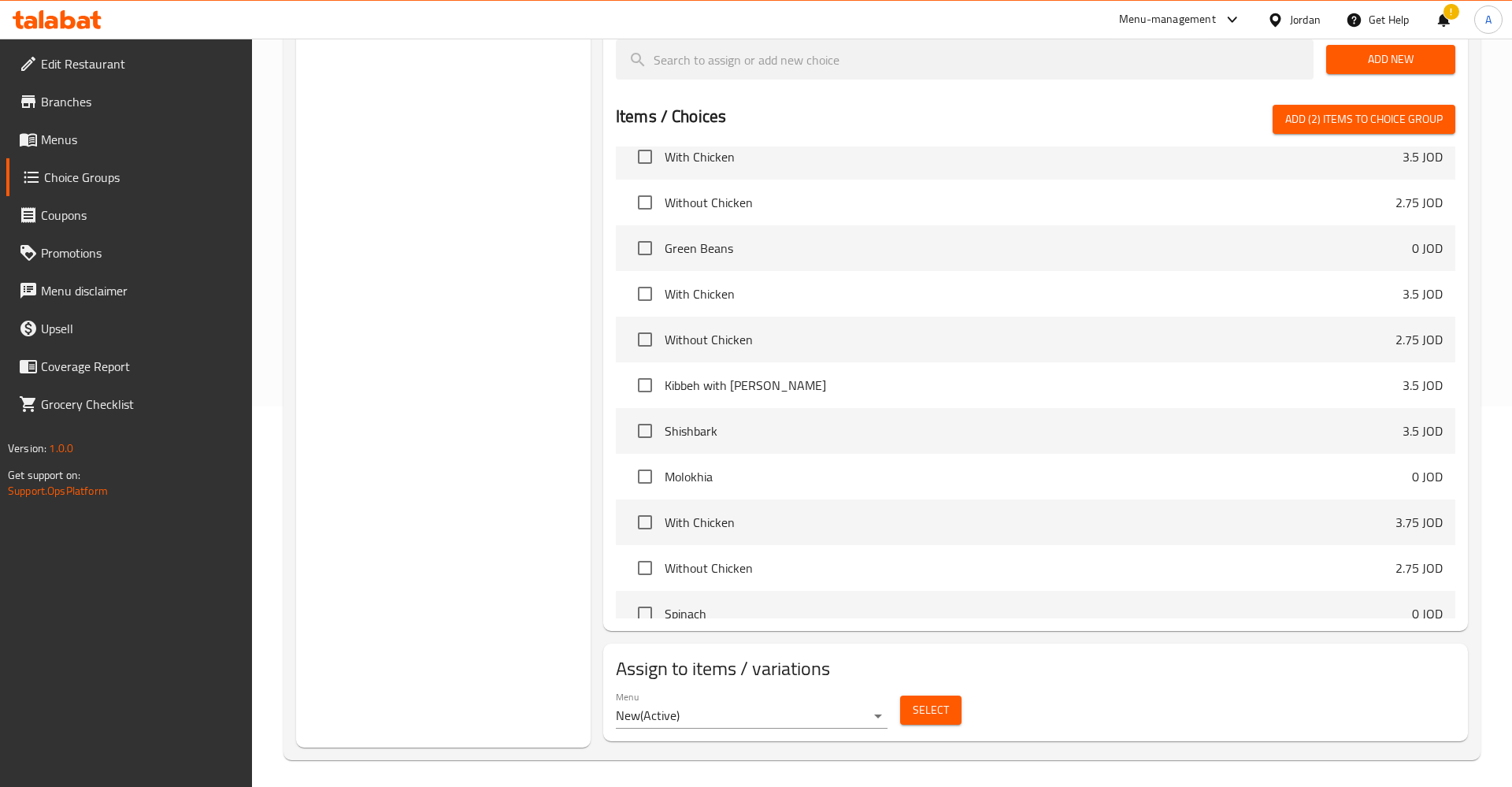
scroll to position [385, 0]
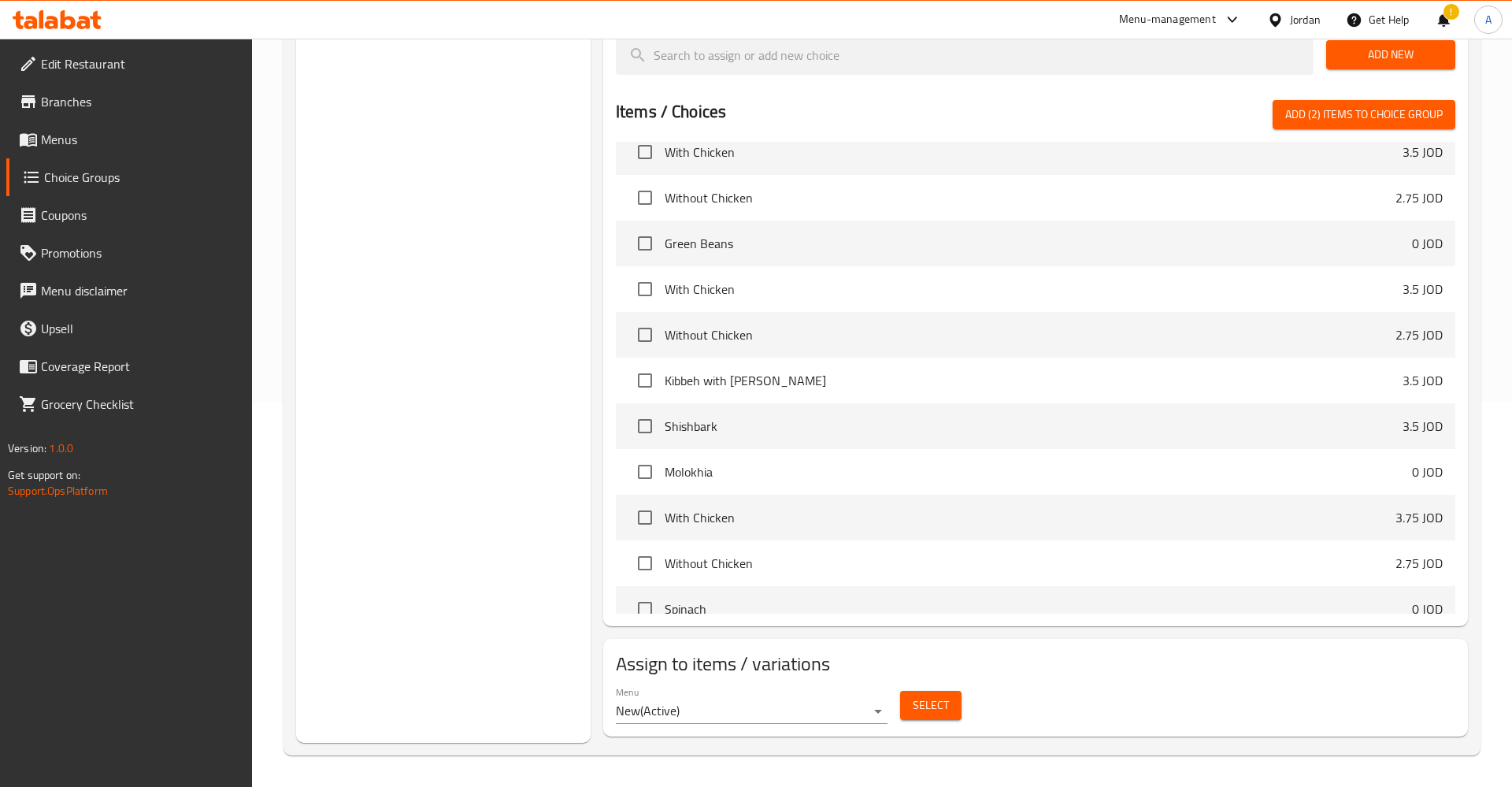
click at [939, 699] on span "Select" at bounding box center [931, 705] width 36 height 20
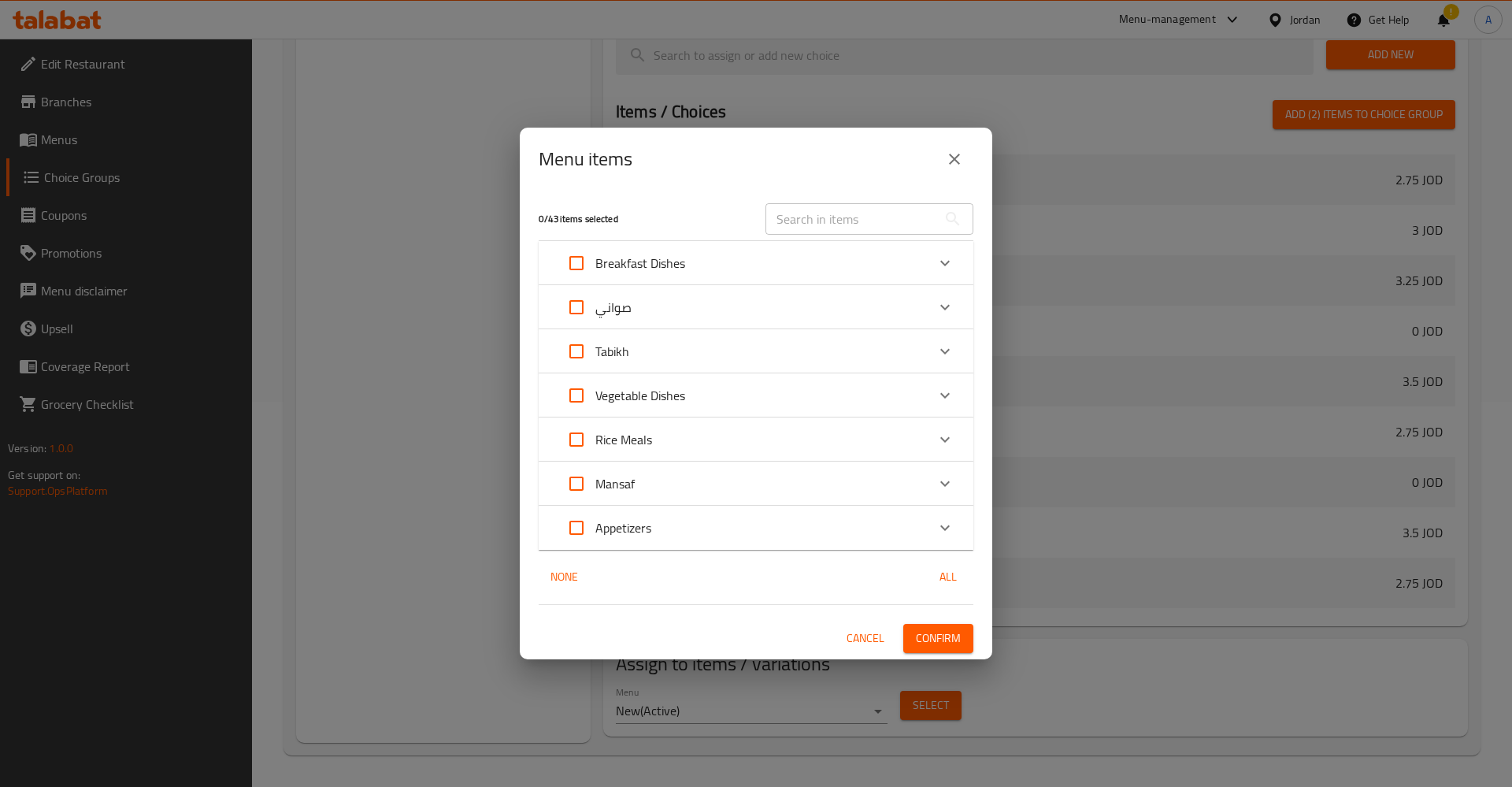
click at [609, 342] on p "Tabikh" at bounding box center [612, 351] width 34 height 19
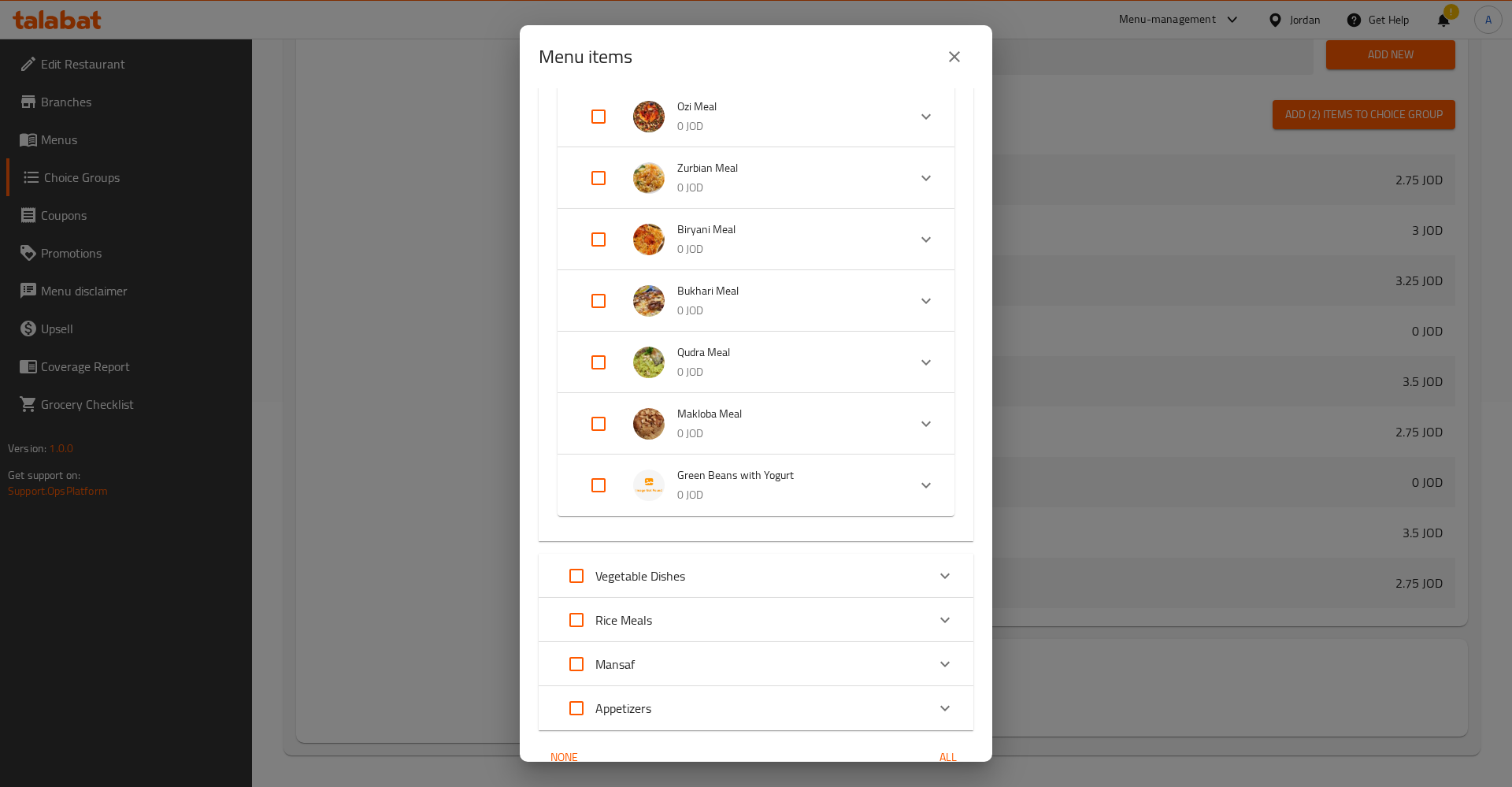
scroll to position [417, 0]
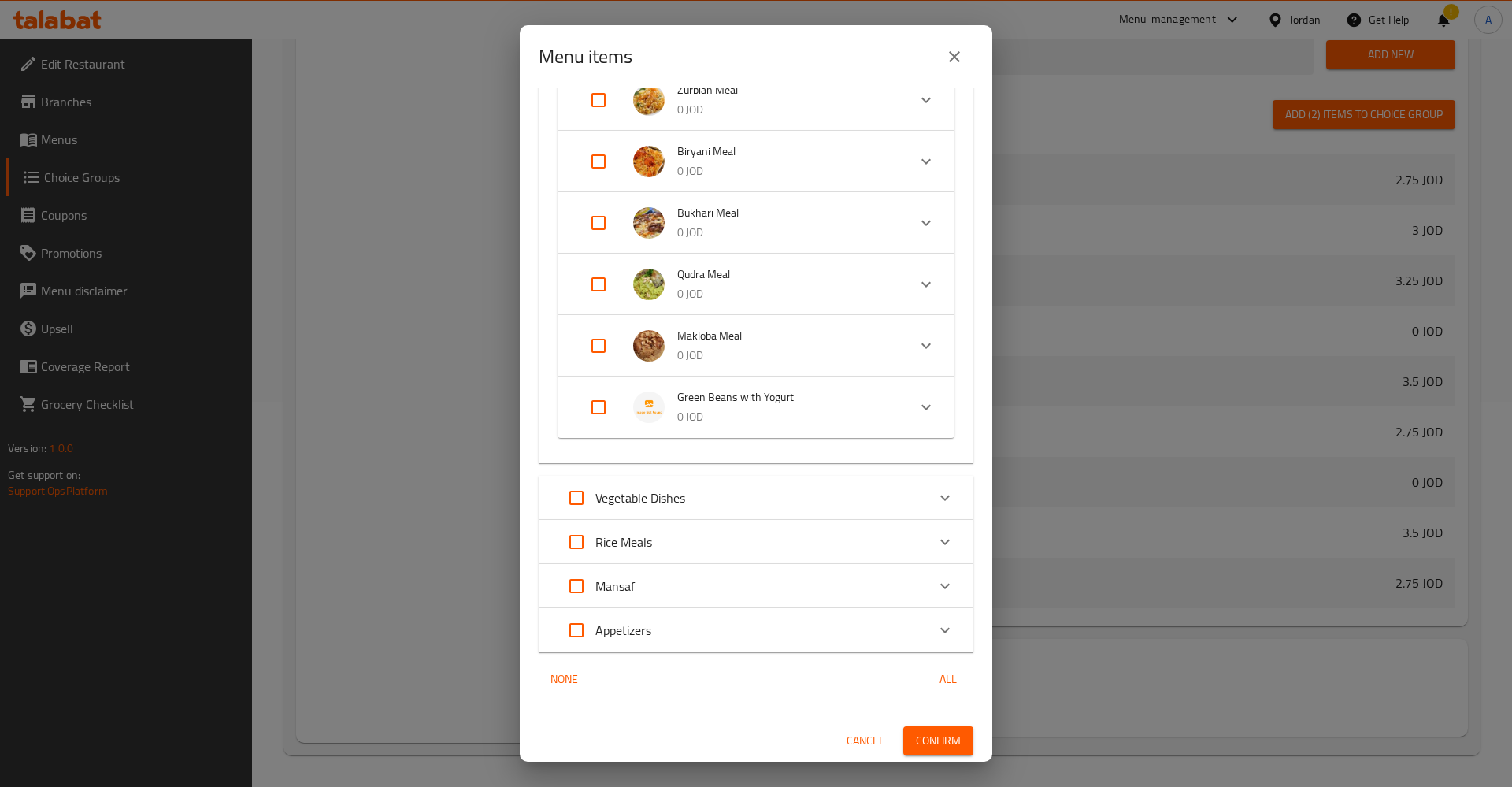
drag, startPoint x: 611, startPoint y: 405, endPoint x: 630, endPoint y: 422, distance: 25.5
click at [610, 406] on input "Expand" at bounding box center [599, 407] width 38 height 38
checkbox input "false"
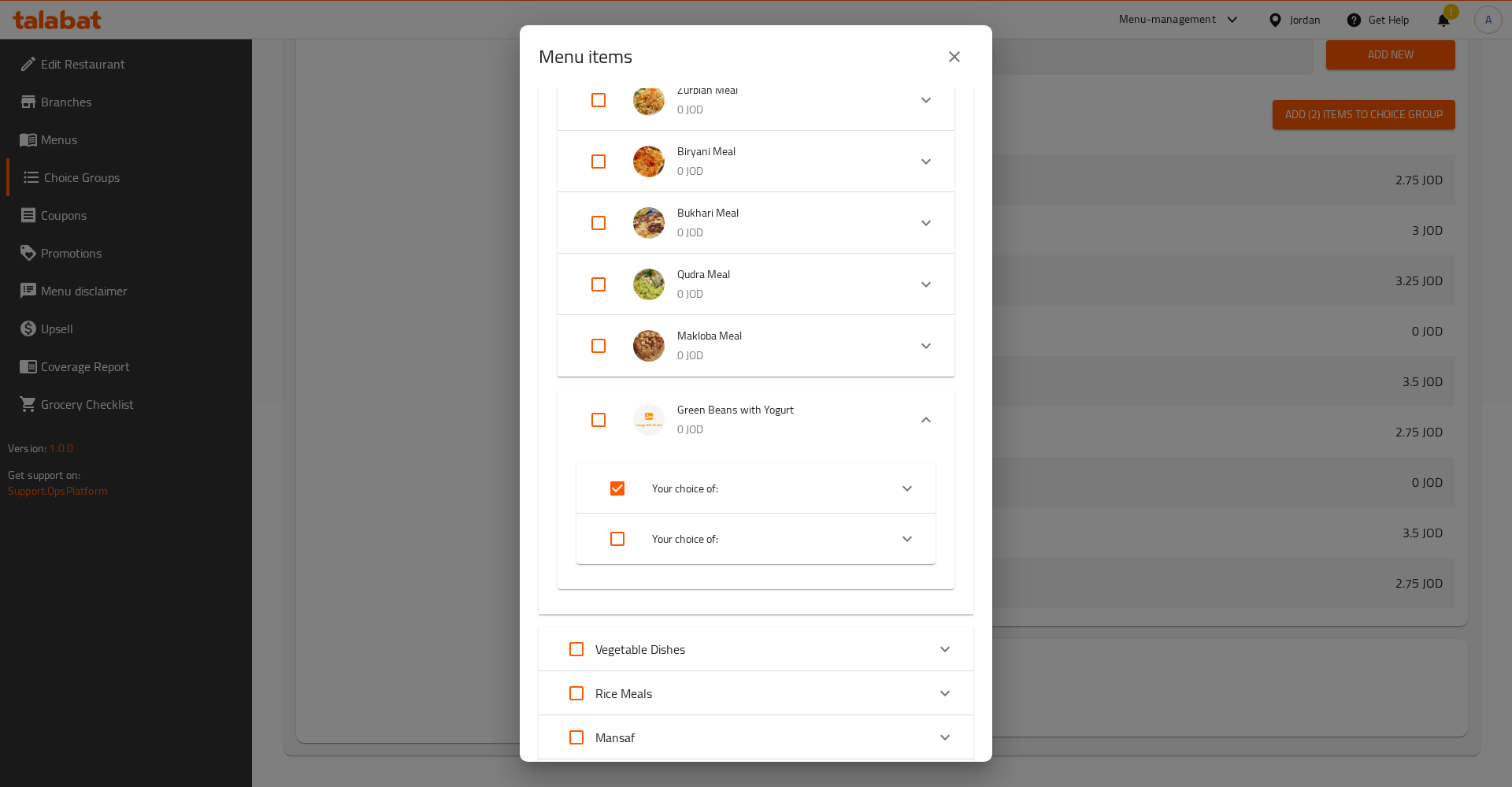
checkbox input "true"
click at [610, 536] on input "Expand" at bounding box center [618, 539] width 38 height 38
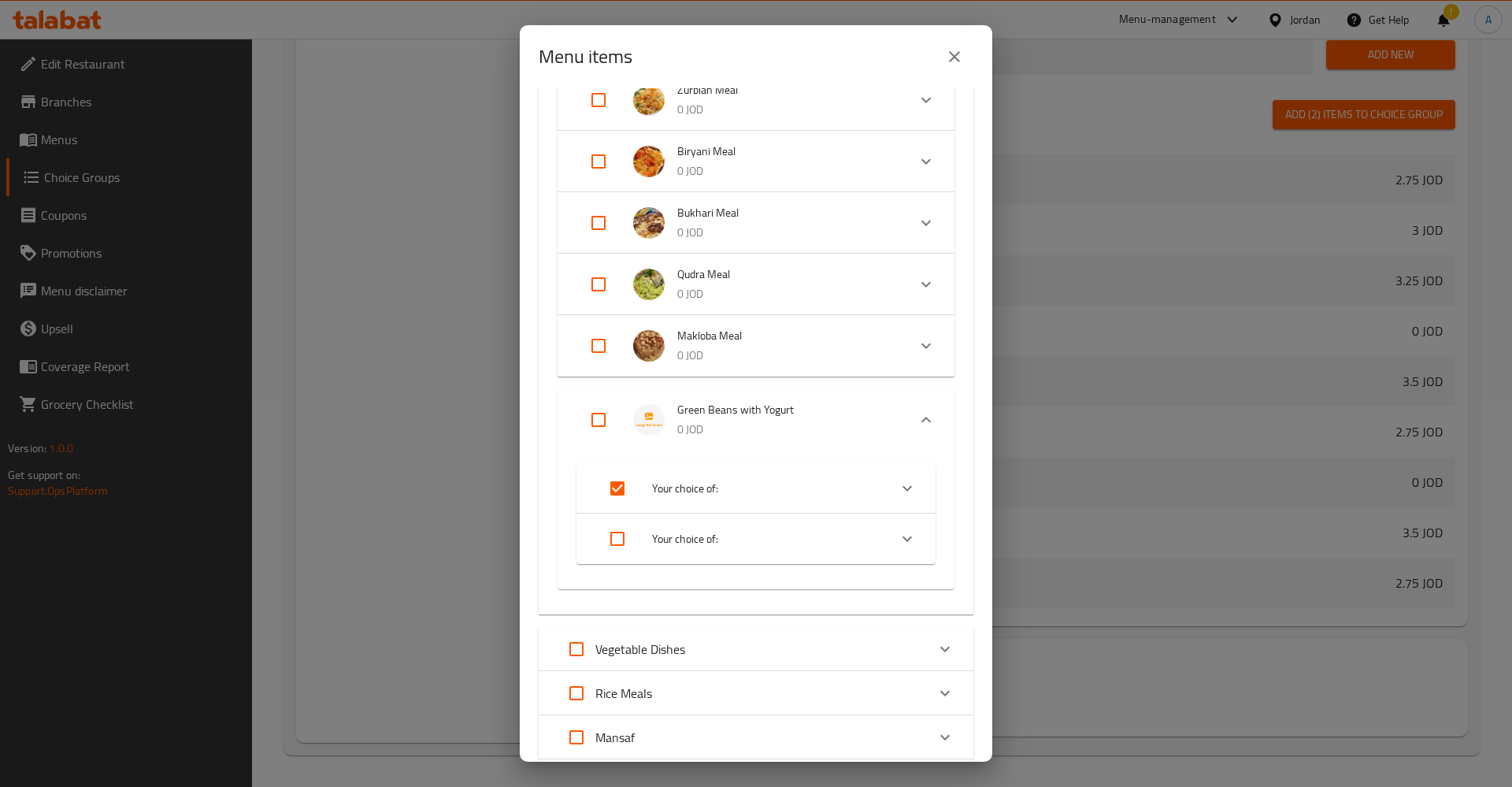
checkbox input "true"
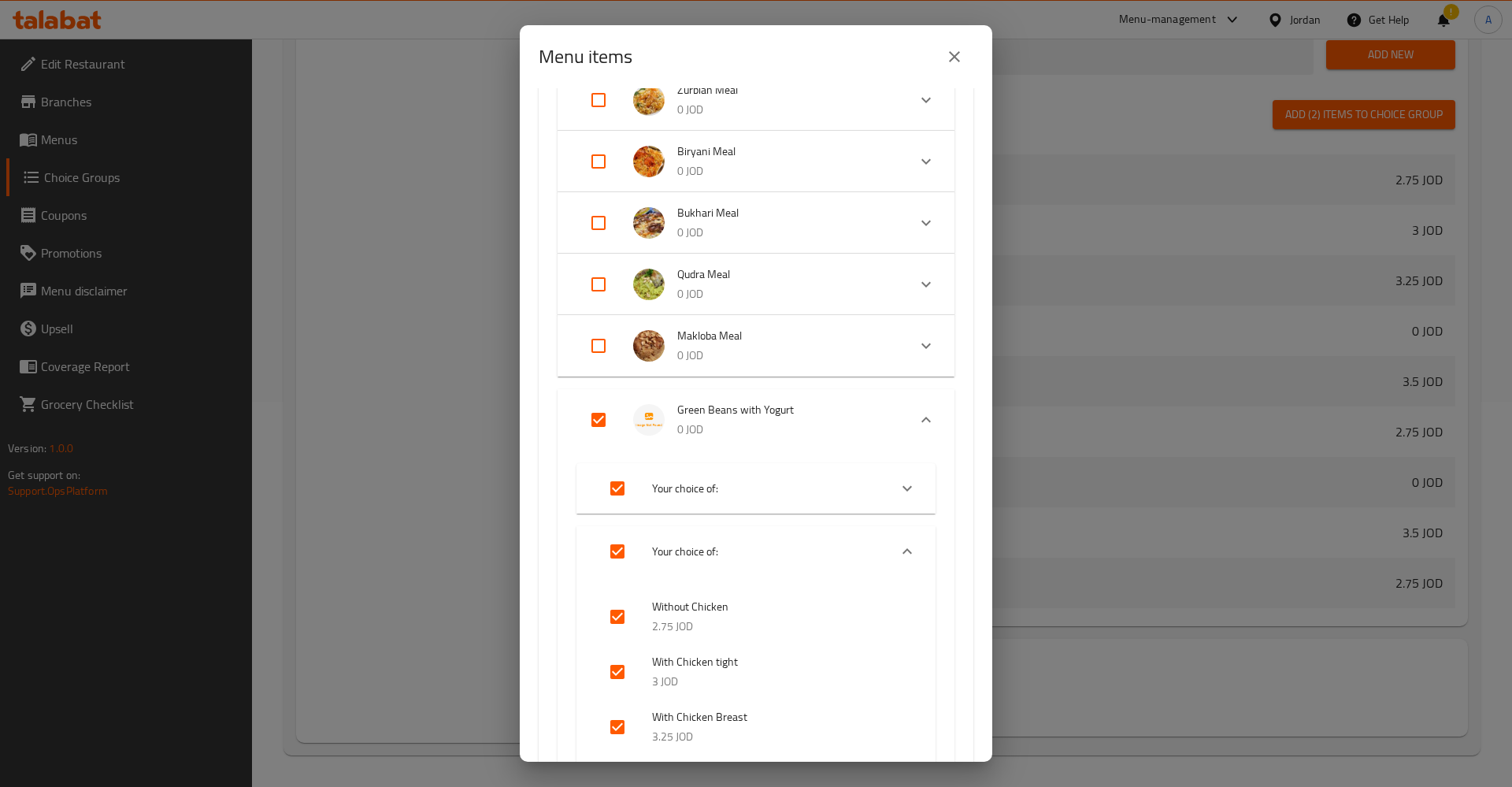
scroll to position [663, 0]
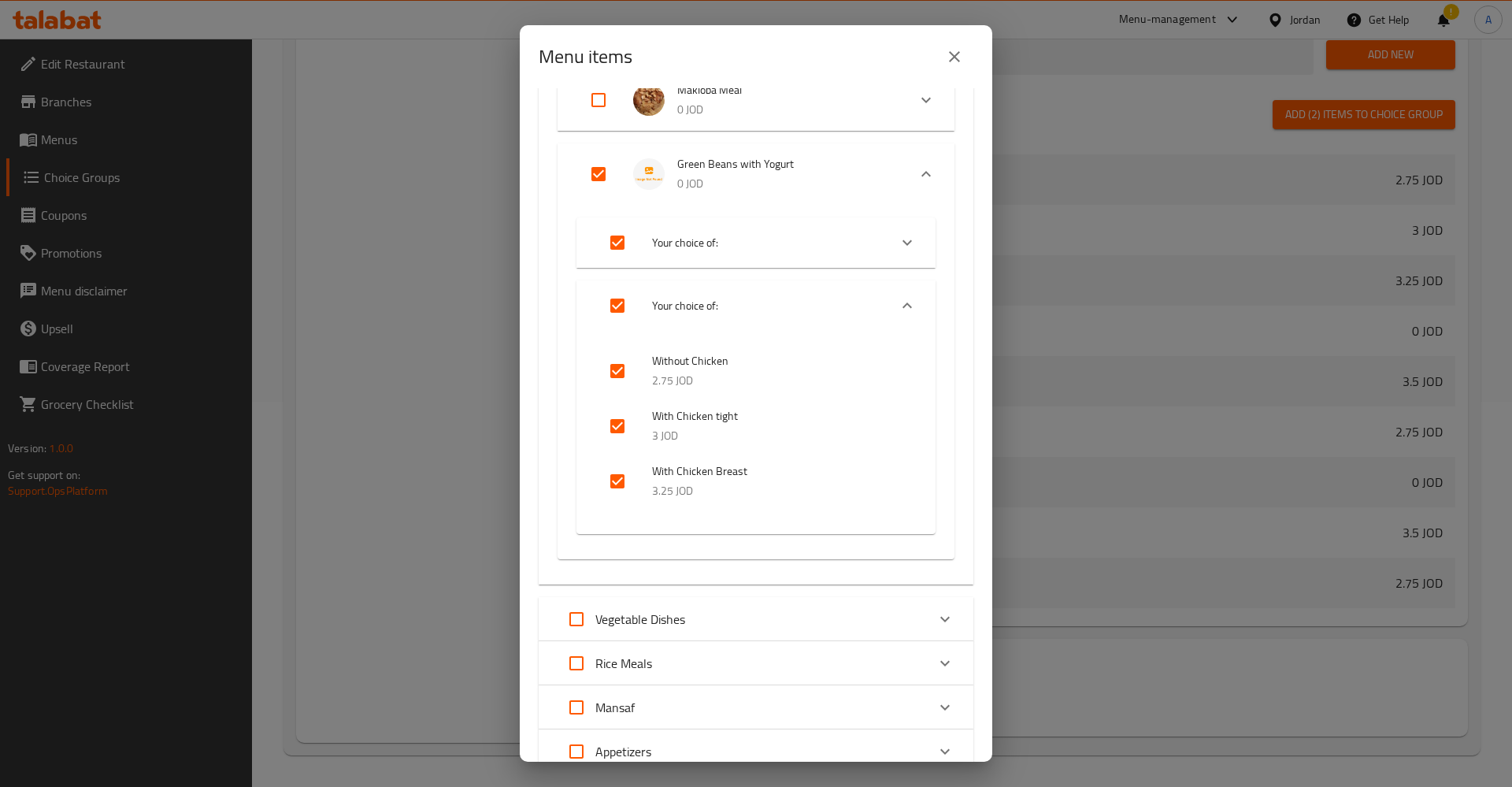
click at [614, 308] on input "Expand" at bounding box center [618, 306] width 38 height 38
checkbox input "false"
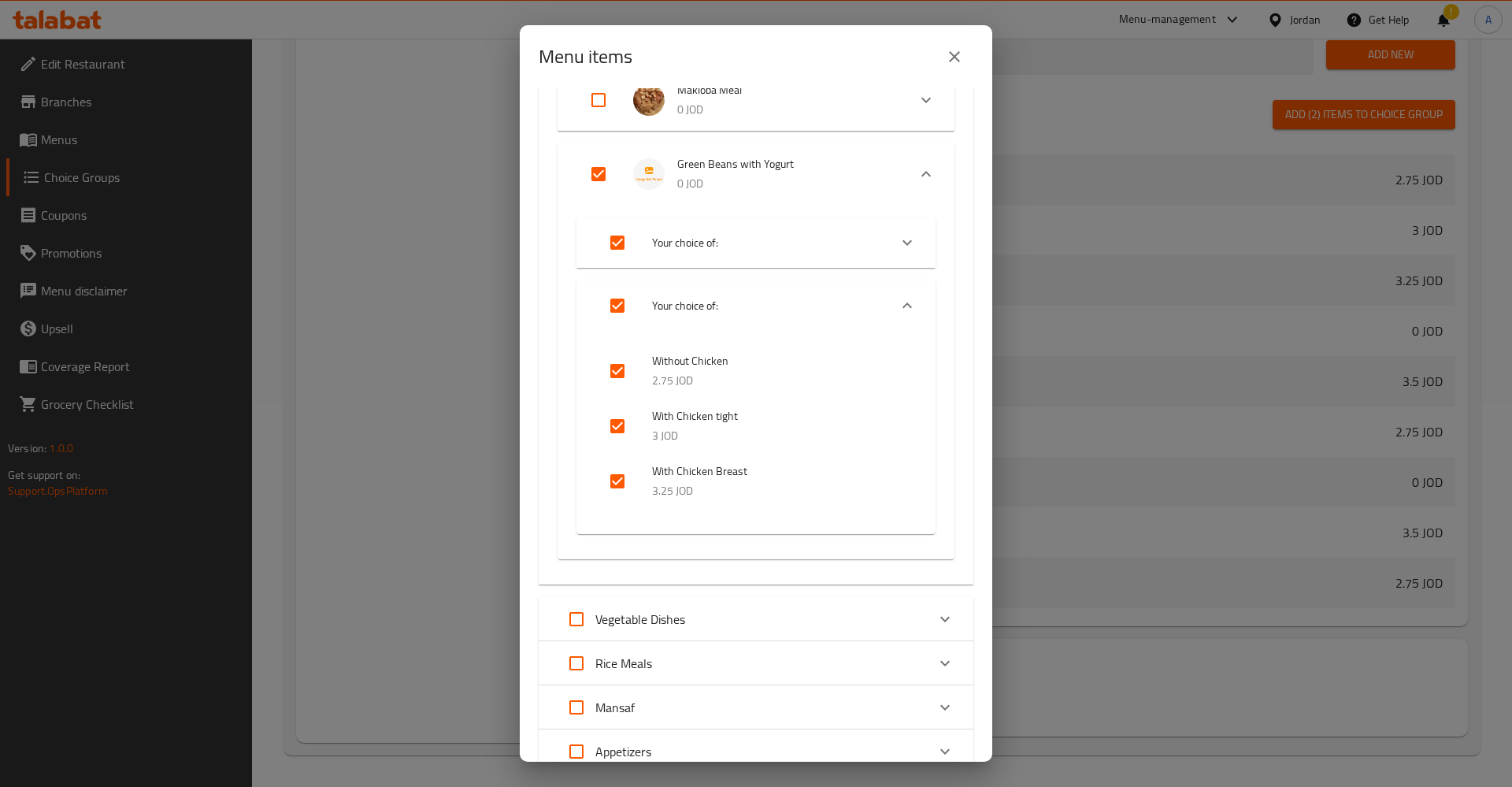
checkbox input "false"
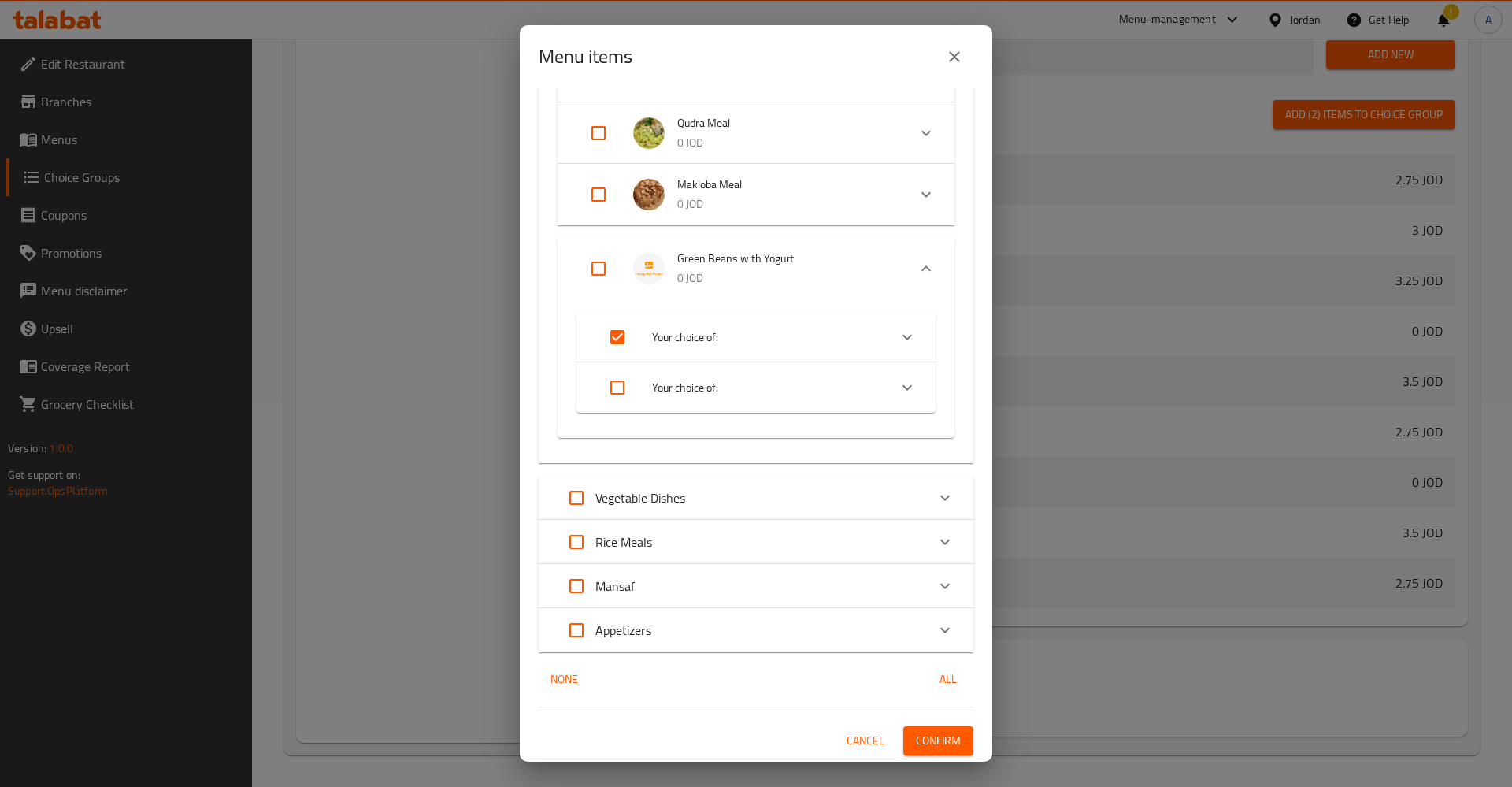
scroll to position [568, 0]
click at [727, 325] on li "Your choice of:" at bounding box center [742, 337] width 293 height 44
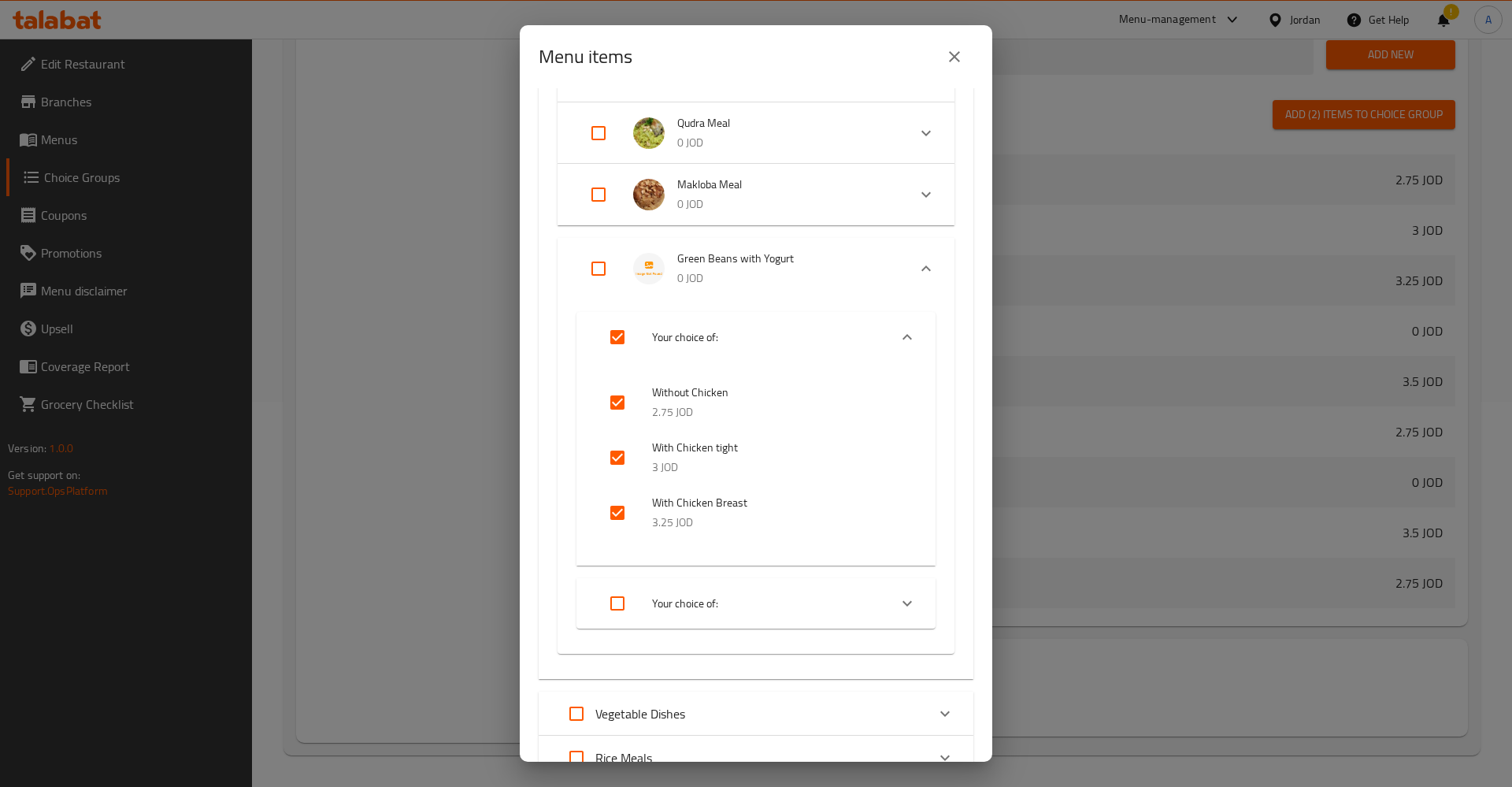
click at [622, 331] on input "Expand" at bounding box center [618, 337] width 38 height 38
checkbox input "false"
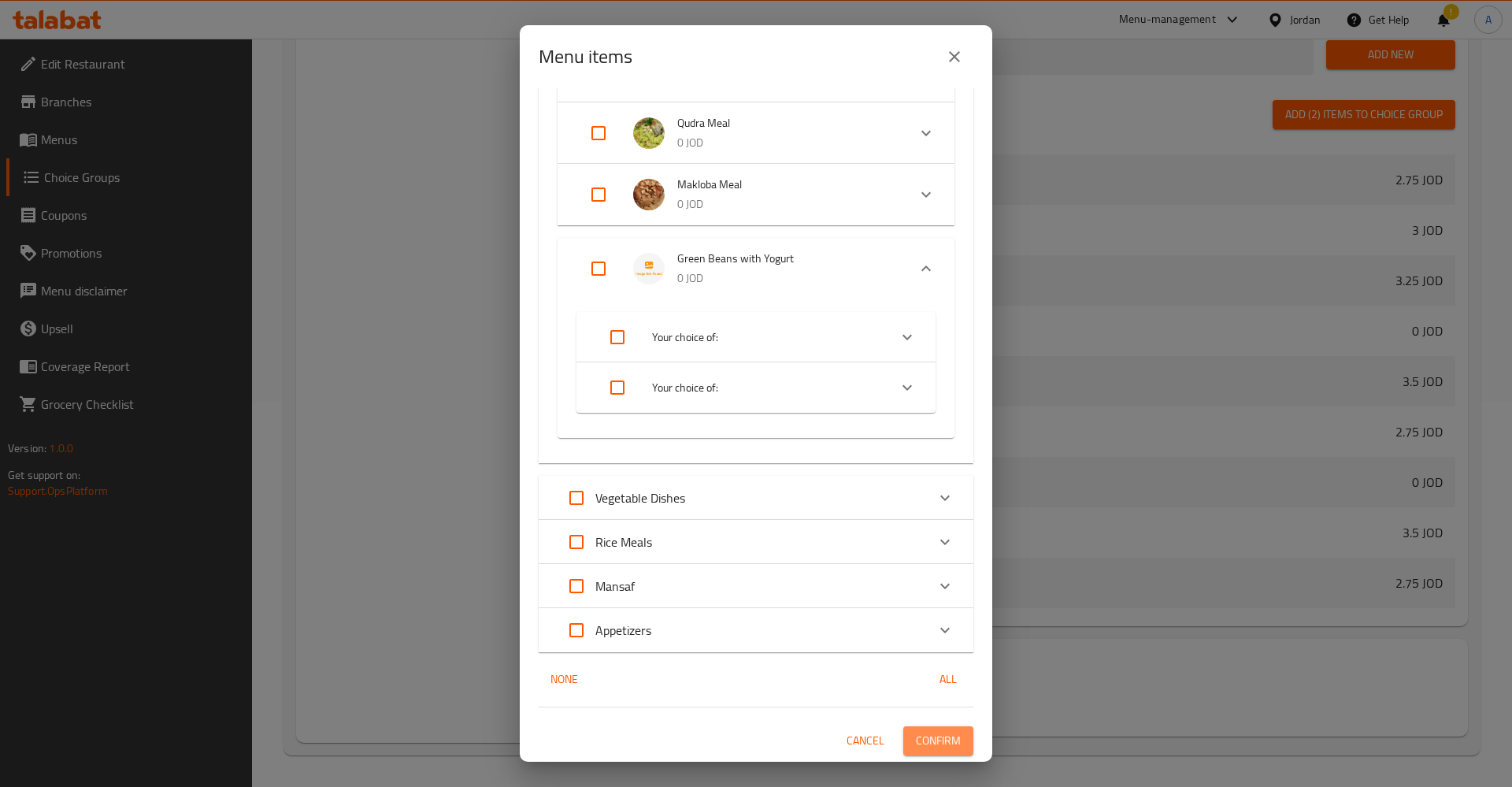
click at [923, 740] on span "Confirm" at bounding box center [938, 741] width 45 height 20
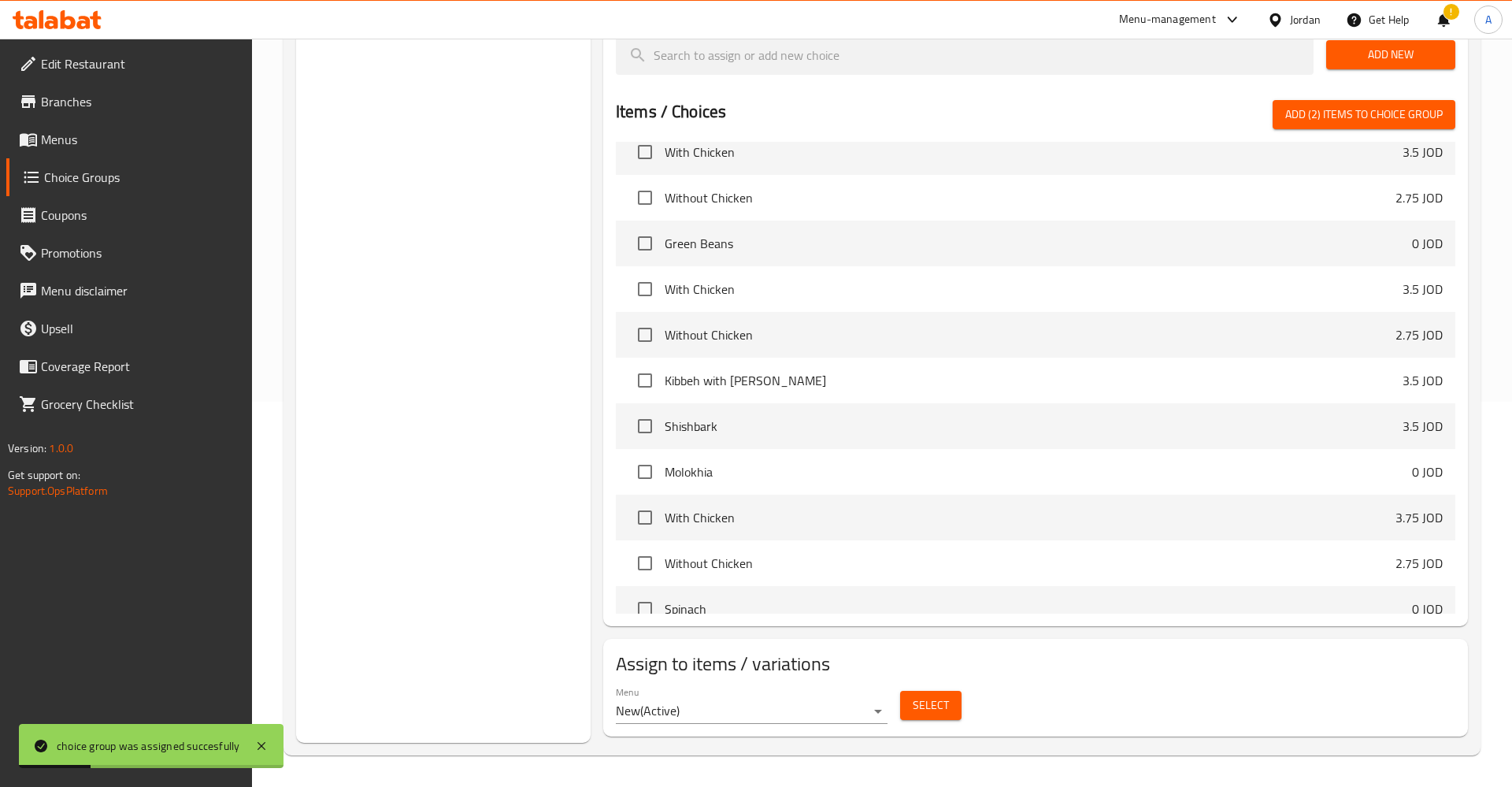
click at [66, 147] on span "Menus" at bounding box center [140, 139] width 199 height 19
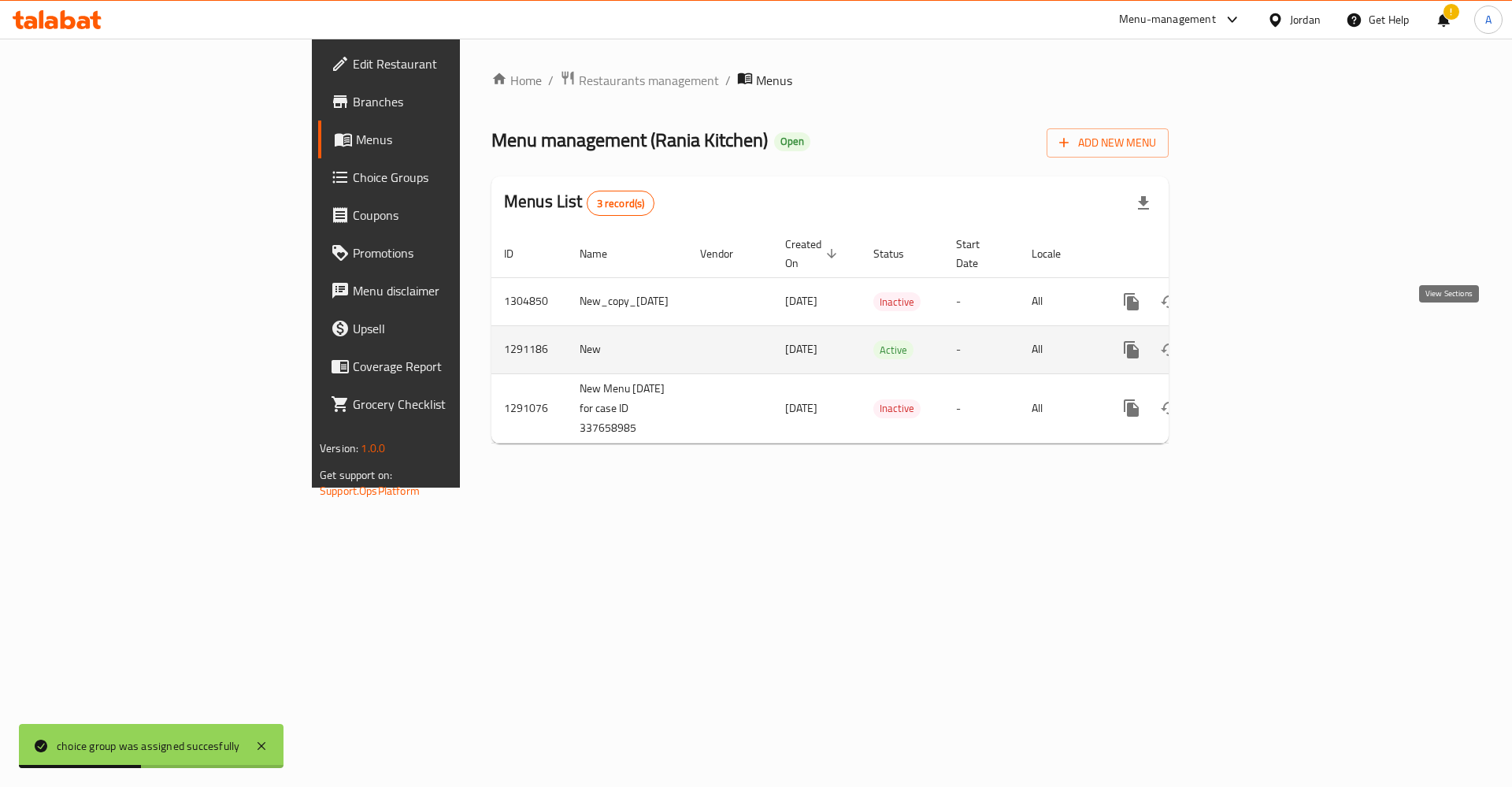
click at [1264, 340] on link "enhanced table" at bounding box center [1245, 350] width 38 height 38
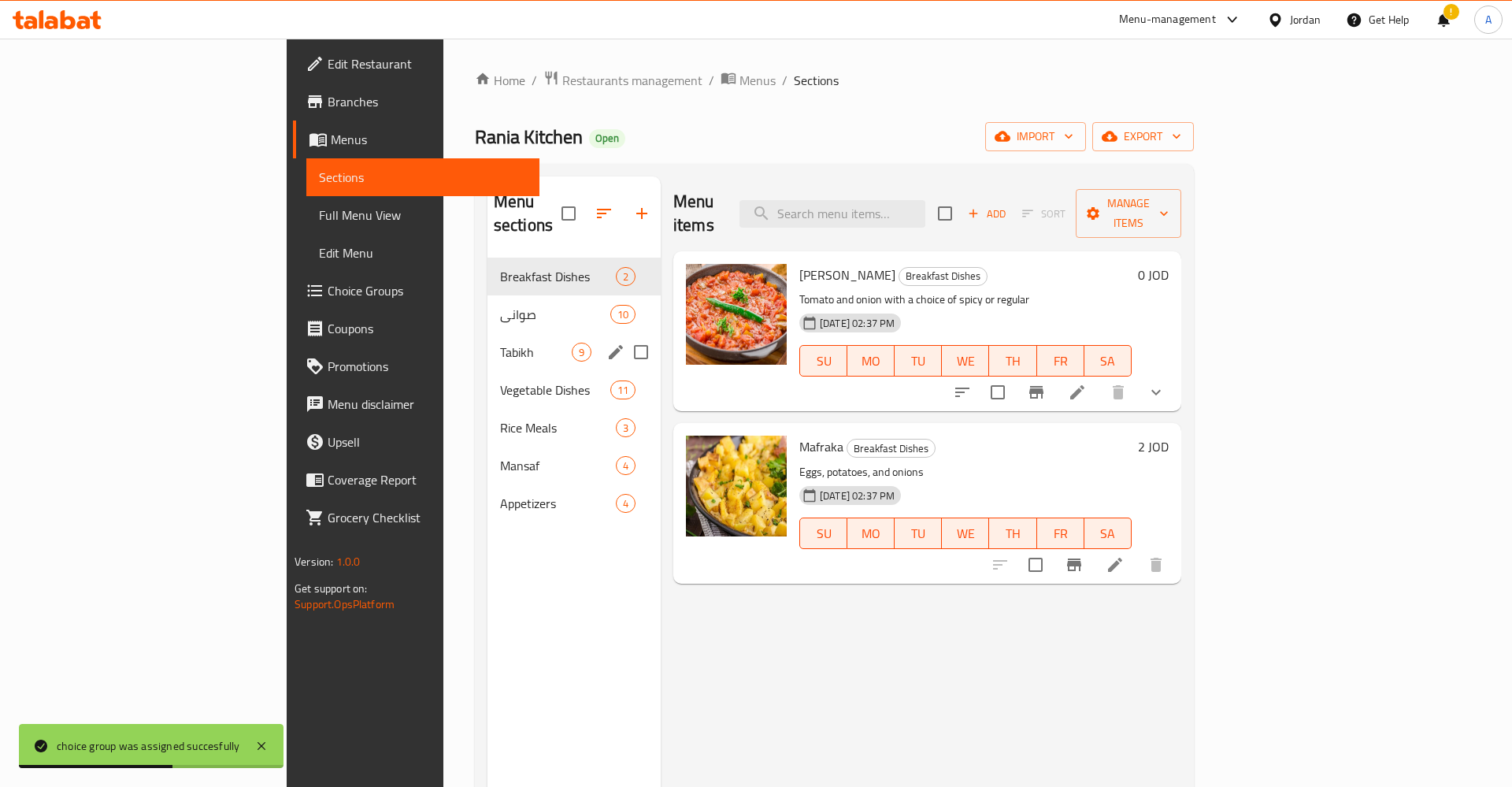
click at [500, 343] on span "Tabikh" at bounding box center [536, 352] width 72 height 19
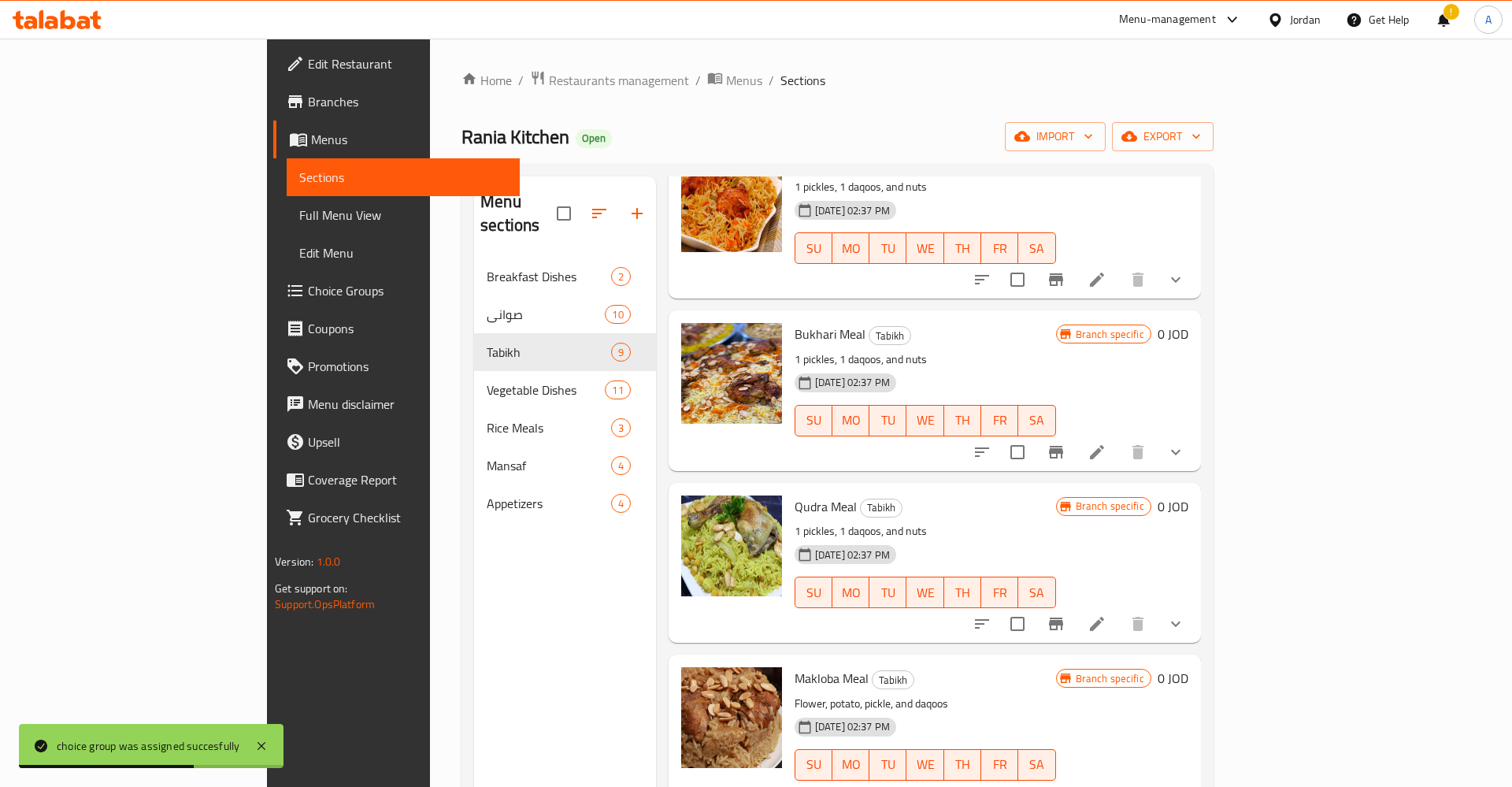
scroll to position [221, 0]
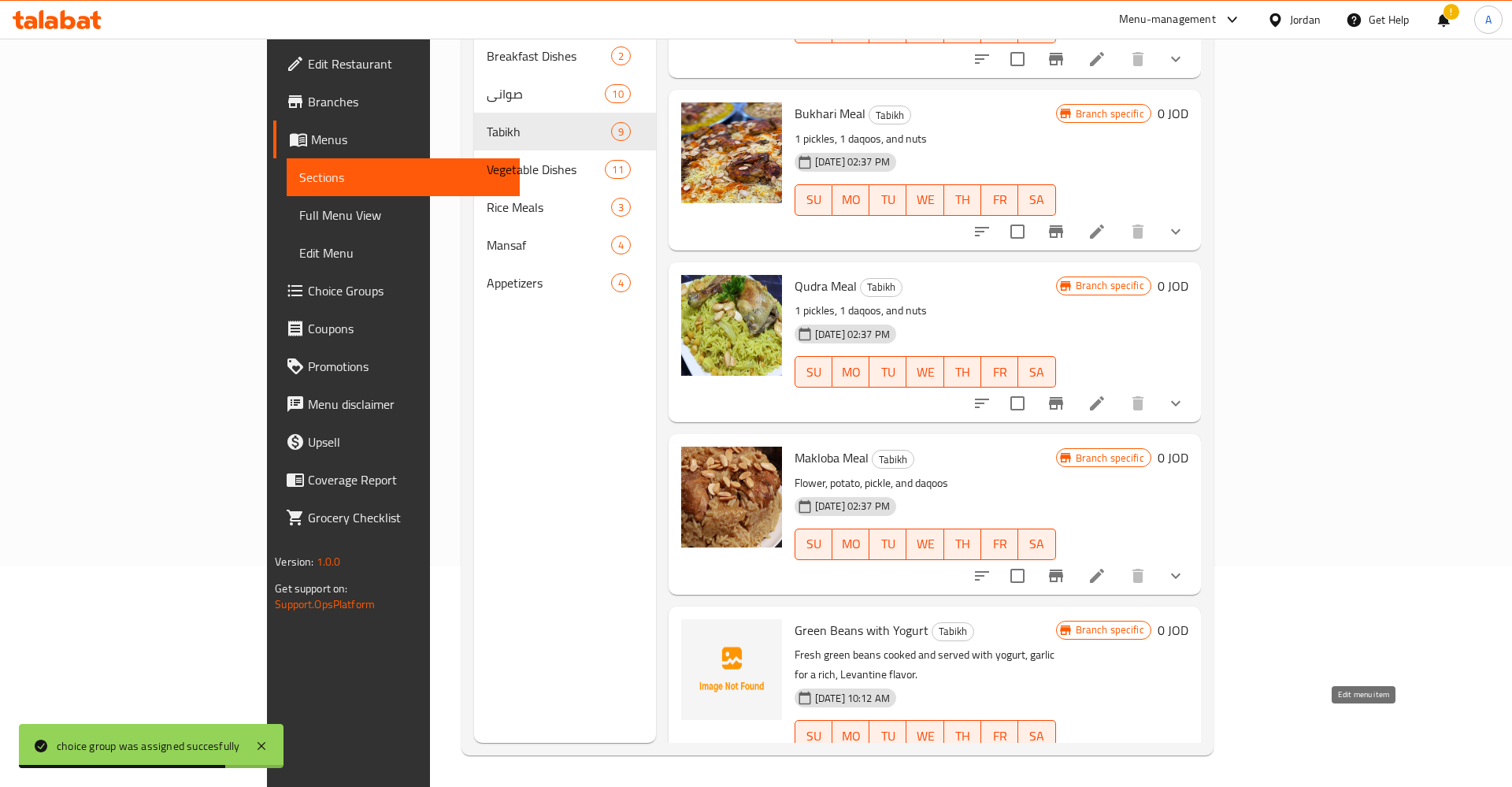
click at [1104, 760] on icon at bounding box center [1097, 767] width 14 height 14
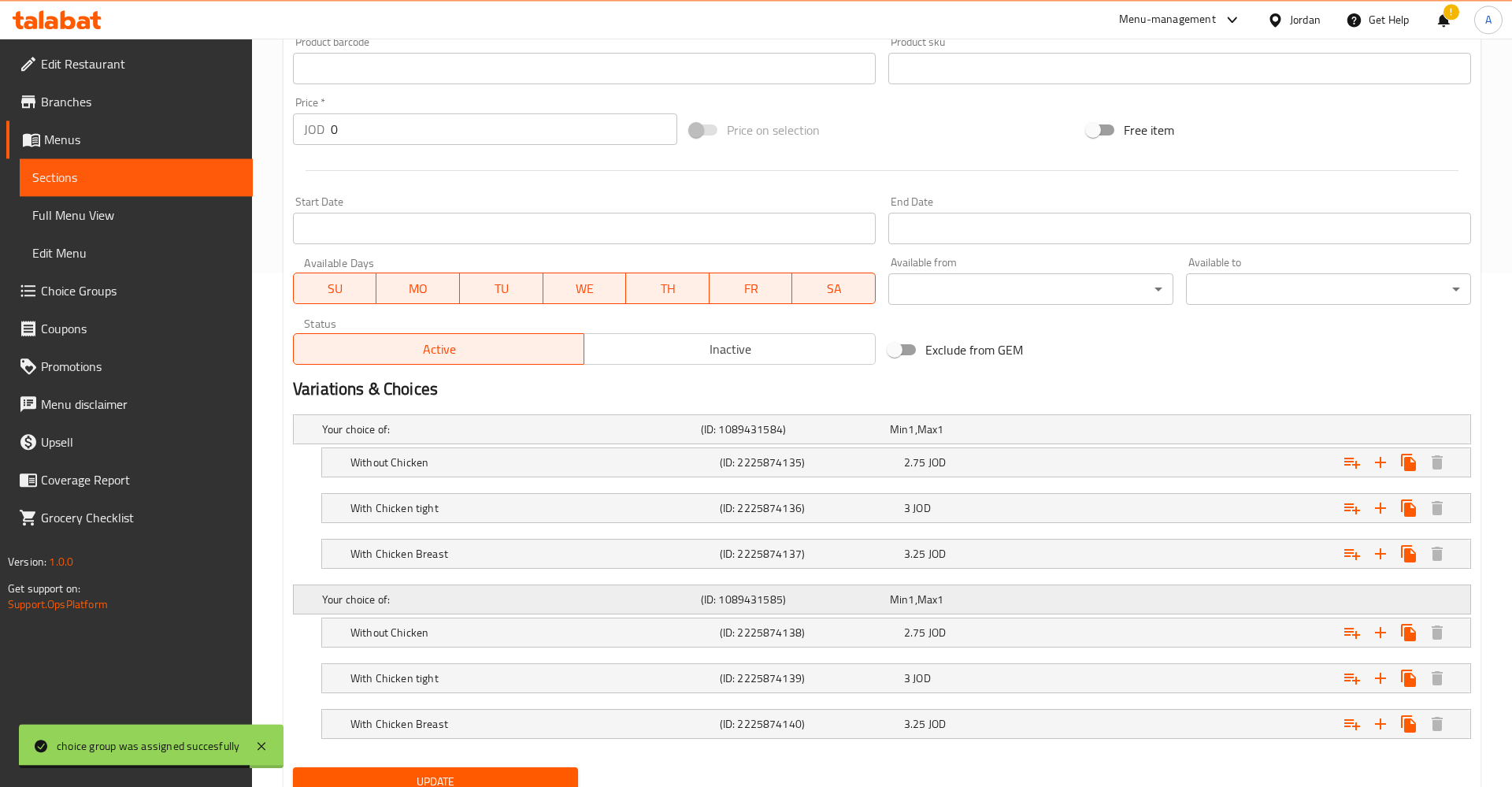
scroll to position [577, 0]
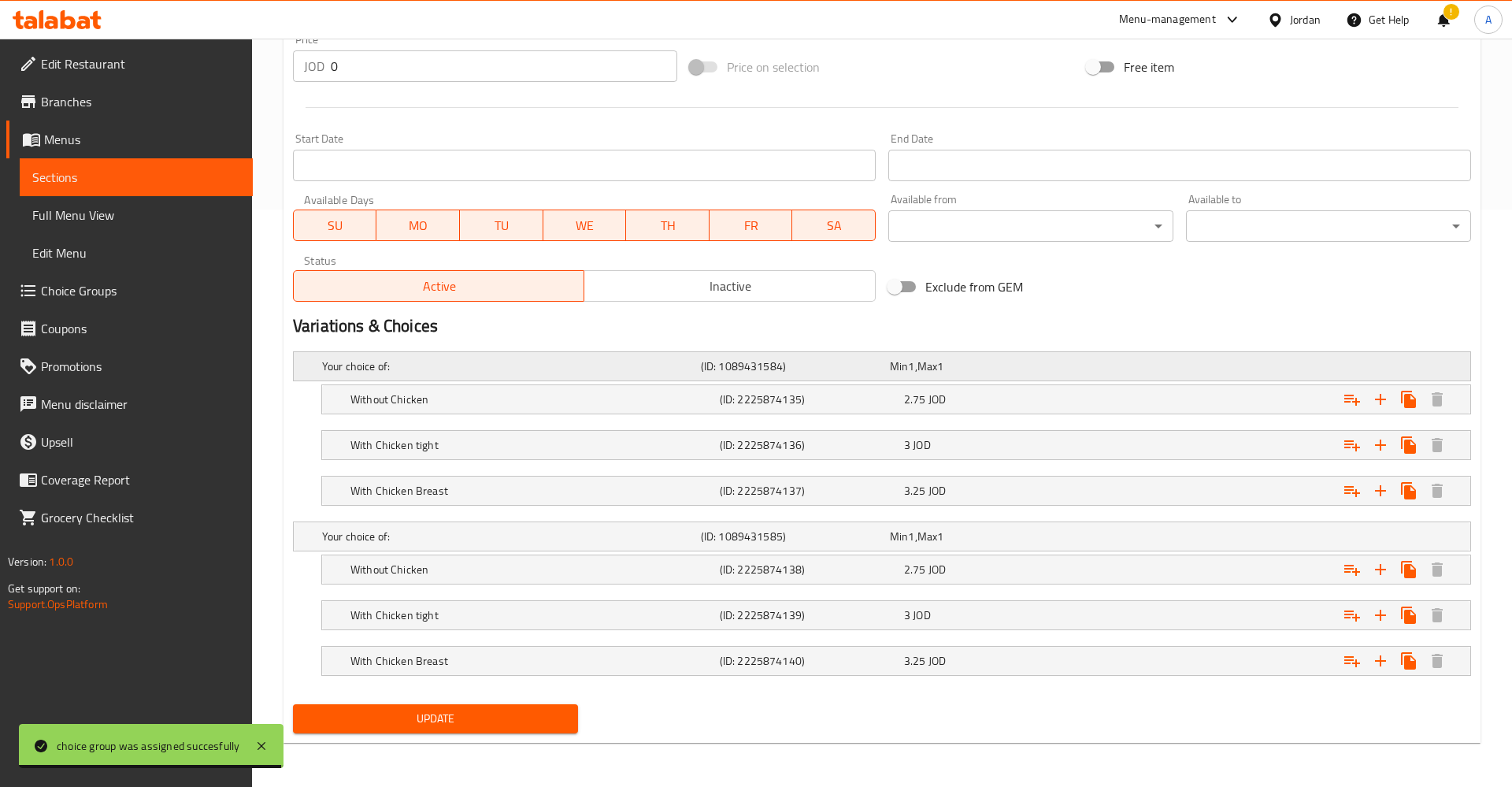
click at [1306, 368] on div "Expand" at bounding box center [1265, 366] width 379 height 6
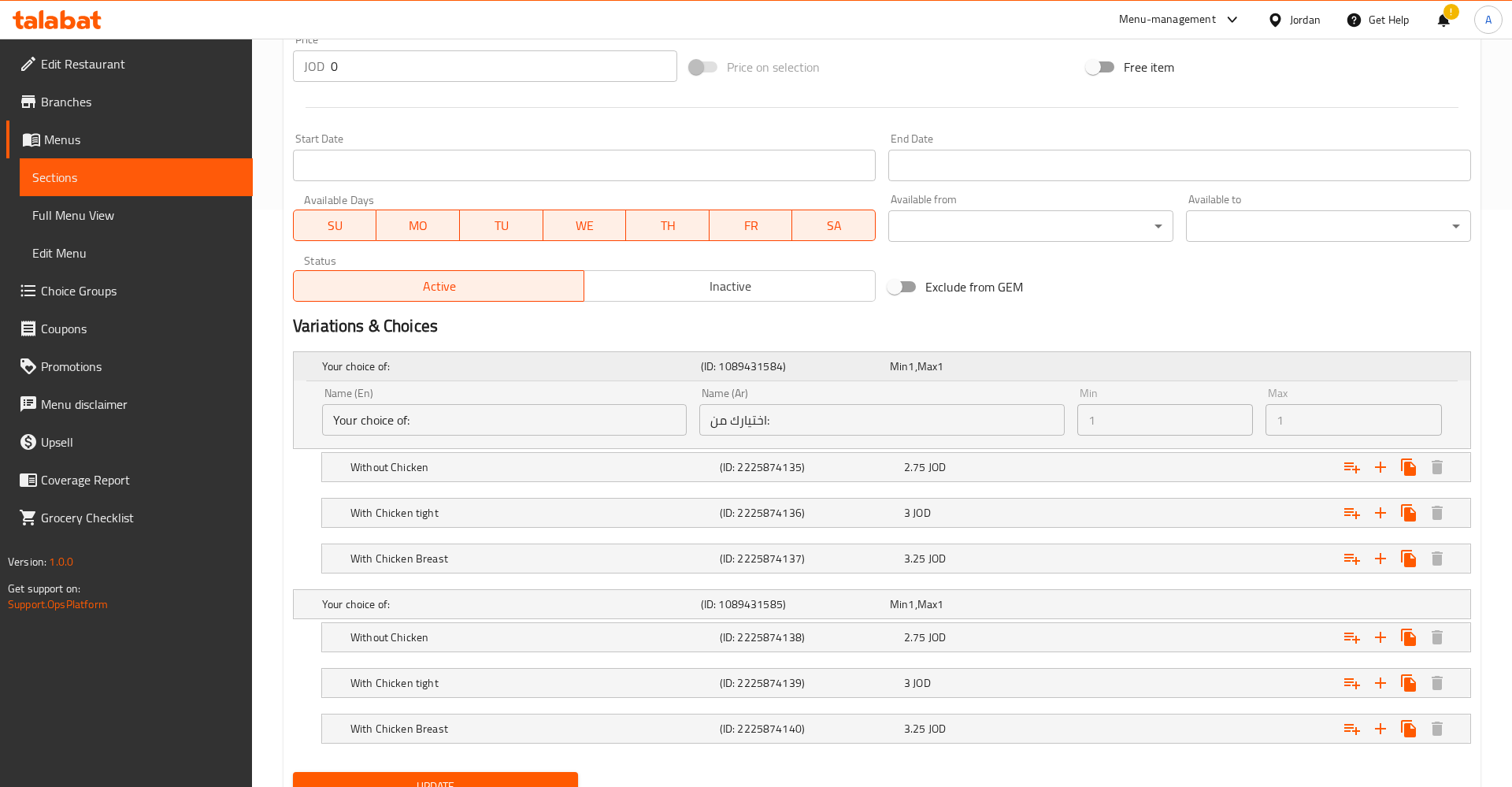
scroll to position [645, 0]
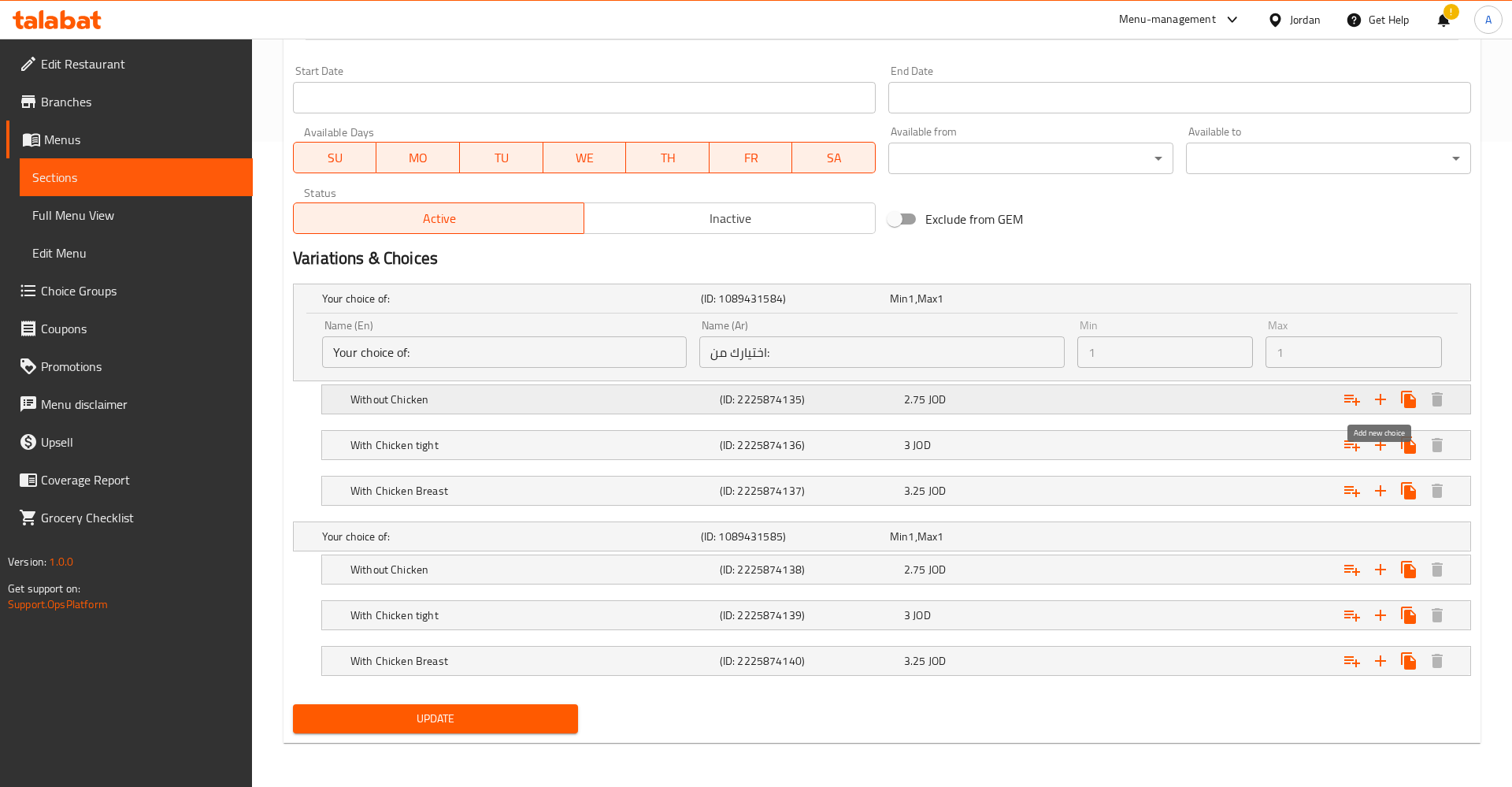
click at [1381, 395] on icon "Expand" at bounding box center [1380, 399] width 11 height 11
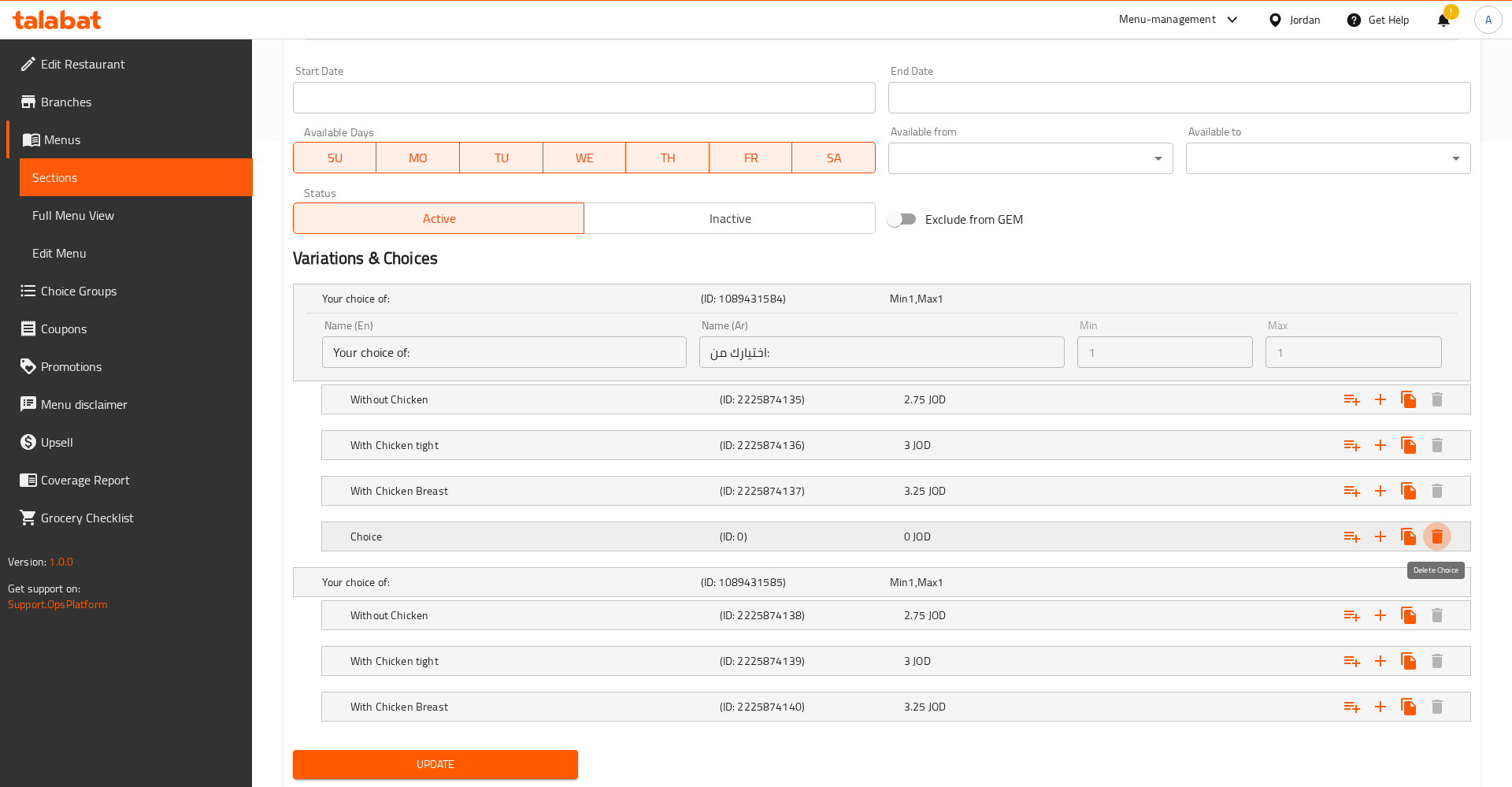
click at [1451, 534] on button "Expand" at bounding box center [1437, 536] width 28 height 28
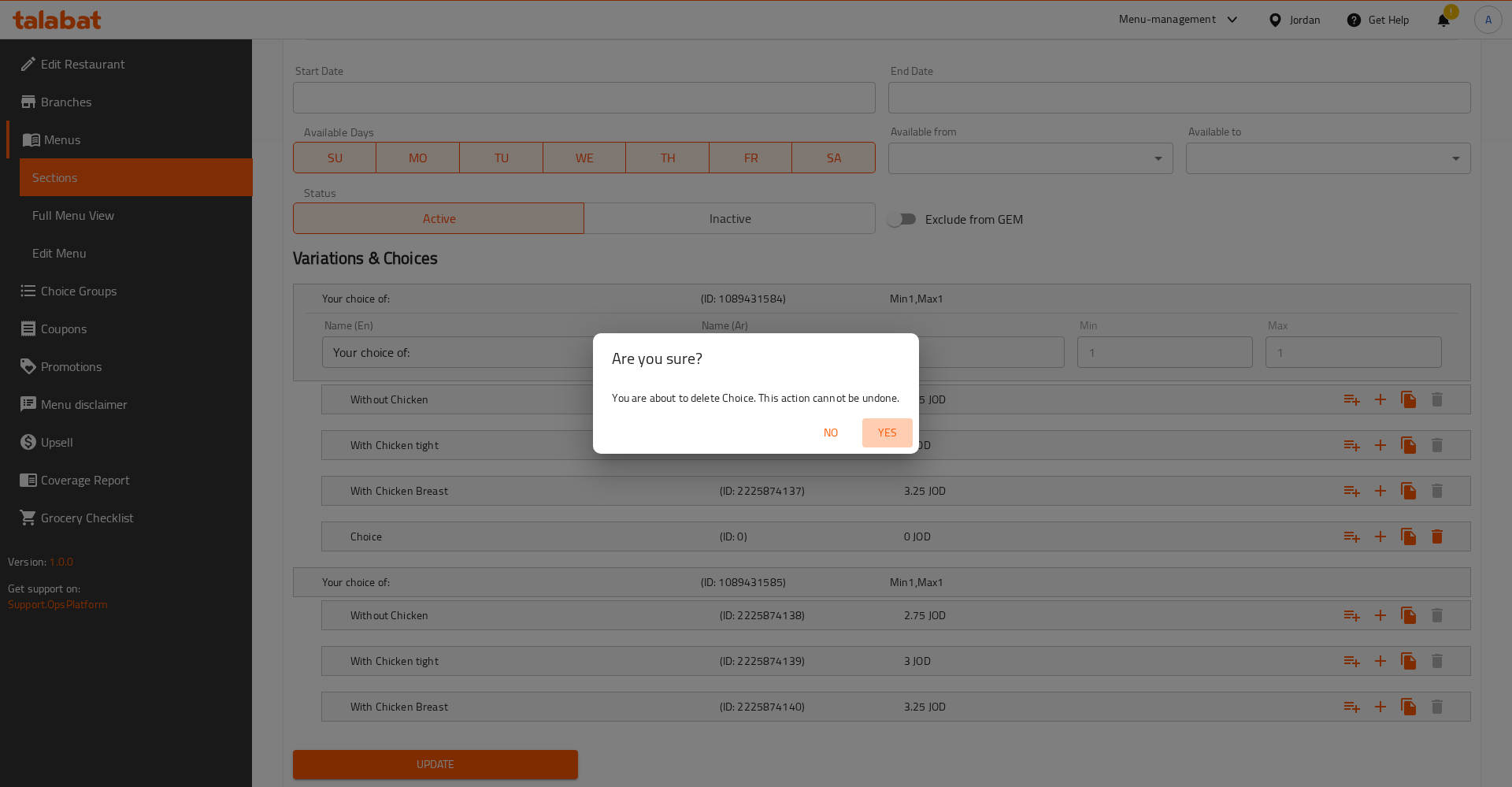
click at [900, 437] on span "Yes" at bounding box center [888, 432] width 38 height 20
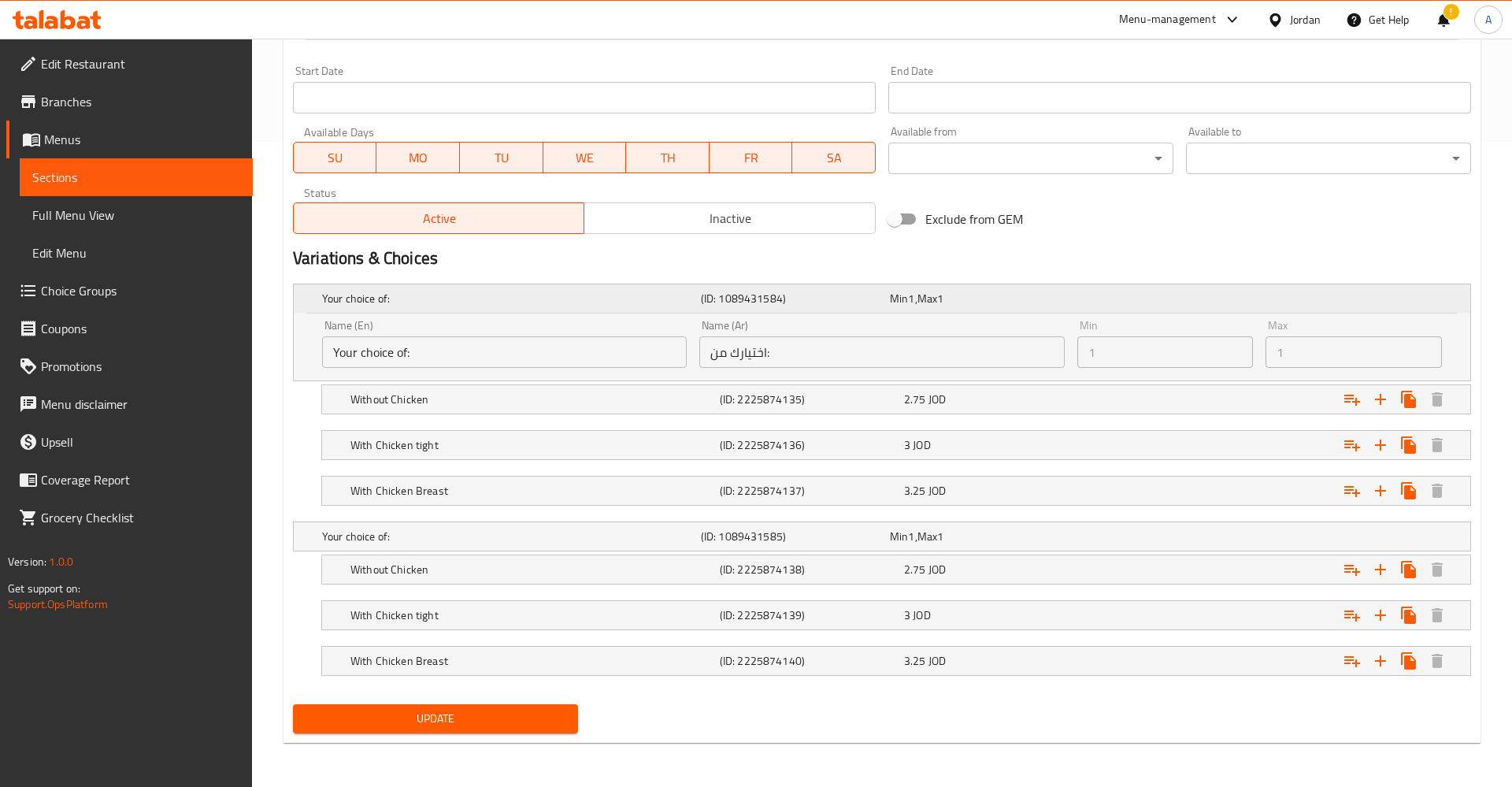
click at [341, 306] on h5 "Your choice of:" at bounding box center [508, 299] width 373 height 16
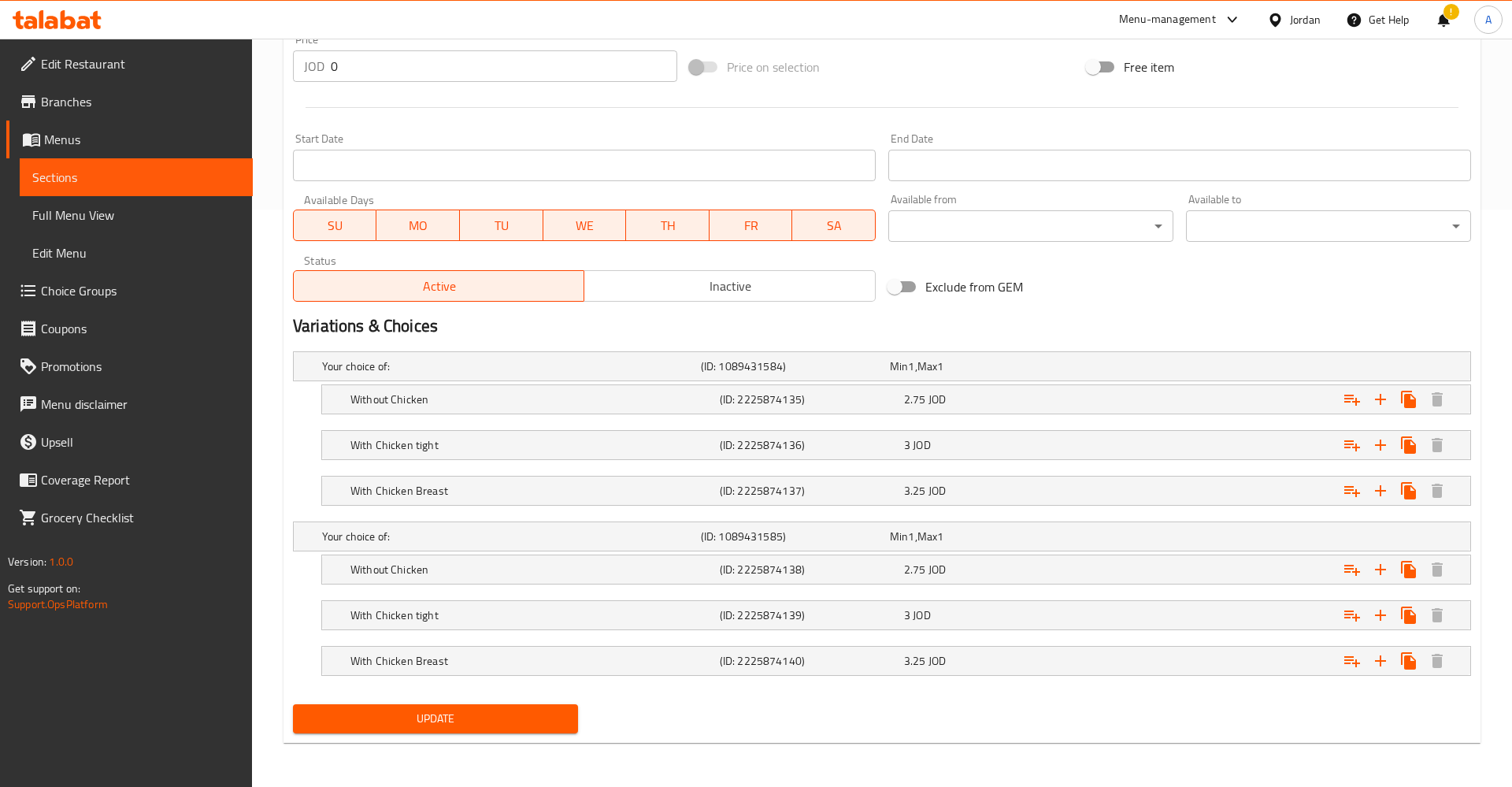
scroll to position [577, 0]
click at [334, 374] on h5 "Your choice of:" at bounding box center [508, 366] width 373 height 16
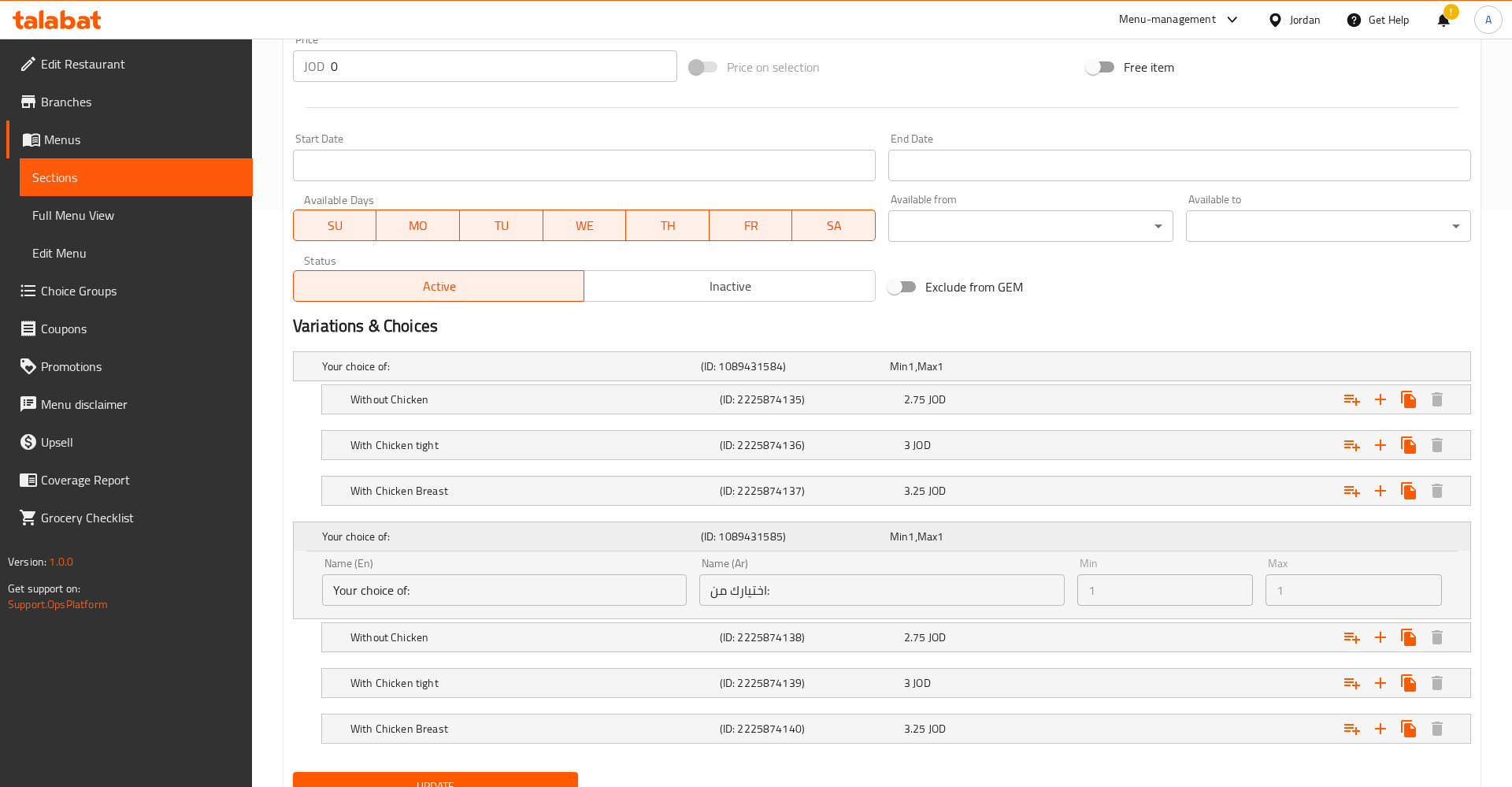
click at [1439, 531] on div "Your choice of: (ID: 1089431585) Min 1 , Max 1" at bounding box center [886, 536] width 1135 height 35
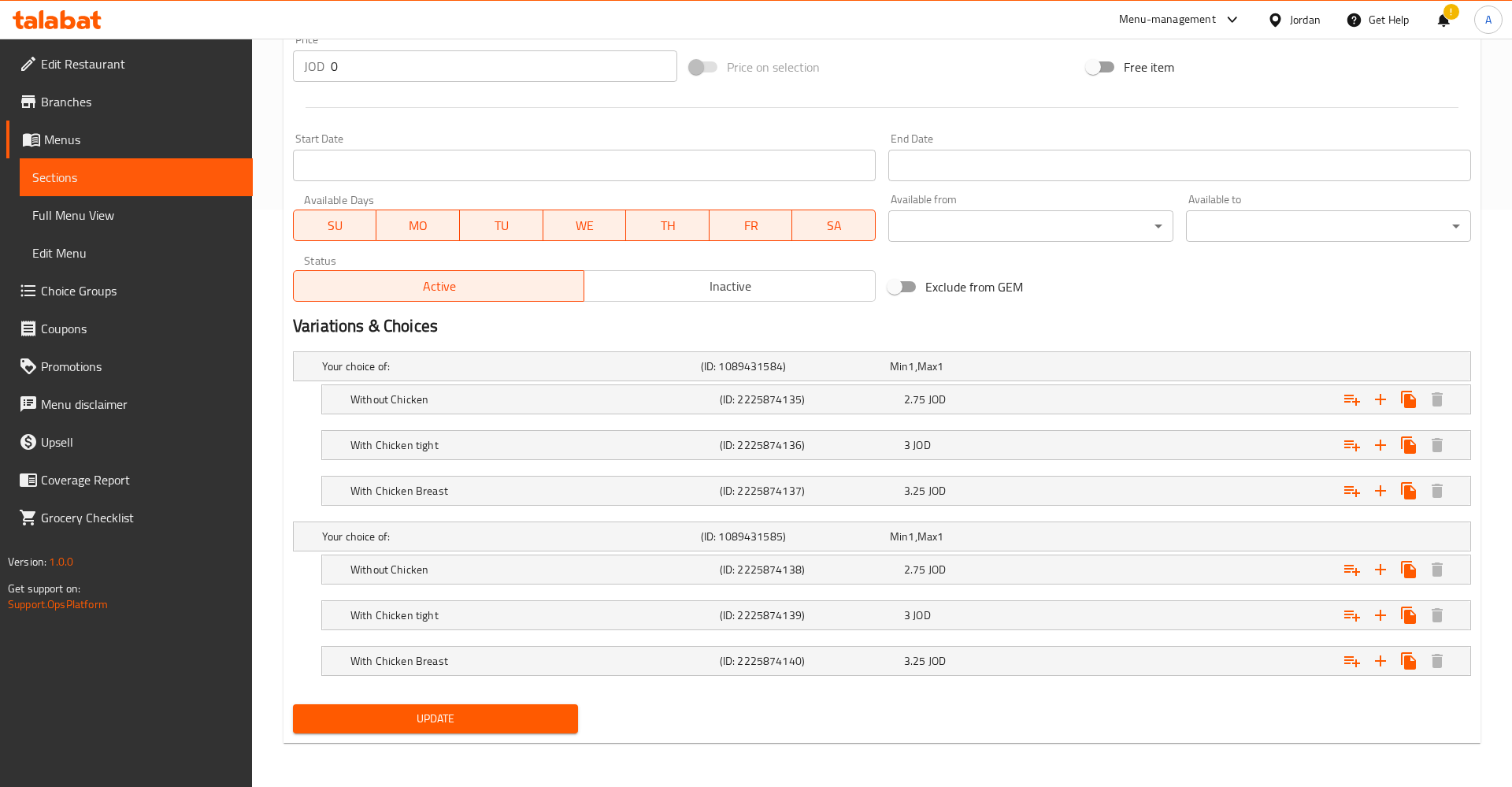
click at [76, 214] on span "Full Menu View" at bounding box center [136, 215] width 208 height 19
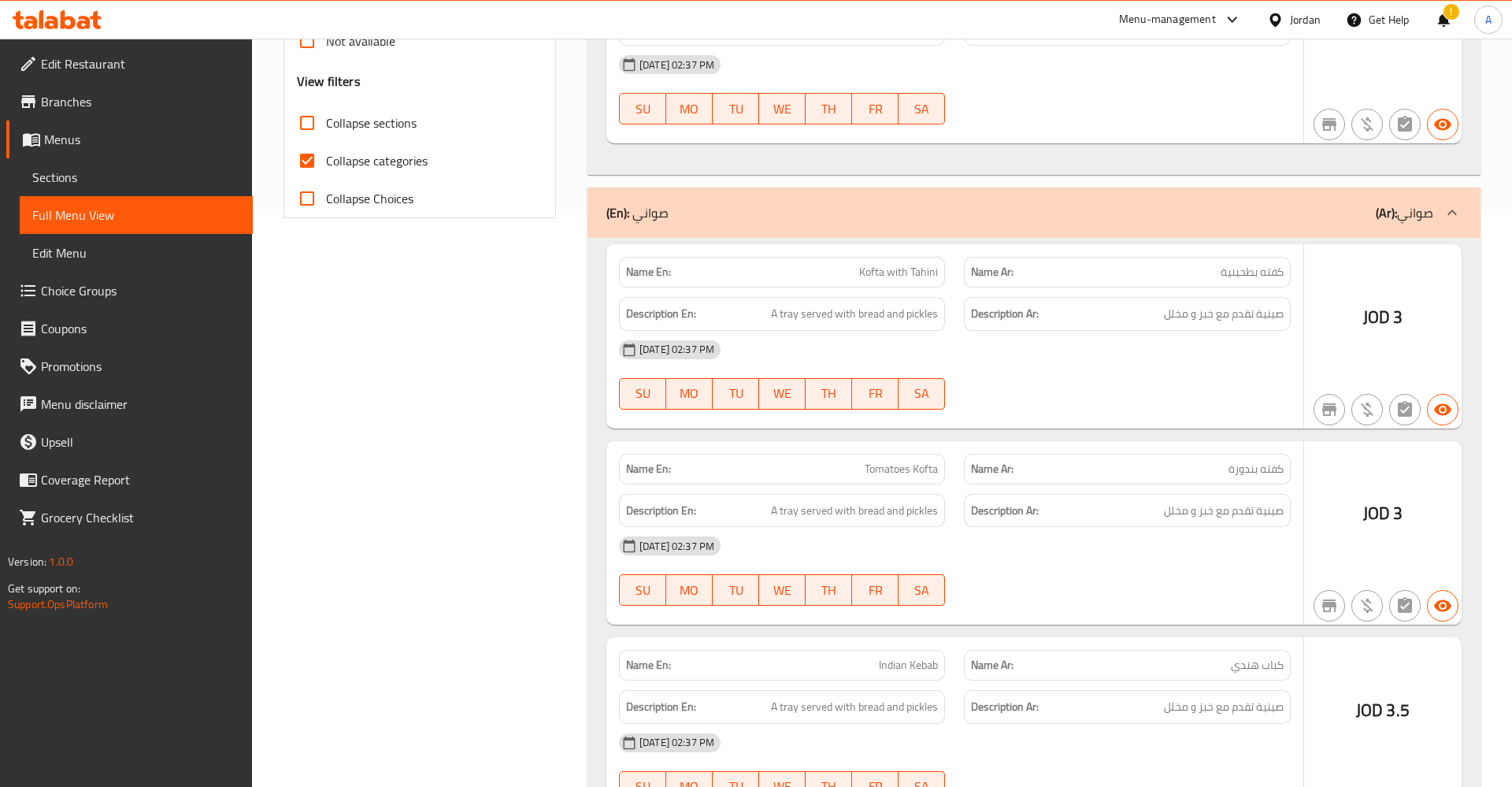
click at [78, 251] on span "Edit Menu" at bounding box center [136, 253] width 208 height 19
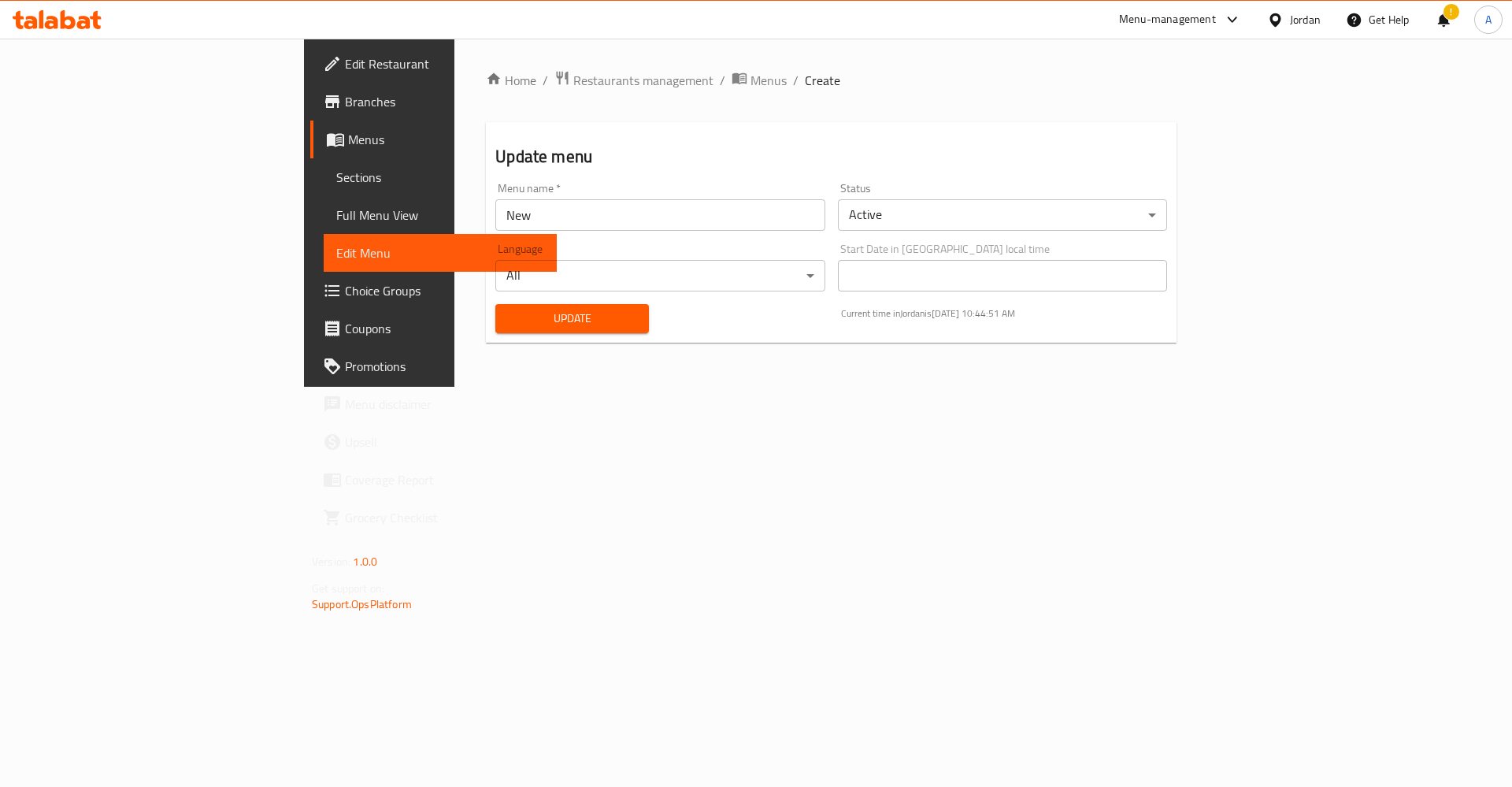
click at [336, 174] on span "Sections" at bounding box center [440, 177] width 208 height 19
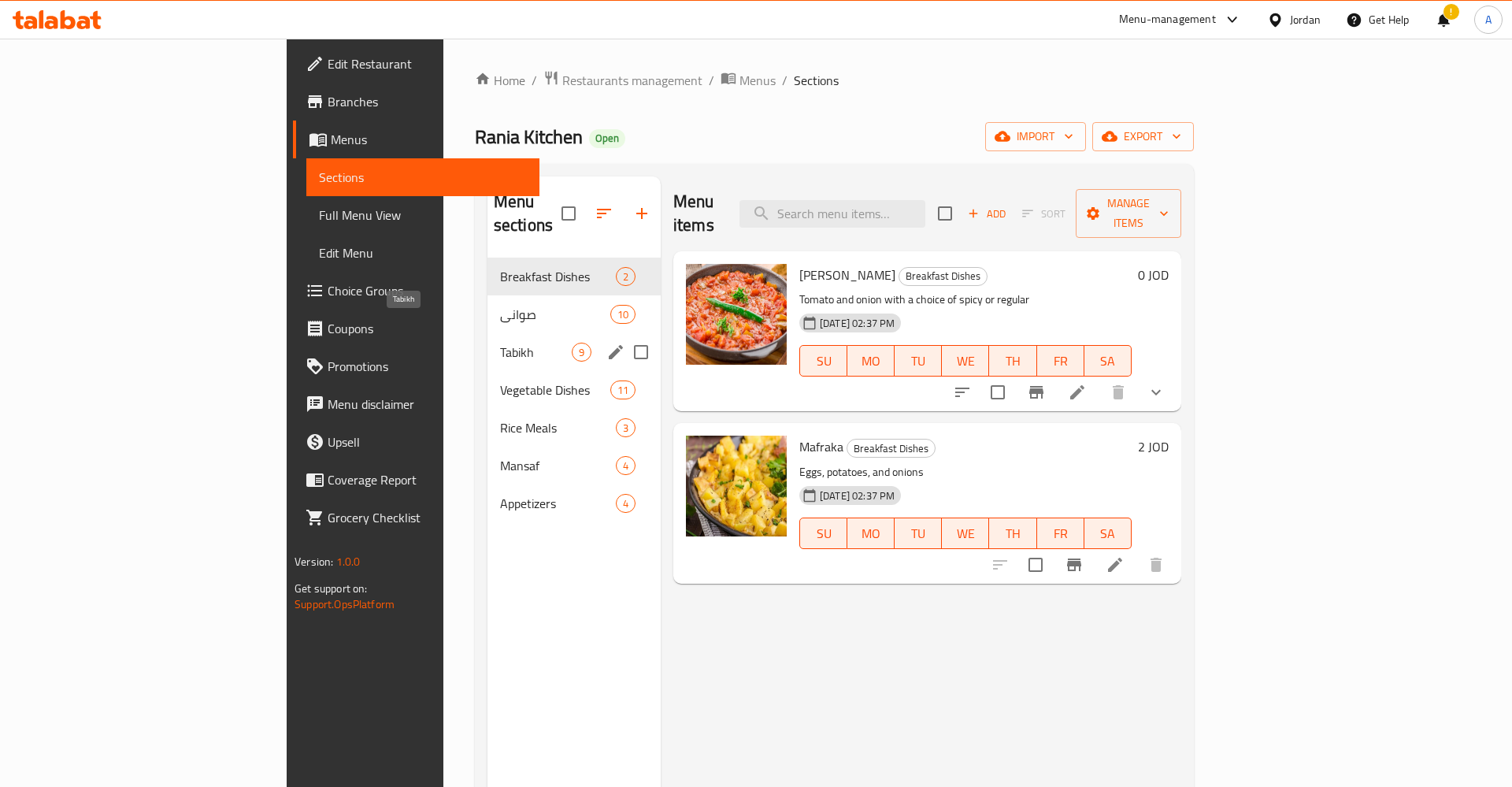
click at [500, 343] on span "Tabikh" at bounding box center [536, 352] width 72 height 19
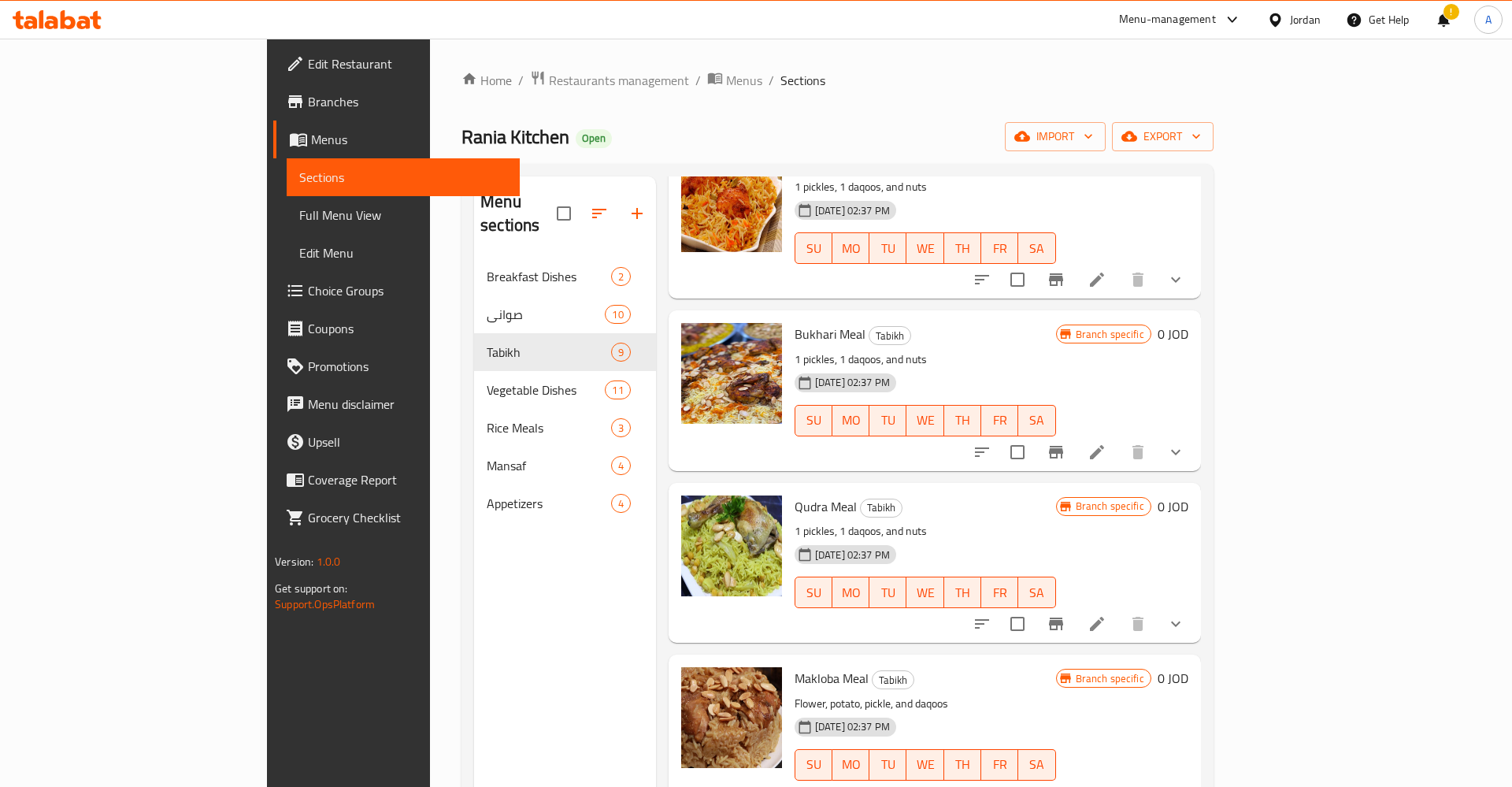
scroll to position [221, 0]
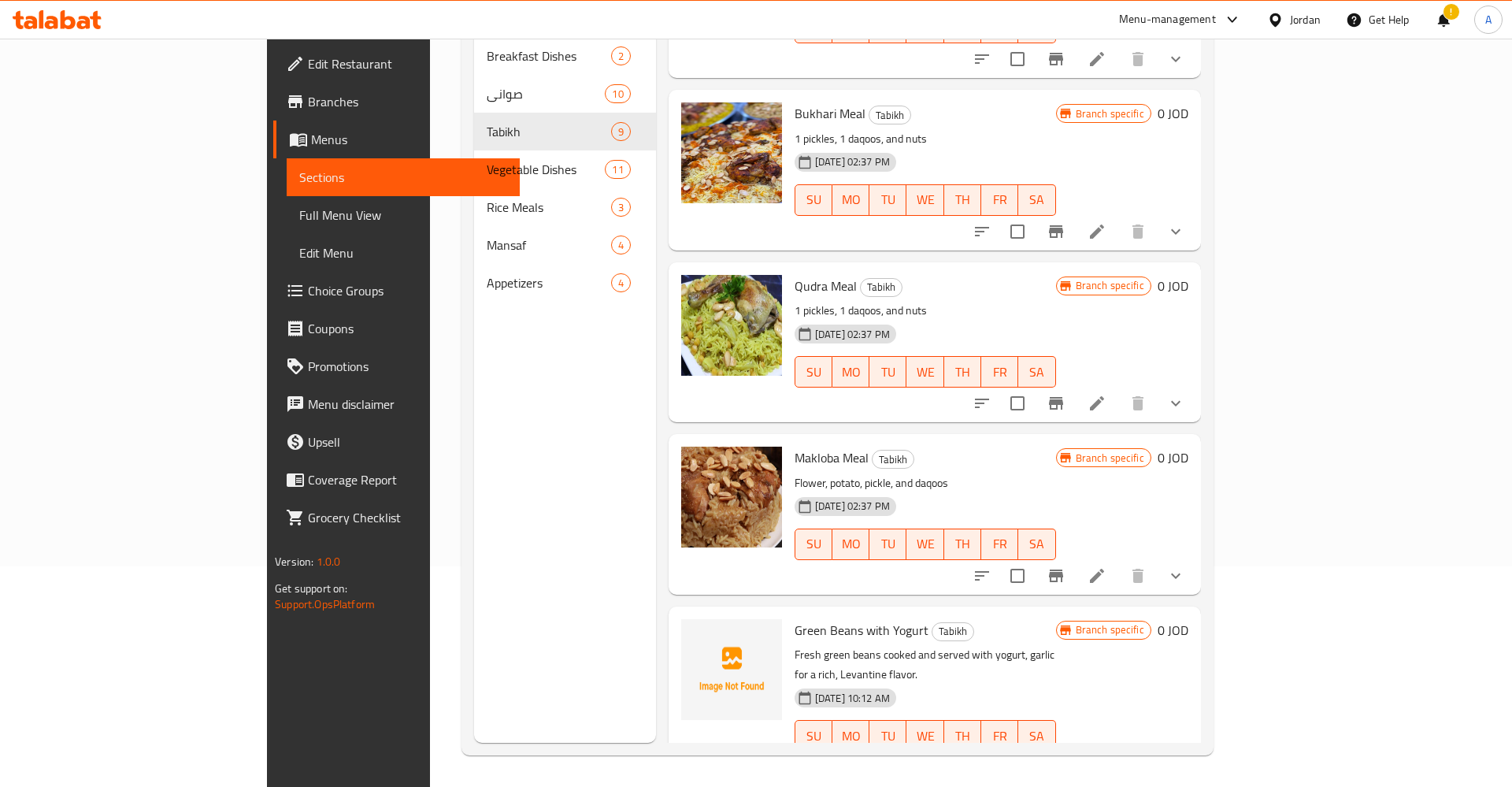
click at [308, 299] on span "Choice Groups" at bounding box center [407, 291] width 199 height 19
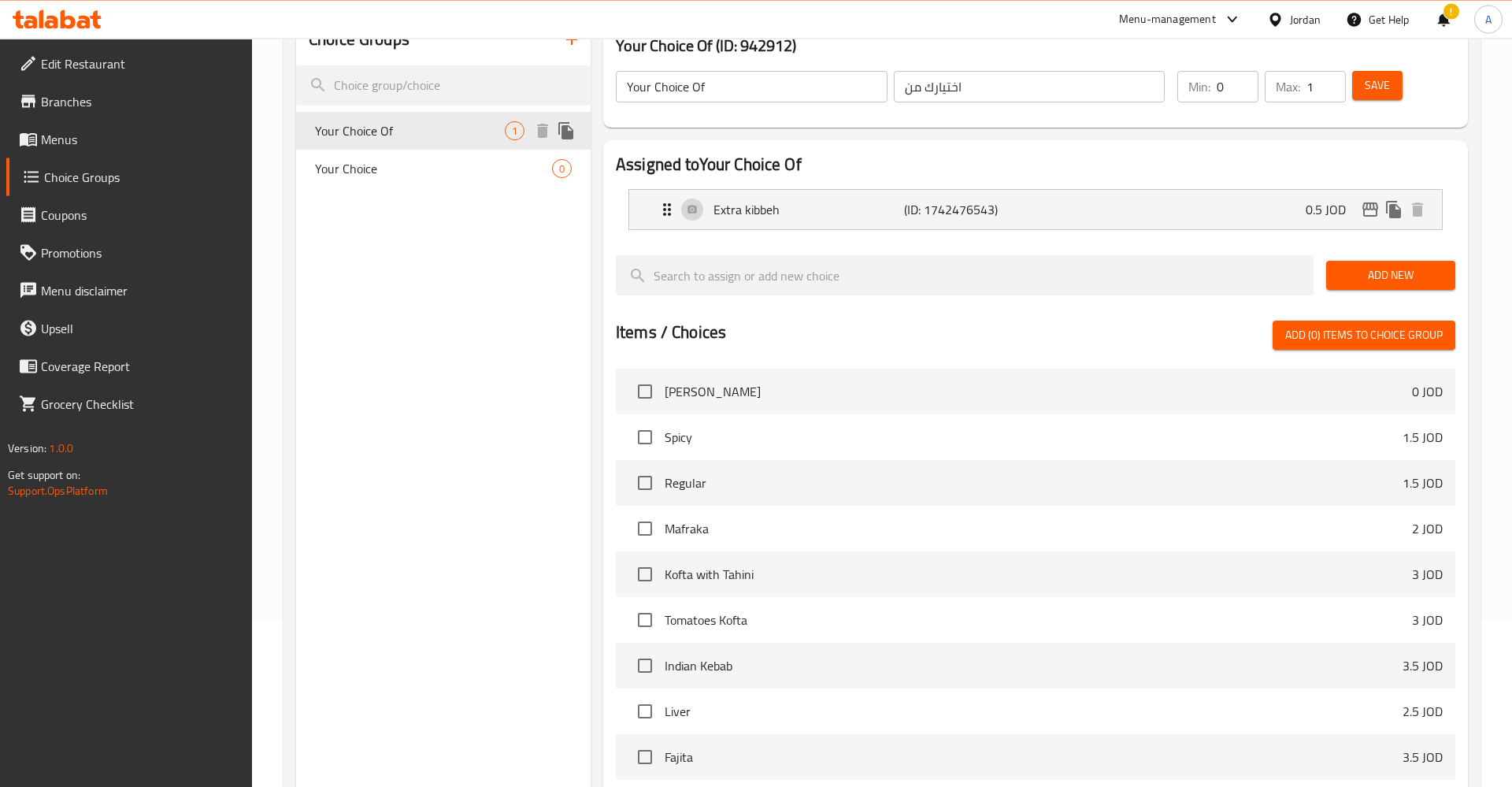
scroll to position [140, 0]
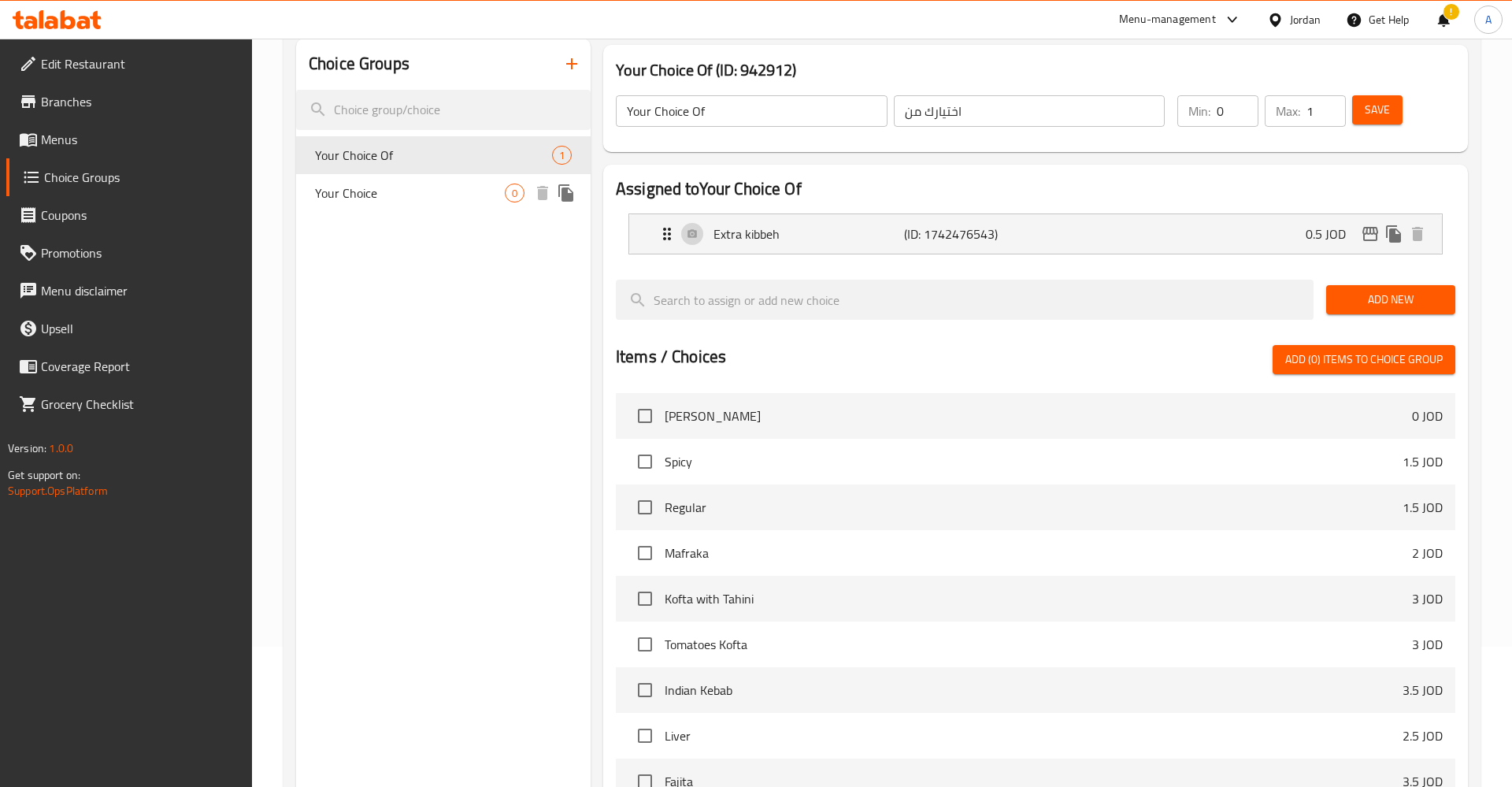
click at [424, 191] on span "Your Choice" at bounding box center [410, 193] width 190 height 19
type input "Your Choice"
type input "اختيارك من"
type input "1"
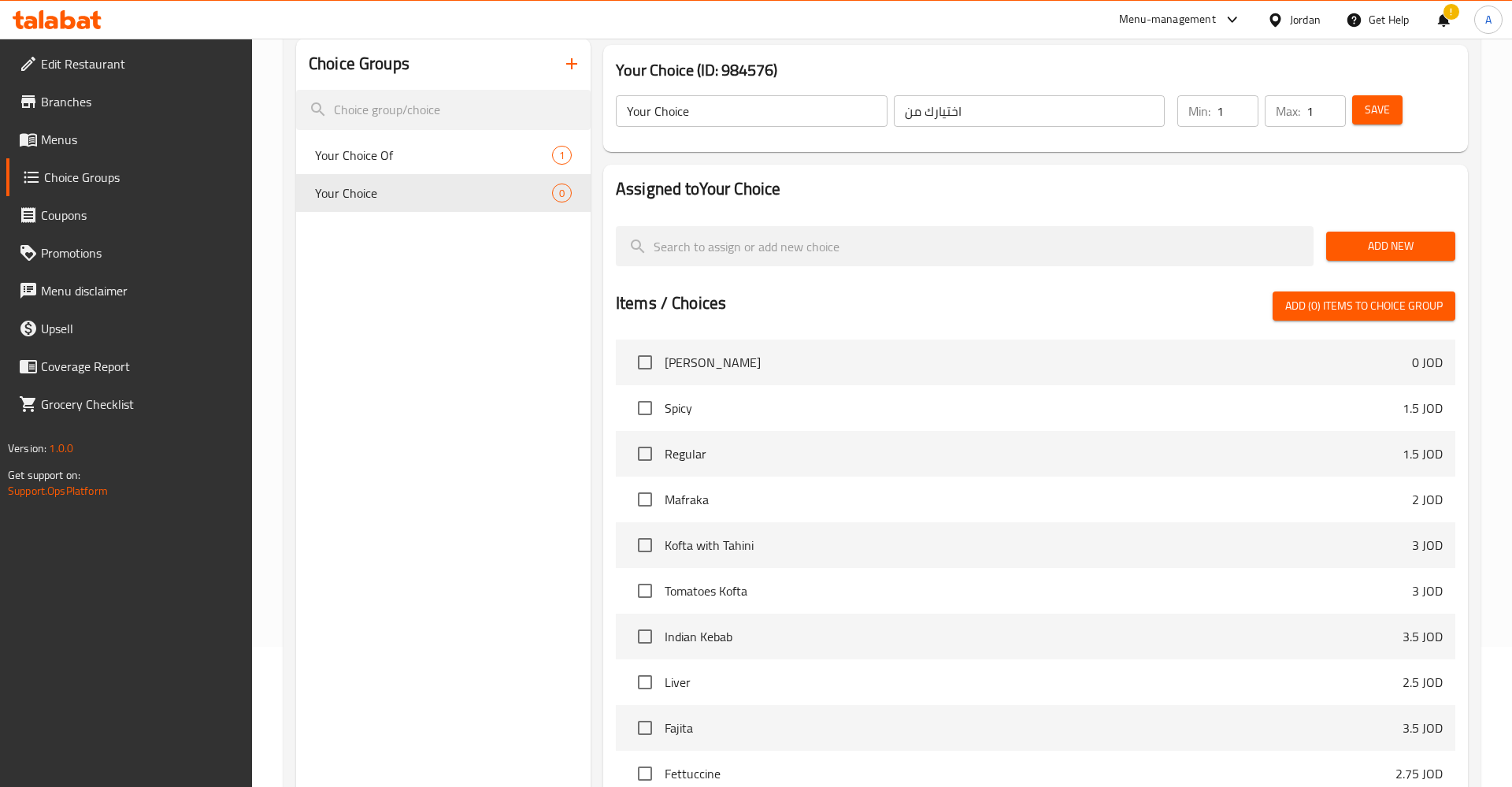
click at [760, 132] on div "Your Choice ​ اختيارك من ​" at bounding box center [890, 111] width 568 height 50
click at [756, 119] on input "Your Choice" at bounding box center [752, 111] width 272 height 32
type input "Your Choice of"
click at [1391, 121] on button "Save" at bounding box center [1377, 110] width 50 height 29
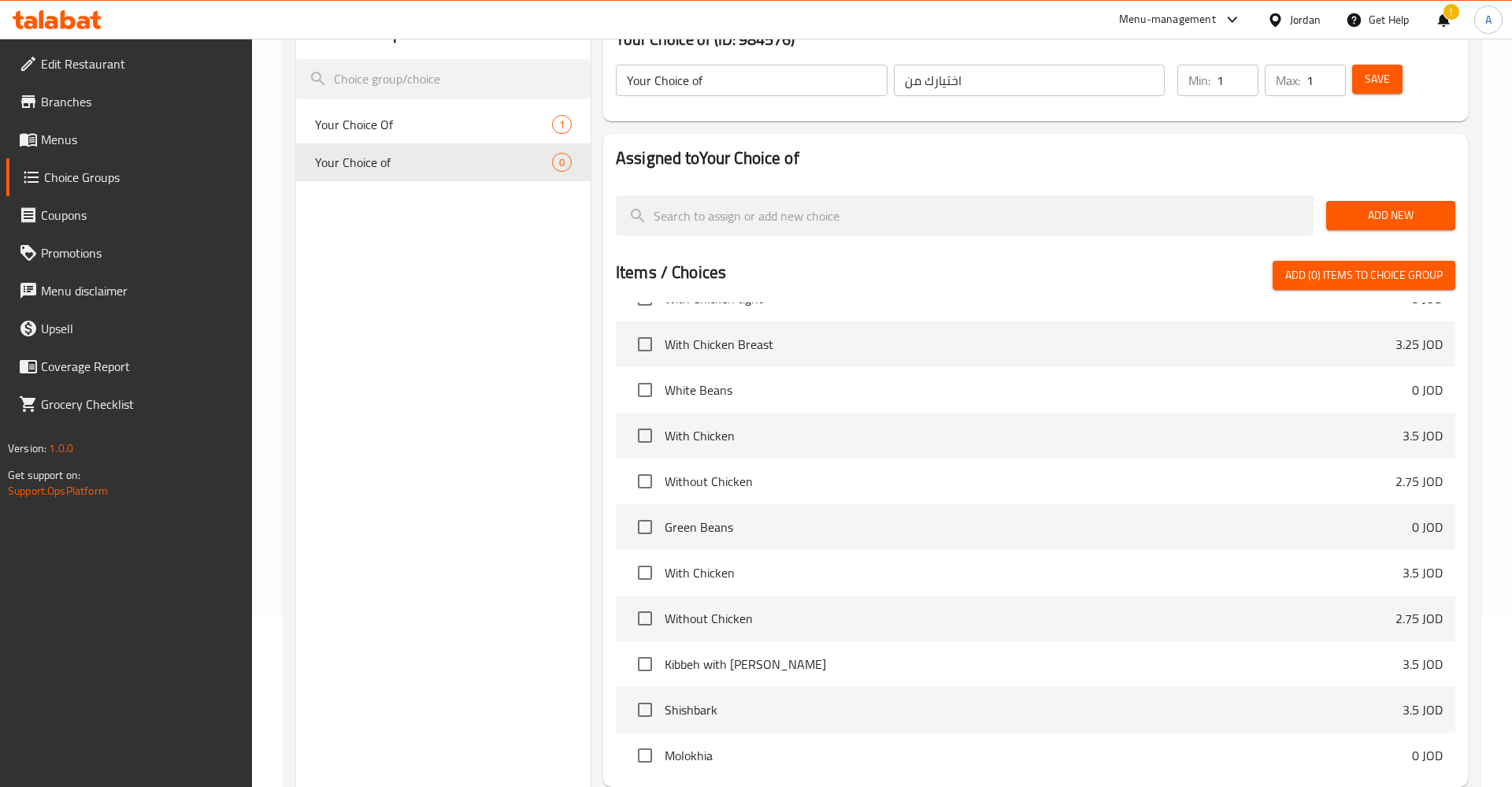
scroll to position [1966, 0]
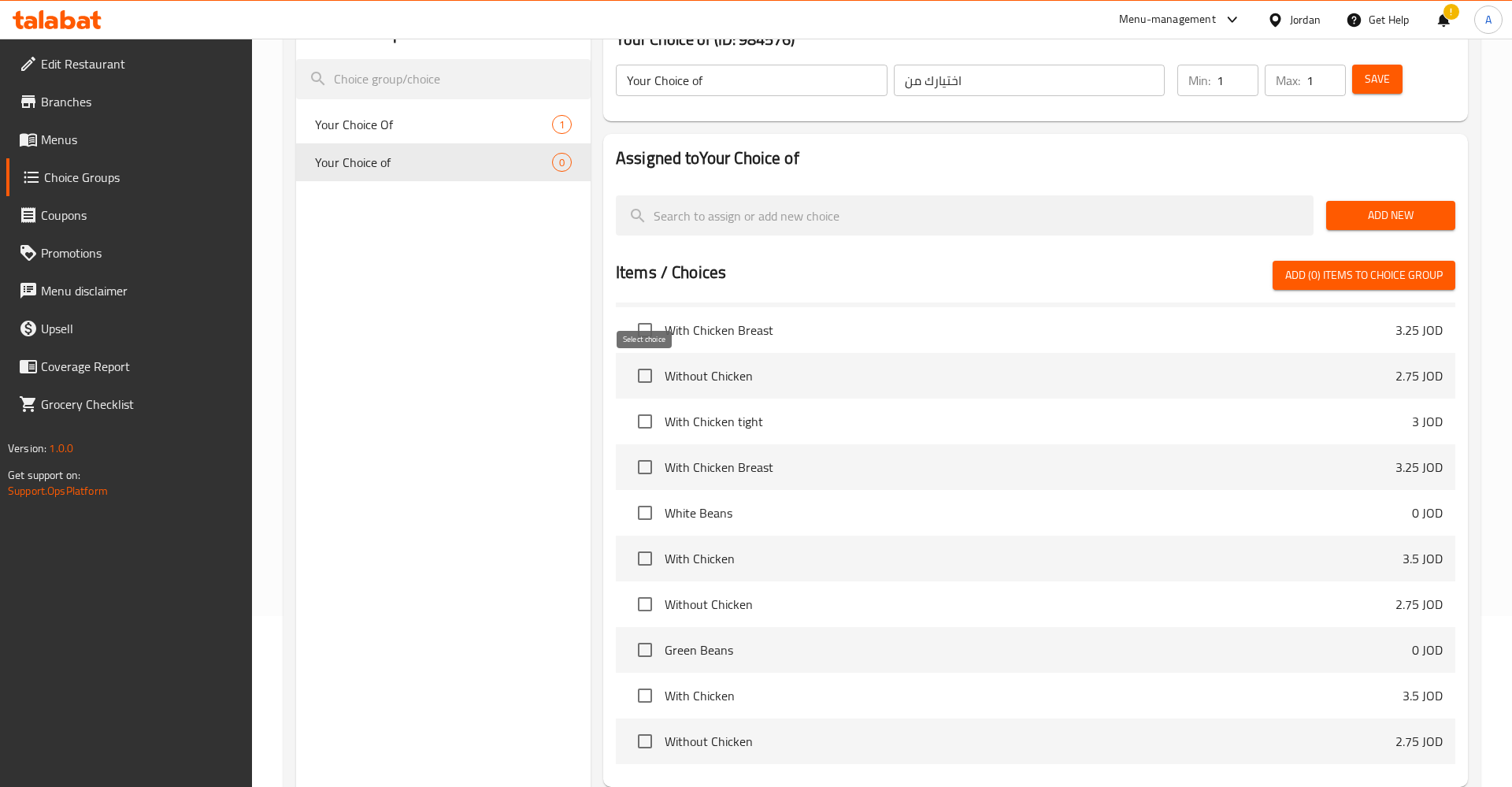
click at [646, 379] on input "checkbox" at bounding box center [645, 376] width 33 height 33
click at [648, 372] on input "checkbox" at bounding box center [645, 376] width 33 height 33
checkbox input "false"
click at [653, 555] on input "checkbox" at bounding box center [645, 559] width 33 height 33
checkbox input "true"
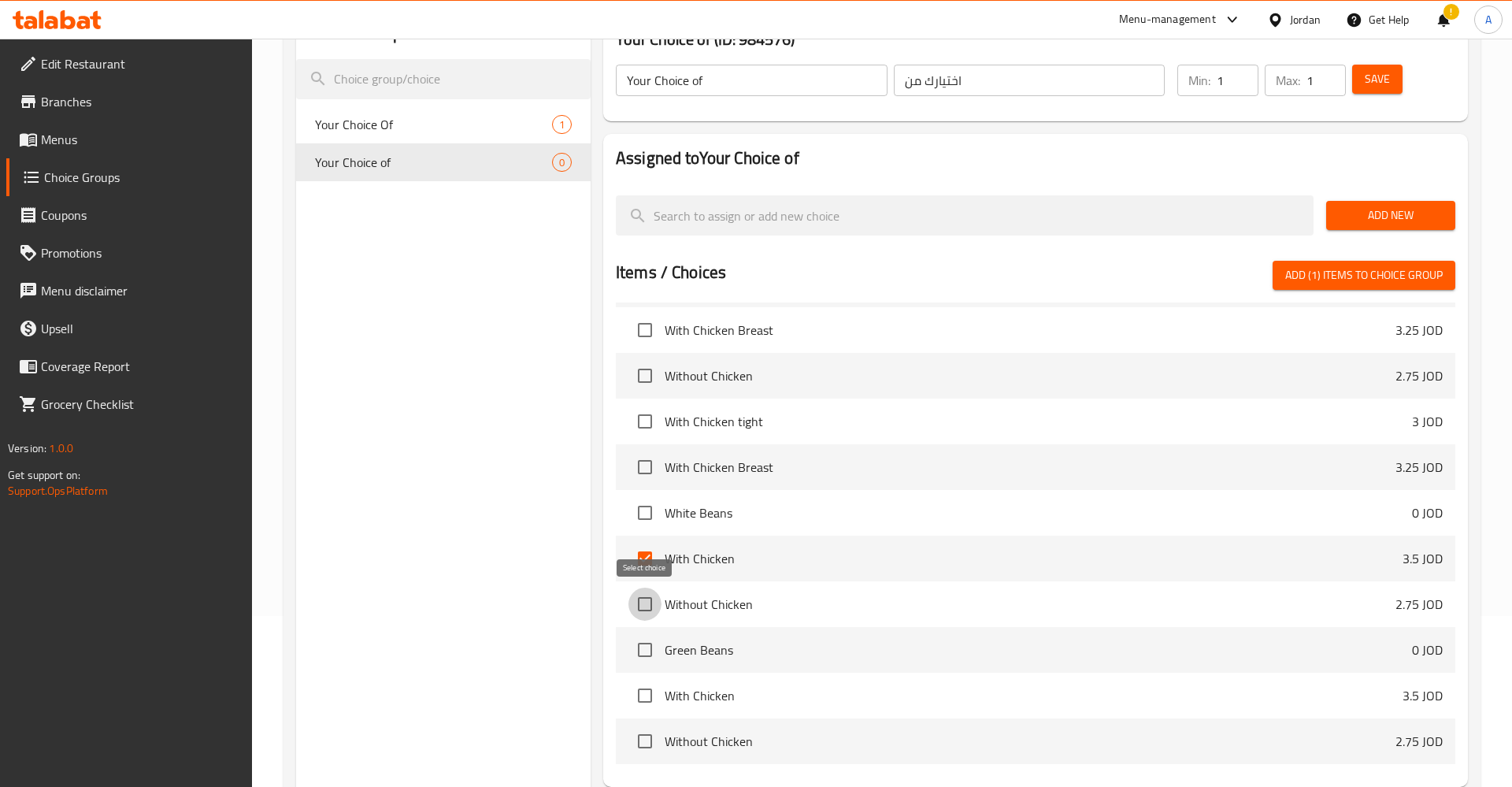
click at [640, 605] on input "checkbox" at bounding box center [645, 604] width 33 height 33
checkbox input "true"
click at [1376, 275] on span "Add (2) items to choice group" at bounding box center [1364, 275] width 158 height 20
checkbox input "false"
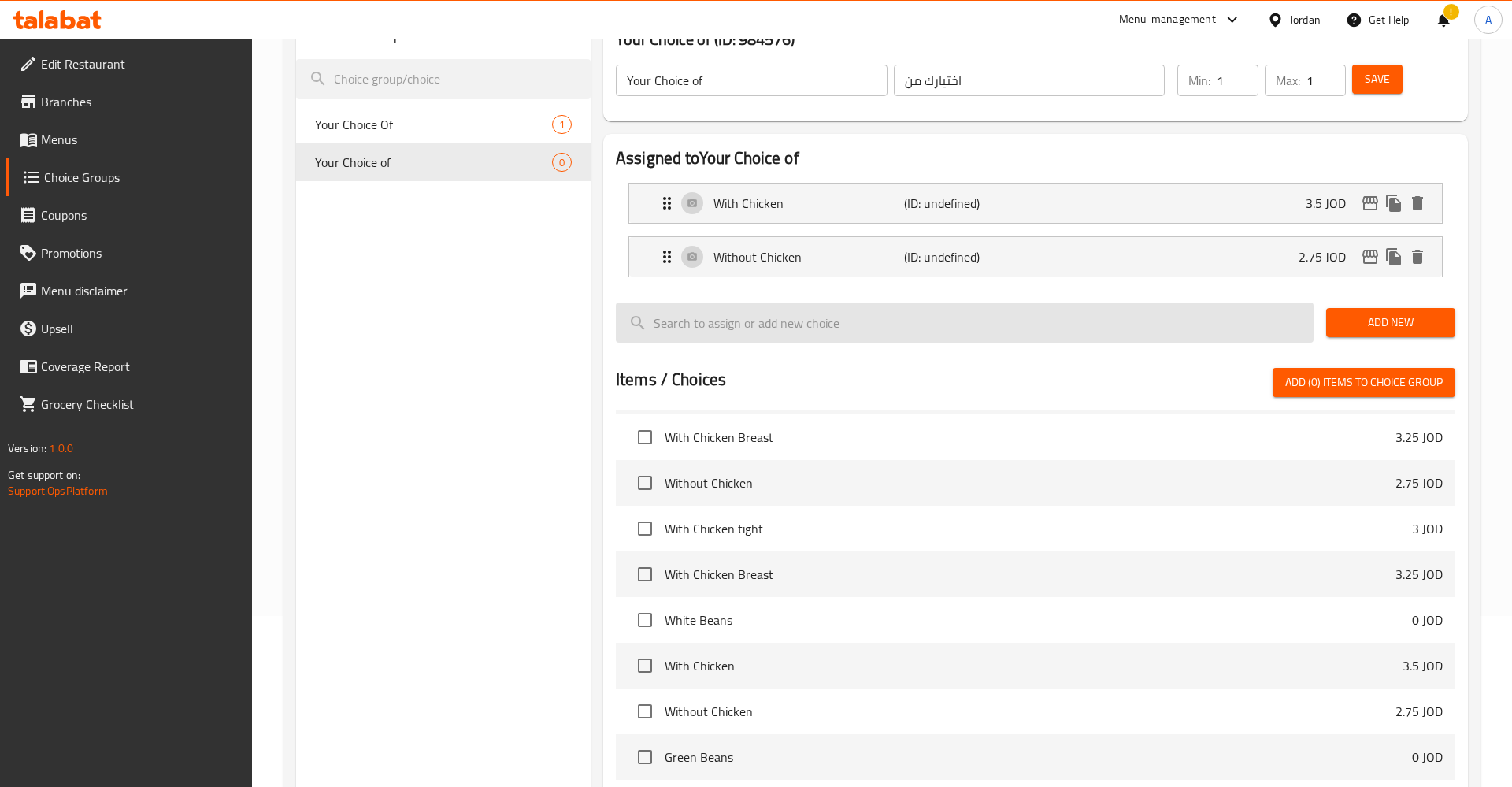
scroll to position [10, 0]
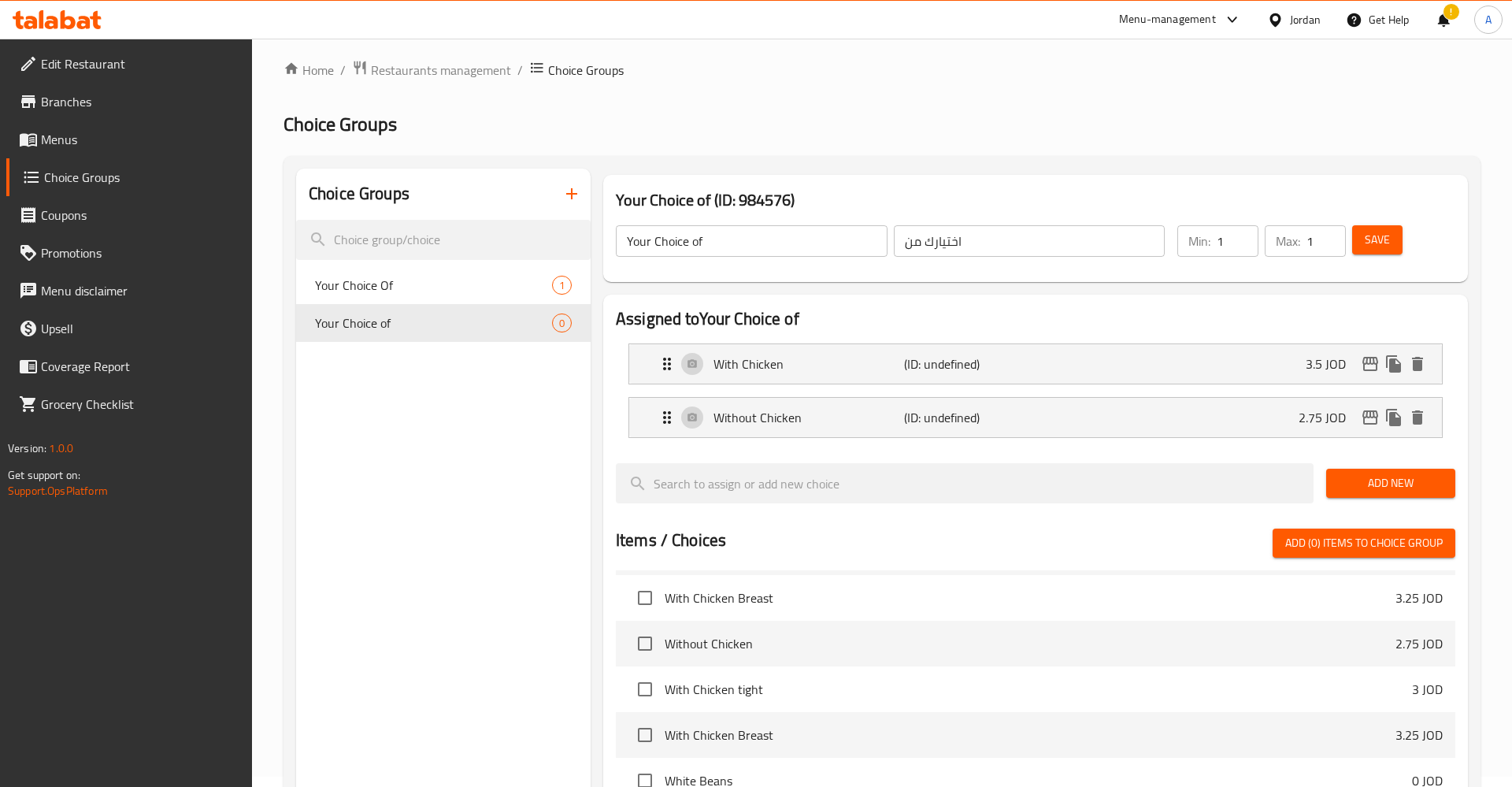
click at [879, 328] on h2 "Assigned to Your Choice of" at bounding box center [1036, 319] width 840 height 24
click at [1381, 553] on span "Add (0) items to choice group" at bounding box center [1364, 543] width 158 height 20
click at [1379, 247] on span "Save" at bounding box center [1377, 239] width 25 height 20
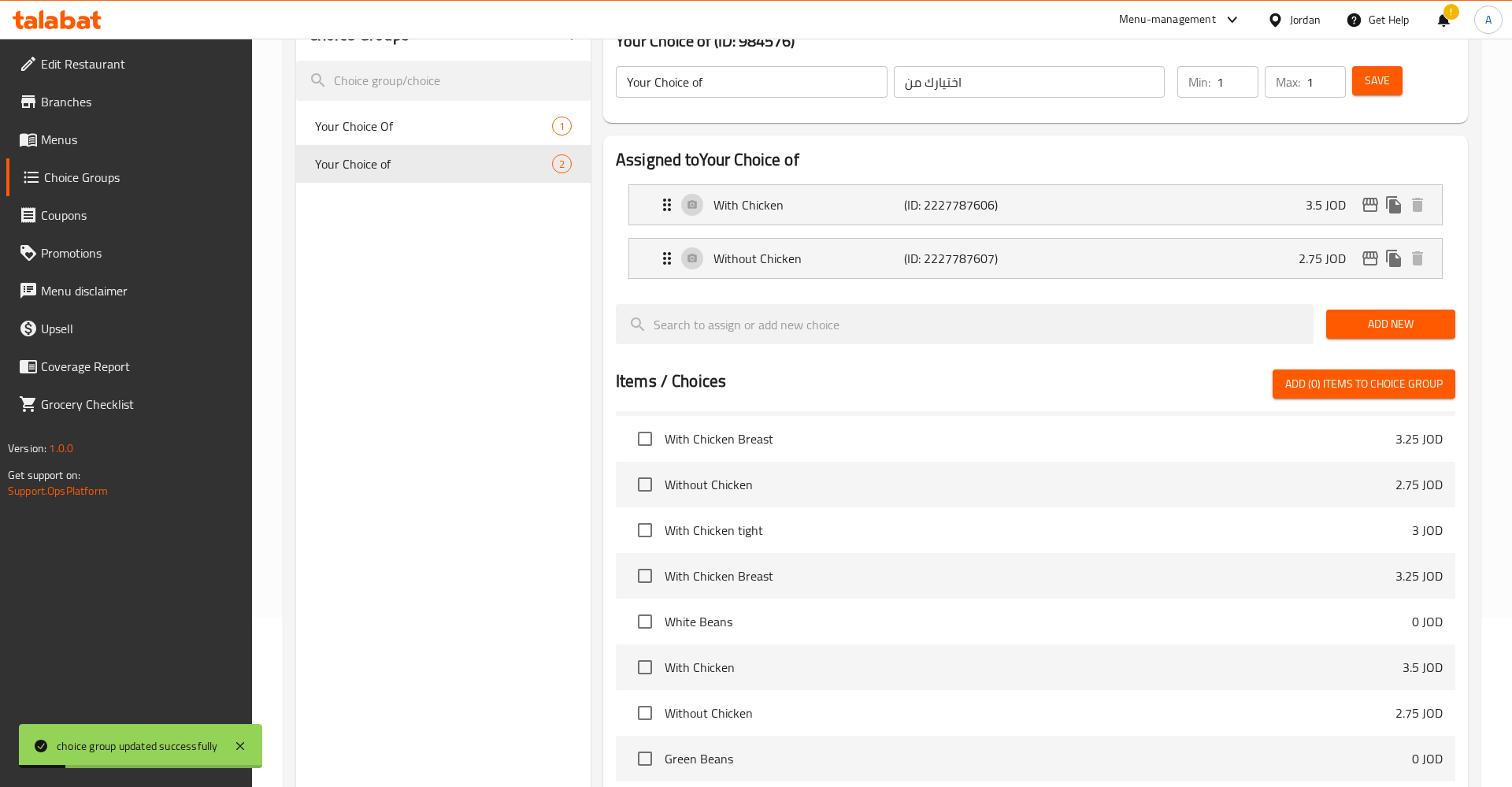
scroll to position [171, 0]
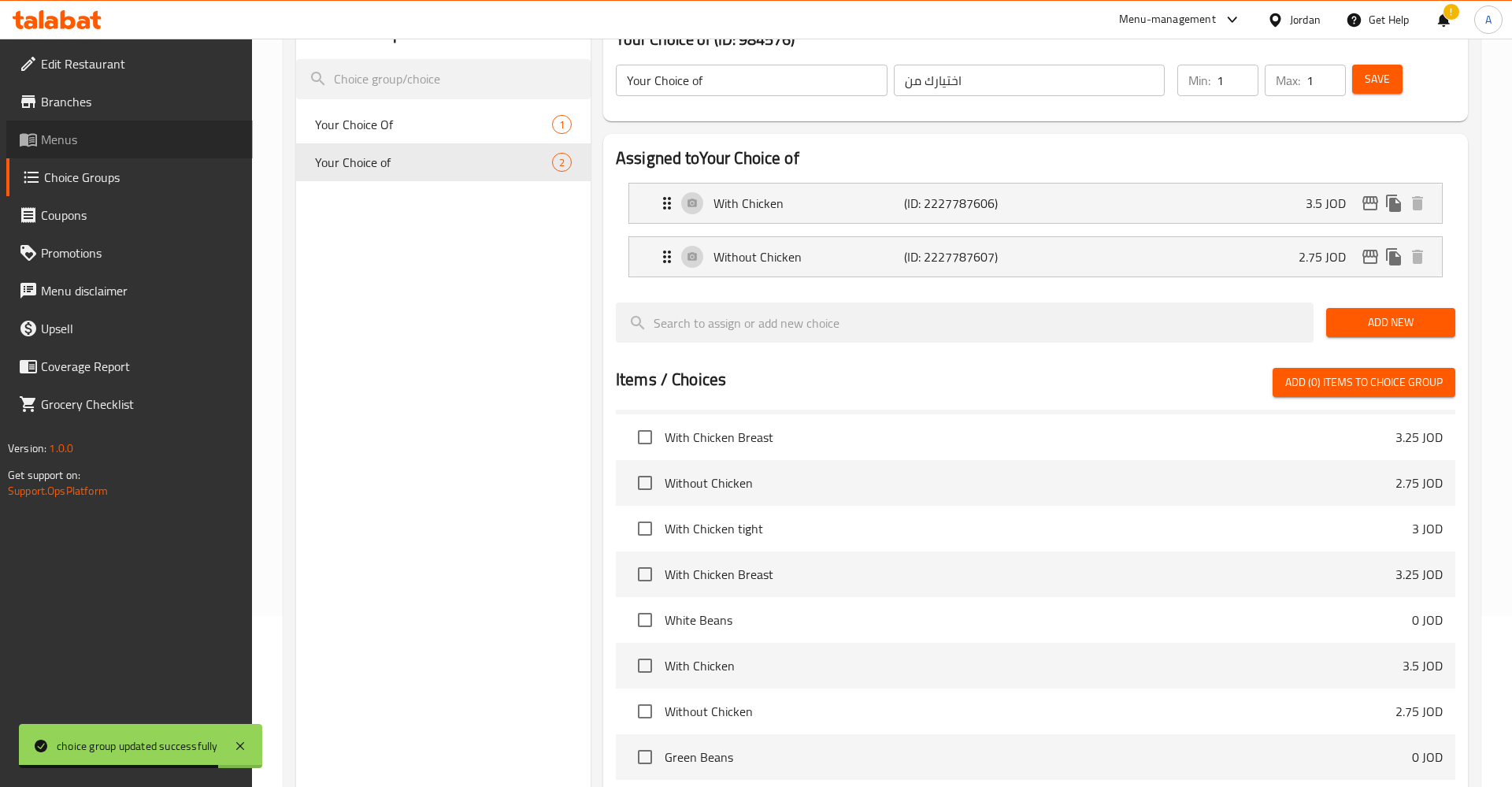
click at [76, 143] on span "Menus" at bounding box center [140, 139] width 199 height 19
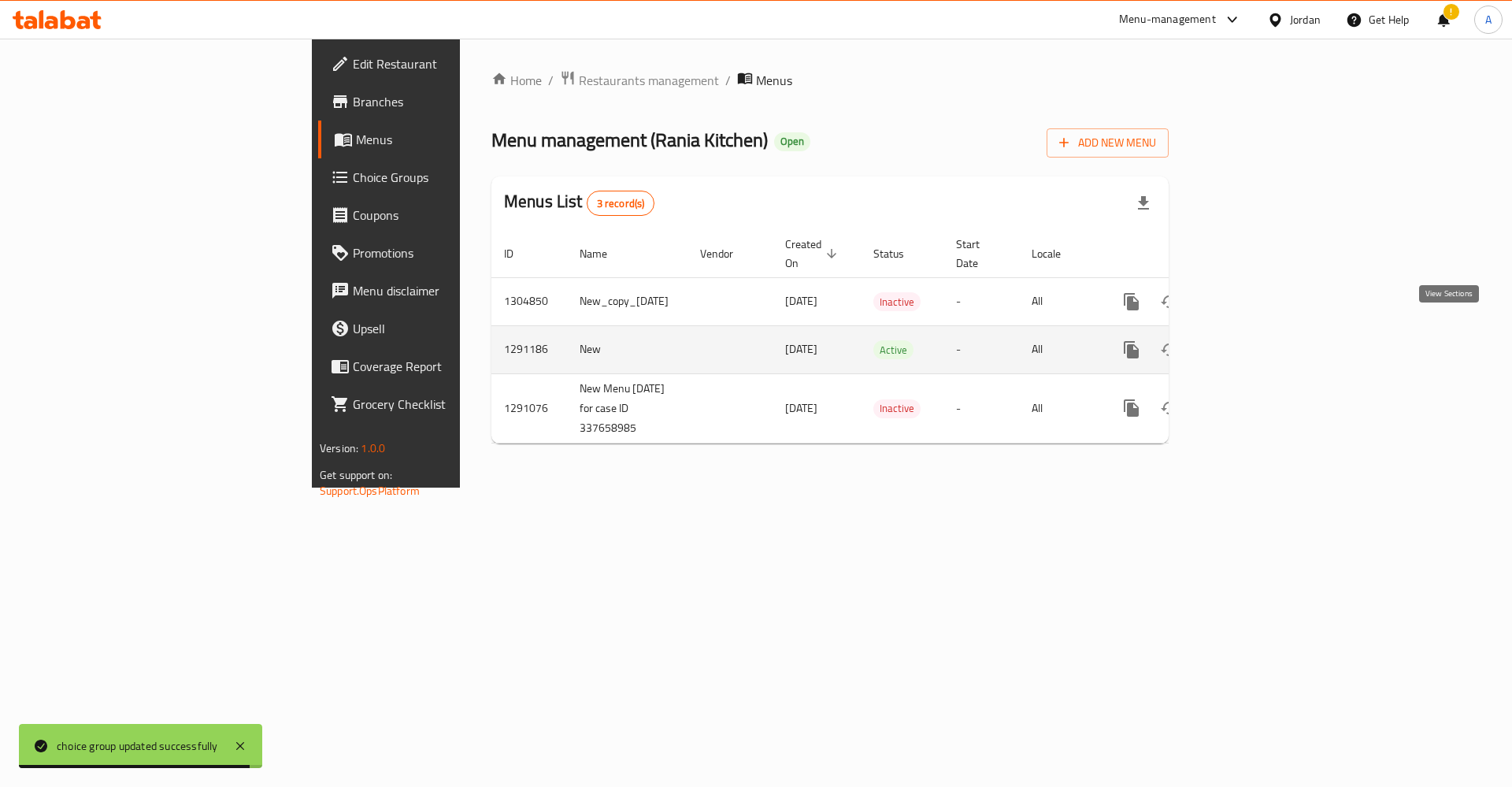
click at [1264, 336] on link "enhanced table" at bounding box center [1245, 350] width 38 height 38
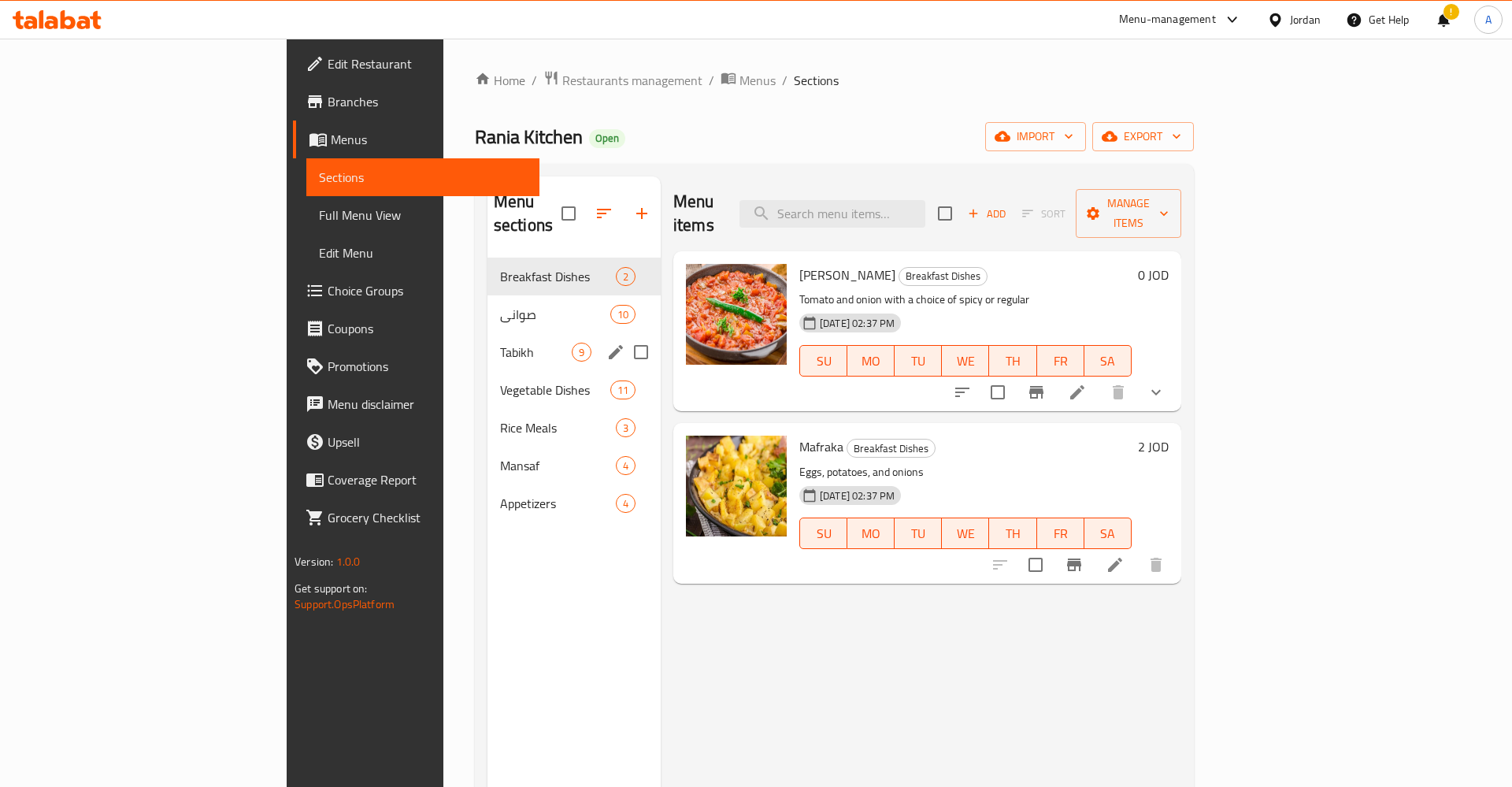
click at [488, 333] on div "Tabikh 9" at bounding box center [574, 352] width 173 height 38
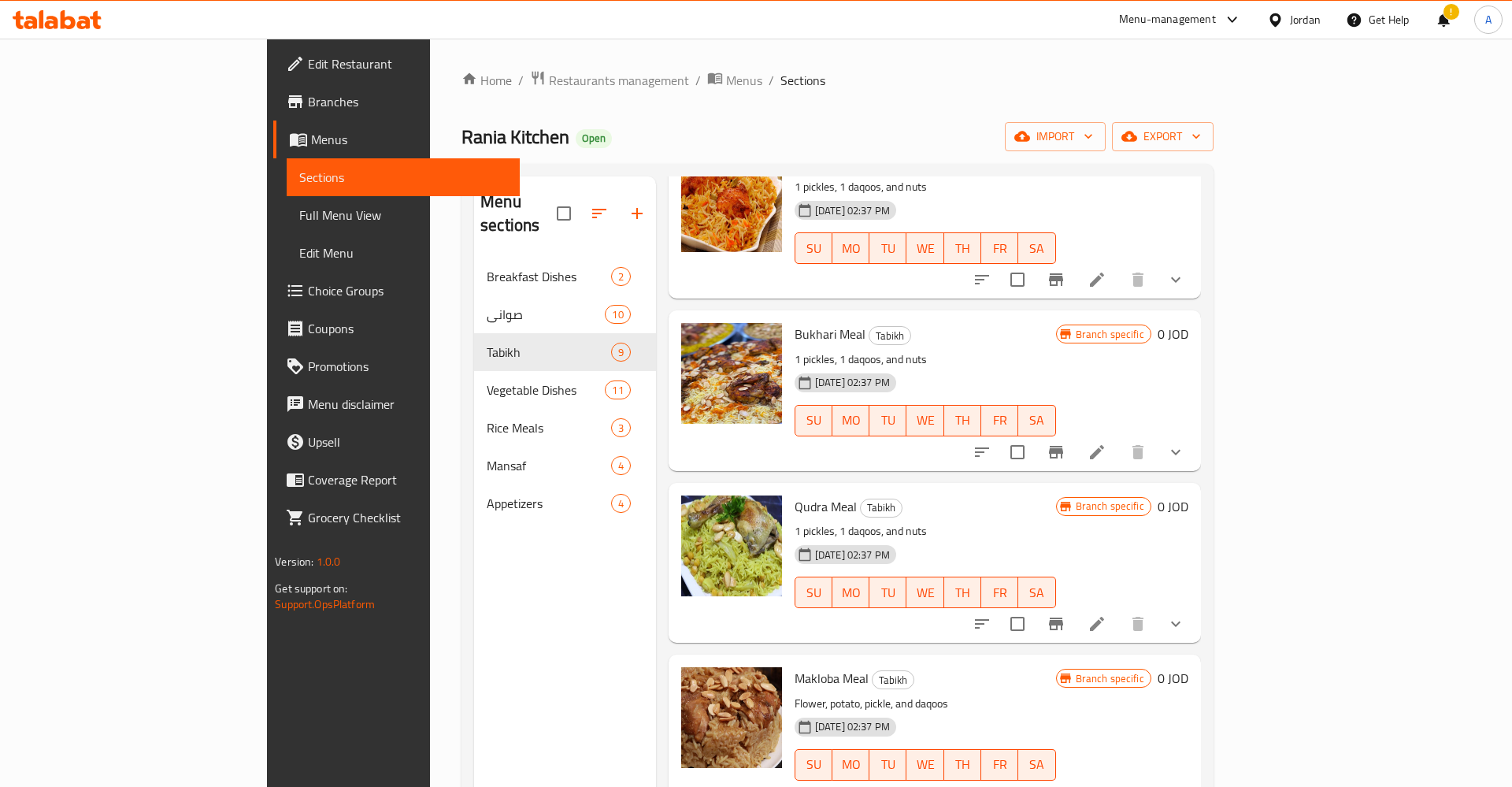
scroll to position [221, 0]
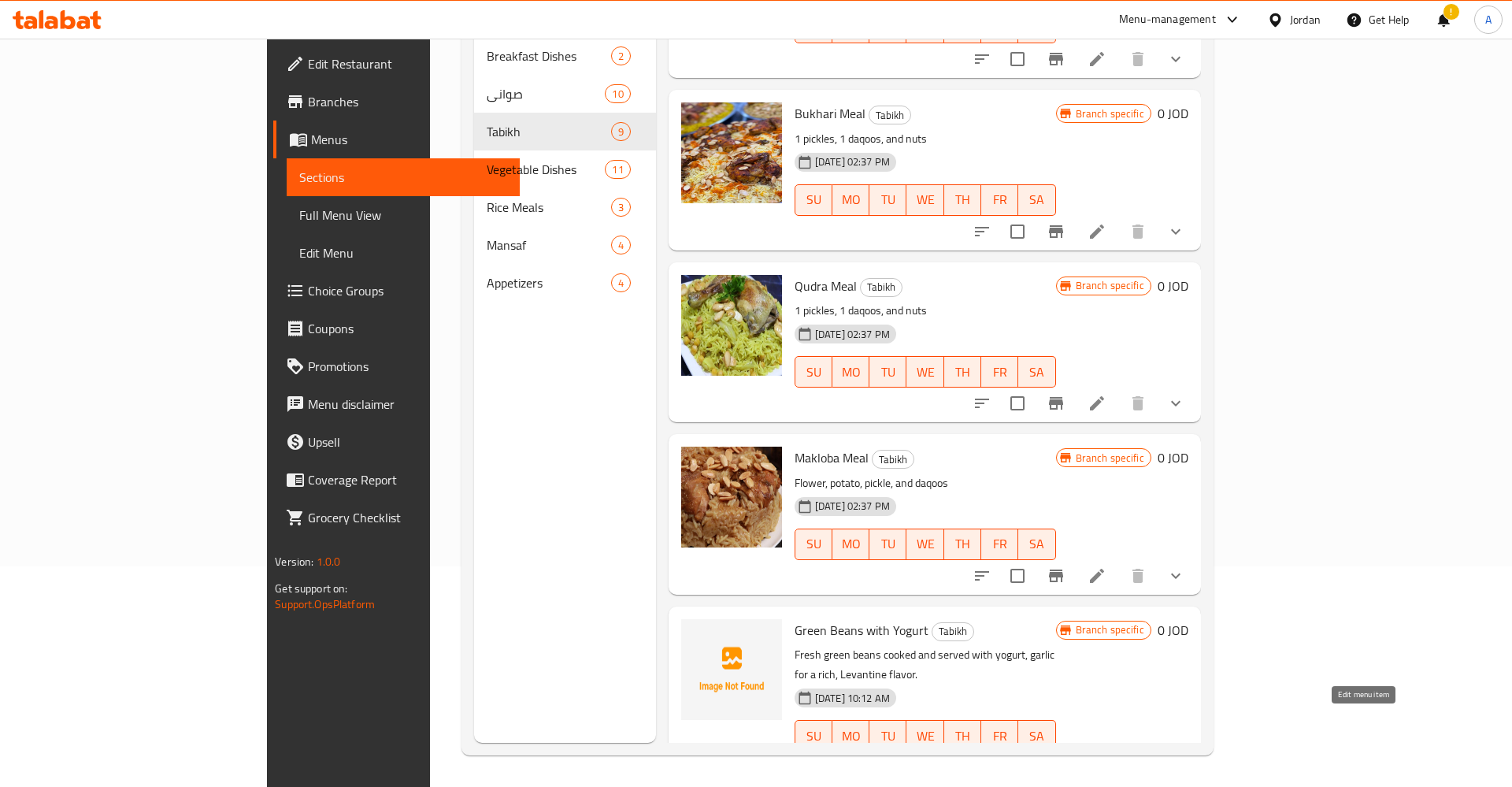
click at [1106, 758] on icon at bounding box center [1097, 767] width 19 height 19
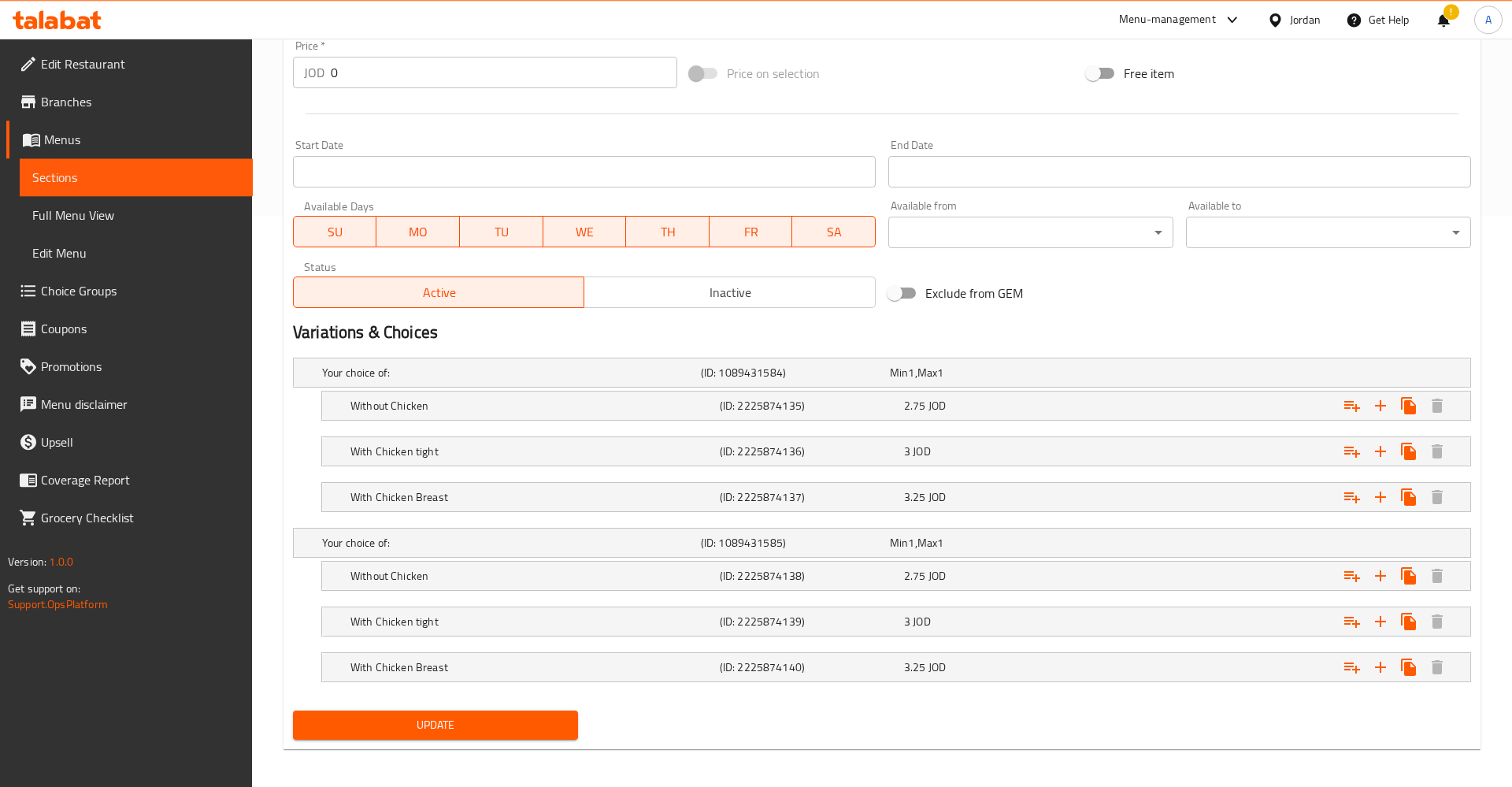
scroll to position [577, 0]
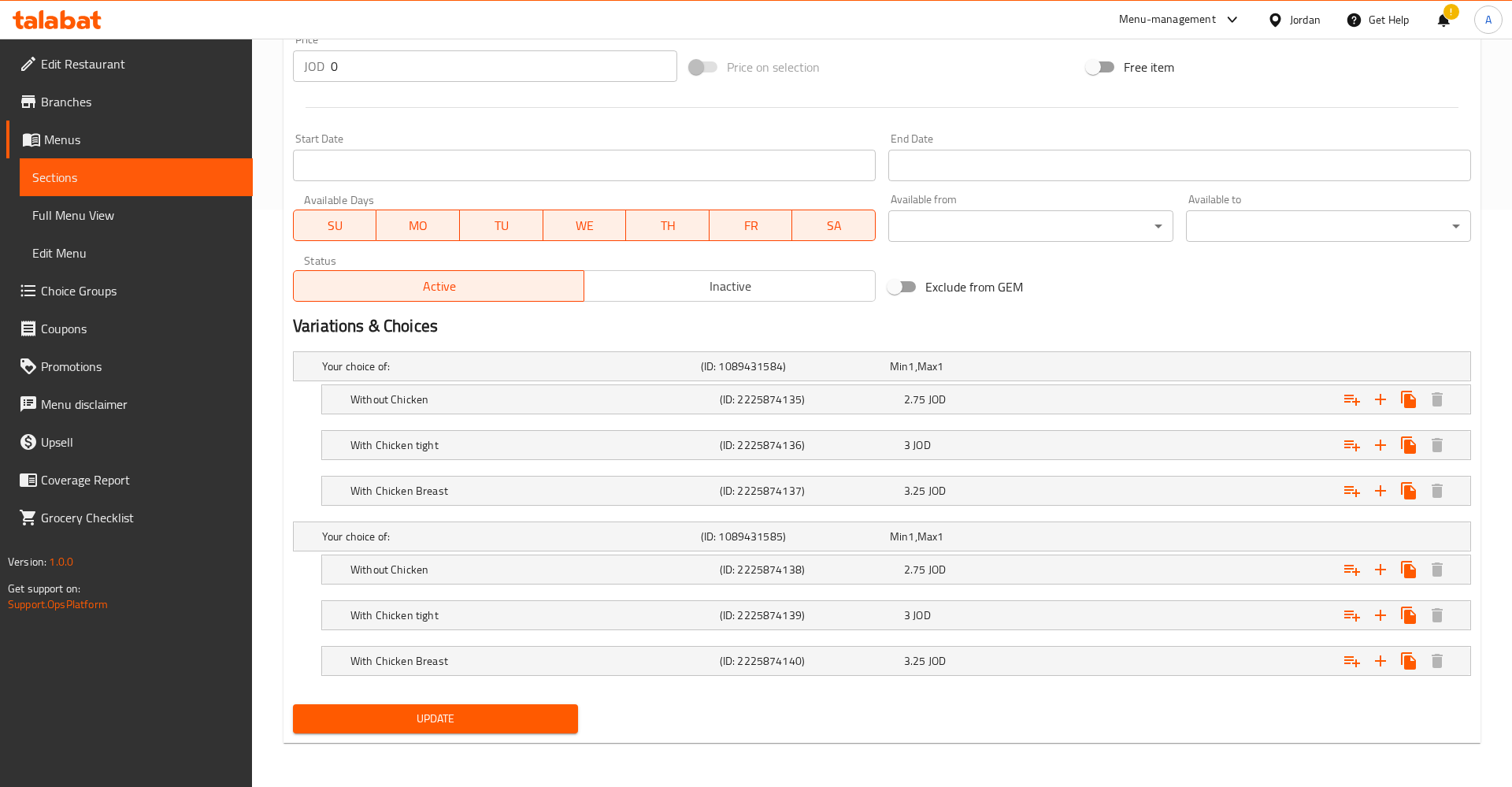
click at [1341, 334] on h2 "Variations & Choices" at bounding box center [882, 326] width 1178 height 24
click at [1384, 401] on icon "Expand" at bounding box center [1380, 399] width 19 height 19
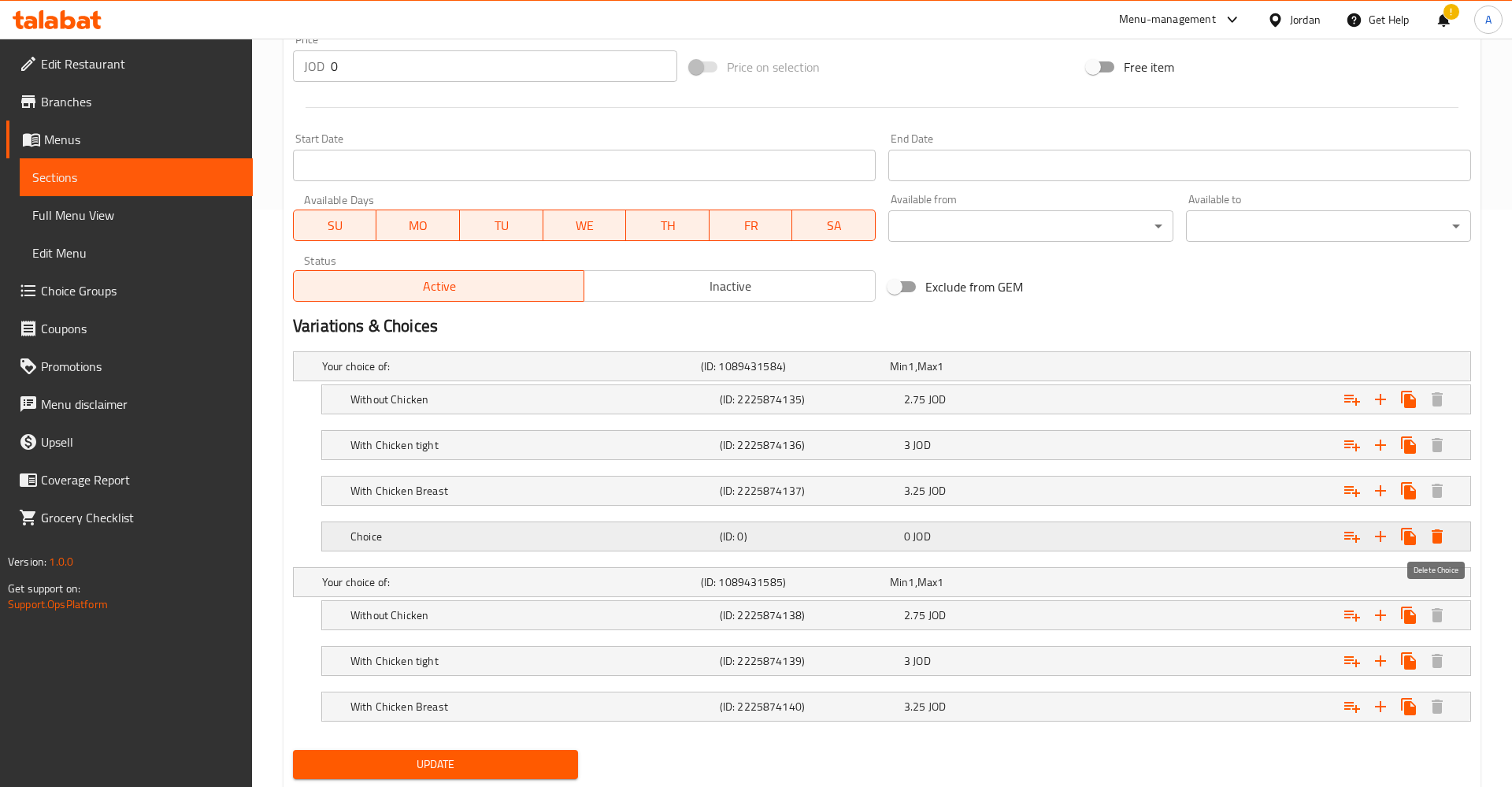
click at [1448, 534] on button "Expand" at bounding box center [1437, 536] width 28 height 28
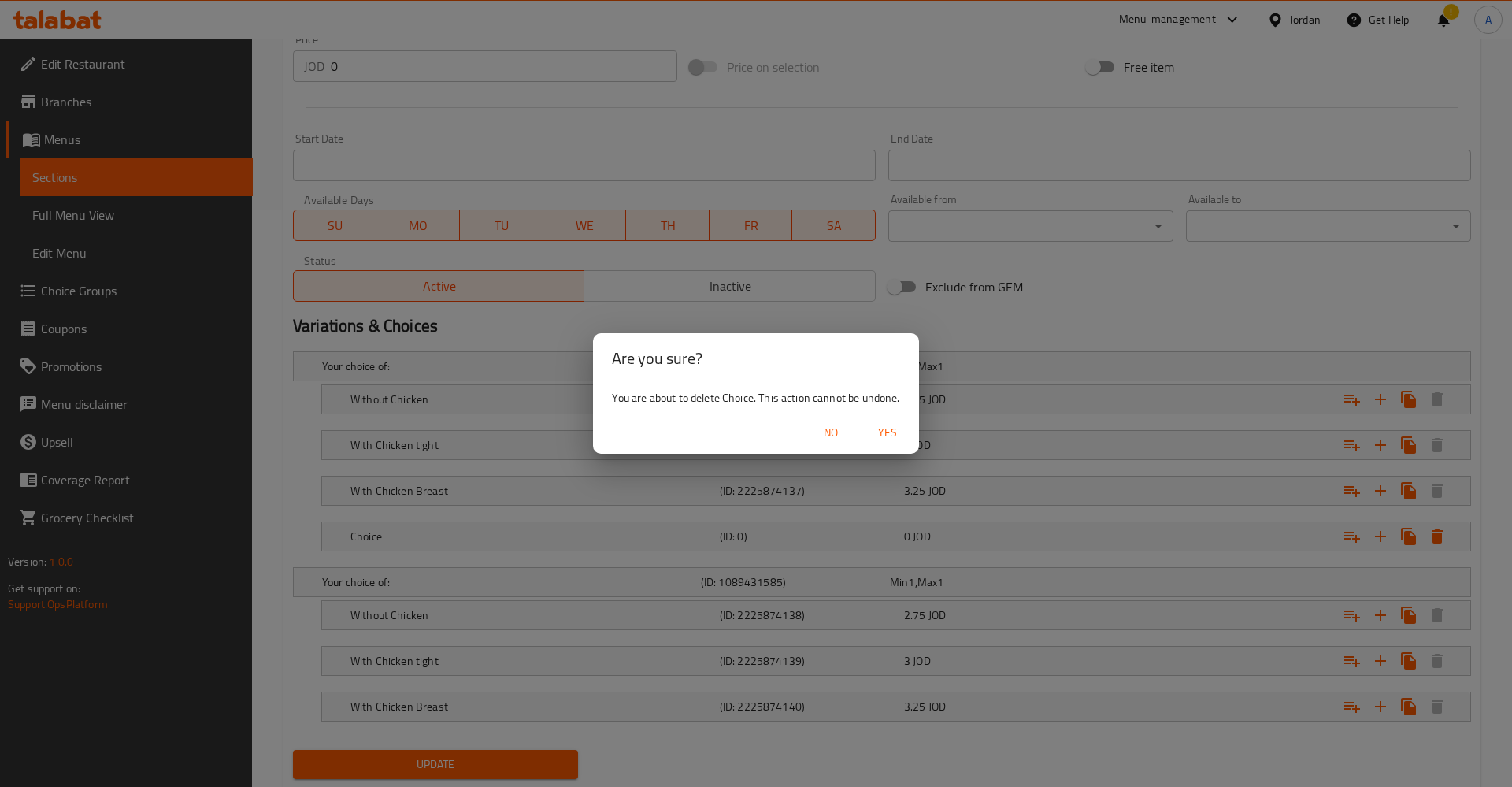
click at [878, 434] on span "Yes" at bounding box center [888, 432] width 38 height 20
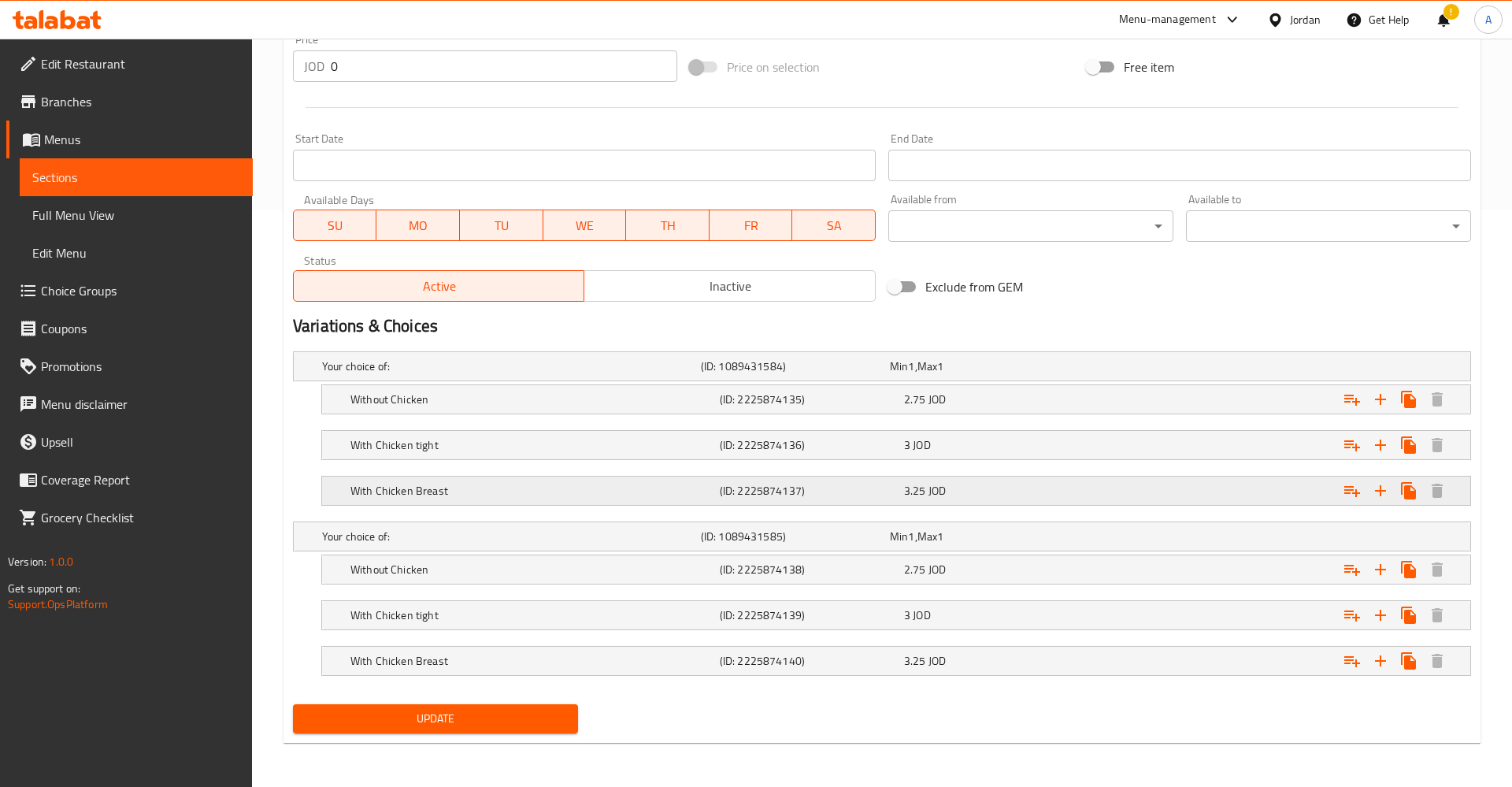
click at [1399, 414] on button "Expand" at bounding box center [1409, 399] width 28 height 28
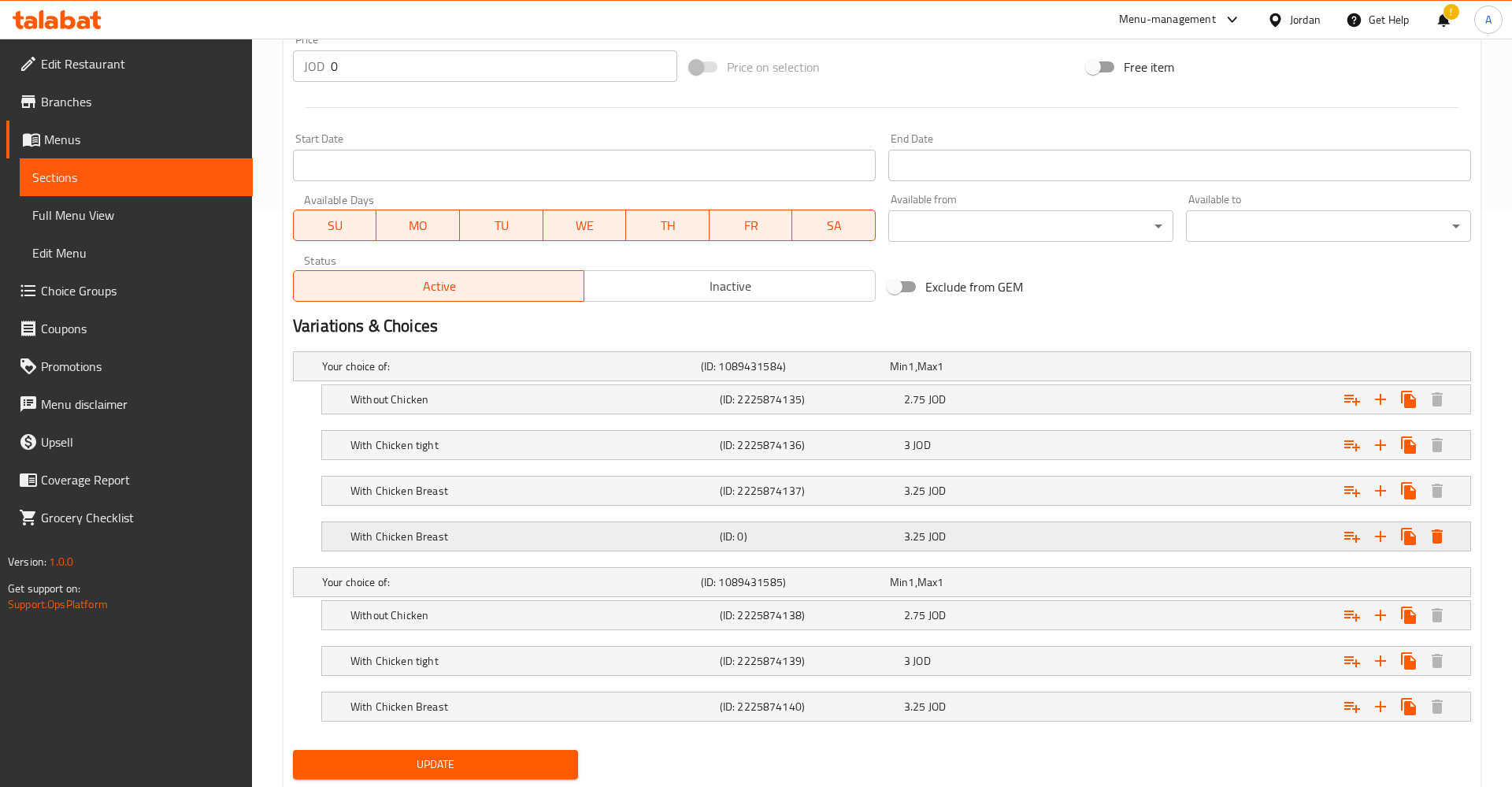
click at [441, 377] on div "With Chicken Breast" at bounding box center [508, 366] width 379 height 22
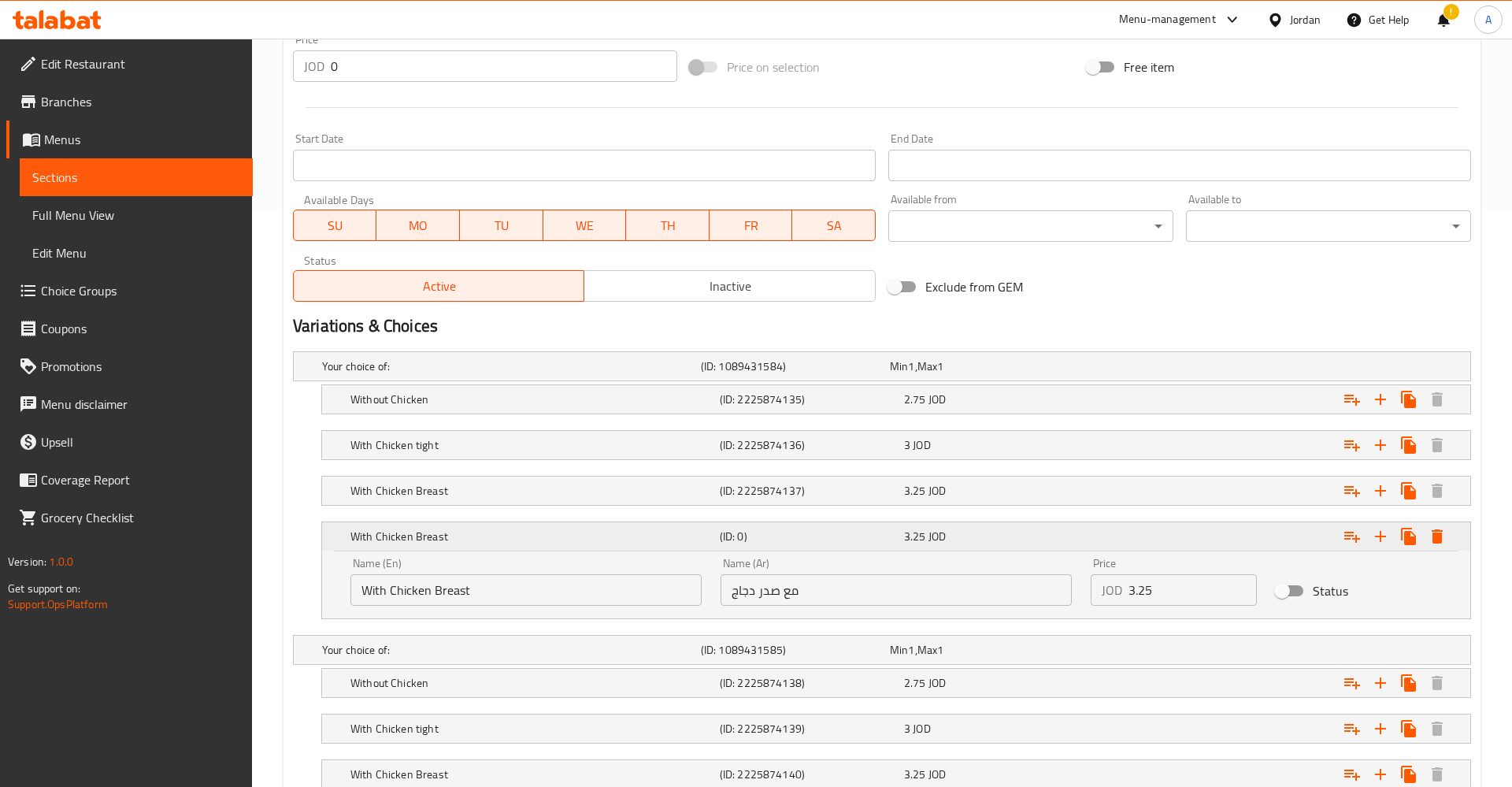
click at [1443, 540] on icon "Expand" at bounding box center [1437, 536] width 19 height 19
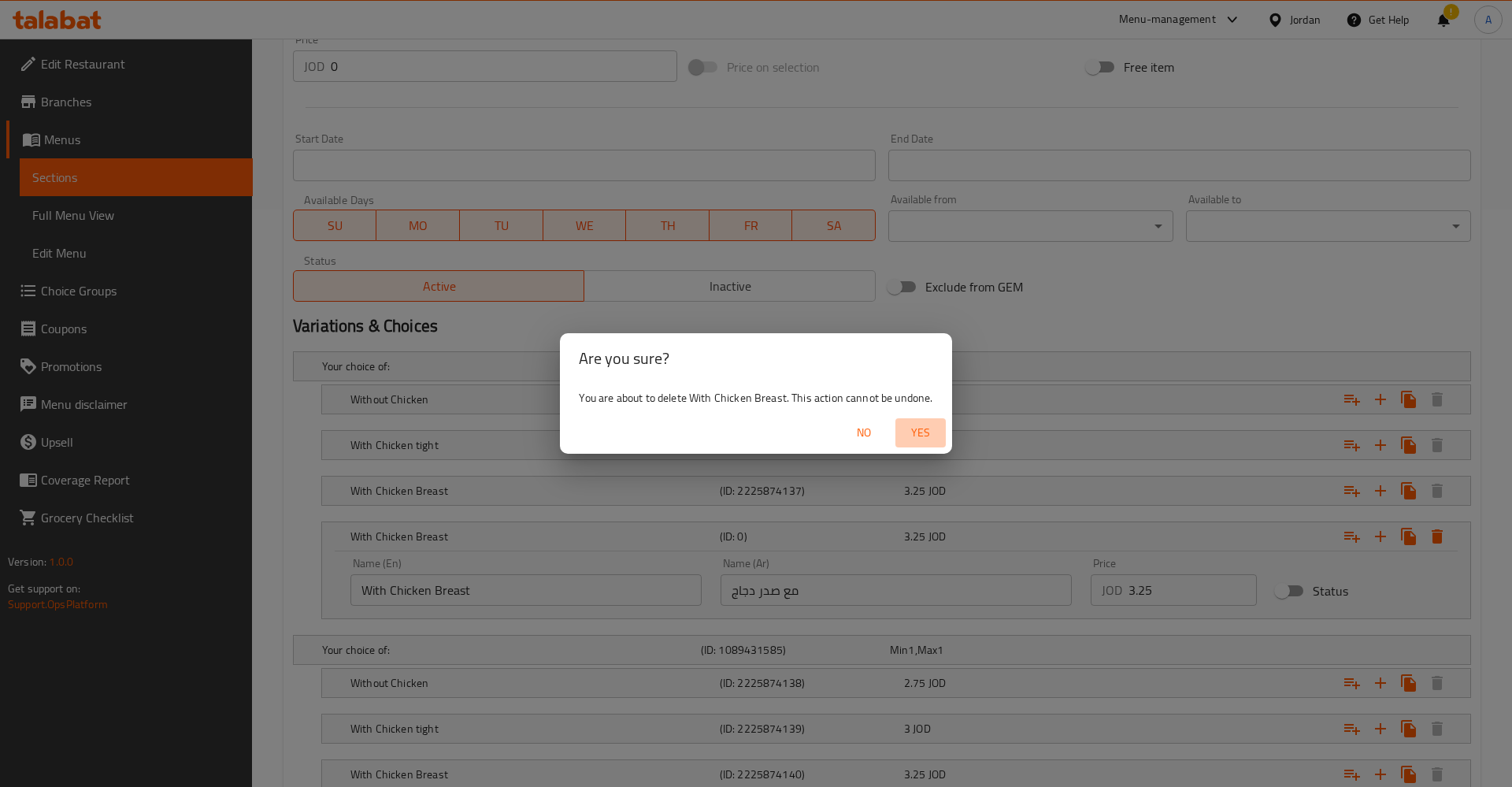
click at [920, 431] on span "Yes" at bounding box center [921, 432] width 38 height 20
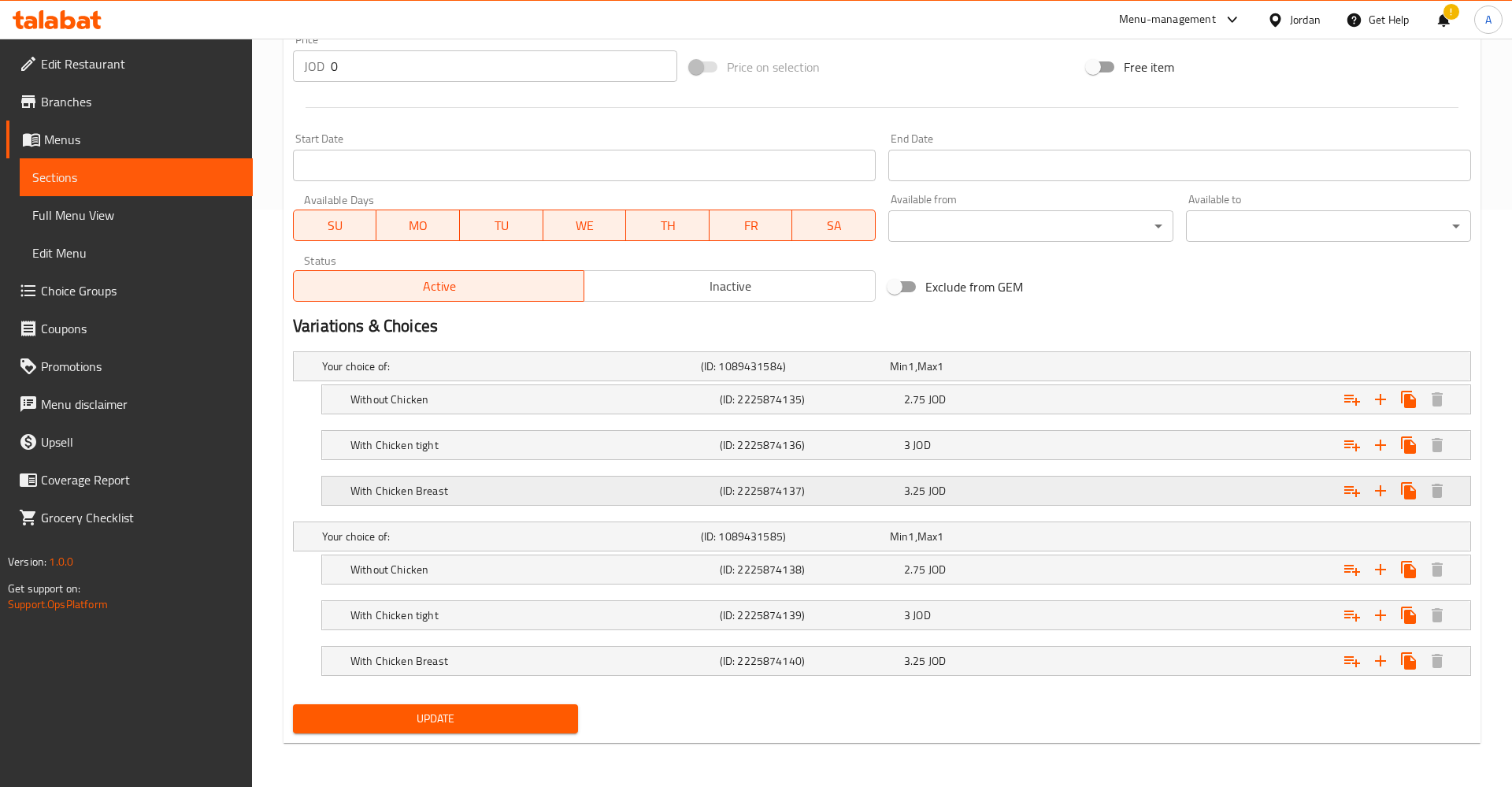
click at [385, 374] on h5 "With Chicken Breast" at bounding box center [508, 366] width 373 height 16
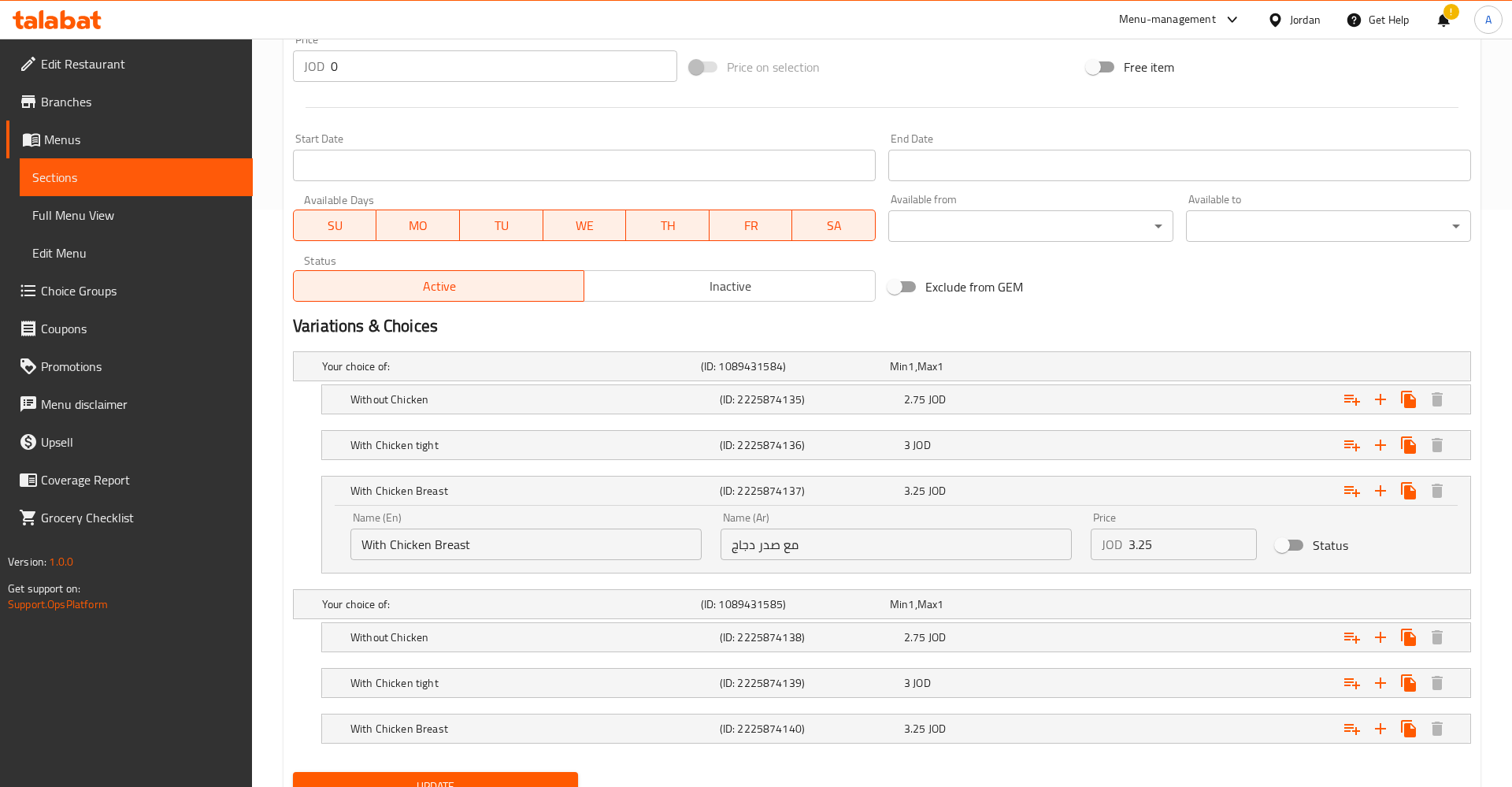
click at [452, 560] on div "Name (En) With Chicken Breast Name (En)" at bounding box center [526, 536] width 370 height 67
click at [501, 552] on input "With Chicken Breast" at bounding box center [526, 544] width 351 height 32
click at [895, 555] on input "مع صدر دجاج" at bounding box center [897, 544] width 351 height 32
click at [1456, 485] on div "With Chicken Breast (ID: 2225874137) 3.25 JOD" at bounding box center [896, 491] width 1148 height 28
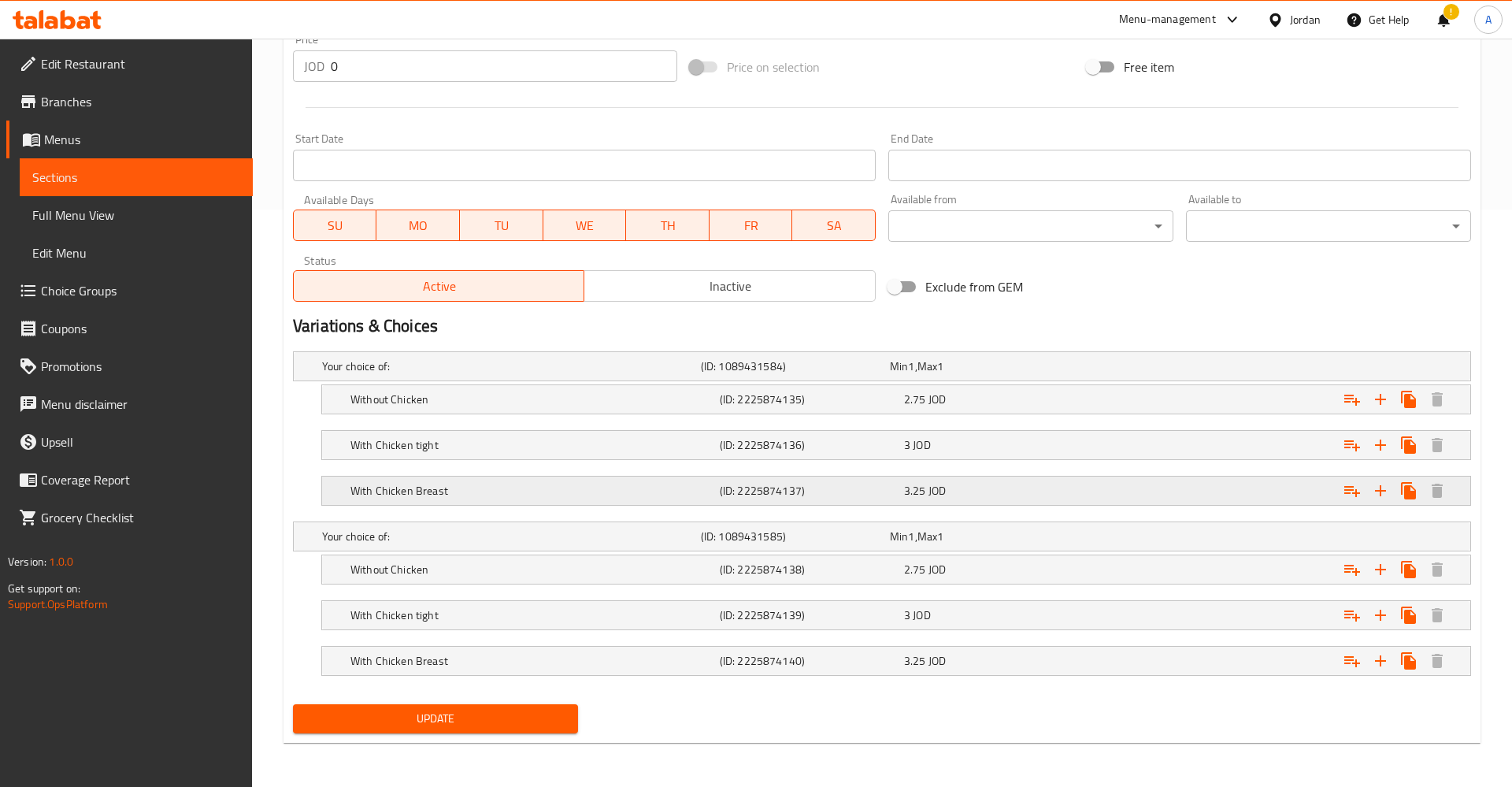
click at [779, 384] on div "With Chicken Breast (ID: 2225874137) 3.25 JOD" at bounding box center [886, 366] width 1135 height 35
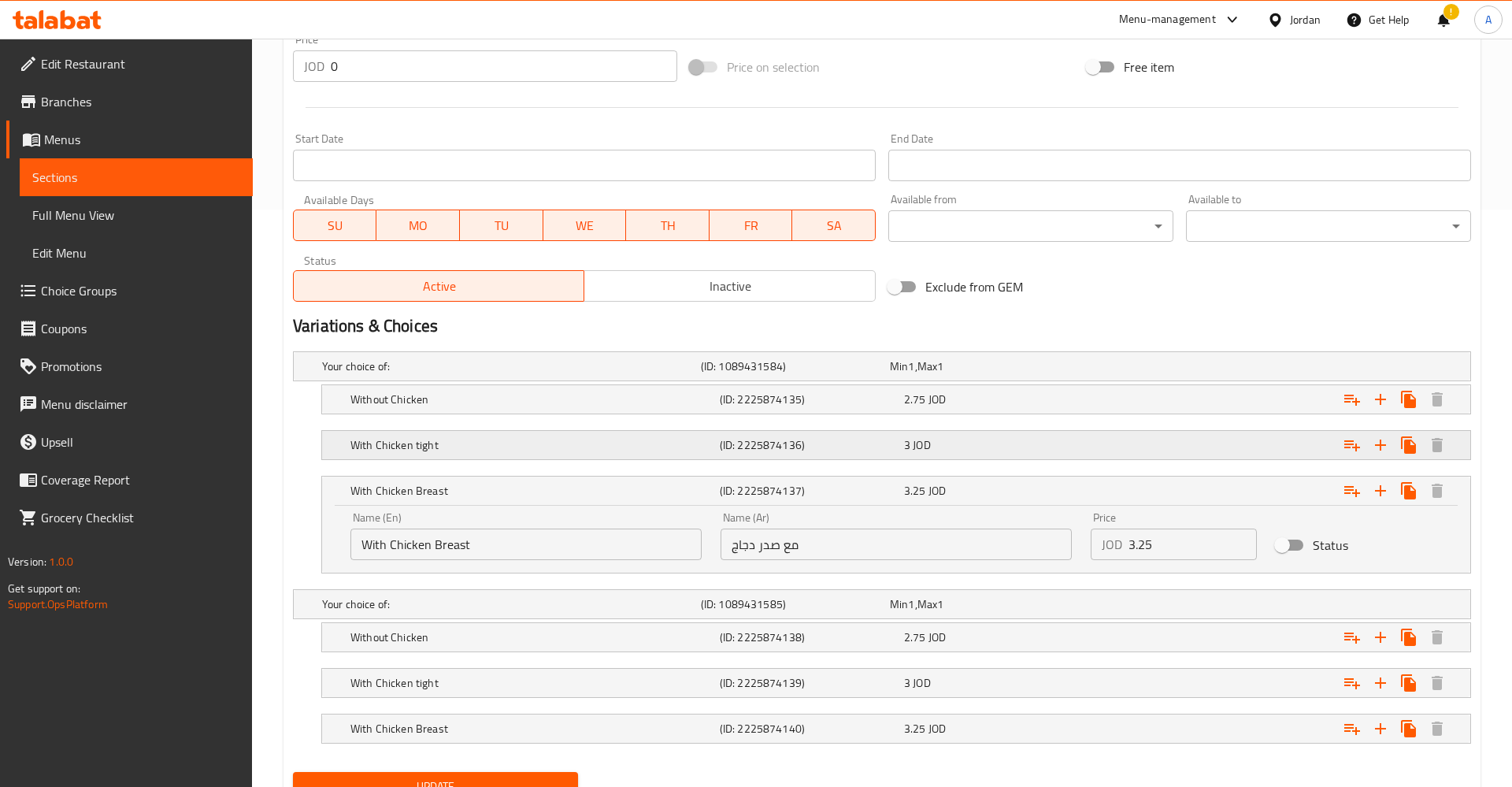
click at [750, 384] on div "With Chicken tight (ID: 2225874136) 3 JOD" at bounding box center [886, 366] width 1135 height 35
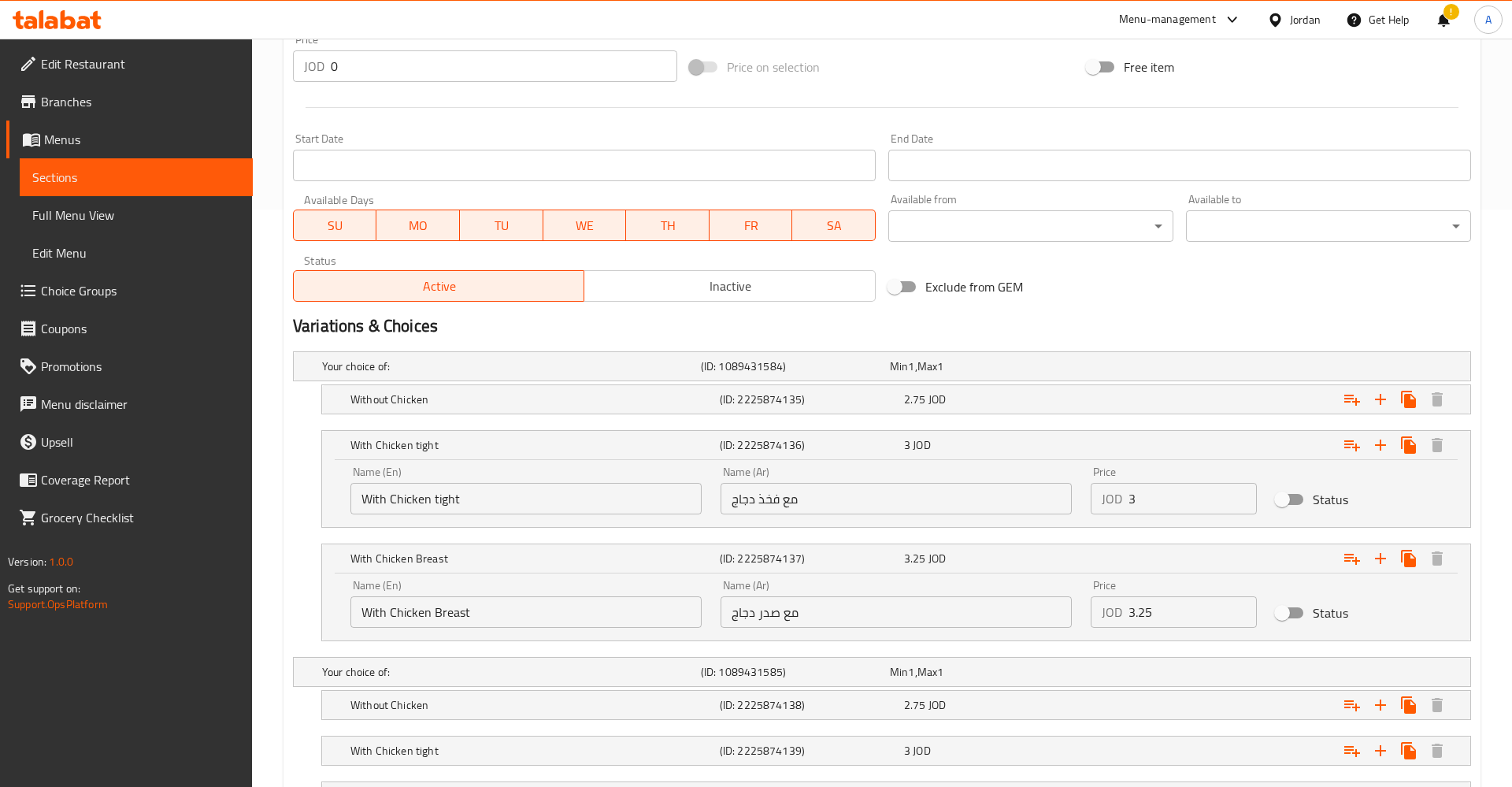
click at [511, 504] on input "With Chicken tight" at bounding box center [526, 499] width 351 height 32
click at [905, 501] on input "مع فخذ دجاج" at bounding box center [897, 499] width 351 height 32
click at [1430, 499] on div "Status" at bounding box center [1358, 499] width 185 height 49
click at [1402, 630] on div "Status" at bounding box center [1358, 613] width 185 height 49
click at [537, 493] on input "With Chicken tight sda" at bounding box center [526, 499] width 351 height 32
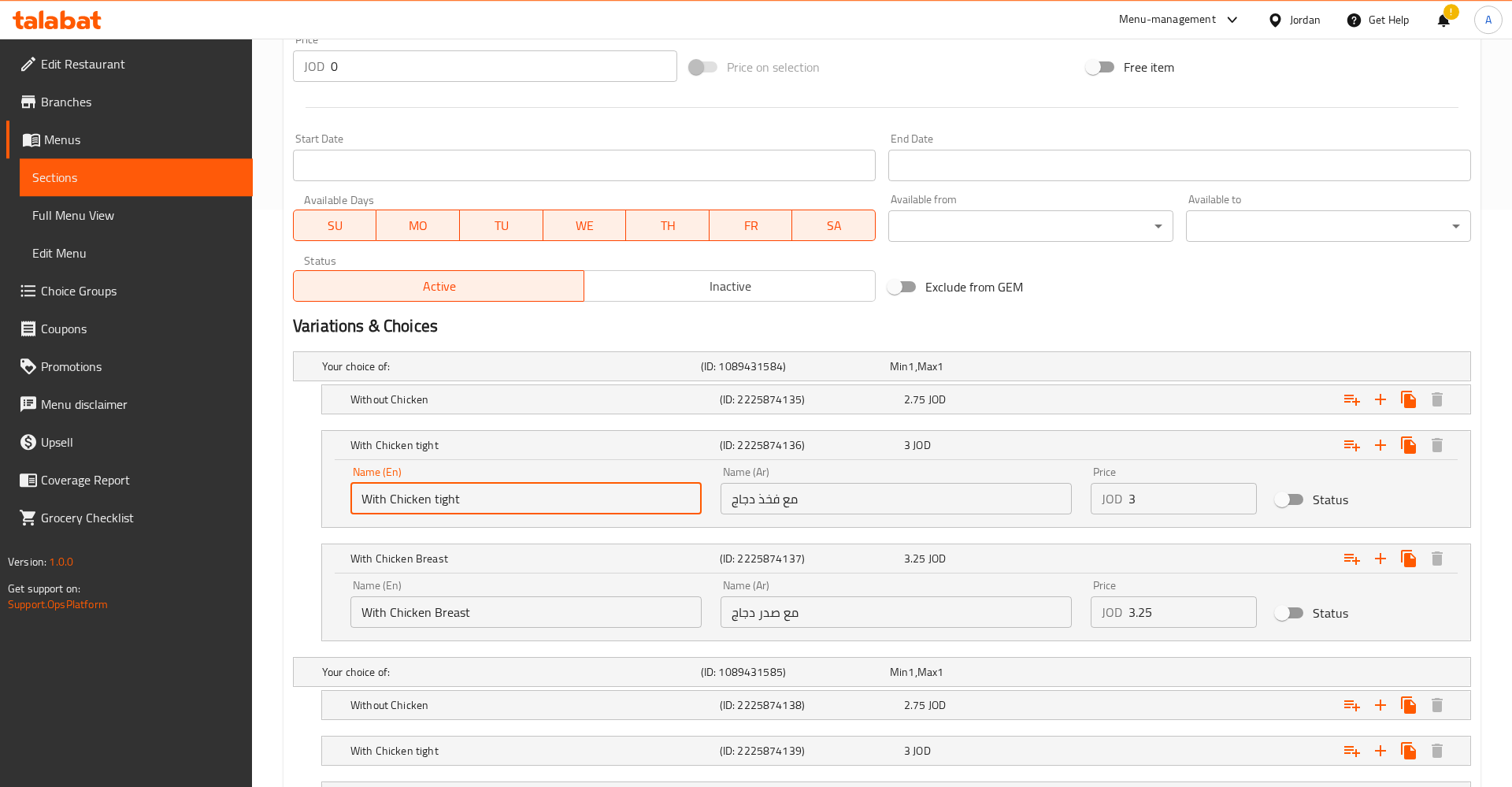
type input "With Chicken tight"
click at [935, 577] on div "Name (Ar) مع صدر دجاج Name (Ar)" at bounding box center [897, 603] width 370 height 67
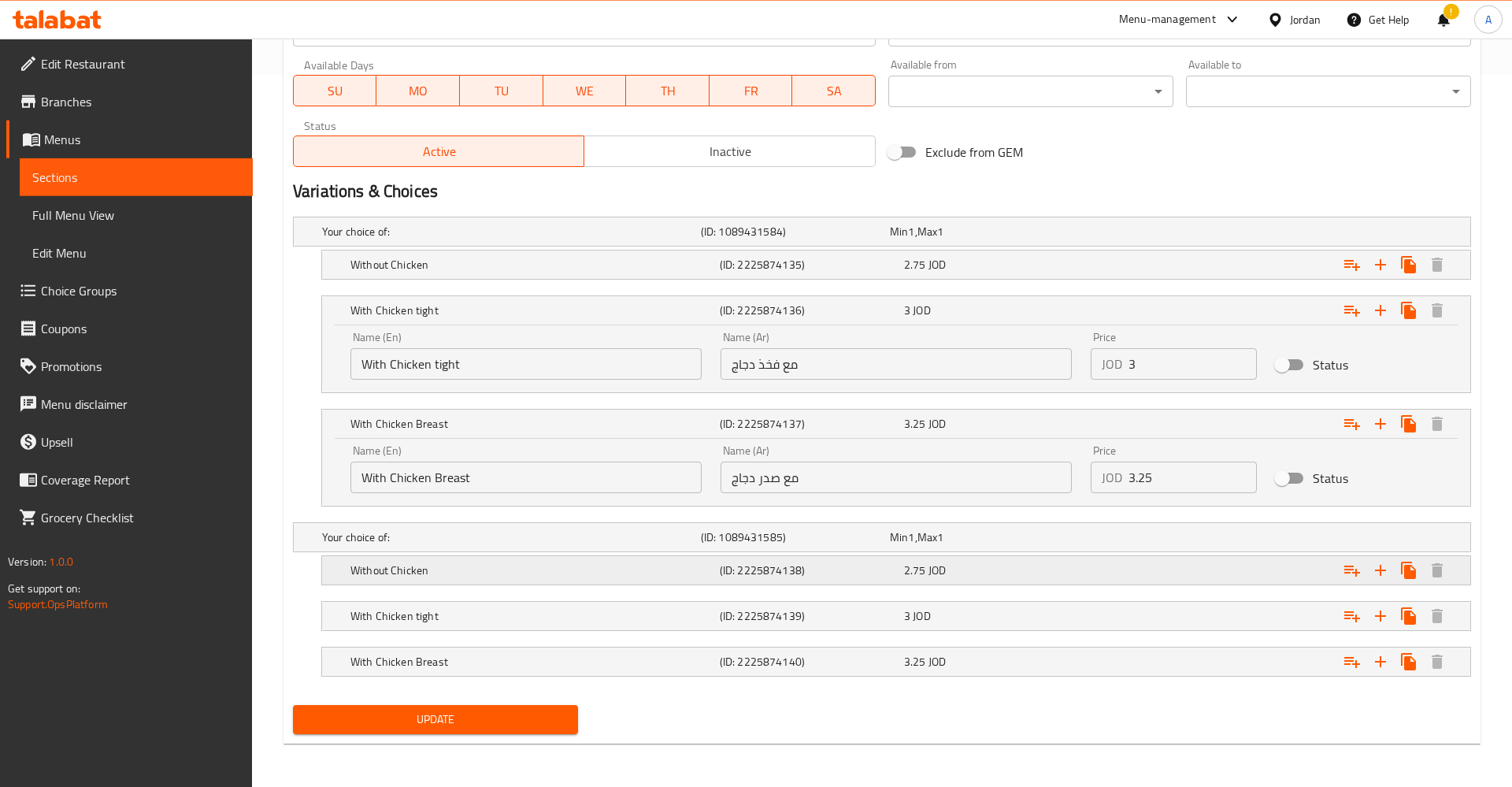
scroll to position [713, 0]
click at [1046, 239] on div "Min 1 , Max 1" at bounding box center [982, 231] width 183 height 16
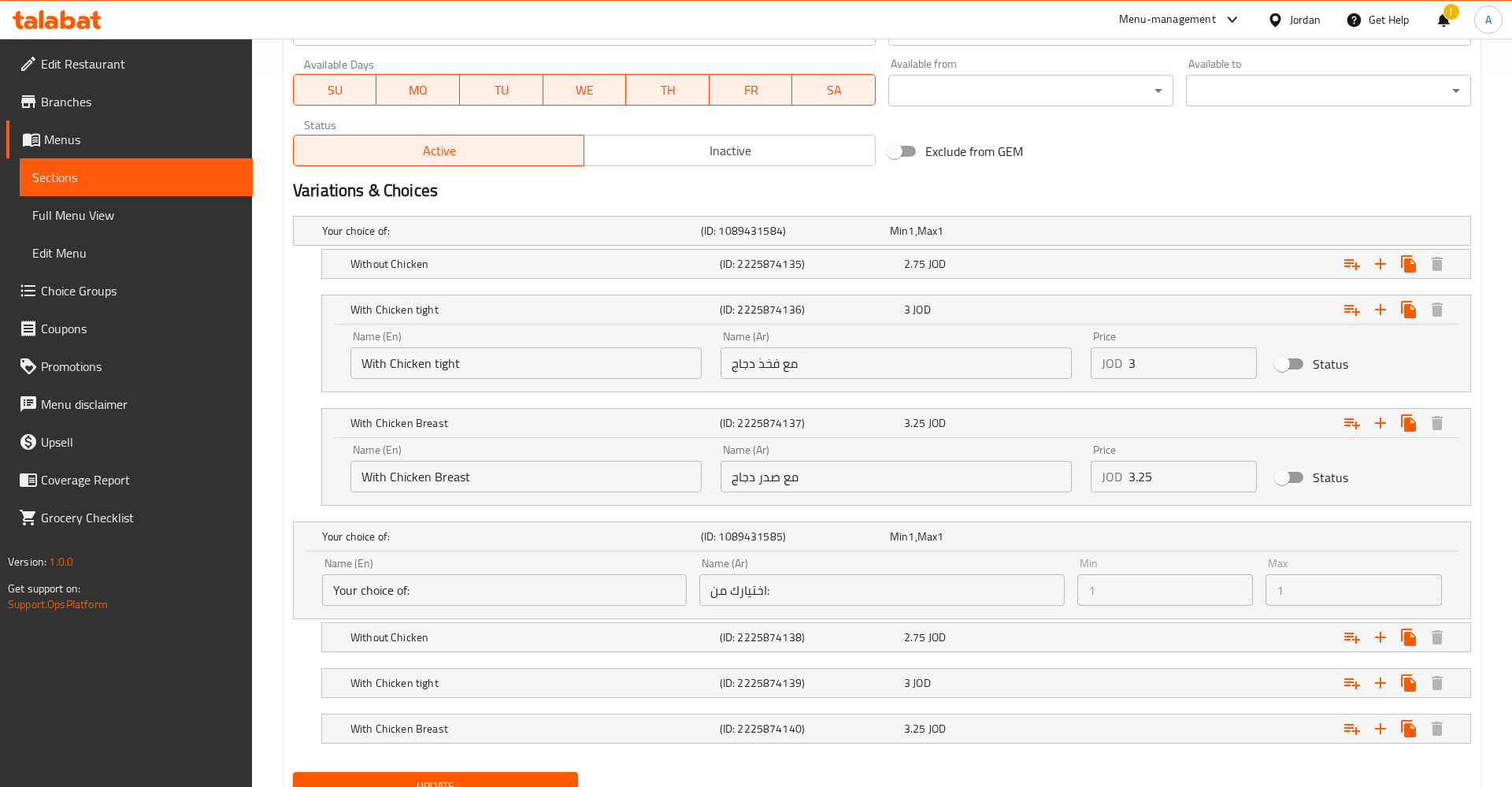
click at [461, 606] on input "Your choice of:" at bounding box center [504, 590] width 365 height 32
click at [929, 540] on span "Max" at bounding box center [927, 536] width 20 height 20
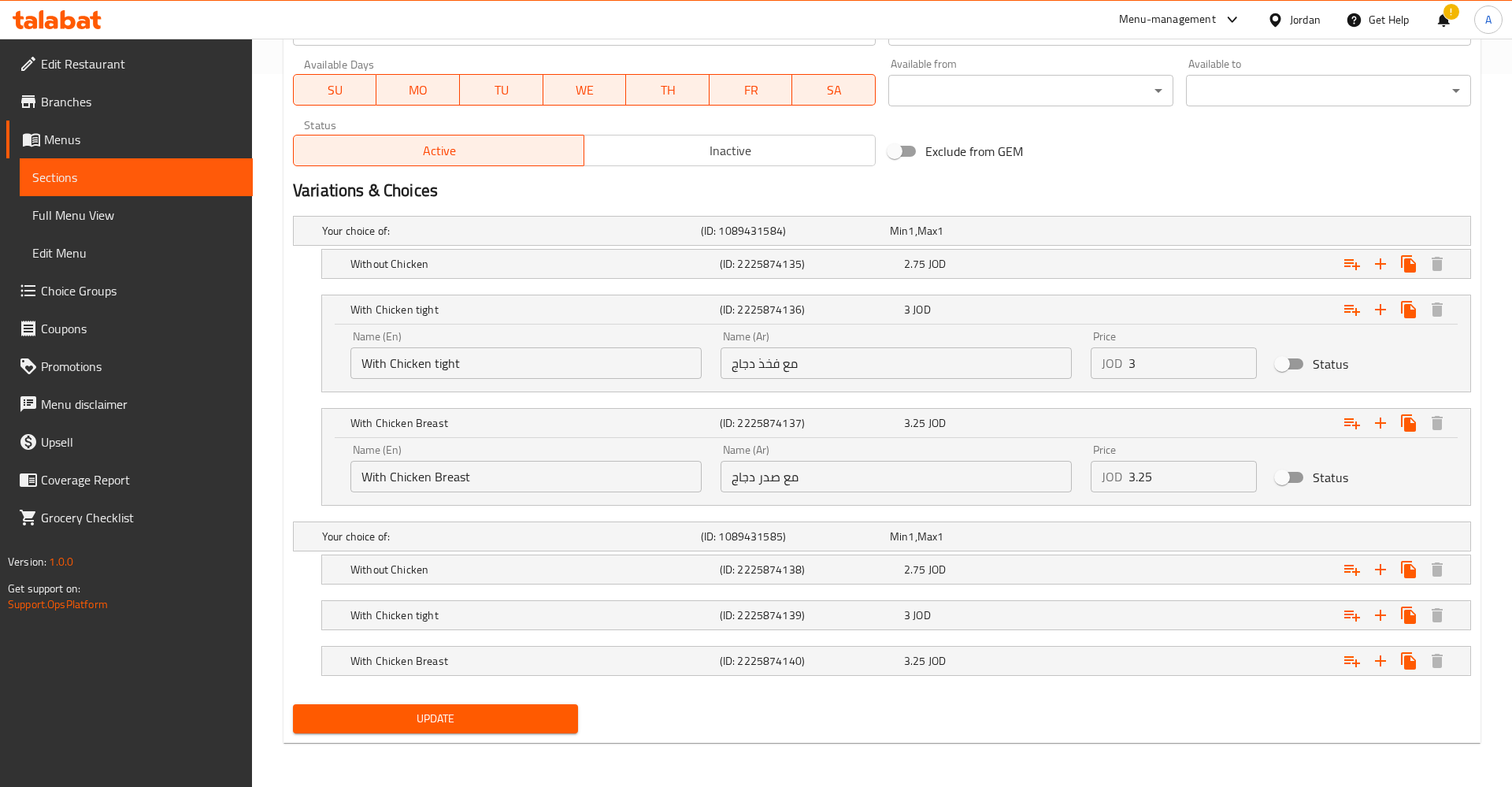
scroll to position [552, 0]
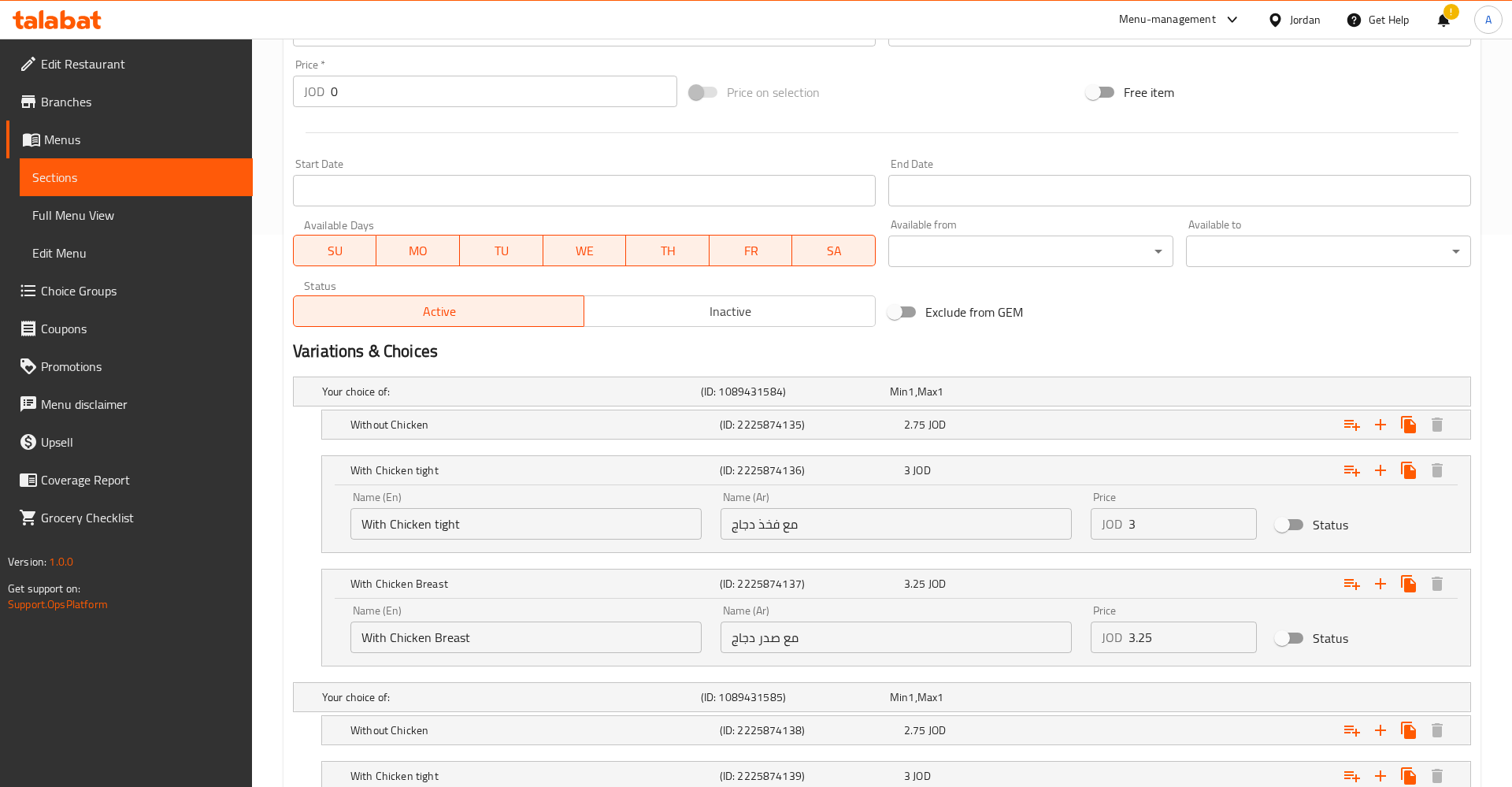
click at [1082, 340] on h2 "Variations & Choices" at bounding box center [882, 351] width 1178 height 24
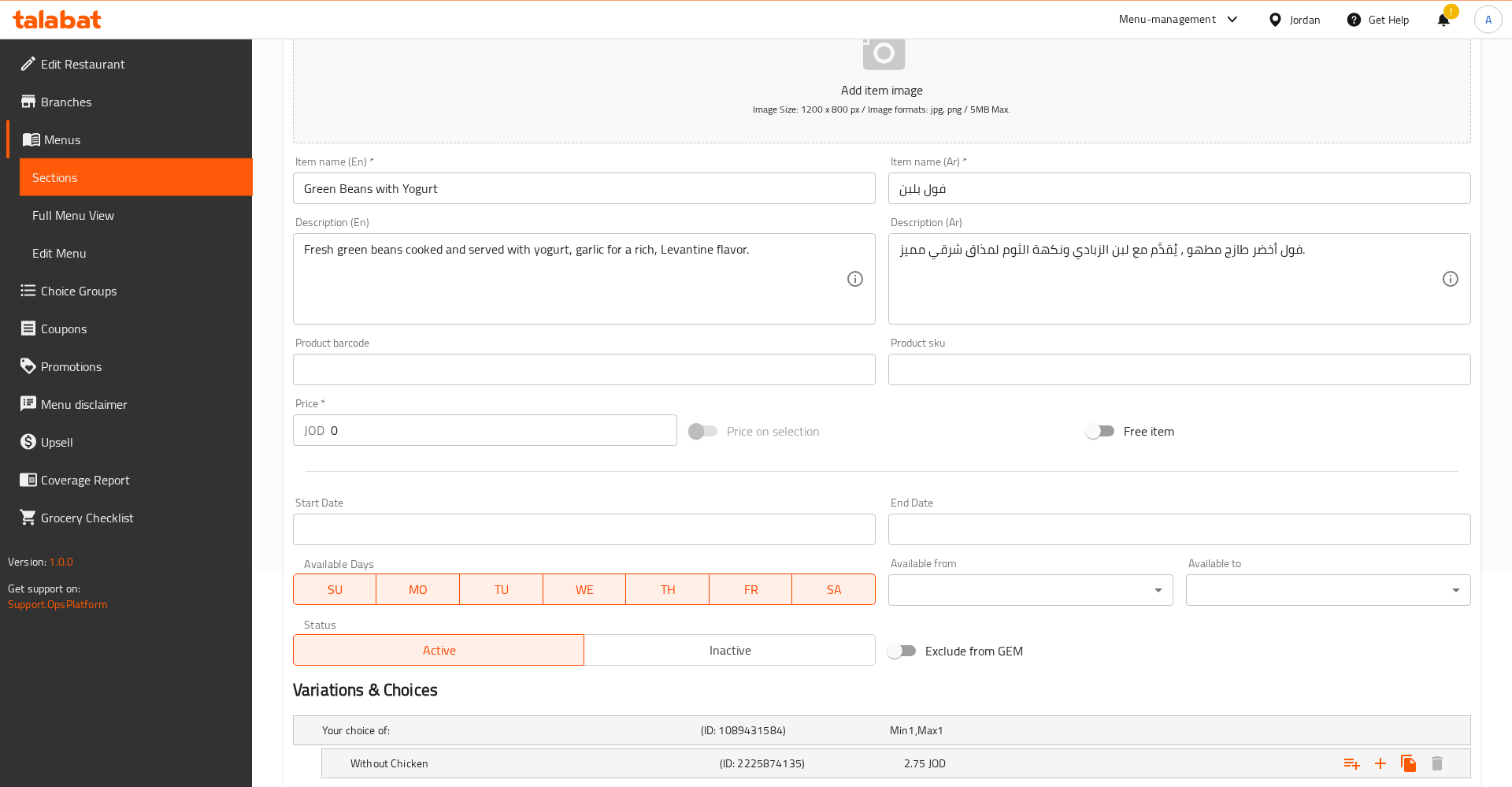
scroll to position [0, 0]
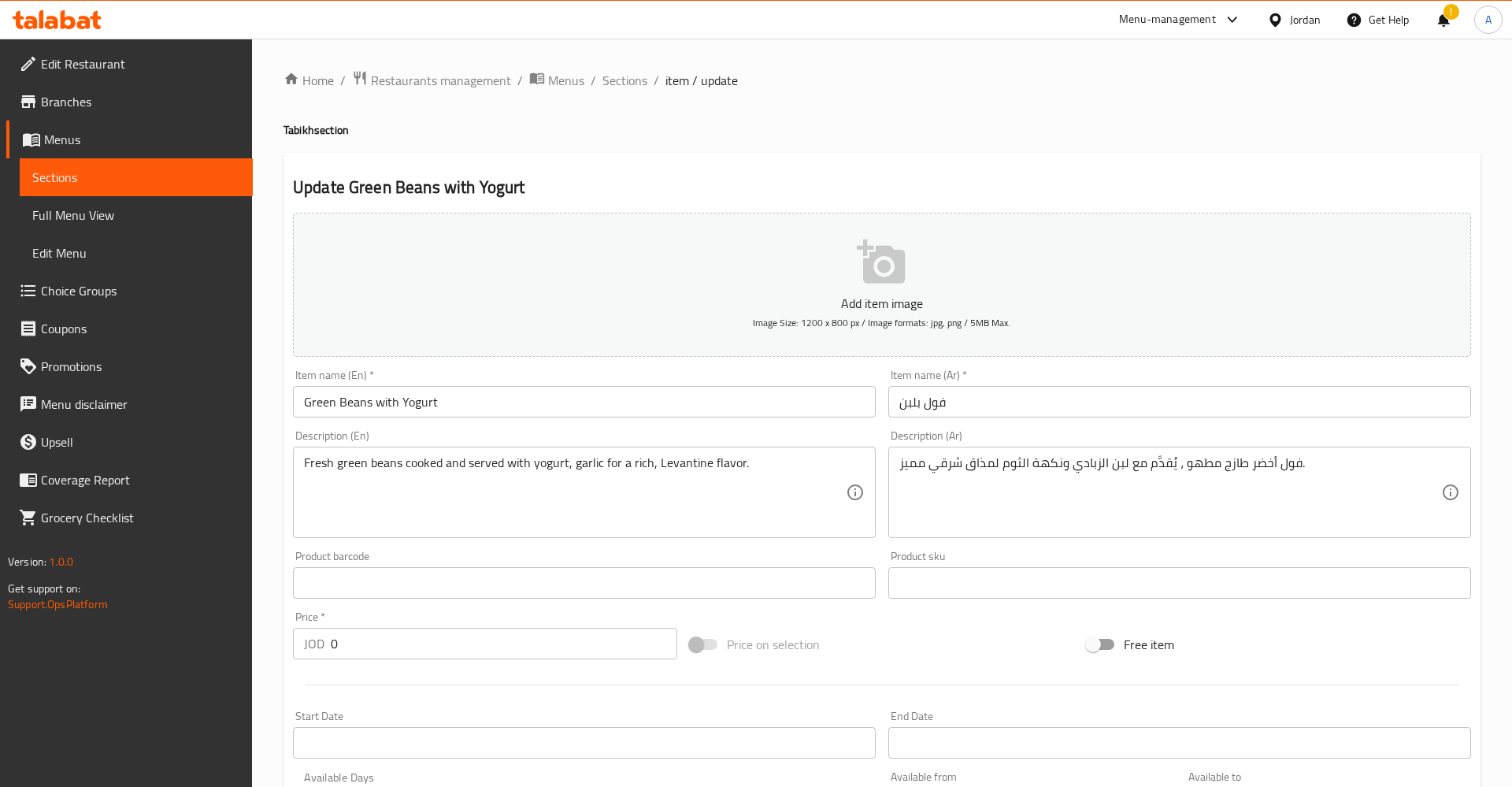
drag, startPoint x: 299, startPoint y: 390, endPoint x: 347, endPoint y: 403, distance: 49.7
click at [299, 390] on input "Green Beans with Yogurt" at bounding box center [585, 402] width 583 height 32
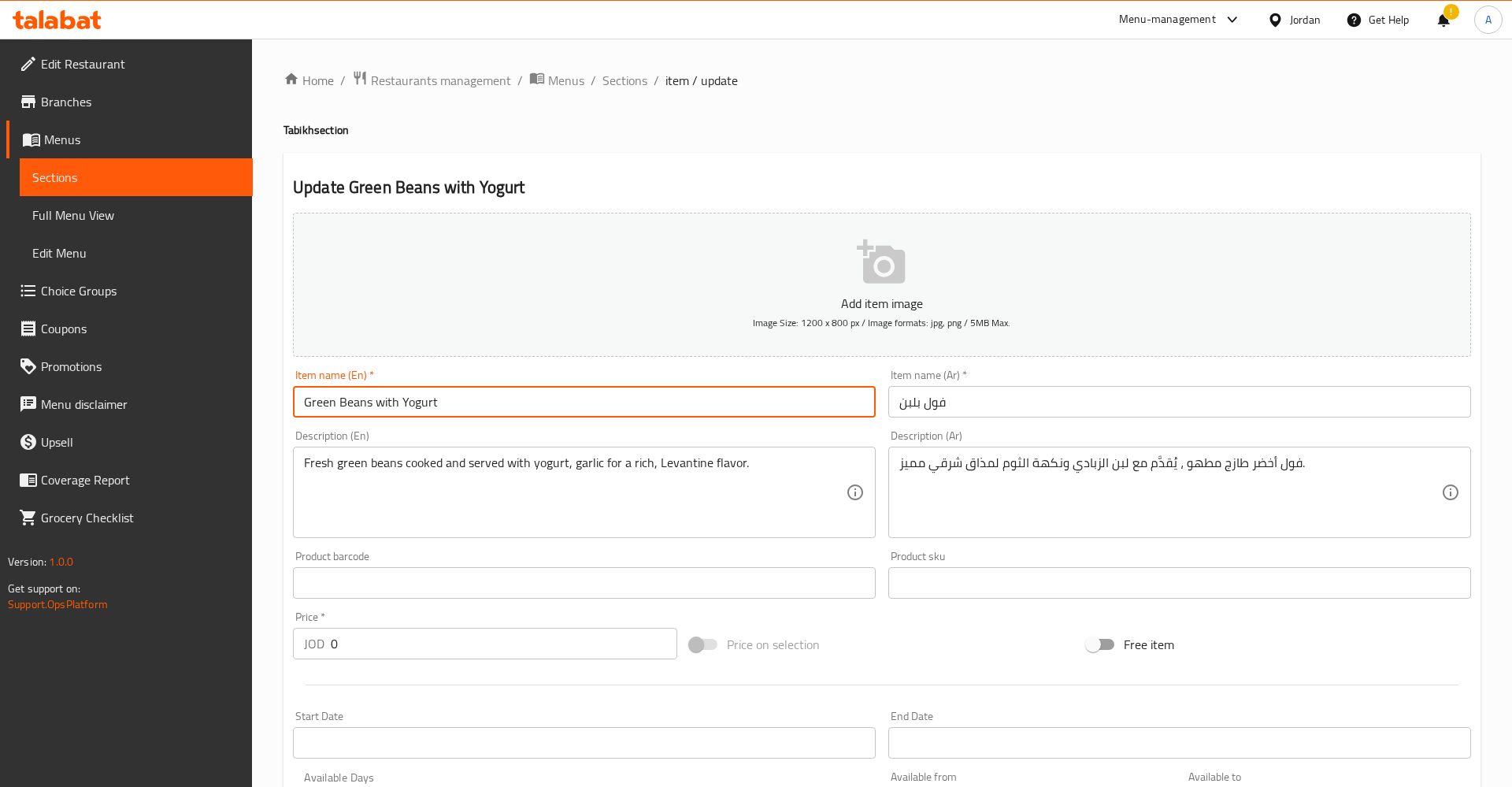
click at [347, 403] on input "Green Beans with Yogurt" at bounding box center [585, 402] width 583 height 32
click at [614, 346] on button "Add item image Image Size: 1200 x 800 px / Image formats: jpg, png / 5MB Max." at bounding box center [882, 284] width 1178 height 144
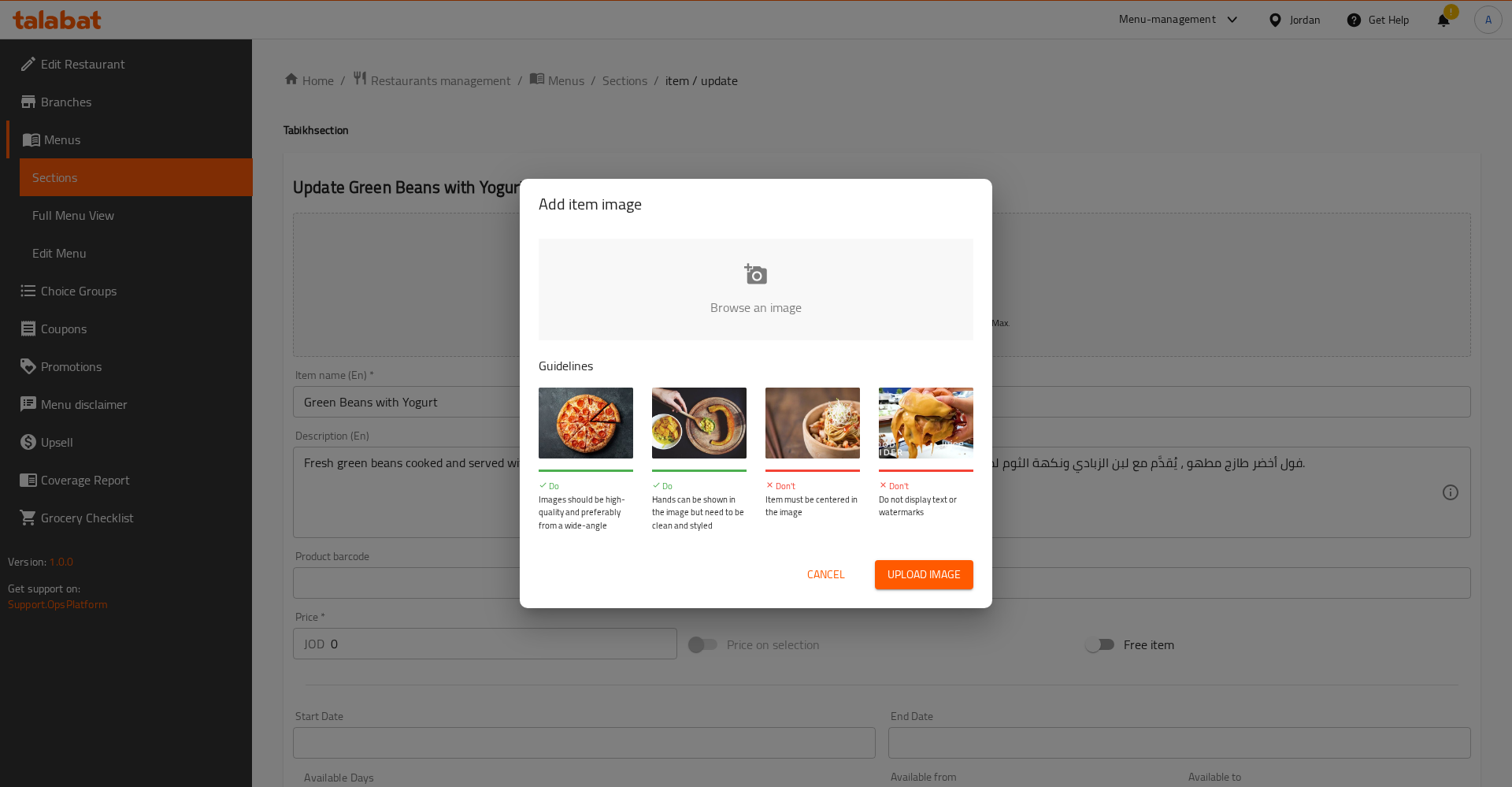
click at [818, 564] on button "Cancel" at bounding box center [827, 574] width 50 height 29
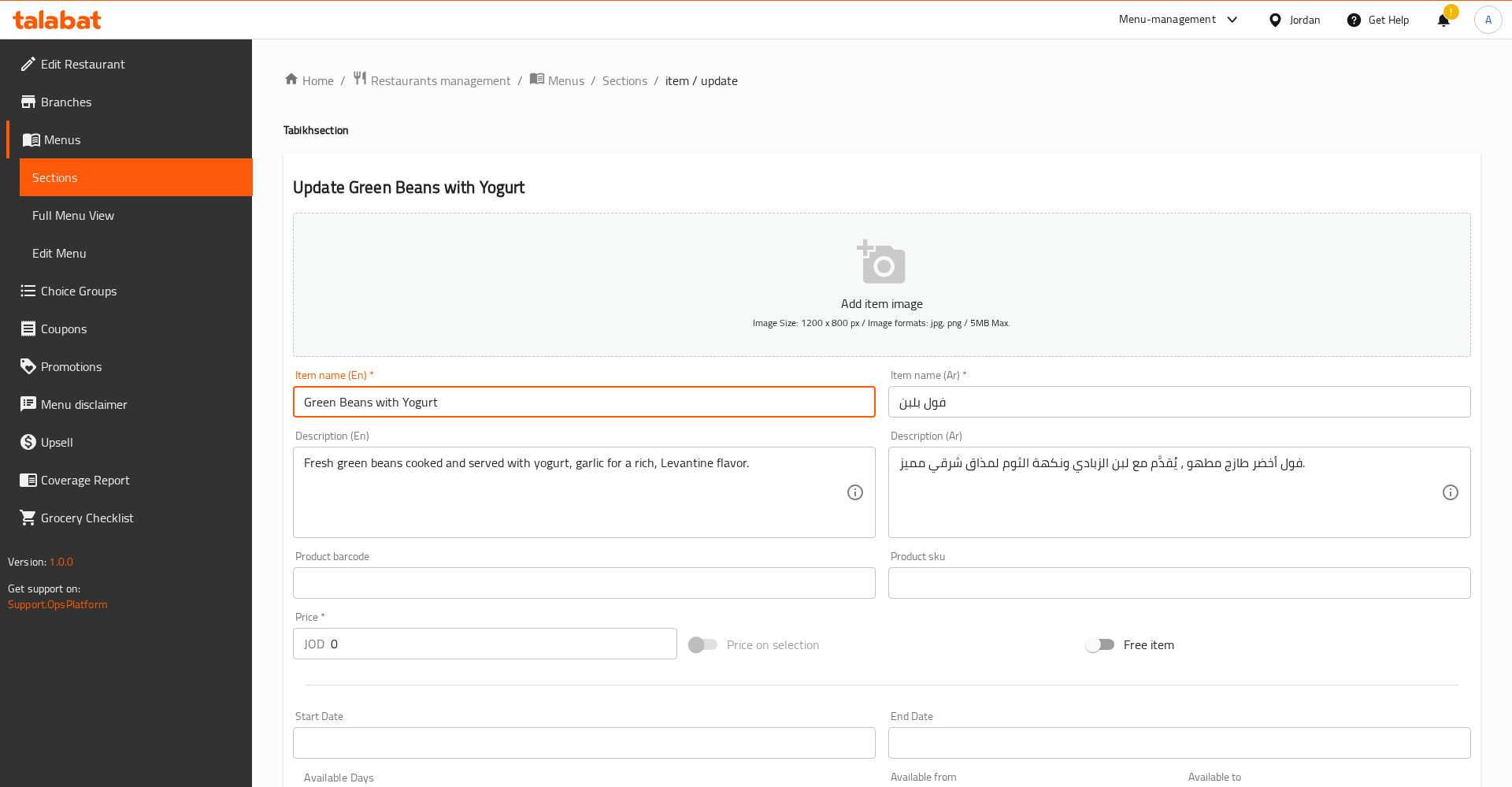
click at [440, 398] on input "Green Beans with Yogurt" at bounding box center [585, 402] width 583 height 32
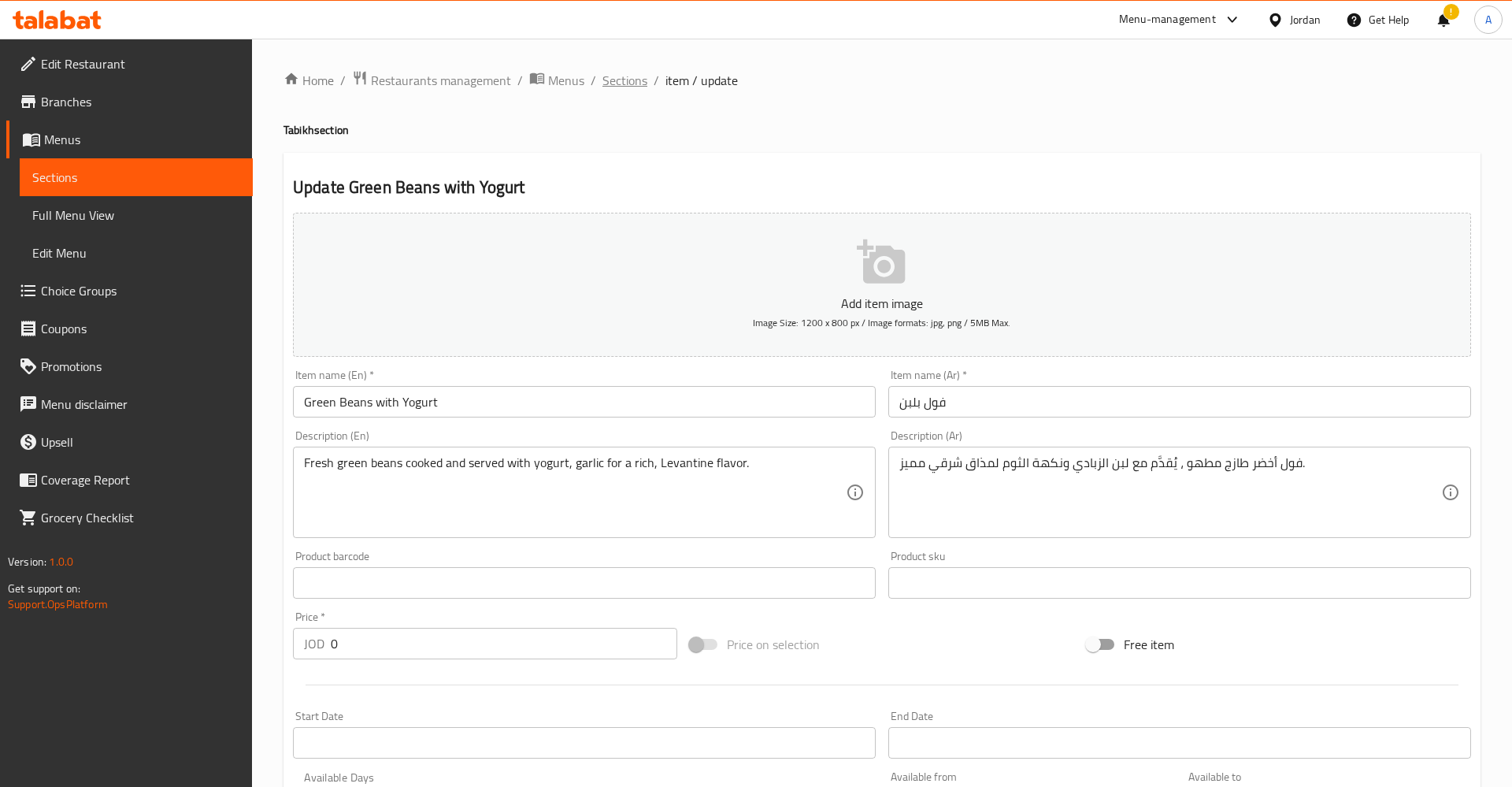
click at [628, 80] on span "Sections" at bounding box center [625, 80] width 45 height 19
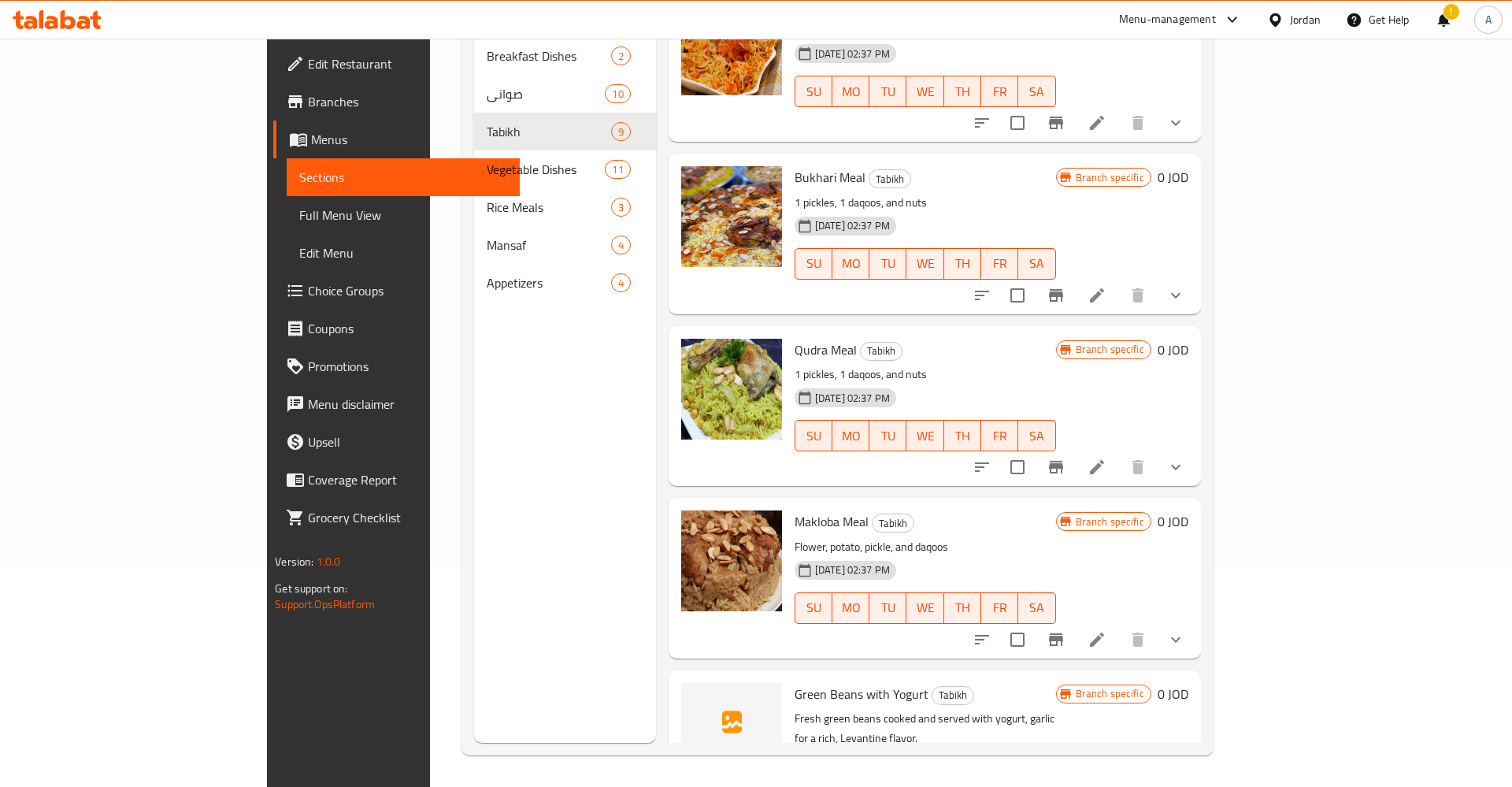
scroll to position [801, 0]
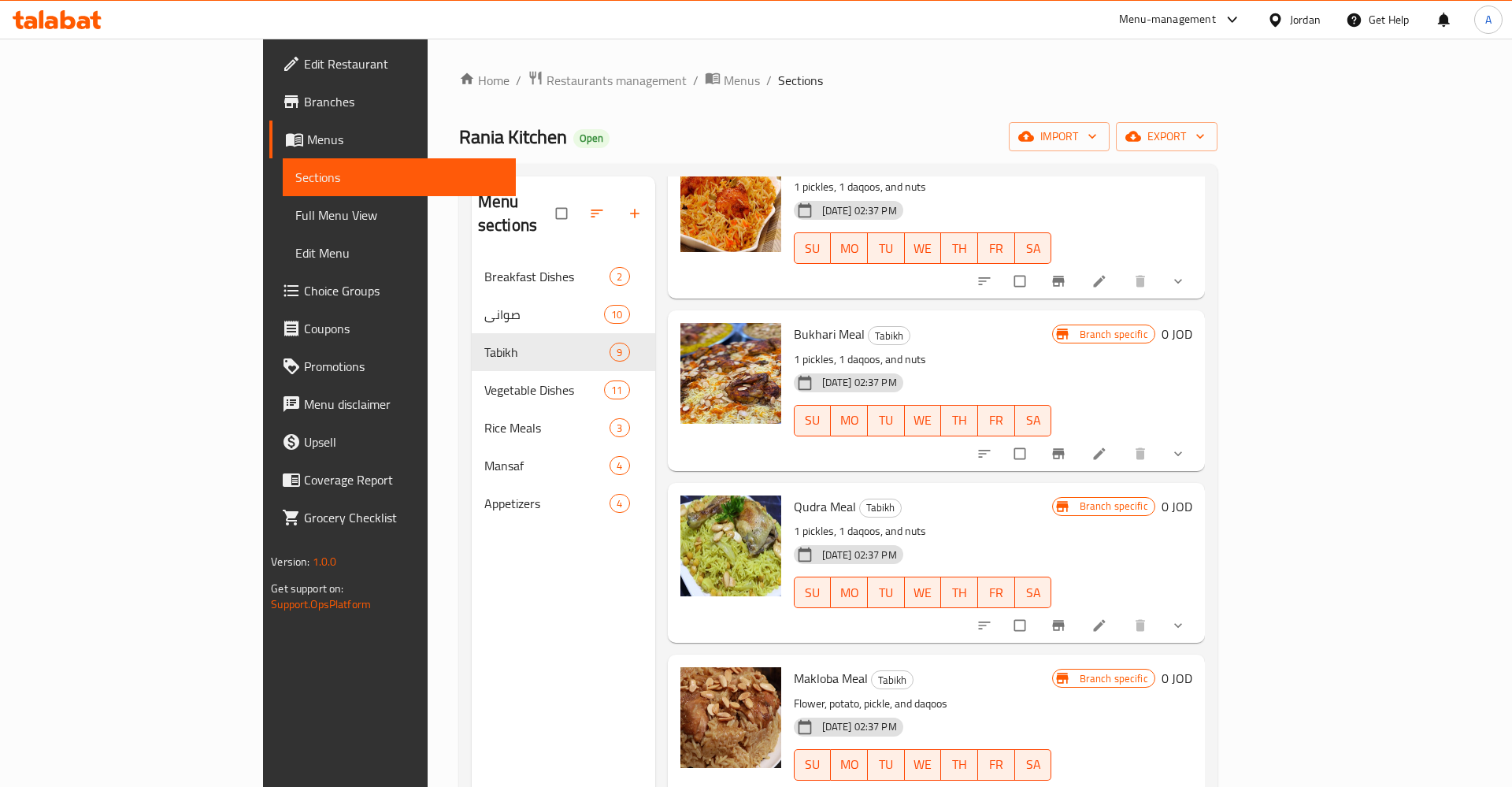
scroll to position [221, 0]
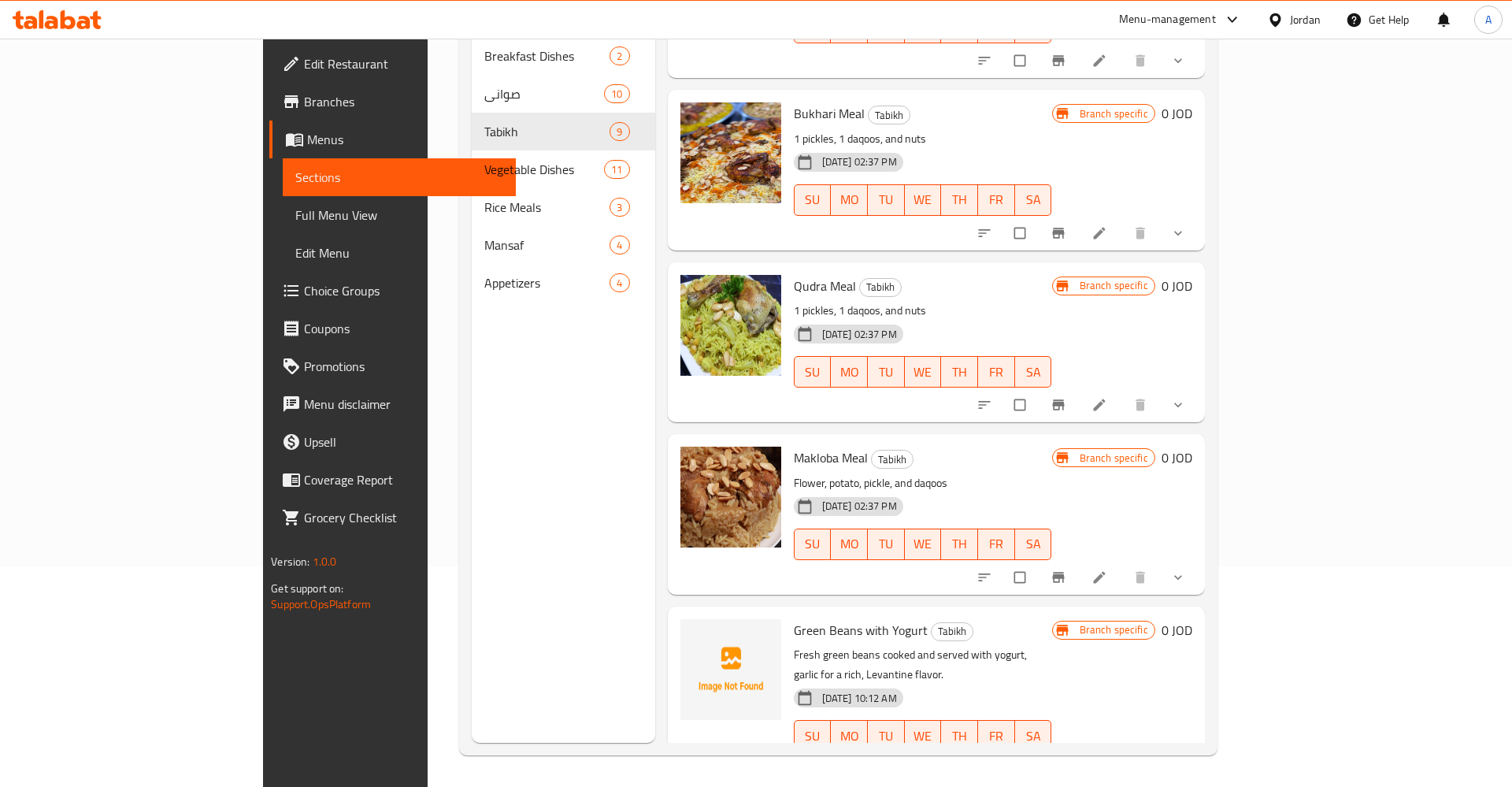
click at [788, 613] on div "Green Beans with Yogurt Tabikh Fresh green beans cooked and served with yogurt,…" at bounding box center [923, 696] width 271 height 167
click at [794, 645] on p "Fresh green beans cooked and served with yogurt, garlic for a rich, Levantine f…" at bounding box center [923, 665] width 258 height 39
click at [794, 618] on span "Green Beans with Yogurt" at bounding box center [861, 630] width 134 height 24
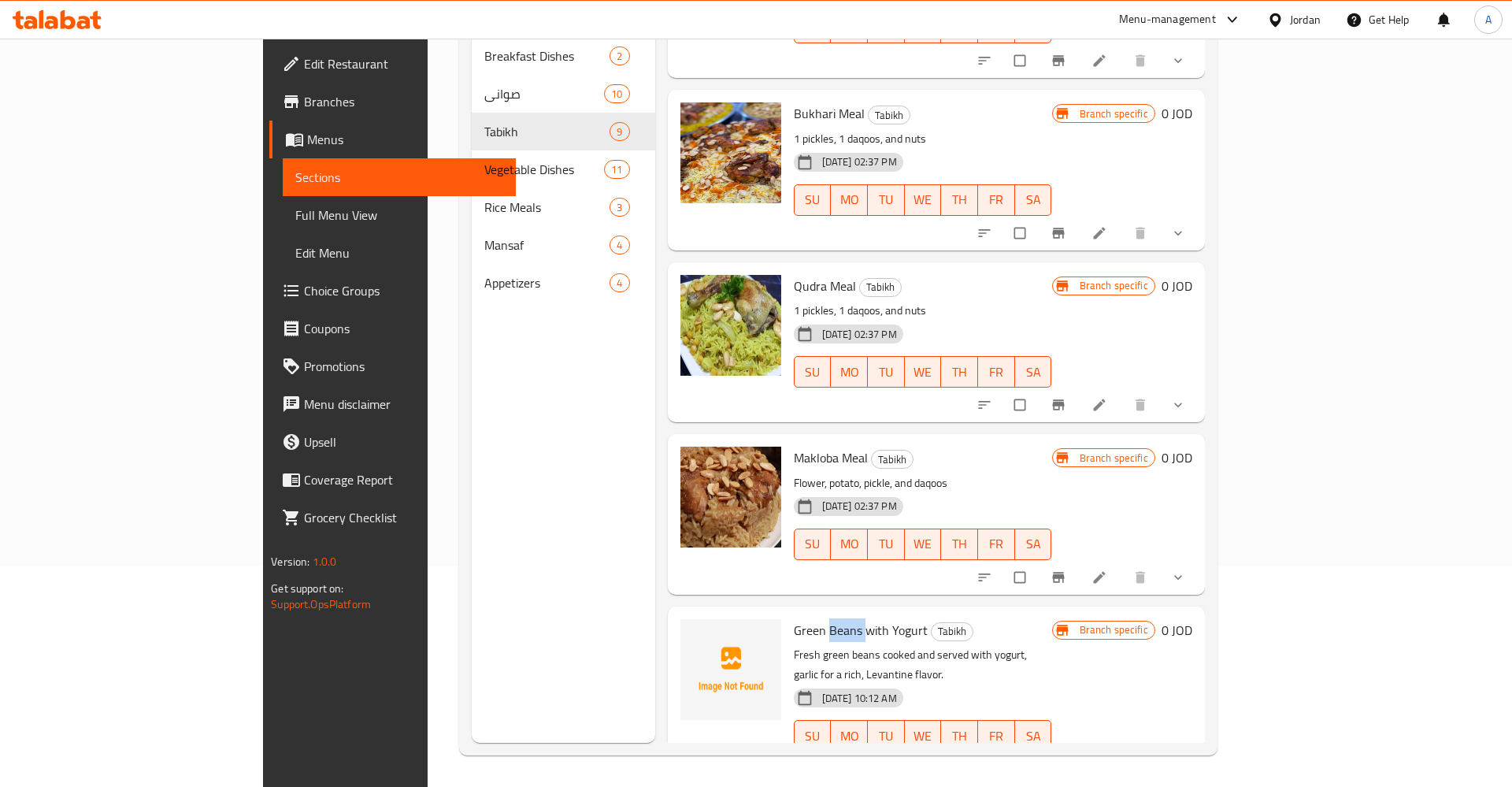
click at [794, 618] on span "Green Beans with Yogurt" at bounding box center [861, 630] width 134 height 24
copy h6 "Green Beans with Yogurt"
